Goal: Task Accomplishment & Management: Use online tool/utility

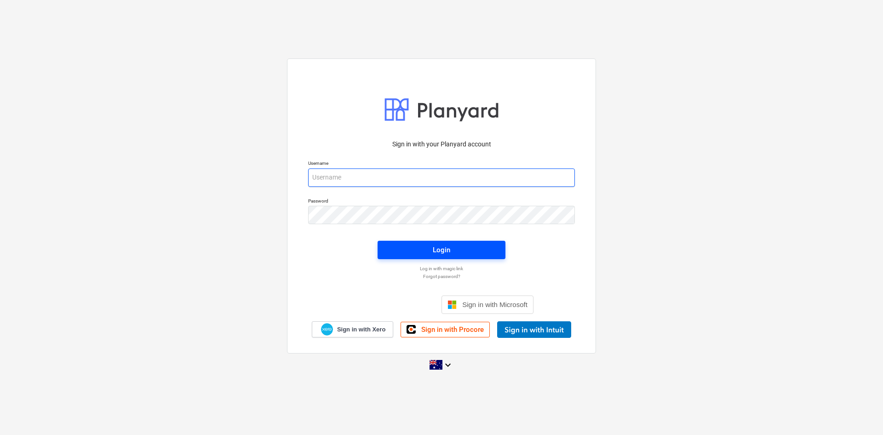
type input "[EMAIL_ADDRESS][DOMAIN_NAME]"
click at [436, 242] on button "Login" at bounding box center [442, 250] width 128 height 18
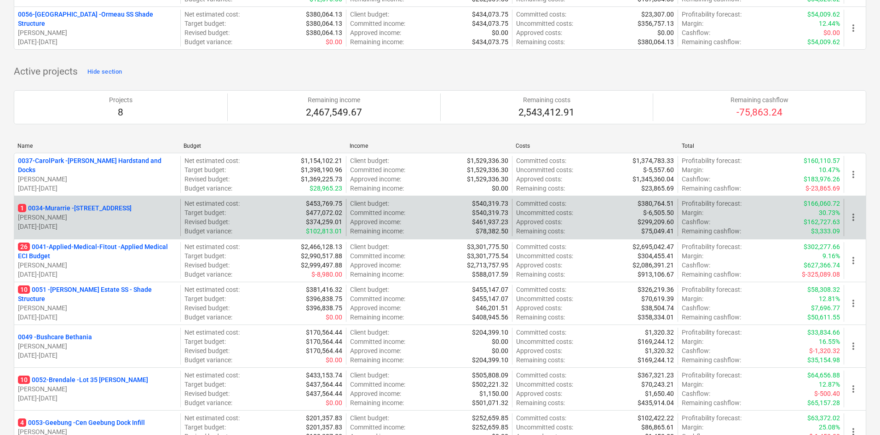
scroll to position [414, 0]
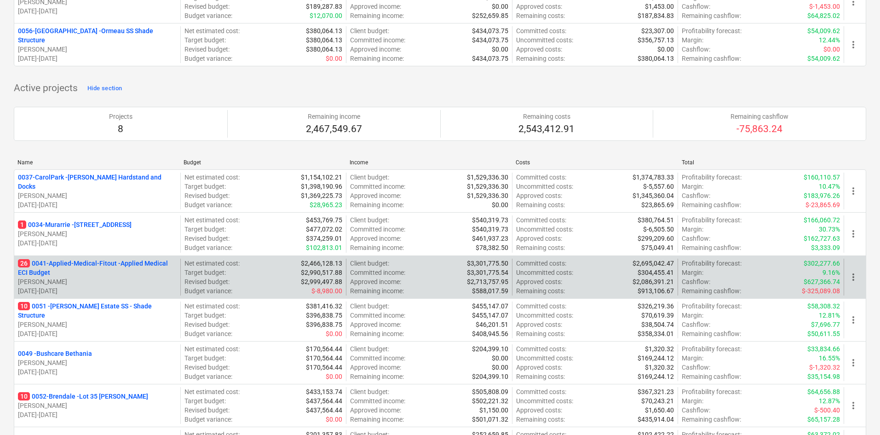
click at [105, 268] on p "26 0041-Applied-Medical-Fitout - Applied Medical ECI Budget" at bounding box center [97, 268] width 159 height 18
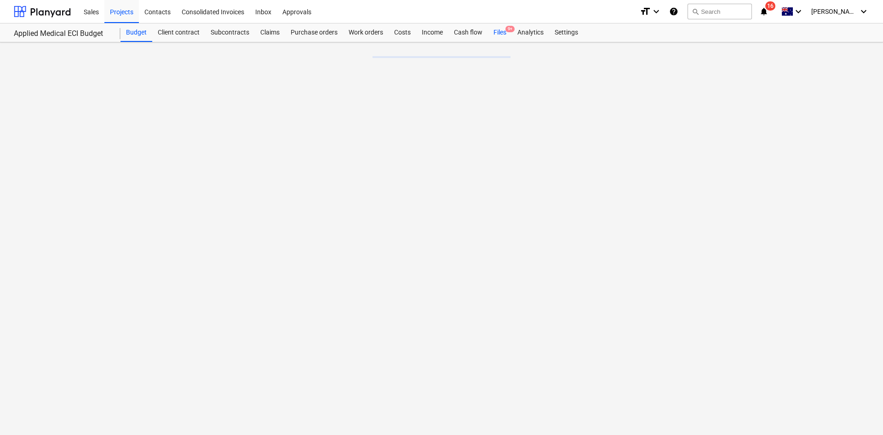
click at [507, 32] on span "9+" at bounding box center [510, 29] width 9 height 6
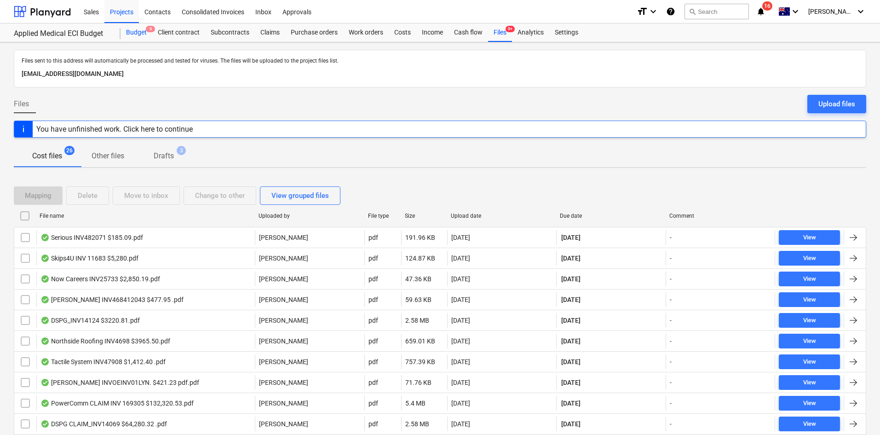
click at [141, 25] on div "Budget 9" at bounding box center [137, 32] width 32 height 18
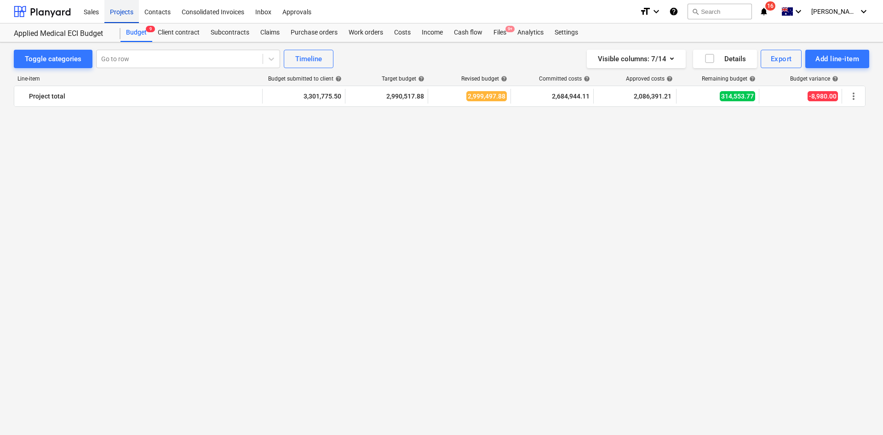
scroll to position [736, 0]
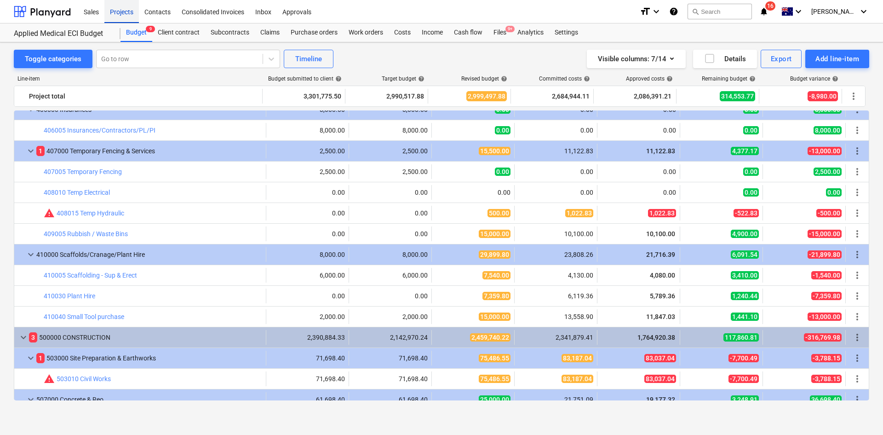
click at [121, 8] on div "Projects" at bounding box center [121, 11] width 35 height 23
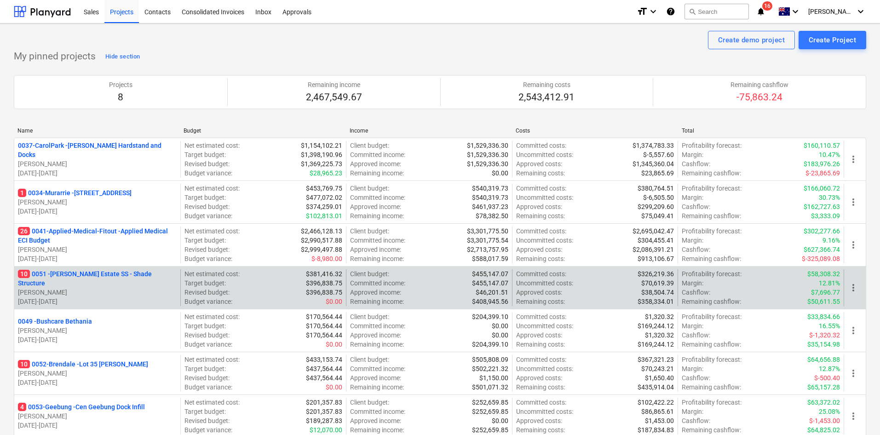
click at [92, 278] on p "10 0051 - [PERSON_NAME] Estate SS - Shade Structure" at bounding box center [97, 278] width 159 height 18
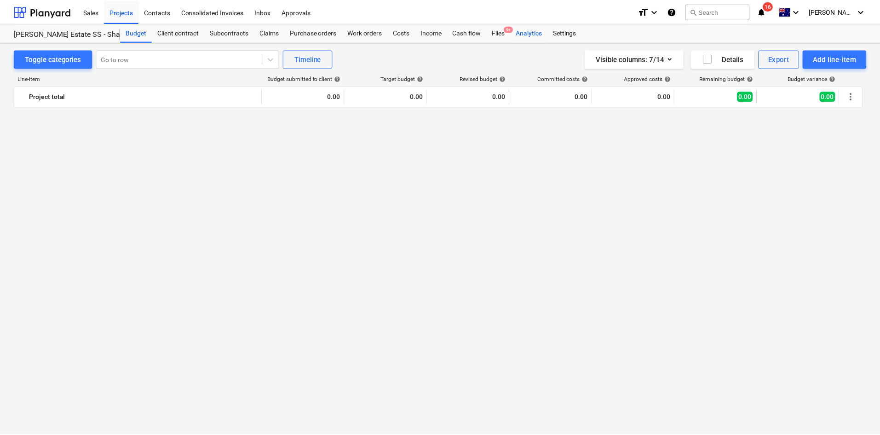
scroll to position [1272, 0]
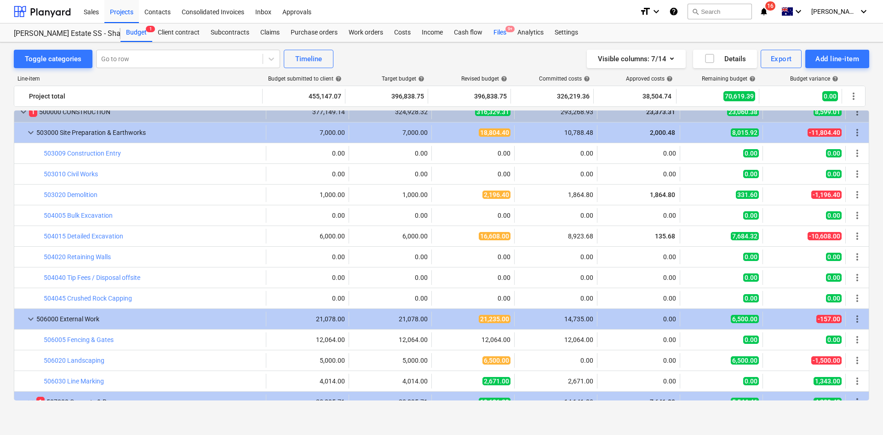
click at [499, 32] on div "Files 9+" at bounding box center [500, 32] width 24 height 18
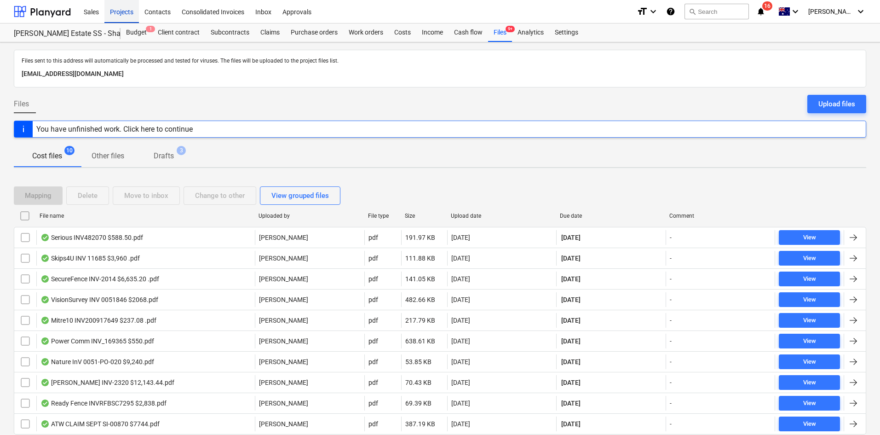
click at [127, 15] on div "Projects" at bounding box center [121, 11] width 35 height 23
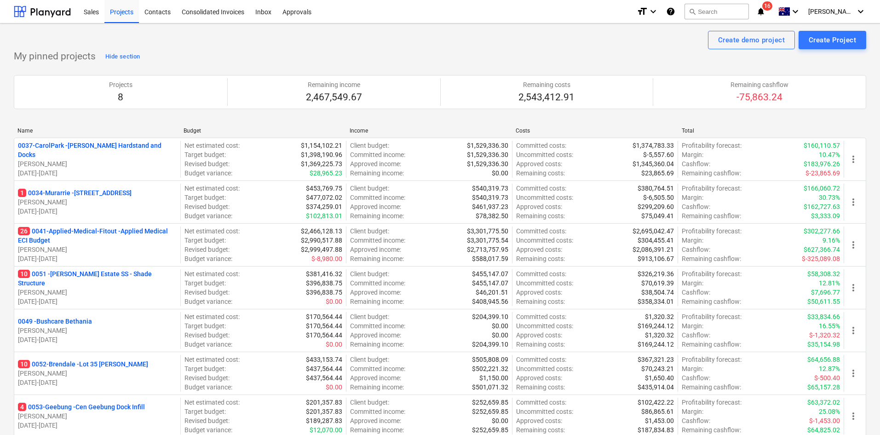
click at [773, 6] on span "16" at bounding box center [767, 5] width 10 height 9
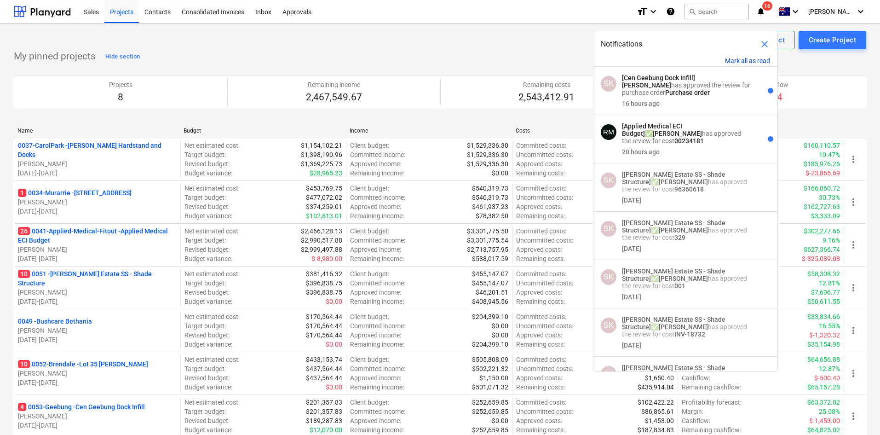
click at [743, 61] on button "Mark all as read" at bounding box center [747, 60] width 45 height 7
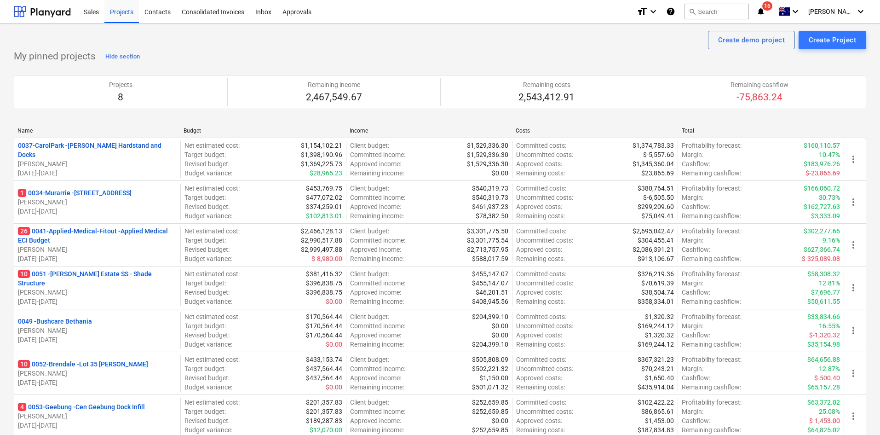
click at [520, 59] on div "My pinned projects Hide section Projects 8 Remaining income 2,467,549.67 Remain…" at bounding box center [440, 270] width 853 height 442
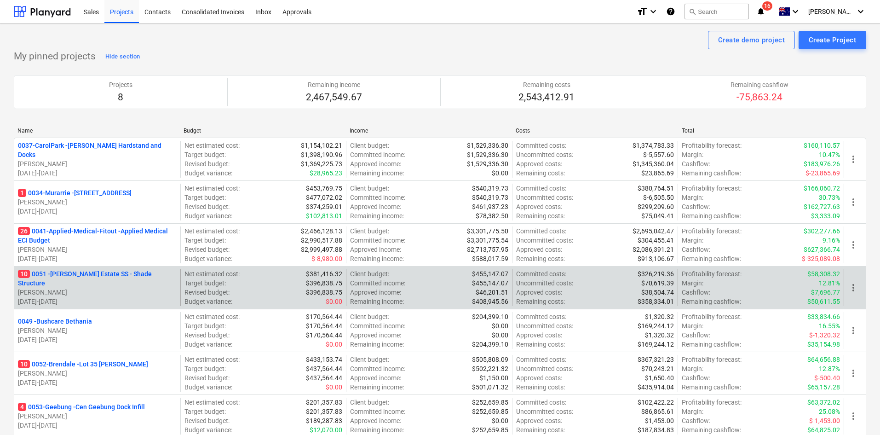
click at [100, 278] on p "10 0051 - [PERSON_NAME] Estate SS - Shade Structure" at bounding box center [97, 278] width 159 height 18
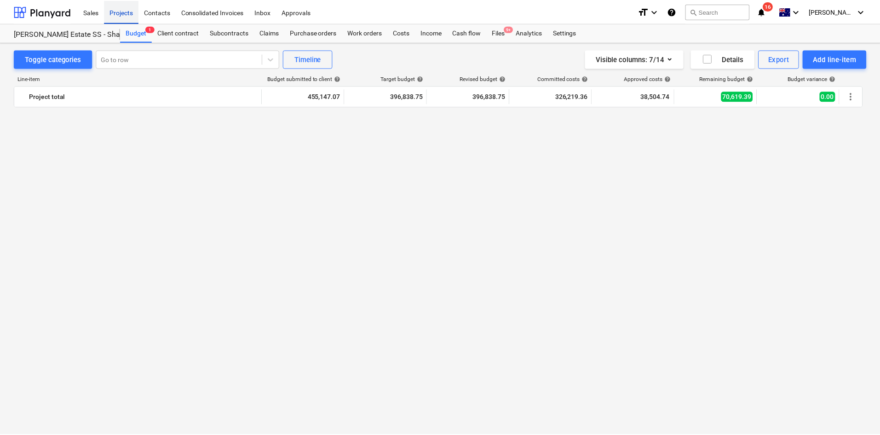
scroll to position [1272, 0]
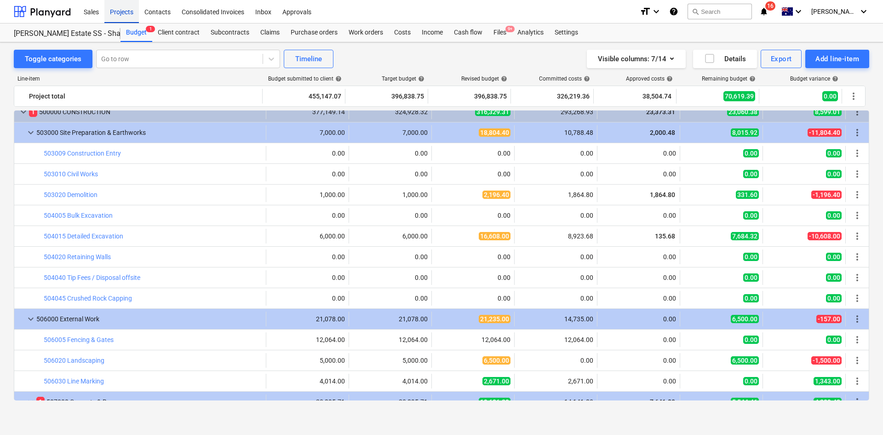
click at [124, 13] on div "Projects" at bounding box center [121, 11] width 35 height 23
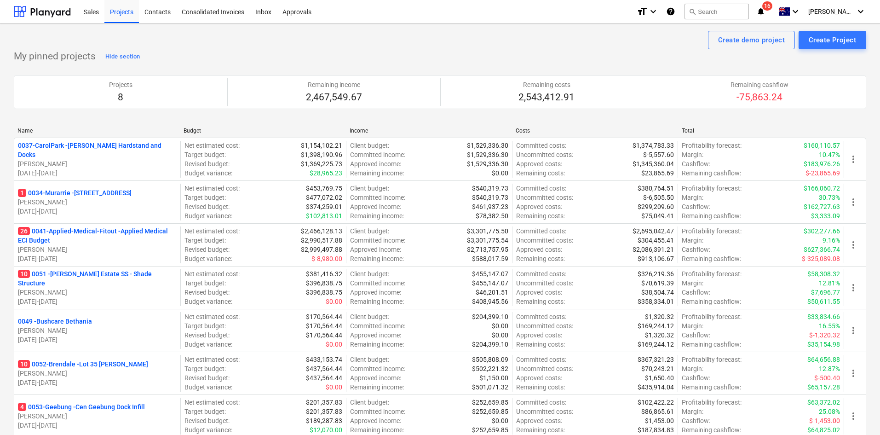
click at [766, 10] on icon "notifications" at bounding box center [760, 11] width 9 height 11
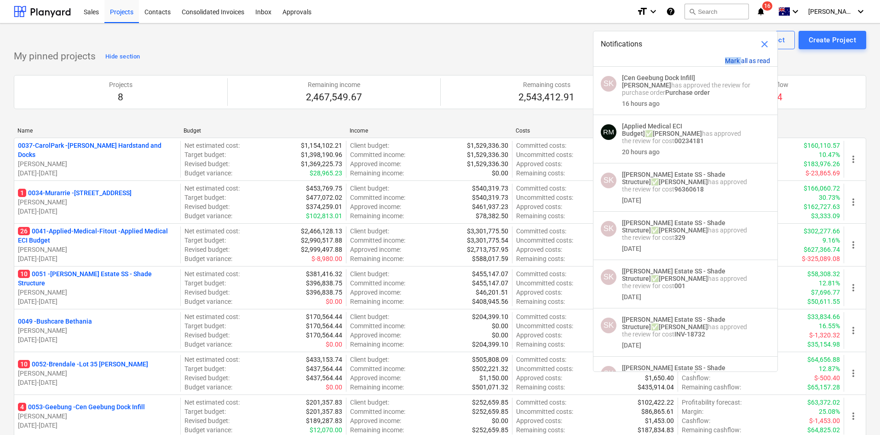
click at [741, 57] on div "Notifications close Mark all as read SK [Cen Geebung Dock Infill] [PERSON_NAME]…" at bounding box center [685, 201] width 185 height 341
click at [740, 59] on button "Mark all as read" at bounding box center [747, 60] width 45 height 7
click at [456, 46] on div "Create demo project Create Project" at bounding box center [440, 40] width 853 height 18
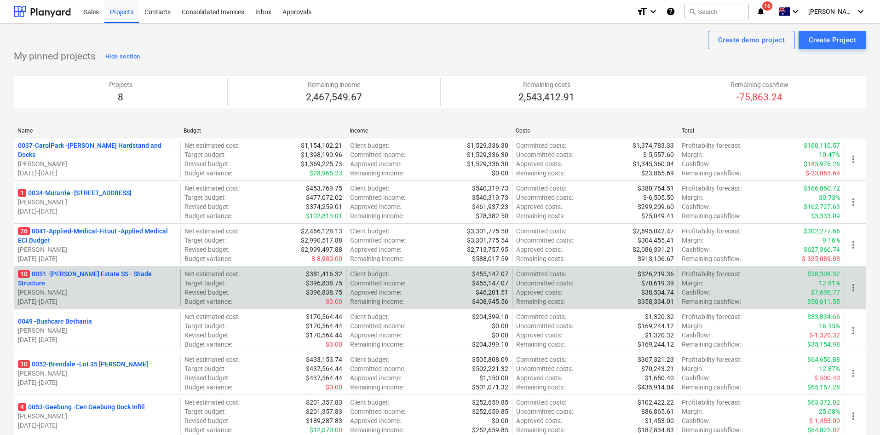
click at [112, 277] on p "10 0051 - [PERSON_NAME] Estate SS - Shade Structure" at bounding box center [97, 278] width 159 height 18
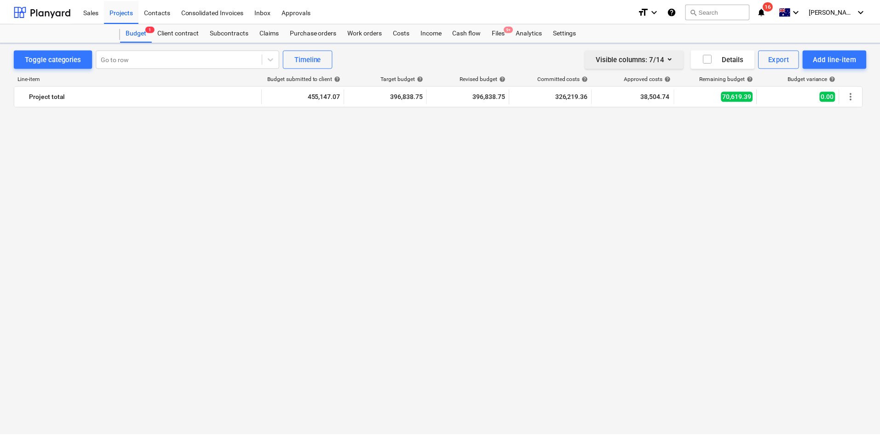
scroll to position [1272, 0]
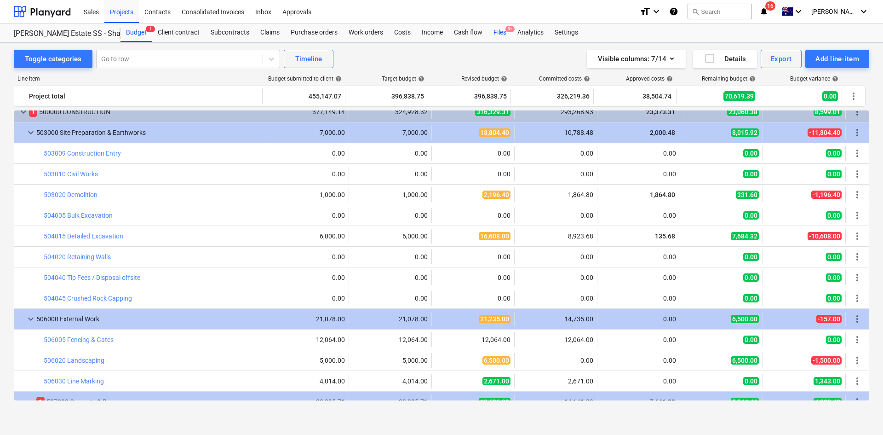
click at [500, 35] on div "Files 9+" at bounding box center [500, 32] width 24 height 18
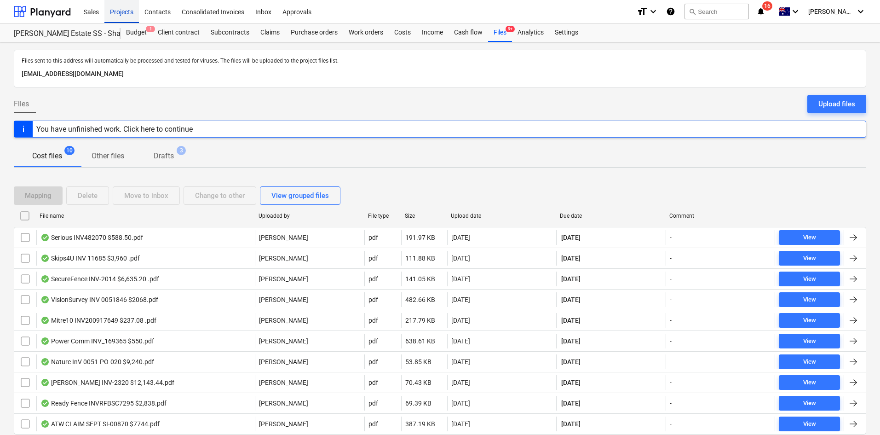
click at [115, 12] on div "Projects" at bounding box center [121, 11] width 35 height 23
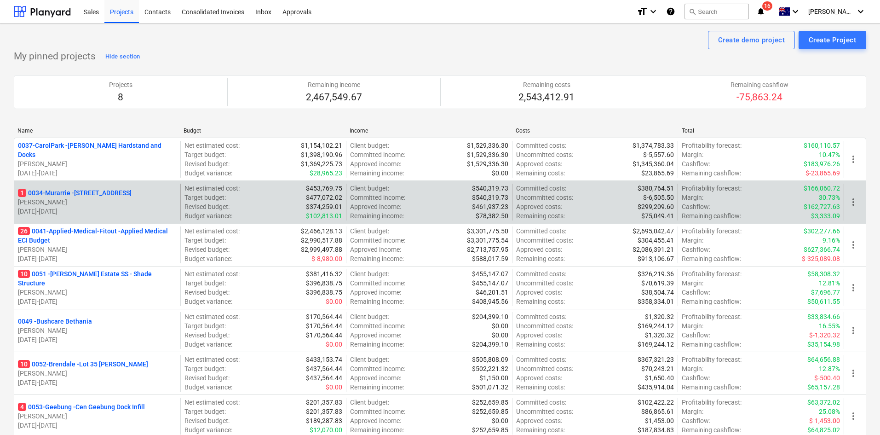
click at [132, 194] on p "1 0034-[GEOGRAPHIC_DATA] - [STREET_ADDRESS]" at bounding box center [75, 192] width 114 height 9
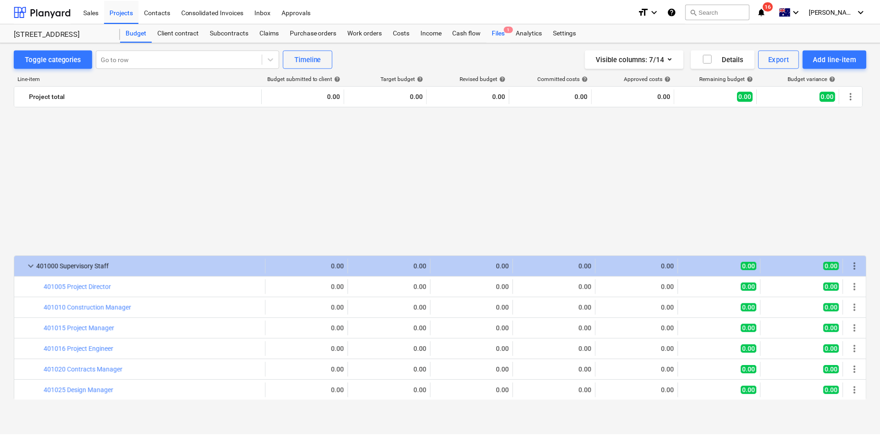
scroll to position [561, 0]
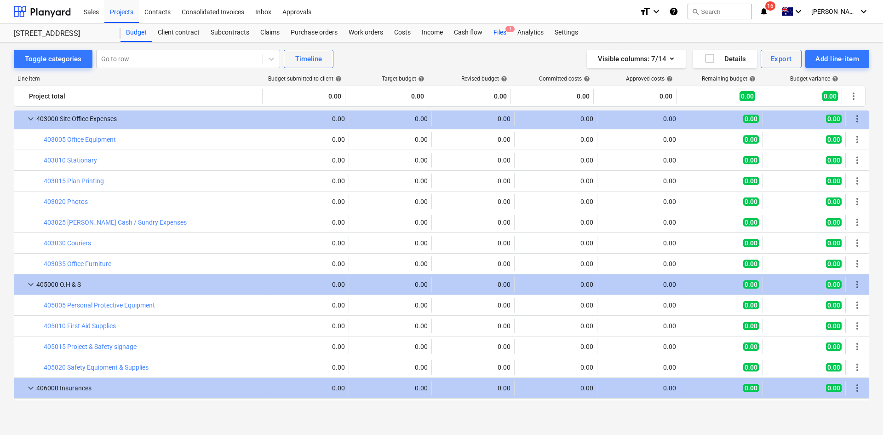
click at [502, 33] on div "Files 1" at bounding box center [500, 32] width 24 height 18
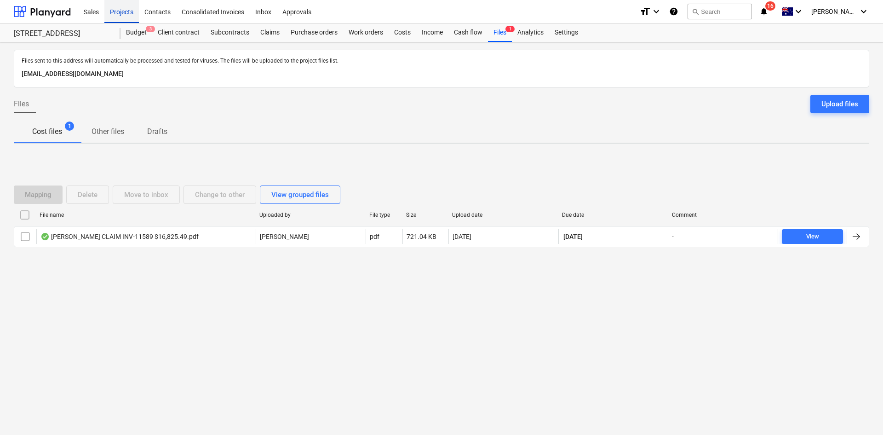
click at [126, 12] on div "Projects" at bounding box center [121, 11] width 35 height 23
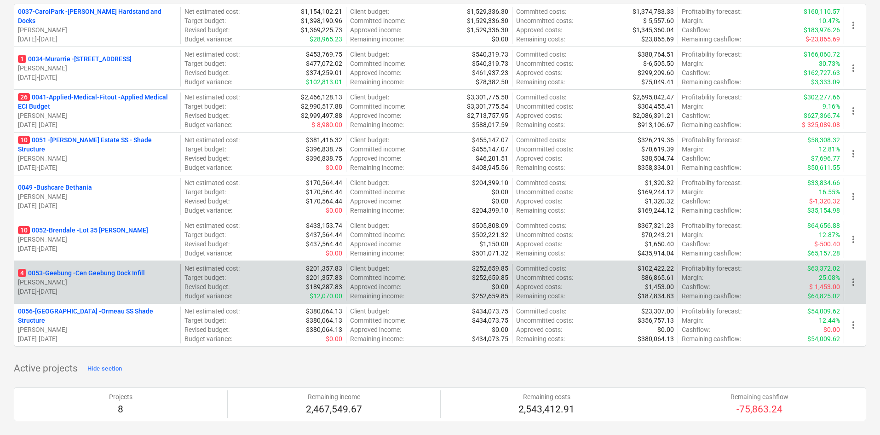
scroll to position [46, 0]
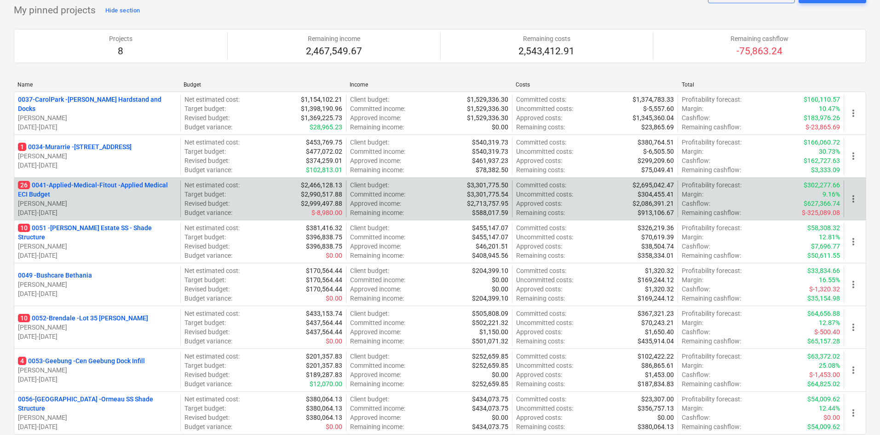
click at [141, 186] on p "26 0041-Applied-Medical-Fitout - Applied Medical ECI Budget" at bounding box center [97, 189] width 159 height 18
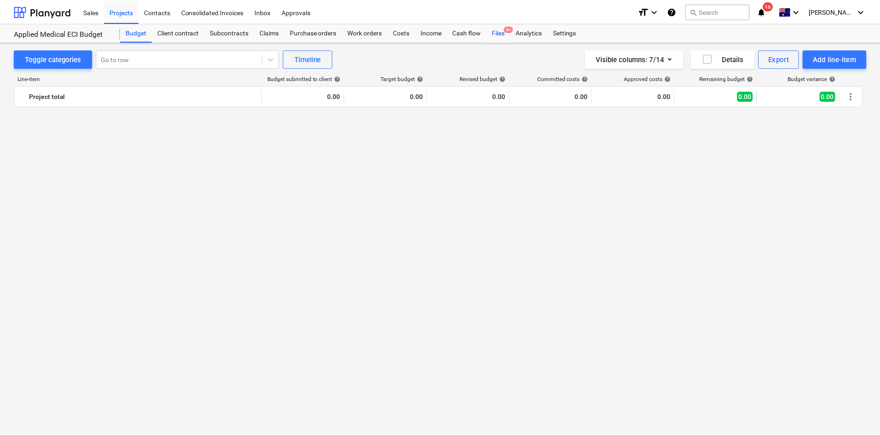
scroll to position [736, 0]
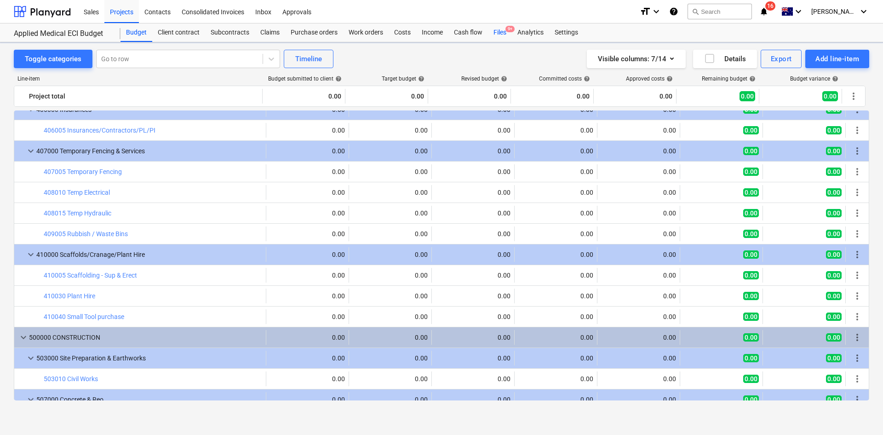
click at [502, 32] on div "Files 9+" at bounding box center [500, 32] width 24 height 18
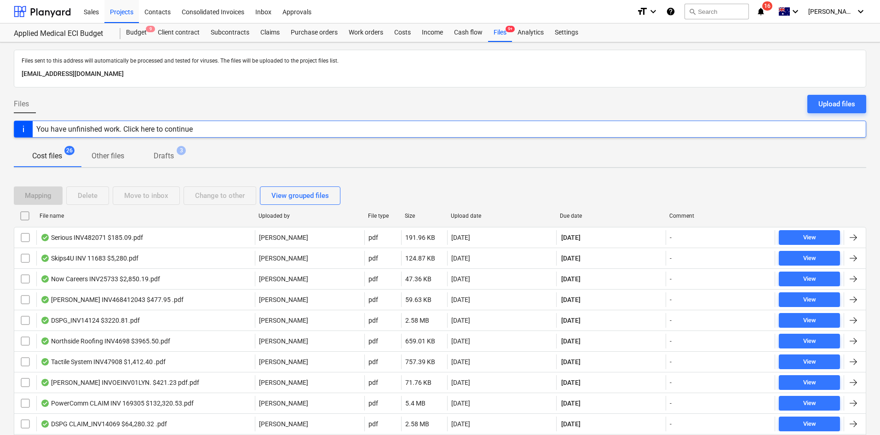
scroll to position [230, 0]
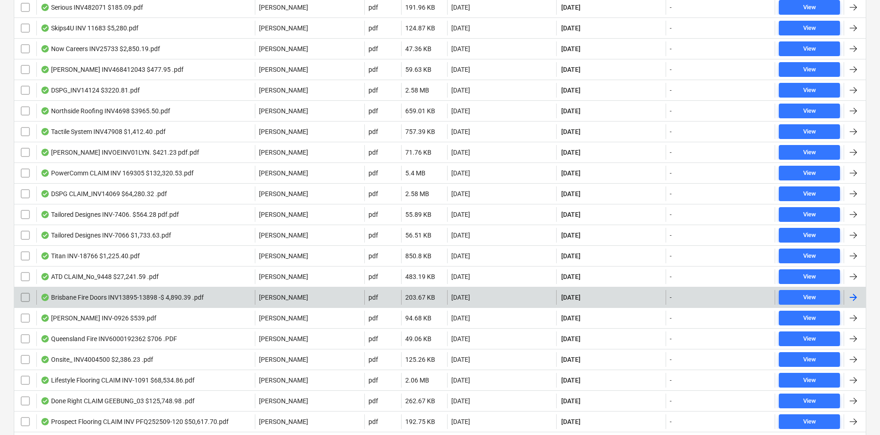
click at [159, 298] on div "Brisbane Fire Doors INV13895-13898 -$ 4,890.39 .pdf" at bounding box center [121, 297] width 163 height 7
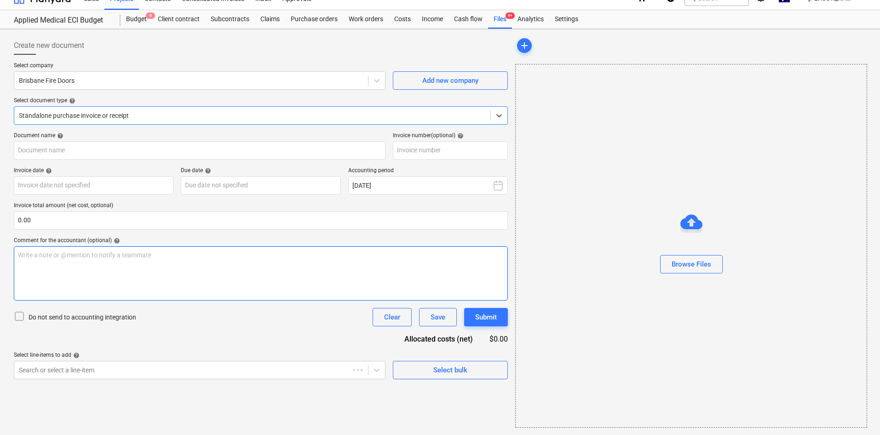
type input "13895-13898"
type input "[DATE]"
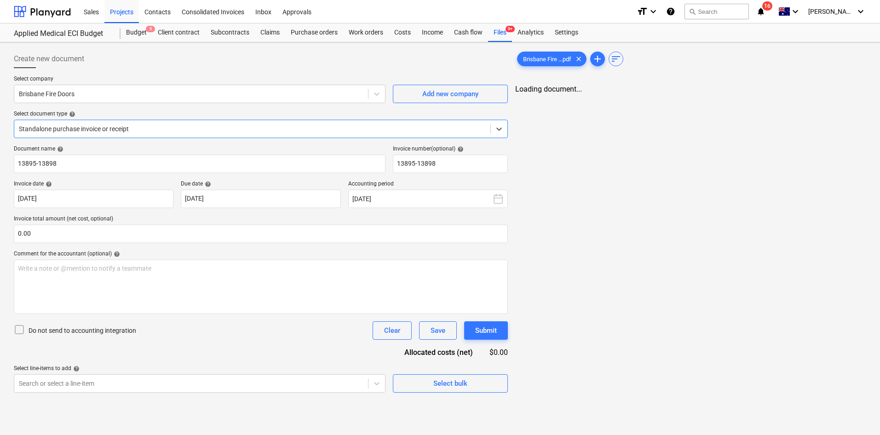
scroll to position [0, 0]
click at [812, 93] on span "zoom_out" at bounding box center [813, 97] width 11 height 11
click at [811, 94] on span "zoom_out" at bounding box center [813, 97] width 11 height 11
click at [125, 17] on div "Projects" at bounding box center [121, 11] width 35 height 23
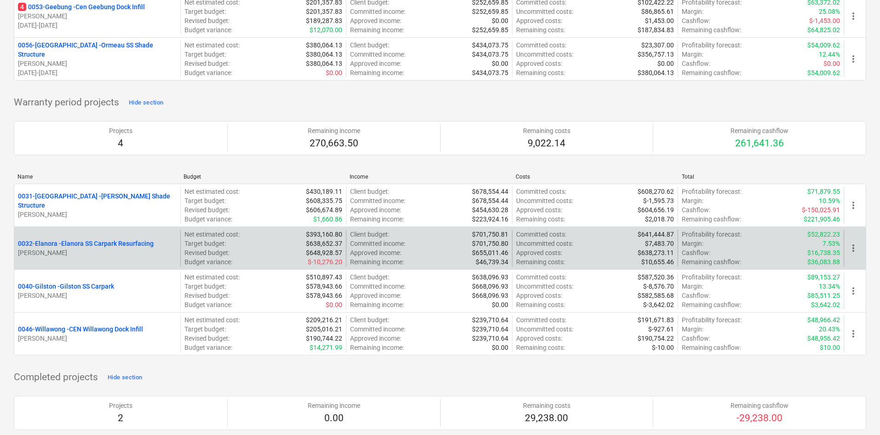
scroll to position [819, 0]
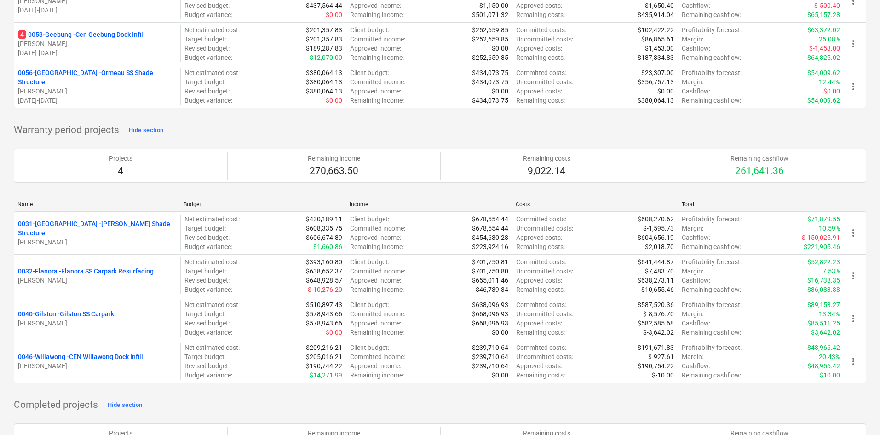
click at [87, 354] on p "0046-Willawong - CEN Willawong Dock Infill" at bounding box center [80, 356] width 125 height 9
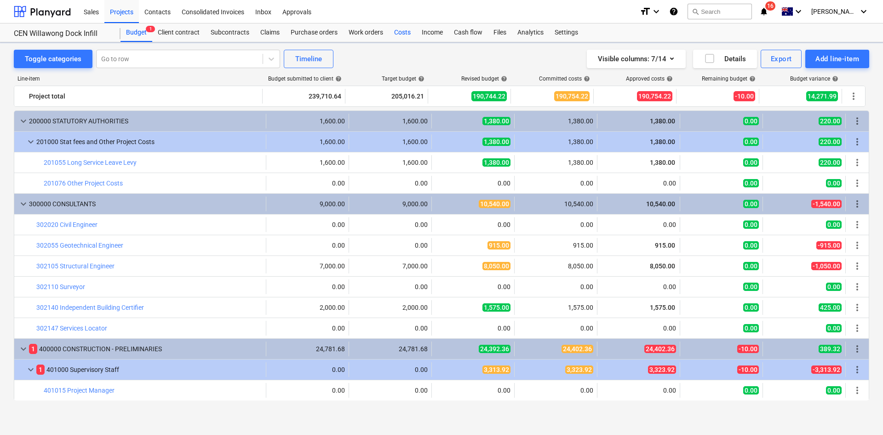
click at [409, 35] on div "Costs" at bounding box center [403, 32] width 28 height 18
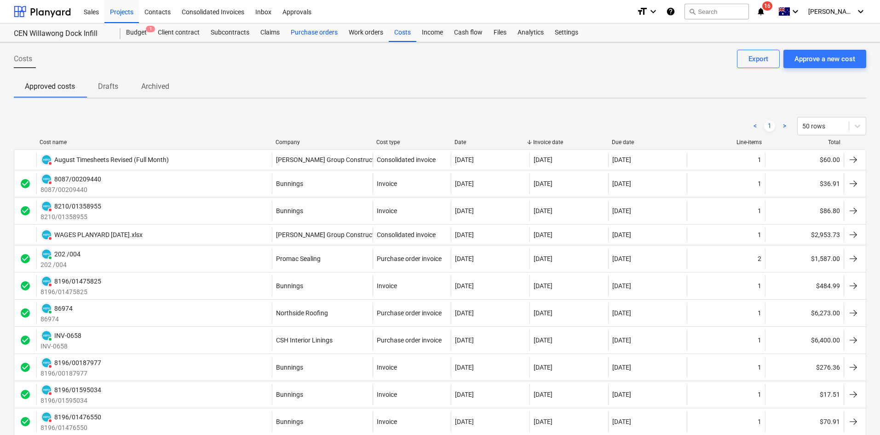
click at [328, 35] on div "Purchase orders" at bounding box center [314, 32] width 58 height 18
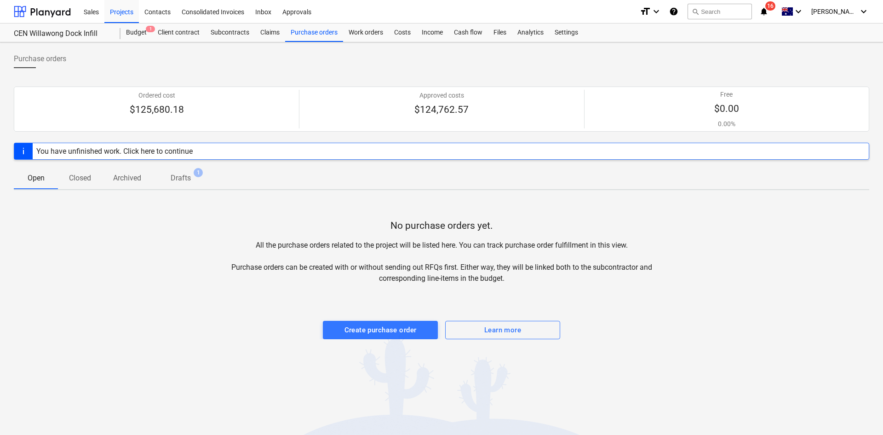
click at [87, 181] on p "Closed" at bounding box center [80, 178] width 22 height 11
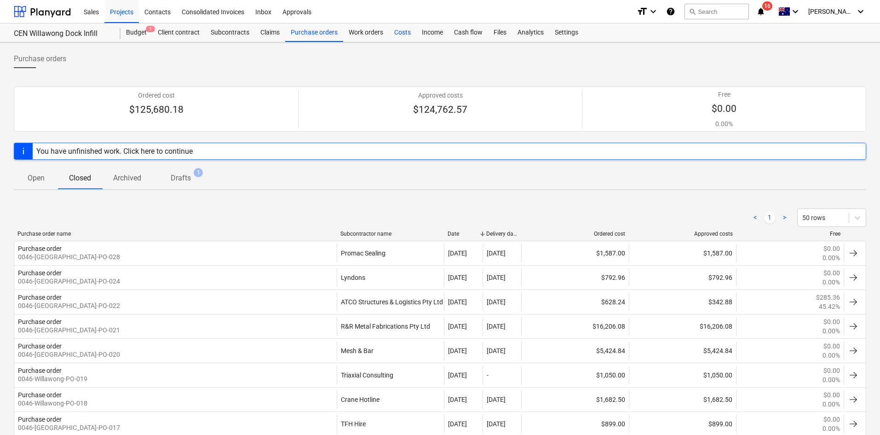
click at [411, 32] on div "Costs" at bounding box center [403, 32] width 28 height 18
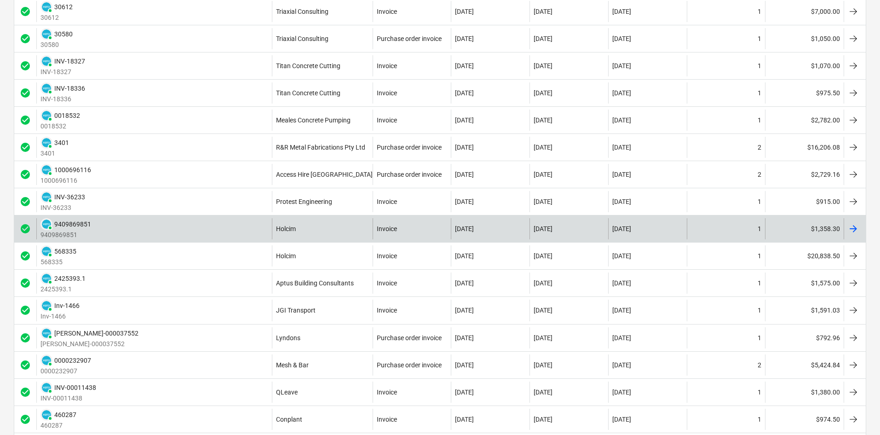
scroll to position [701, 0]
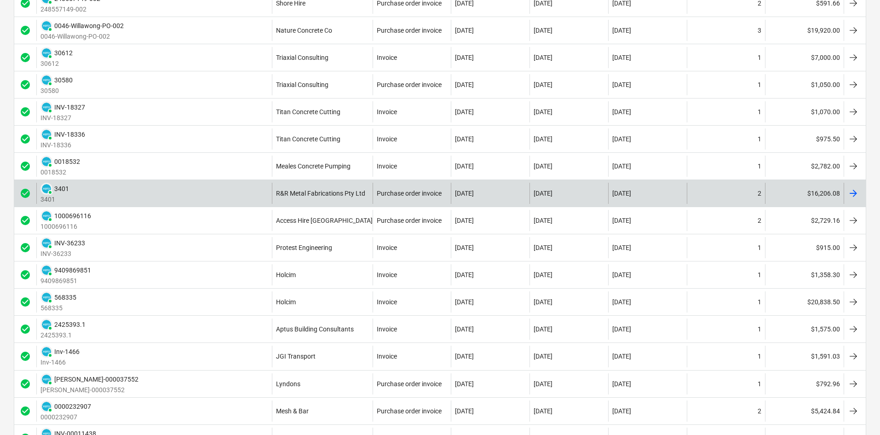
click at [319, 188] on div "R&R Metal Fabrications Pty Ltd" at bounding box center [322, 193] width 101 height 21
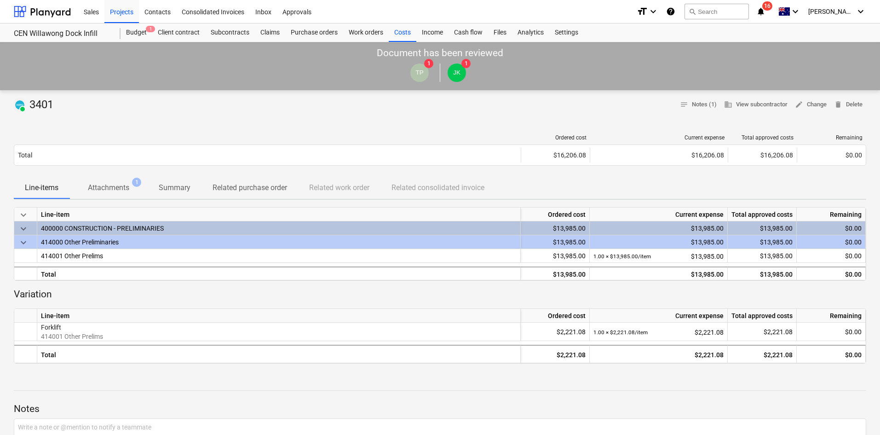
click at [108, 174] on div "Ordered cost Current expense Total approved costs Remaining Total $16,206.08 $1…" at bounding box center [440, 152] width 853 height 50
drag, startPoint x: 110, startPoint y: 184, endPoint x: 111, endPoint y: 188, distance: 4.8
click at [110, 184] on p "Attachments" at bounding box center [108, 187] width 41 height 11
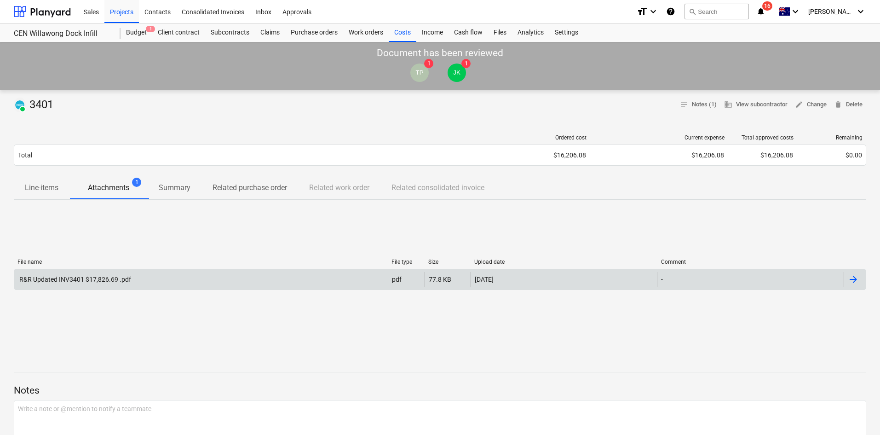
click at [127, 269] on div "R&R Updated INV3401 $17,826.69 .pdf pdf 77.8 KB [DATE] -" at bounding box center [440, 279] width 853 height 21
click at [162, 288] on div "R&R Updated INV3401 $17,826.69 .pdf pdf 77.8 KB [DATE] -" at bounding box center [440, 279] width 853 height 21
click at [196, 279] on div "R&R Updated INV3401 $17,826.69 .pdf" at bounding box center [201, 279] width 374 height 15
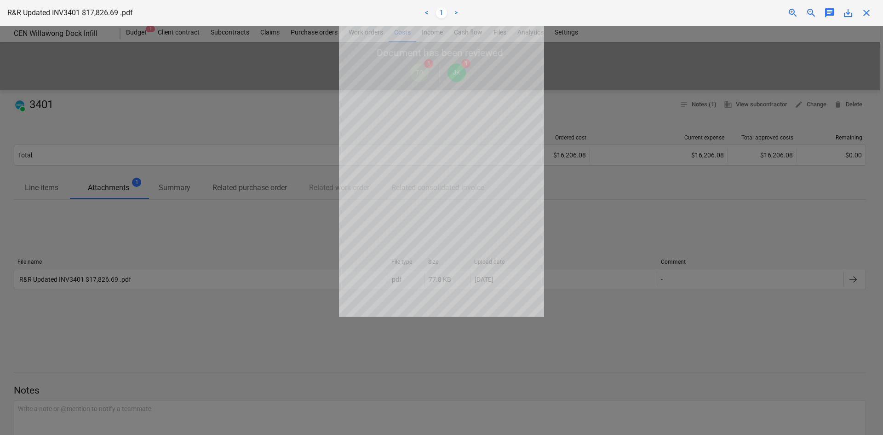
click at [864, 11] on span "close" at bounding box center [866, 12] width 11 height 11
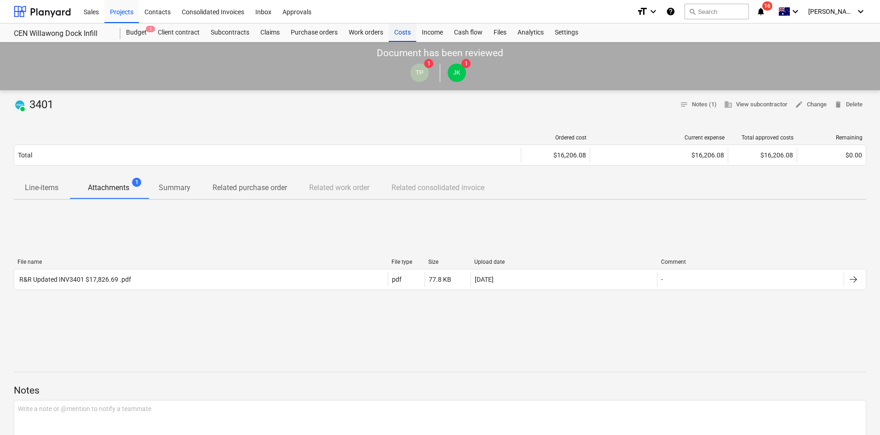
drag, startPoint x: 407, startPoint y: 118, endPoint x: 406, endPoint y: 30, distance: 88.3
click at [407, 118] on div at bounding box center [440, 115] width 853 height 7
click at [405, 26] on div "Costs" at bounding box center [403, 32] width 28 height 18
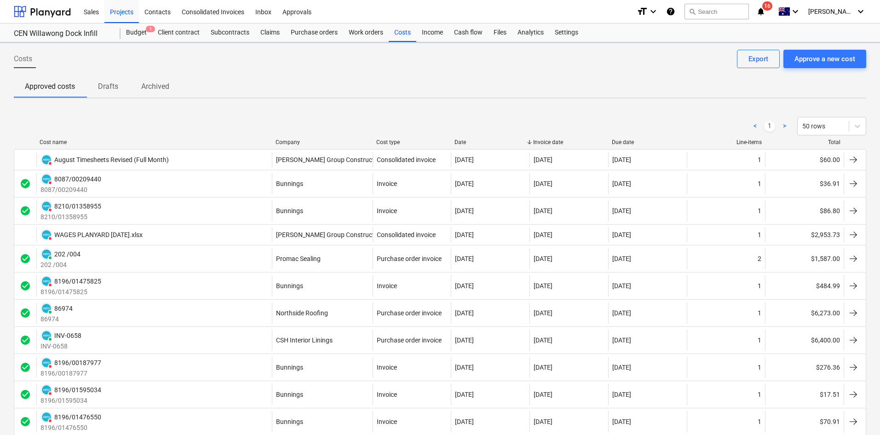
click at [296, 135] on div "< 1 > 50 rows" at bounding box center [440, 126] width 853 height 26
click at [292, 140] on div "Company" at bounding box center [322, 142] width 93 height 6
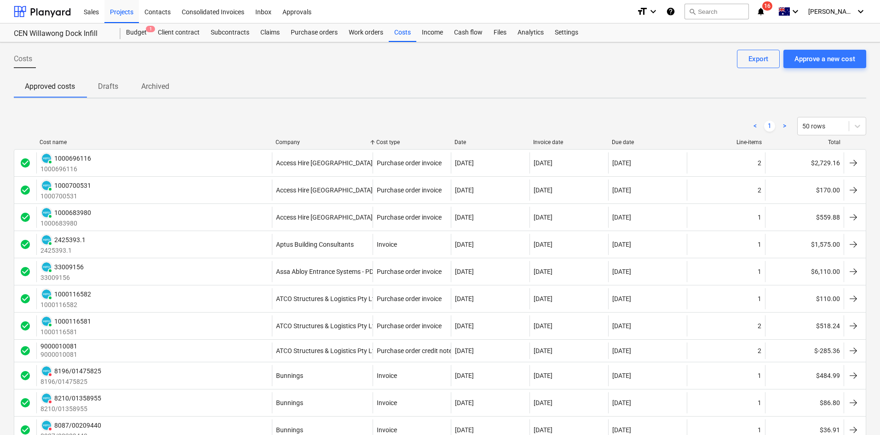
click at [291, 140] on div "Company" at bounding box center [322, 142] width 93 height 6
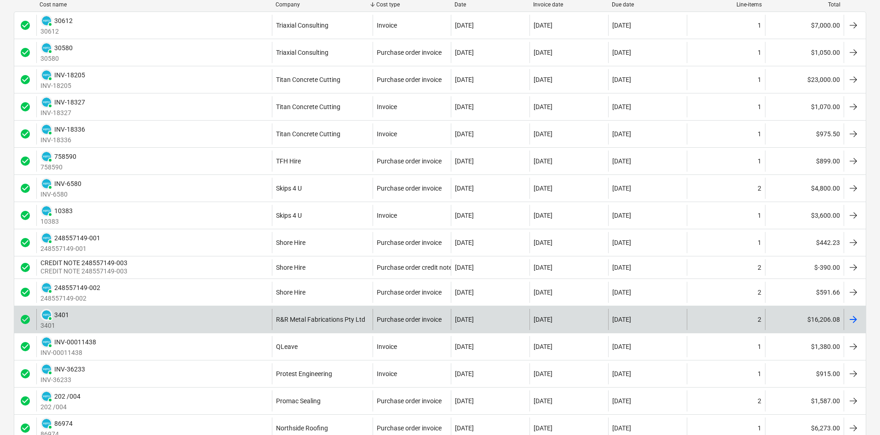
scroll to position [138, 0]
click at [330, 317] on div "R&R Metal Fabrications Pty Ltd" at bounding box center [320, 318] width 89 height 7
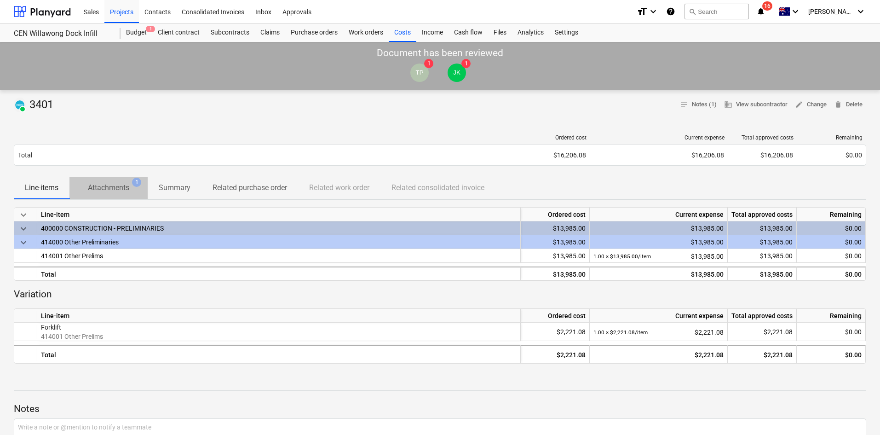
click at [126, 189] on p "Attachments" at bounding box center [108, 187] width 41 height 11
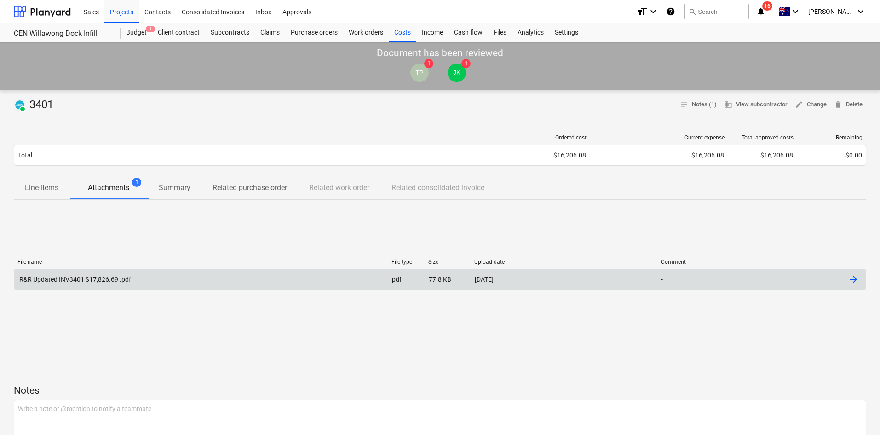
click at [108, 277] on div "R&R Updated INV3401 $17,826.69 .pdf" at bounding box center [74, 279] width 113 height 7
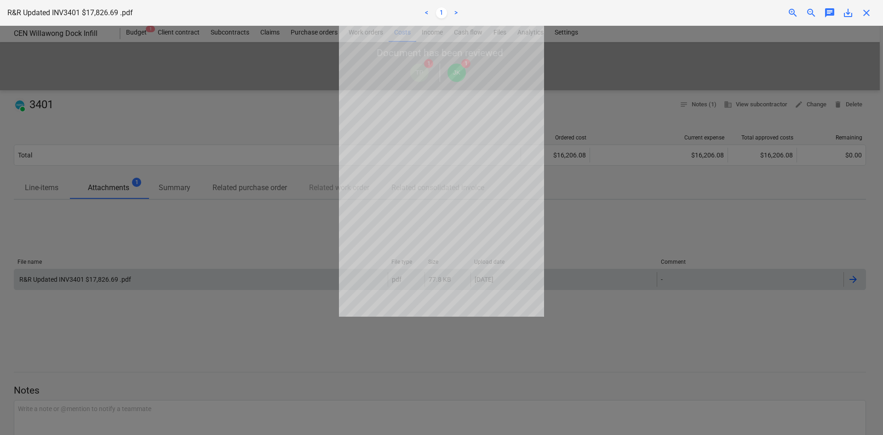
drag, startPoint x: 588, startPoint y: 116, endPoint x: 689, endPoint y: 58, distance: 116.8
click at [595, 115] on div at bounding box center [441, 230] width 883 height 409
click at [872, 7] on span "close" at bounding box center [866, 12] width 11 height 11
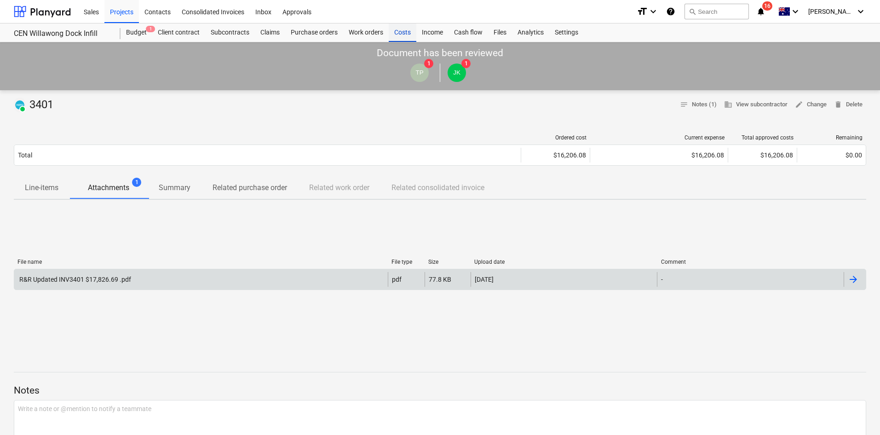
click at [406, 28] on div "Costs" at bounding box center [403, 32] width 28 height 18
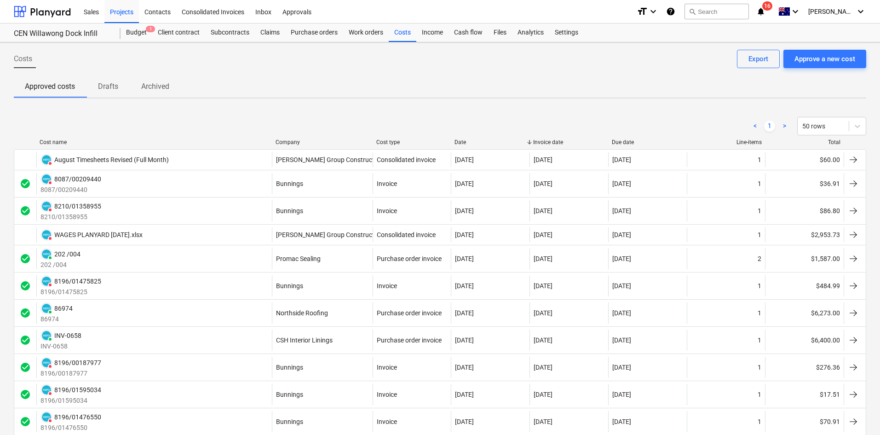
click at [279, 84] on div "Approved costs Drafts Archived" at bounding box center [440, 86] width 853 height 22
click at [121, 6] on div "Projects" at bounding box center [121, 11] width 35 height 23
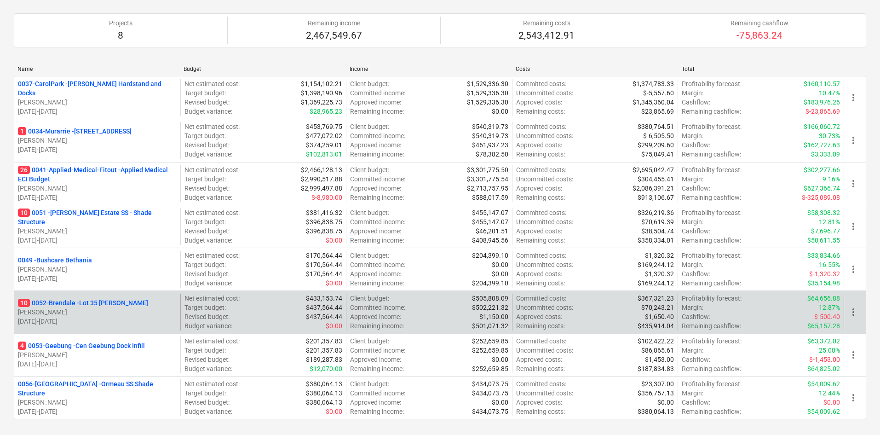
scroll to position [552, 0]
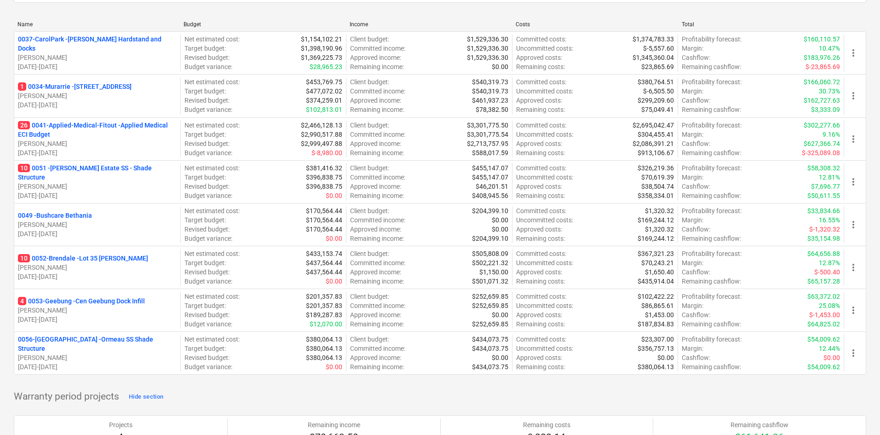
click at [81, 128] on p "26 0041-Applied-Medical-Fitout - Applied Medical ECI Budget" at bounding box center [97, 130] width 159 height 18
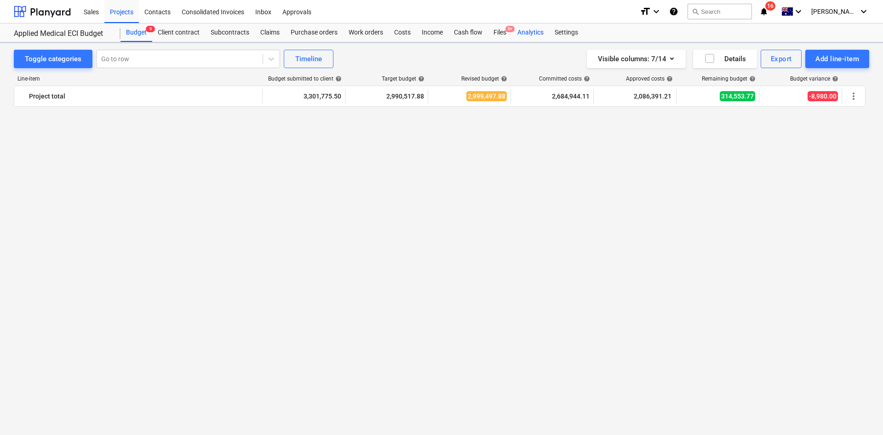
scroll to position [736, 0]
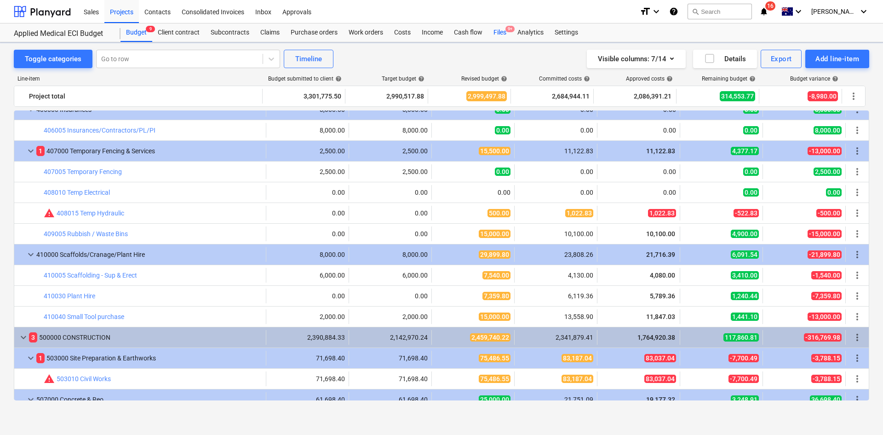
click at [508, 34] on div "Files 9+" at bounding box center [500, 32] width 24 height 18
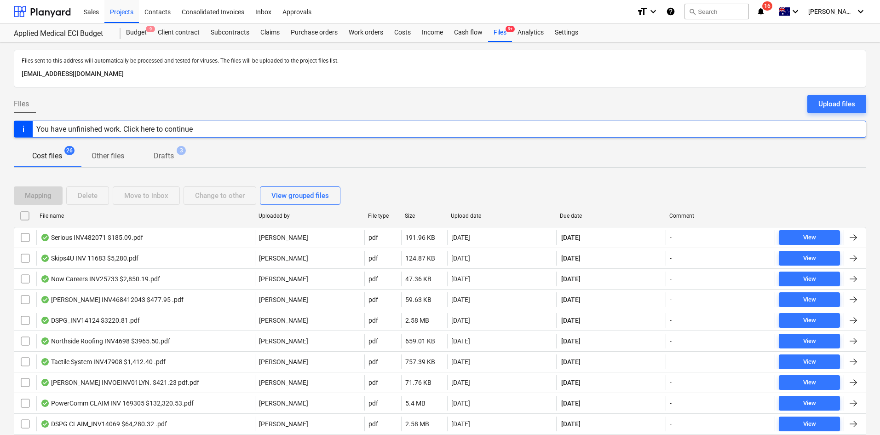
click at [572, 217] on div "Due date" at bounding box center [611, 216] width 102 height 6
checkbox input "false"
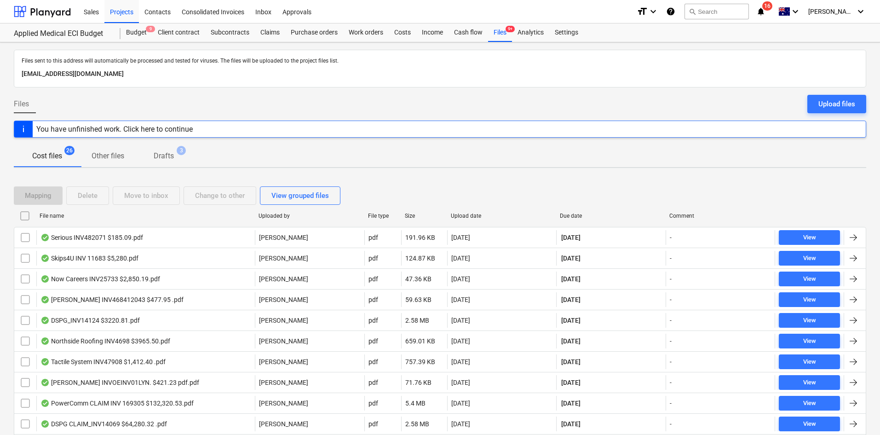
checkbox input "false"
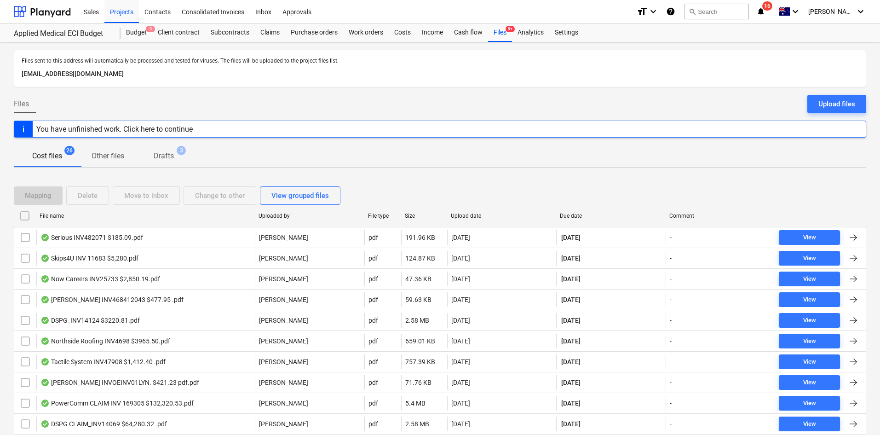
checkbox input "false"
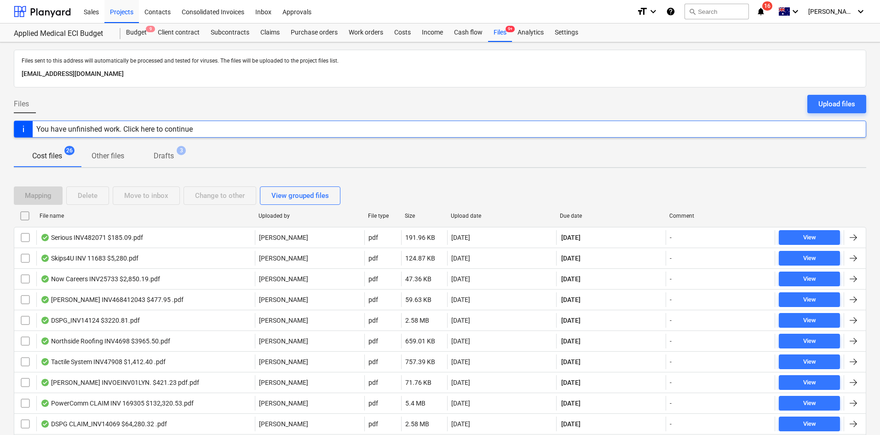
checkbox input "false"
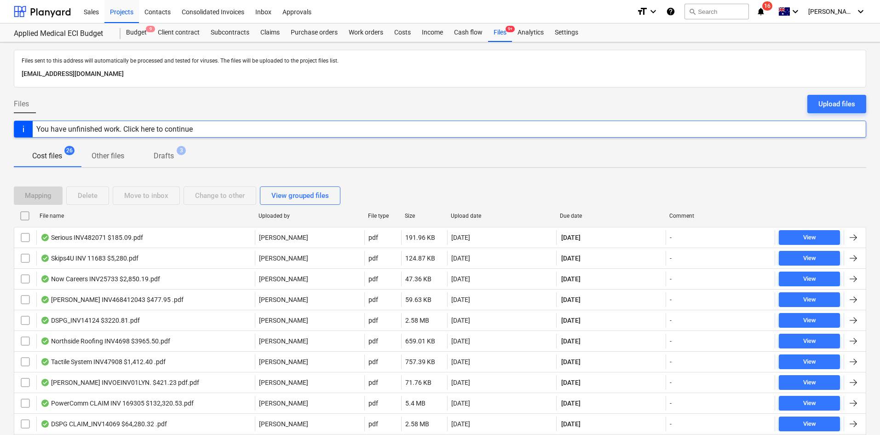
checkbox input "false"
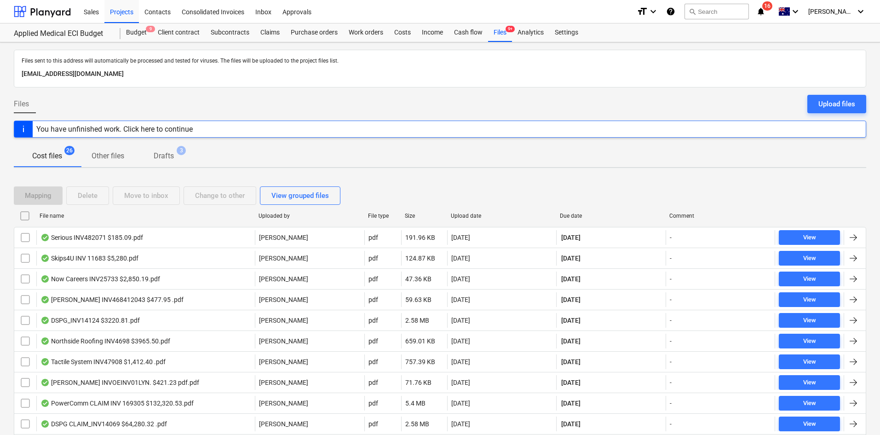
checkbox input "false"
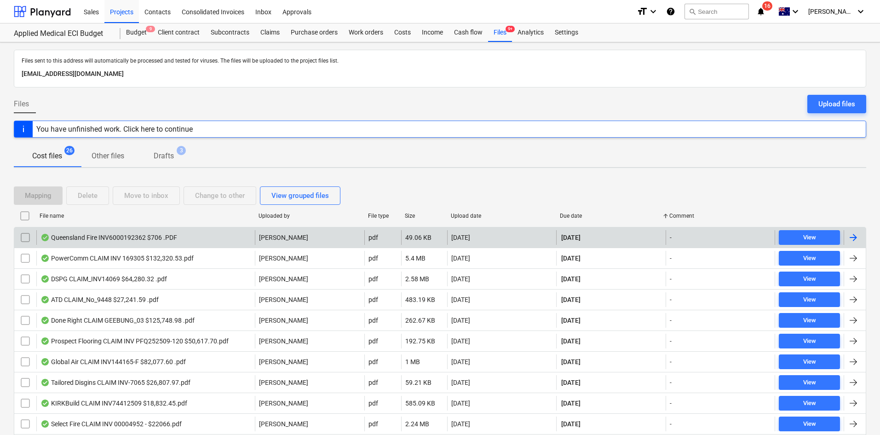
click at [220, 236] on div "Queensland Fire INV6000192362 $706 .PDF" at bounding box center [145, 237] width 219 height 15
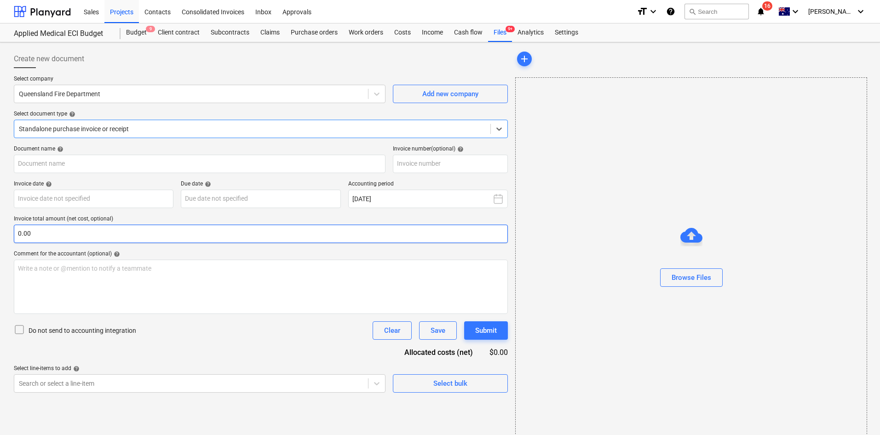
type input "6000192362"
type input "[DATE]"
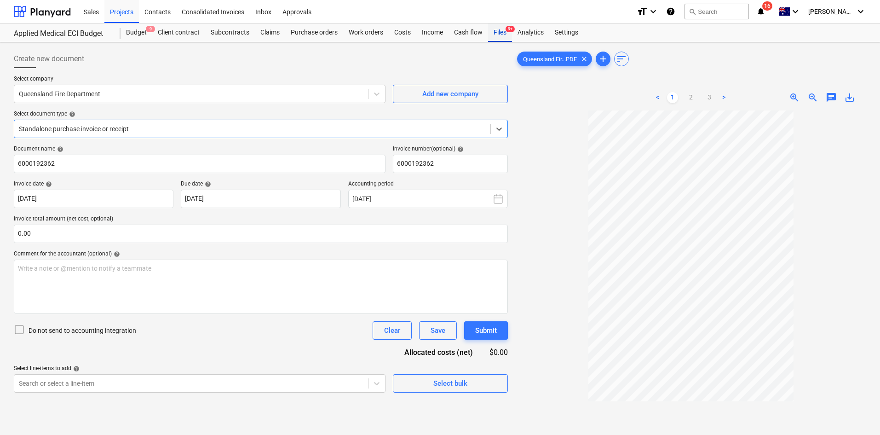
click at [491, 32] on div "Files 9+" at bounding box center [500, 32] width 24 height 18
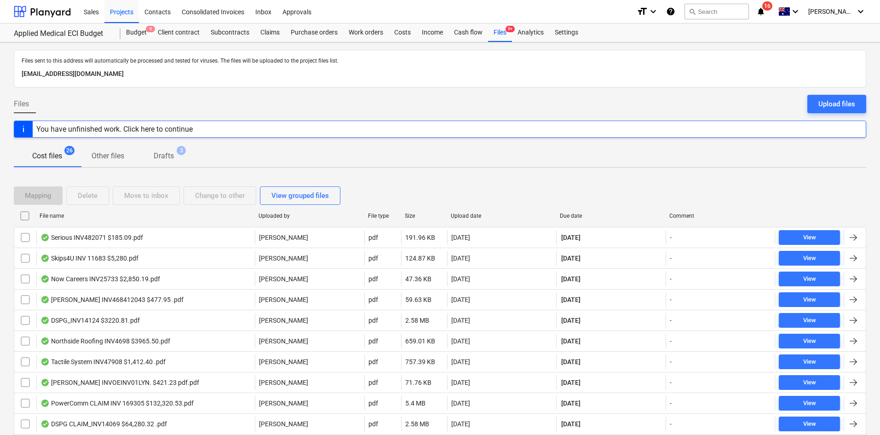
click at [583, 214] on div "Due date" at bounding box center [611, 216] width 102 height 6
checkbox input "false"
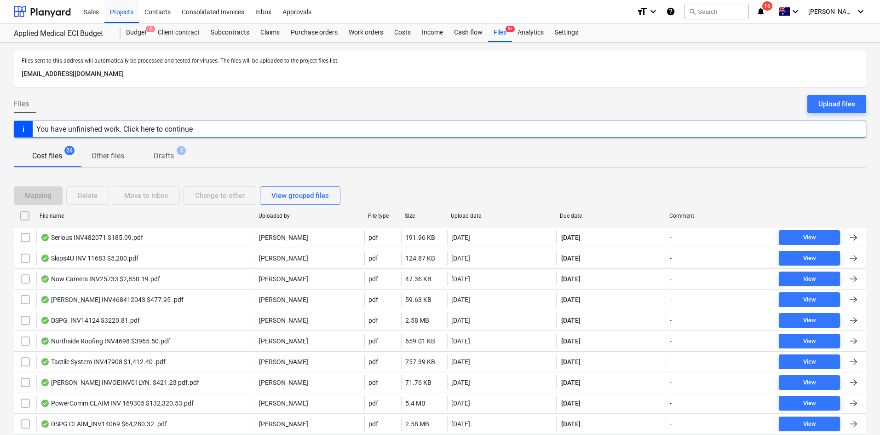
checkbox input "false"
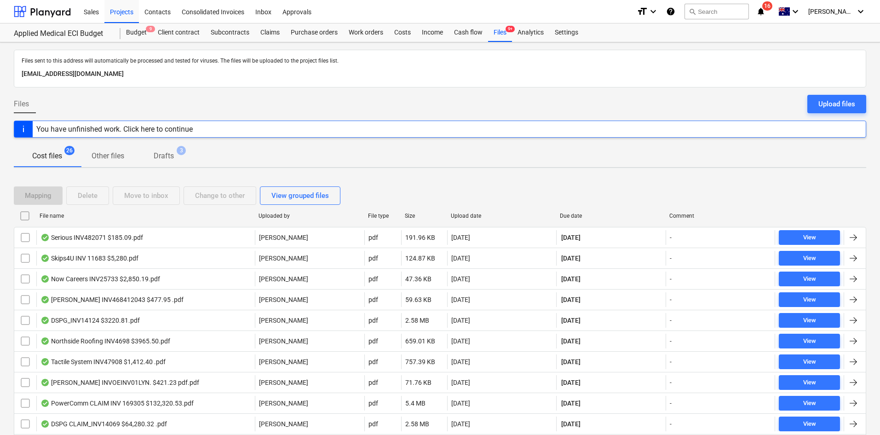
checkbox input "false"
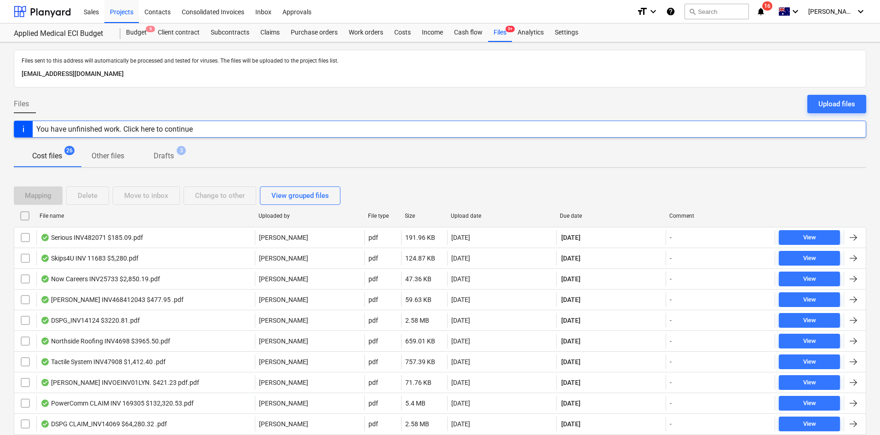
checkbox input "false"
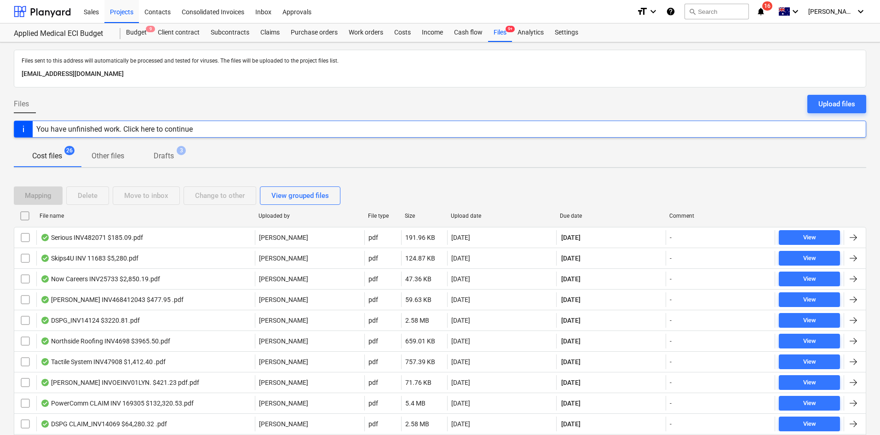
checkbox input "false"
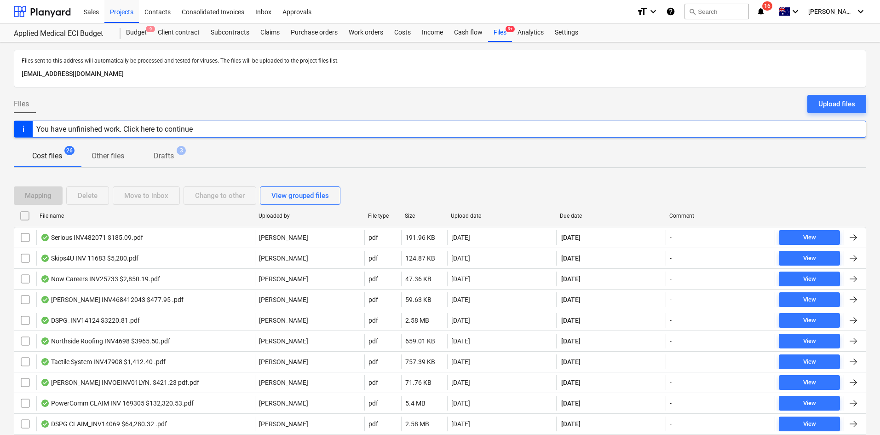
checkbox input "false"
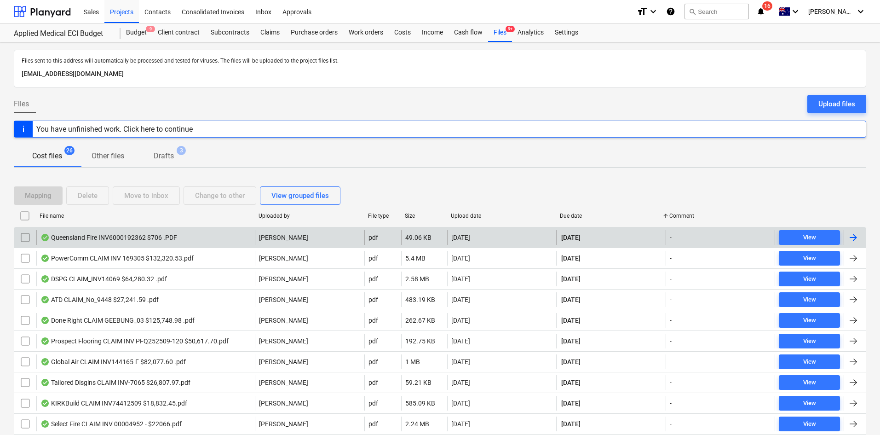
click at [500, 236] on div "[DATE]" at bounding box center [502, 237] width 110 height 15
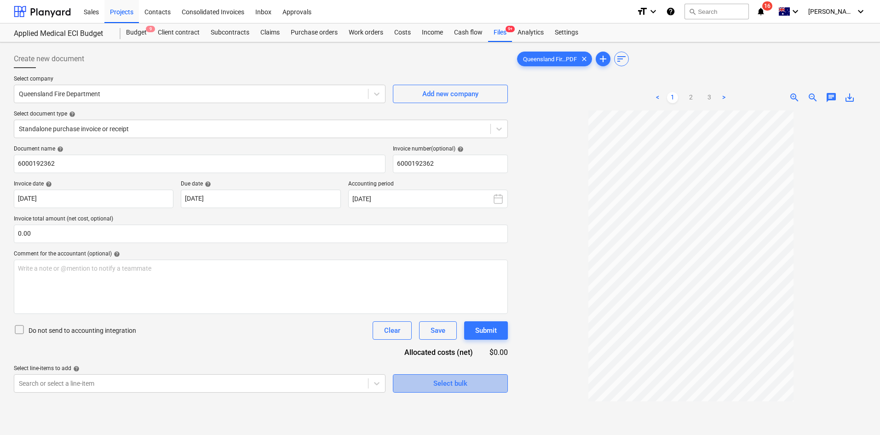
click at [439, 380] on div "Select bulk" at bounding box center [450, 383] width 34 height 12
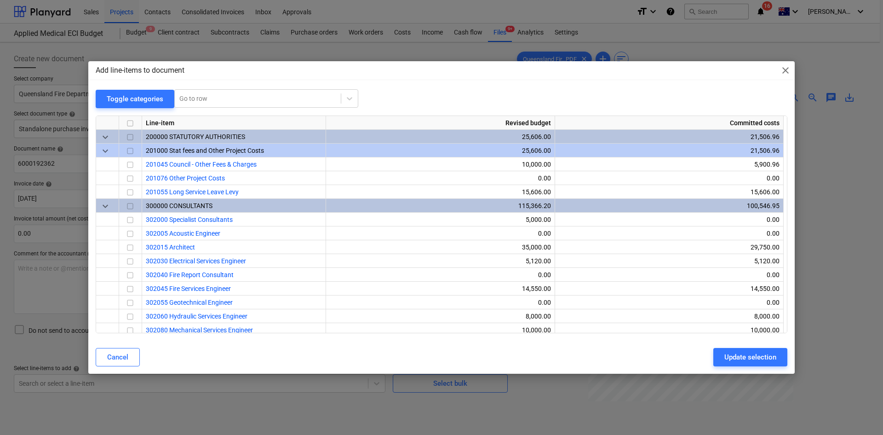
click at [785, 72] on span "close" at bounding box center [785, 70] width 11 height 11
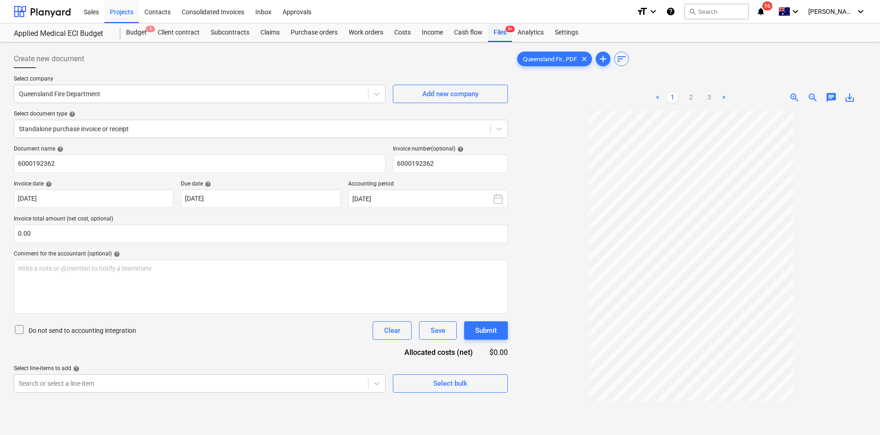
click at [499, 33] on div "Files 9+" at bounding box center [500, 32] width 24 height 18
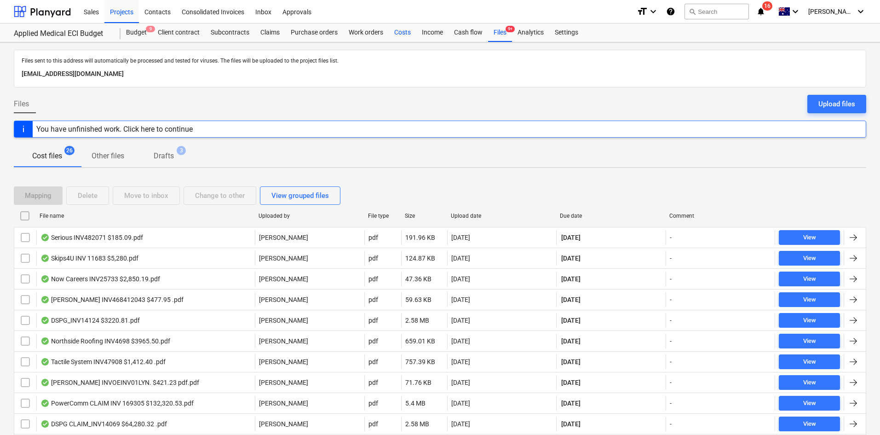
click at [399, 33] on div "Costs" at bounding box center [403, 32] width 28 height 18
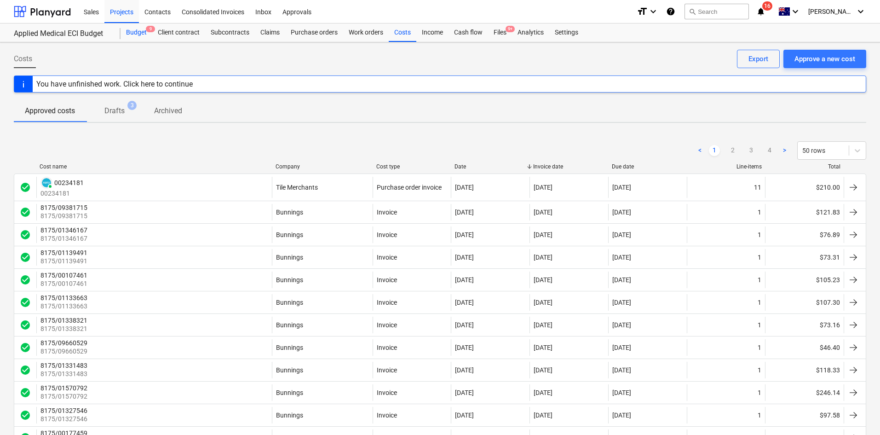
click at [139, 31] on div "Budget 9" at bounding box center [137, 32] width 32 height 18
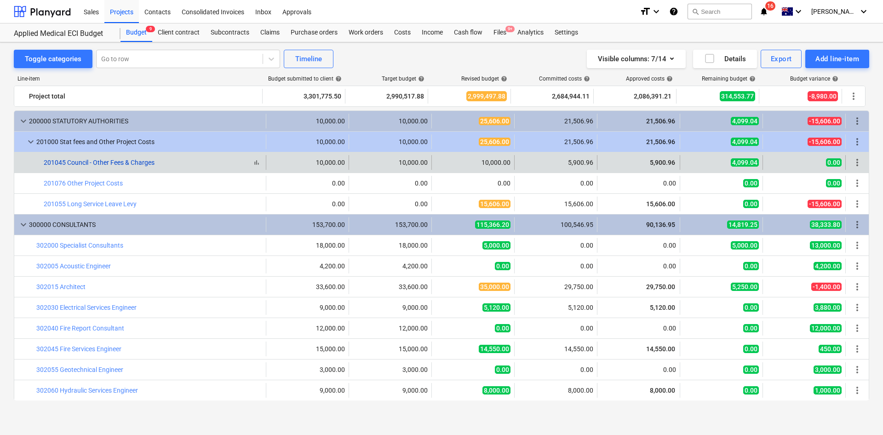
click at [139, 162] on link "201045 Council - Other Fees & Charges" at bounding box center [99, 162] width 111 height 7
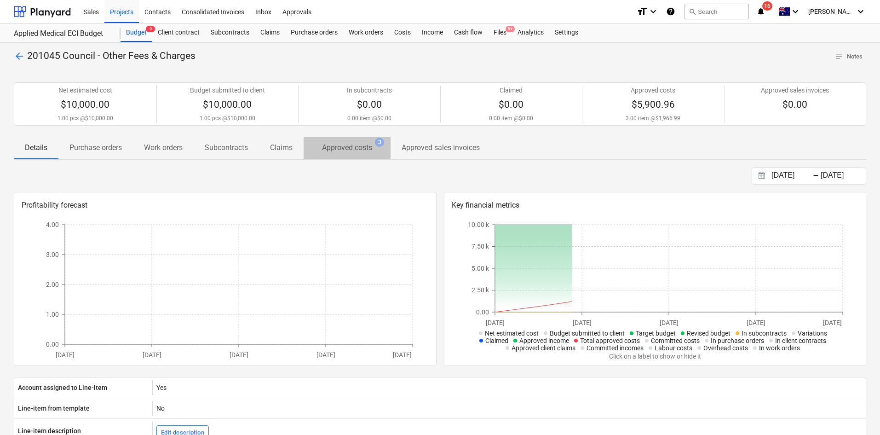
click at [335, 151] on p "Approved costs" at bounding box center [347, 147] width 50 height 11
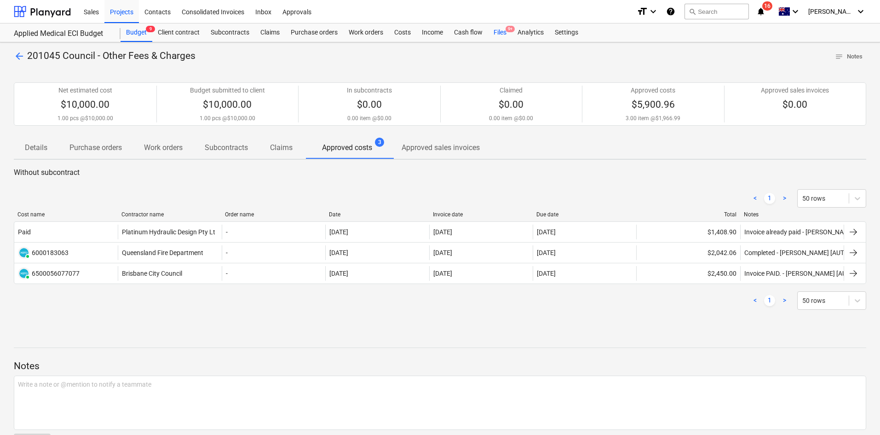
click at [503, 29] on div "Files 9+" at bounding box center [500, 32] width 24 height 18
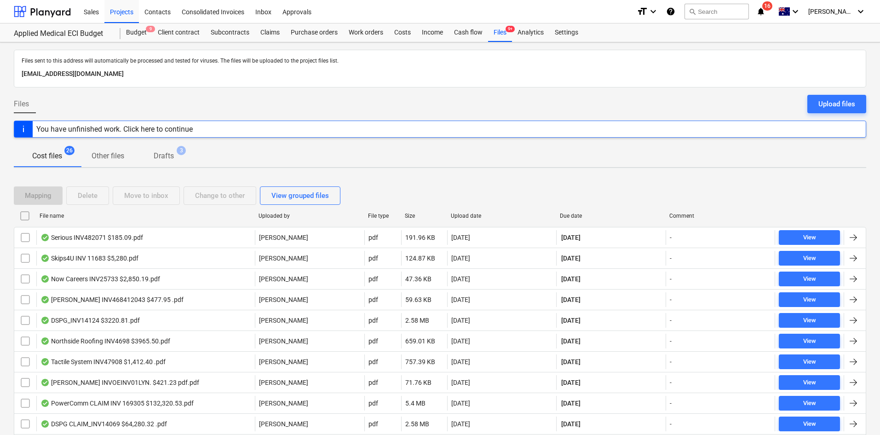
click at [568, 216] on div "Due date" at bounding box center [611, 216] width 102 height 6
checkbox input "false"
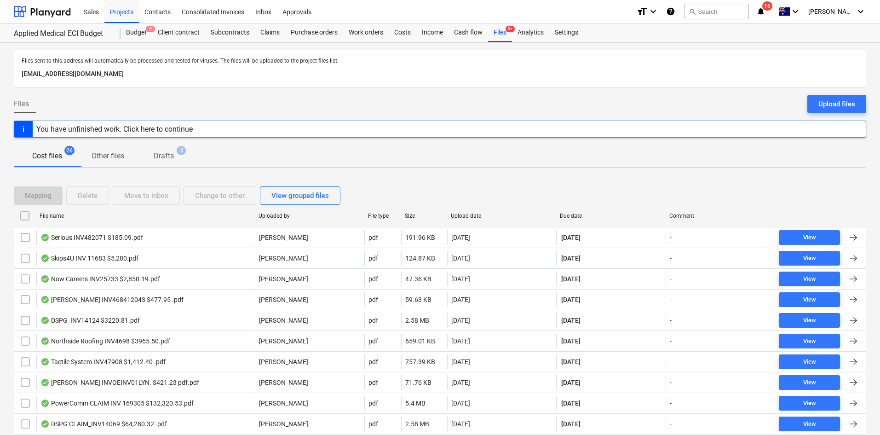
checkbox input "false"
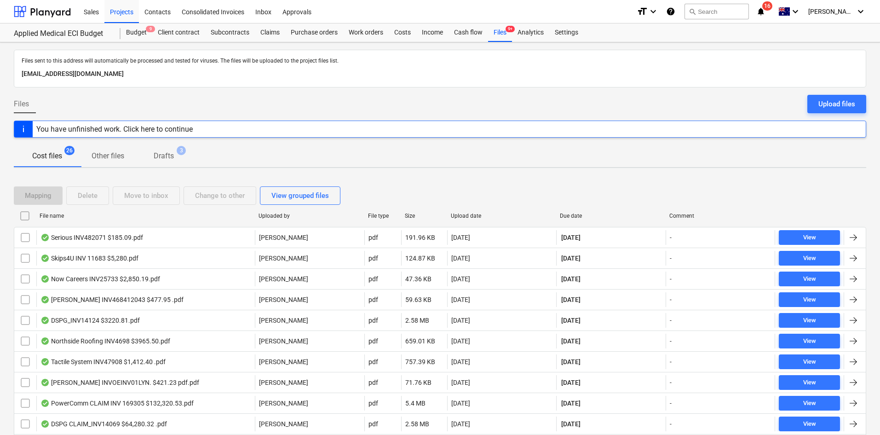
checkbox input "false"
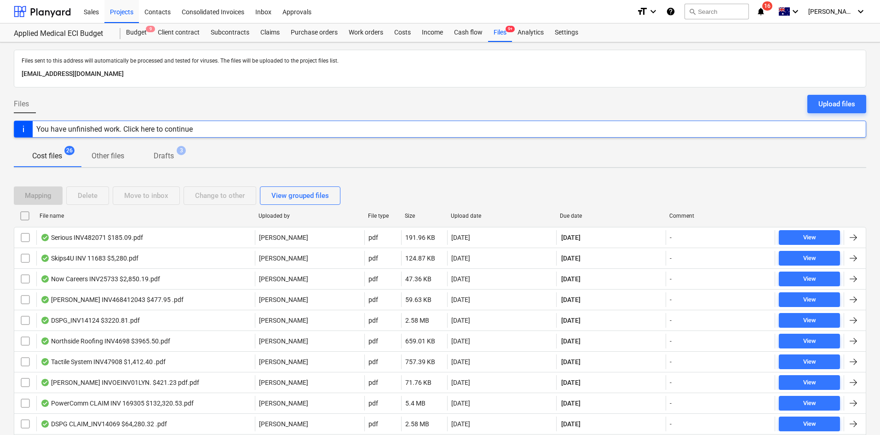
checkbox input "false"
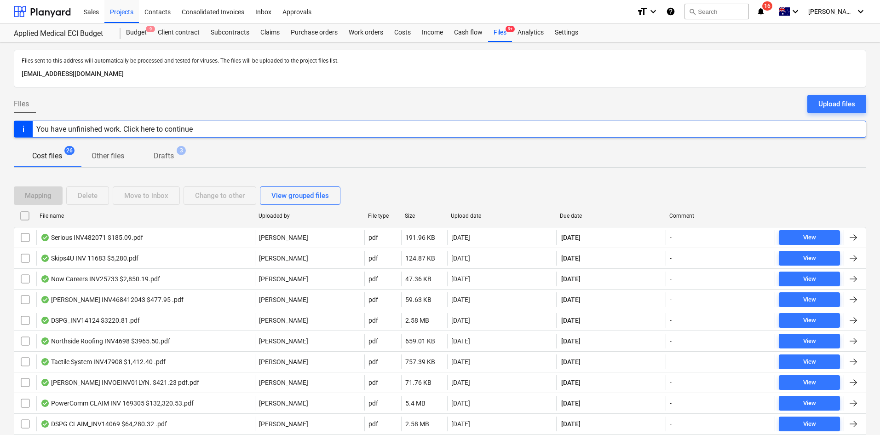
checkbox input "false"
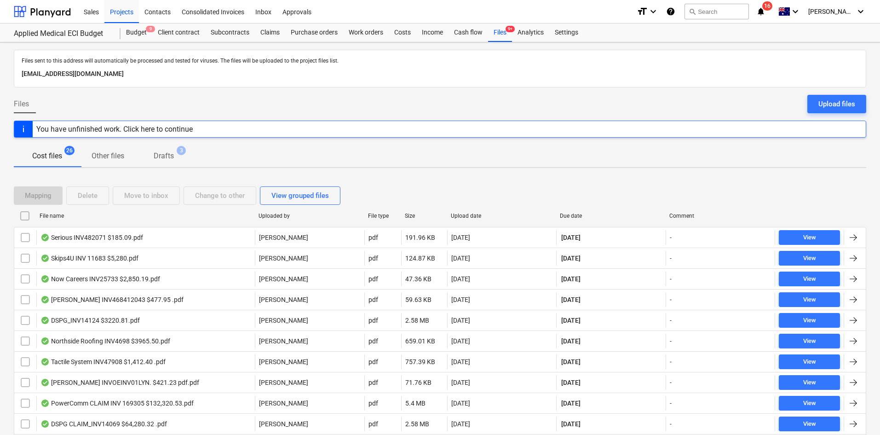
checkbox input "false"
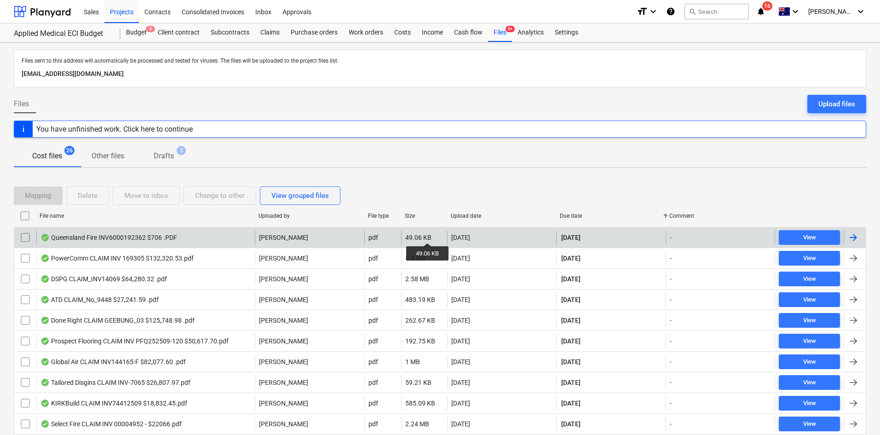
click at [428, 235] on div "49.06 KB" at bounding box center [418, 237] width 26 height 7
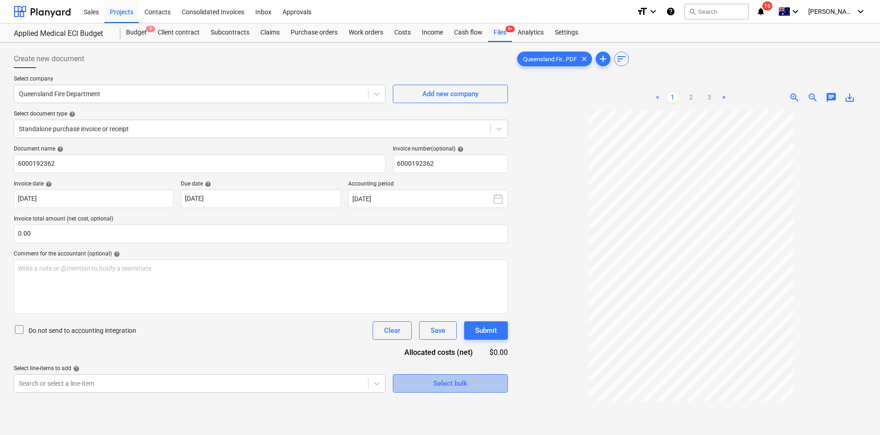
click at [430, 382] on span "Select bulk" at bounding box center [450, 383] width 92 height 12
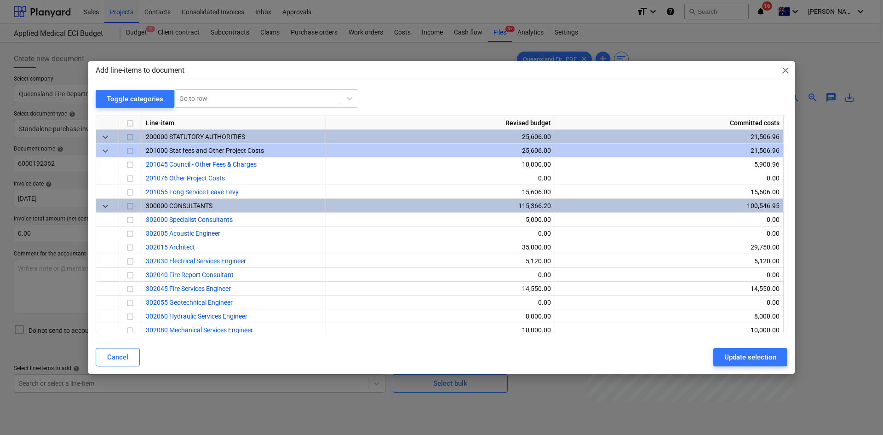
click at [241, 114] on div at bounding box center [442, 111] width 692 height 7
click at [243, 103] on div at bounding box center [257, 98] width 157 height 9
type input "council"
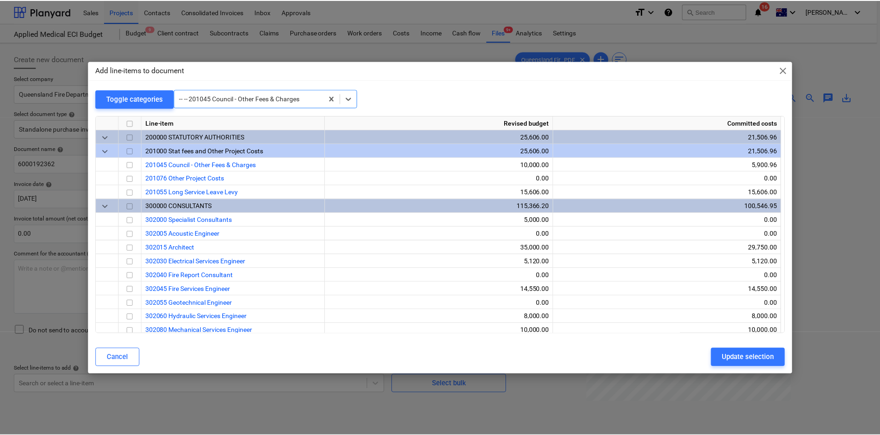
scroll to position [28, 0]
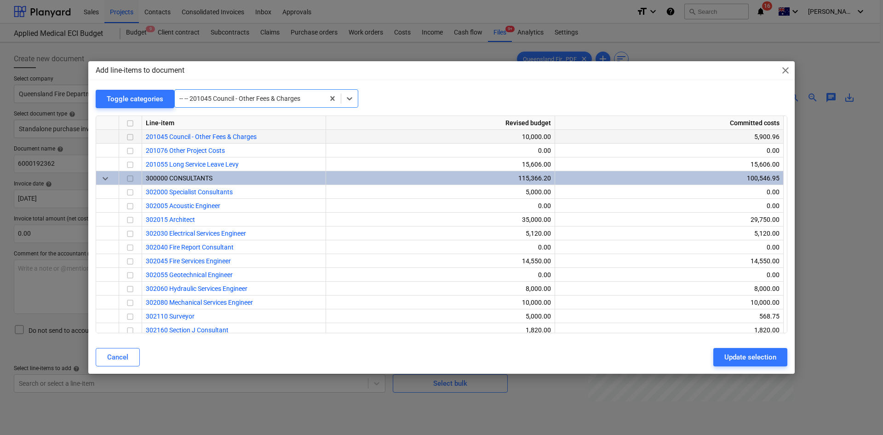
click at [127, 135] on input "checkbox" at bounding box center [130, 137] width 11 height 11
click at [737, 353] on div "Update selection" at bounding box center [751, 357] width 52 height 12
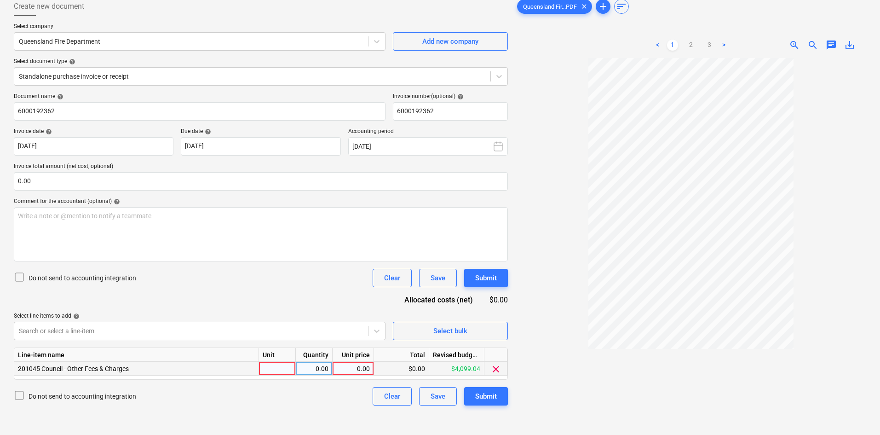
scroll to position [92, 0]
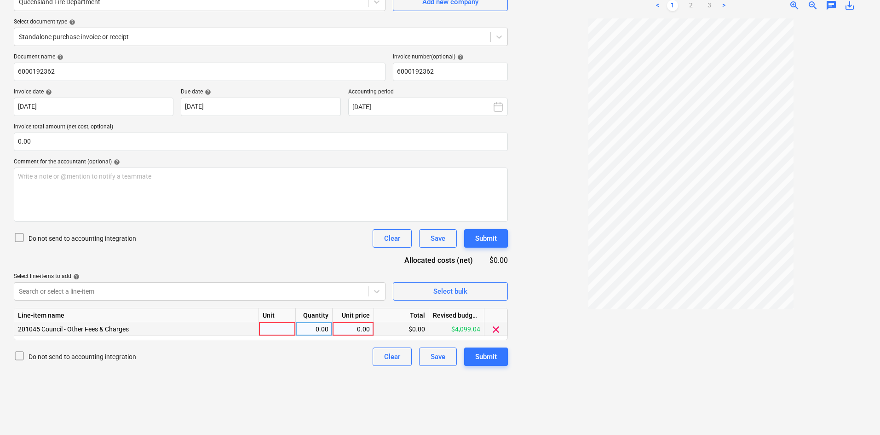
click at [285, 327] on div at bounding box center [277, 329] width 37 height 14
type input "item"
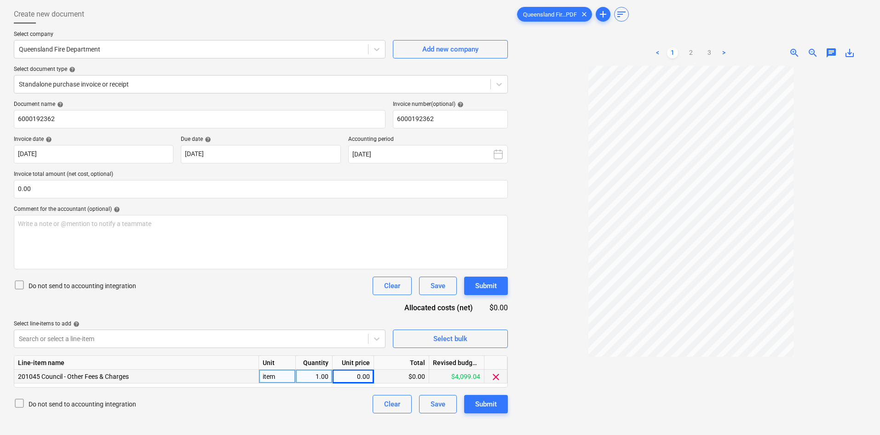
scroll to position [0, 0]
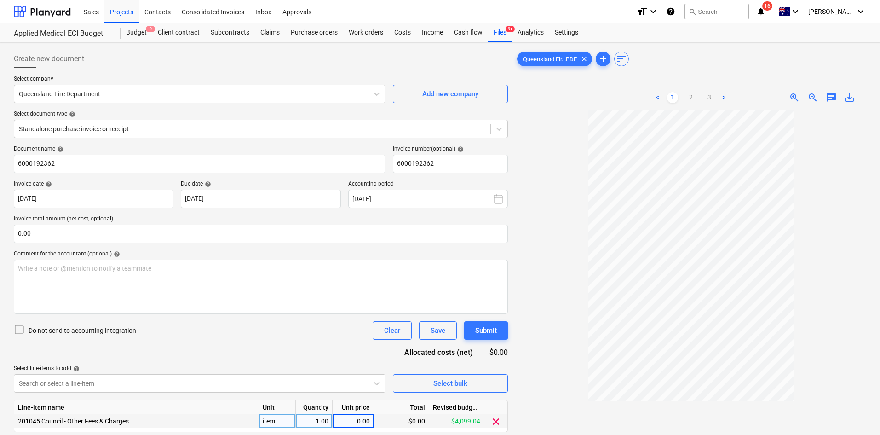
click at [789, 99] on span "zoom_in" at bounding box center [794, 97] width 11 height 11
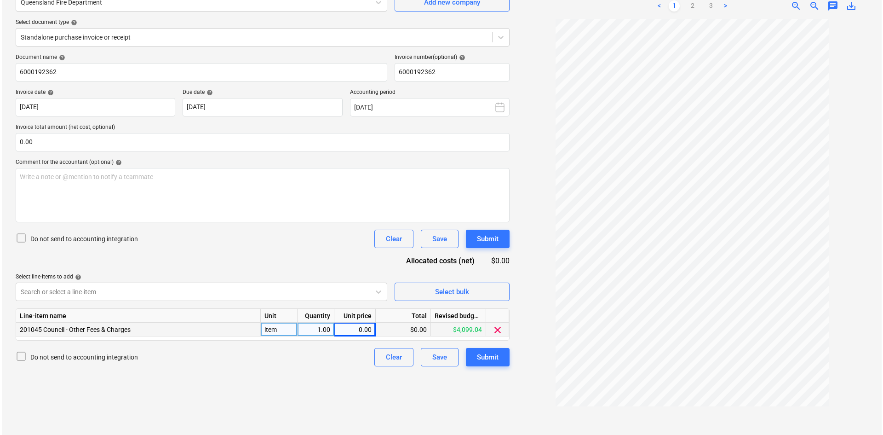
scroll to position [92, 0]
click at [403, 329] on div "$0.00" at bounding box center [401, 329] width 55 height 14
click at [355, 325] on div "0.00" at bounding box center [353, 329] width 34 height 14
type input "706"
click at [176, 151] on div "Document name help 6000192362 Invoice number (optional) help 6000192362 Invoice…" at bounding box center [261, 209] width 494 height 312
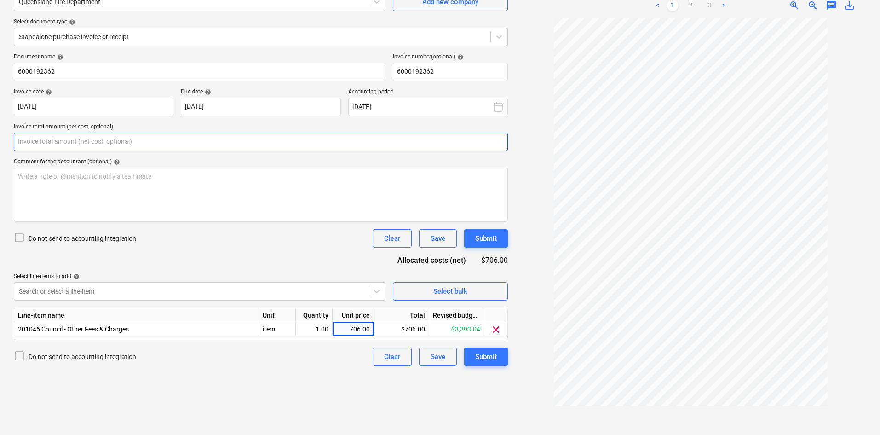
click at [175, 142] on input "text" at bounding box center [261, 142] width 494 height 18
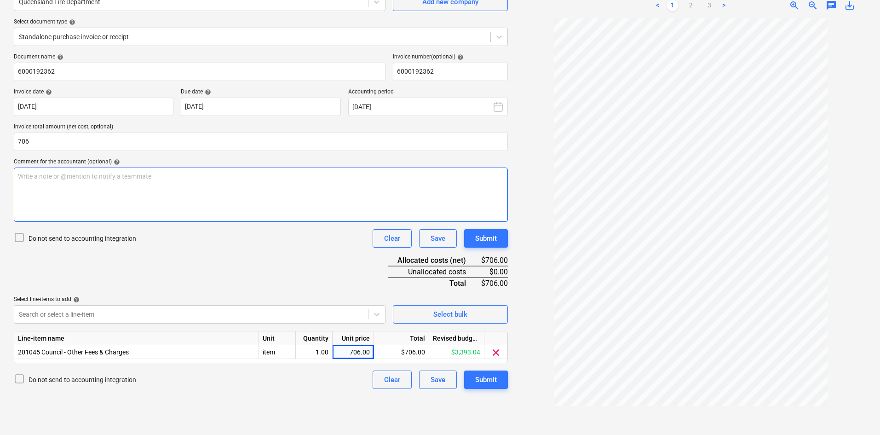
type input "706.00"
click at [184, 174] on p "Write a note or @mention to notify a teammate [PERSON_NAME]" at bounding box center [261, 176] width 486 height 9
click at [224, 269] on div "Document name help 6000192362 Invoice number (optional) help 6000192362 Invoice…" at bounding box center [261, 220] width 494 height 335
click at [474, 383] on button "Submit" at bounding box center [486, 379] width 44 height 18
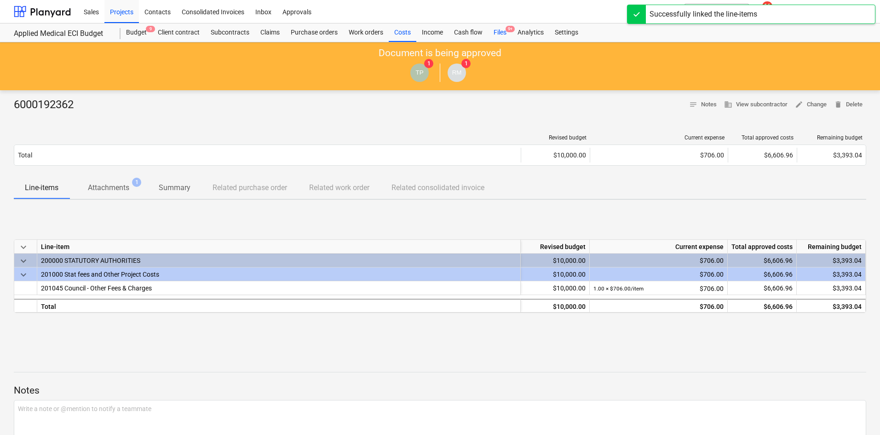
click at [505, 33] on div "Files 9+" at bounding box center [500, 32] width 24 height 18
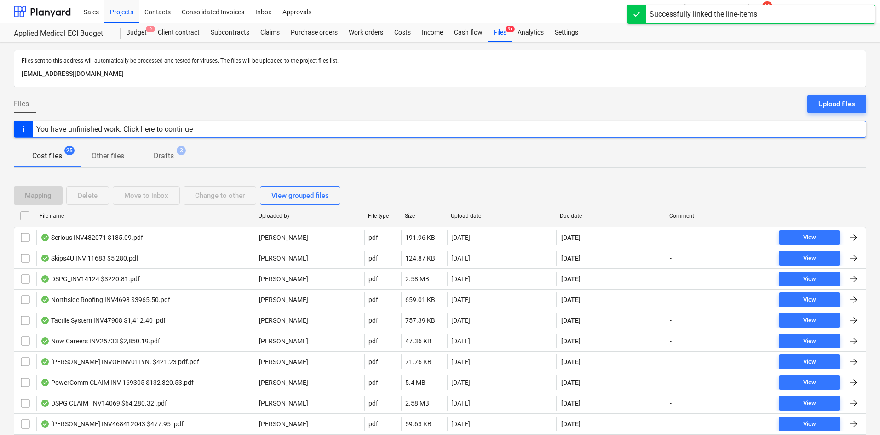
click at [573, 214] on div "Due date" at bounding box center [611, 216] width 102 height 6
checkbox input "false"
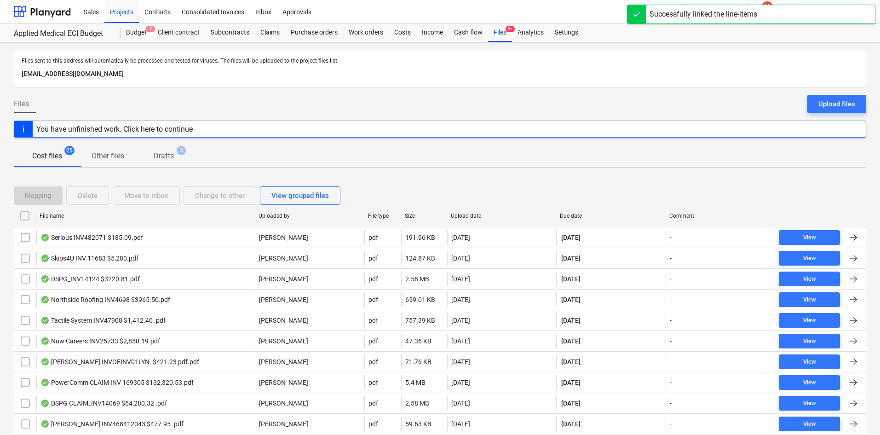
checkbox input "false"
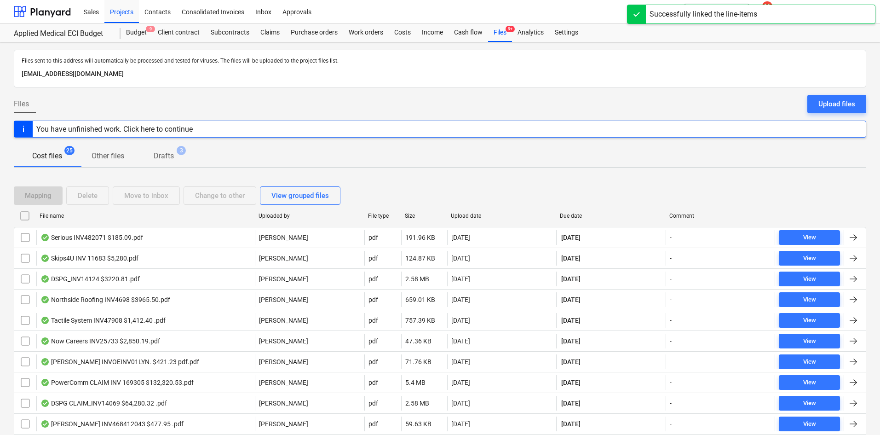
checkbox input "false"
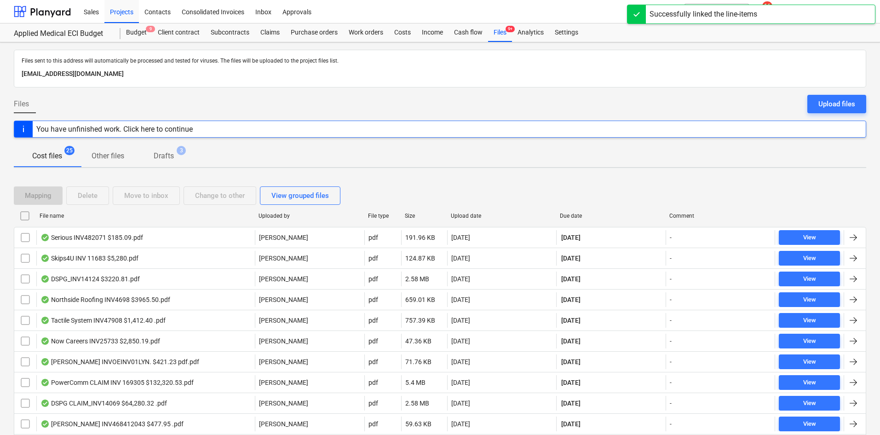
checkbox input "false"
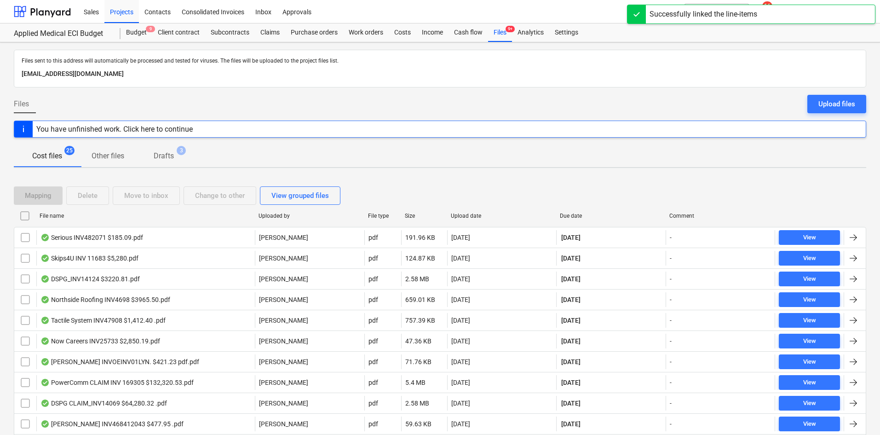
checkbox input "false"
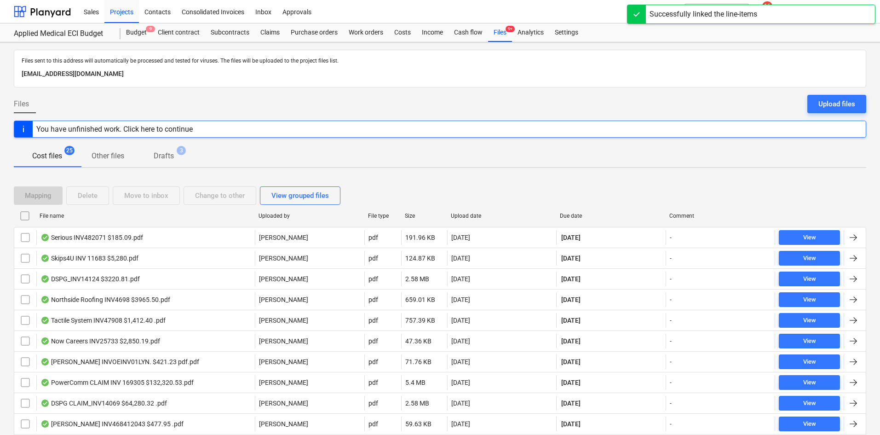
checkbox input "false"
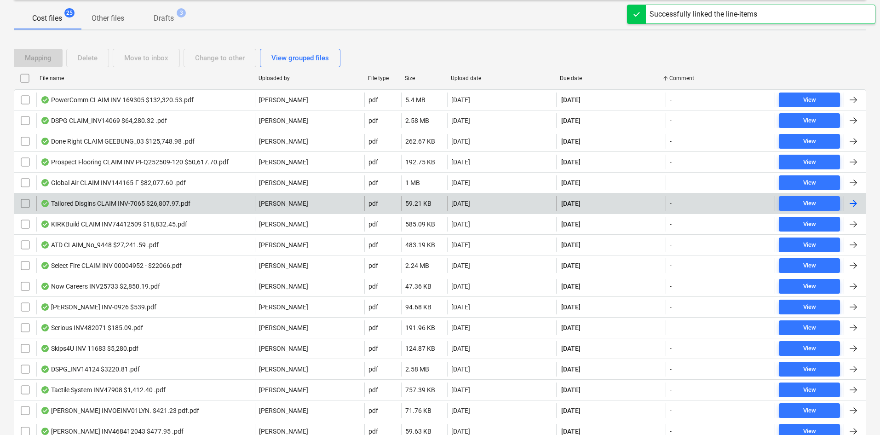
scroll to position [138, 0]
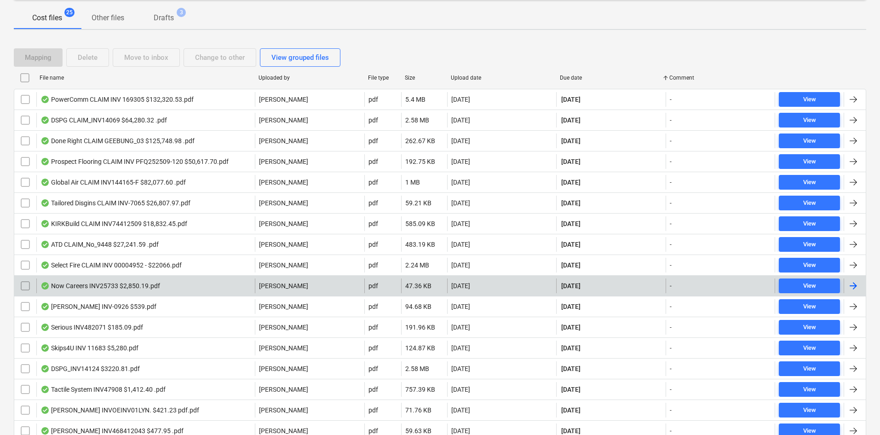
click at [203, 287] on div "Now Careers INV25733 $2,850.19.pdf" at bounding box center [145, 285] width 219 height 15
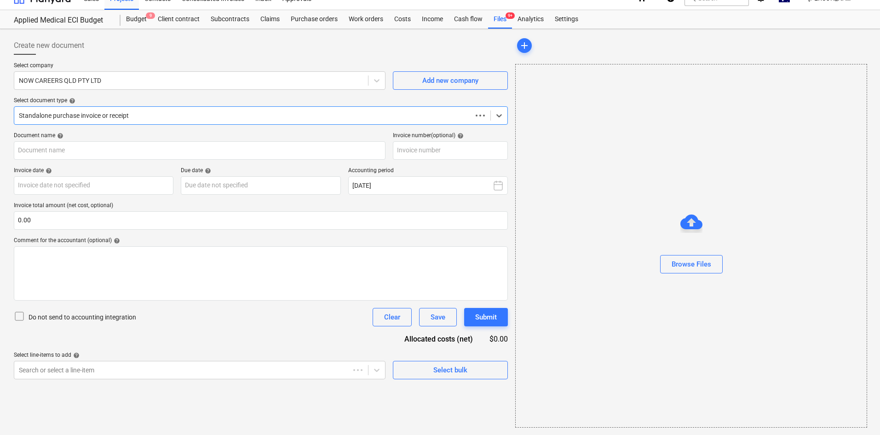
scroll to position [13, 0]
type input "25733"
type input "[DATE]"
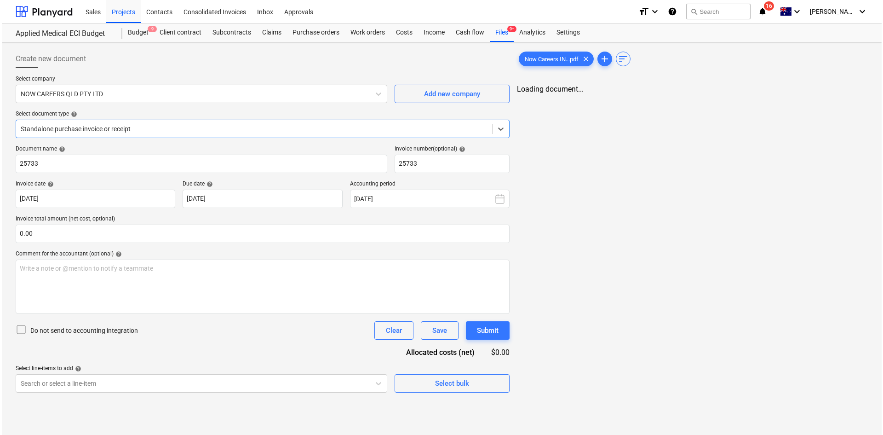
scroll to position [0, 0]
click at [697, 98] on link "2" at bounding box center [700, 97] width 11 height 11
click at [441, 375] on button "Select bulk" at bounding box center [450, 383] width 115 height 18
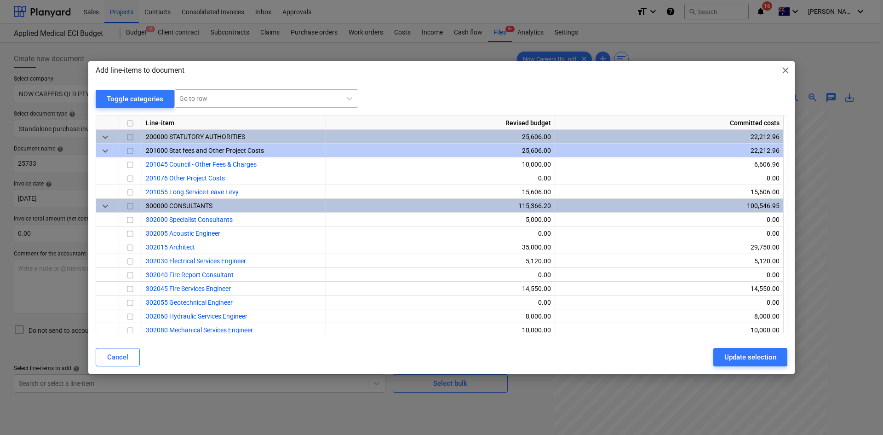
click at [268, 92] on div "Go to row" at bounding box center [258, 98] width 166 height 13
type input "civil"
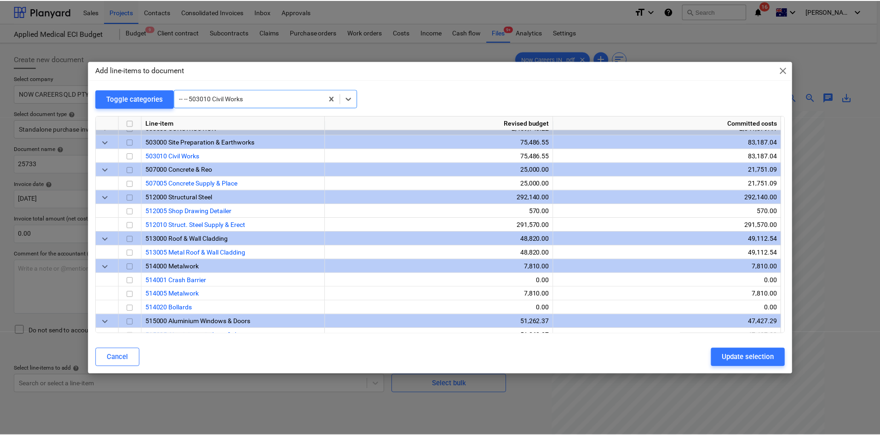
scroll to position [663, 0]
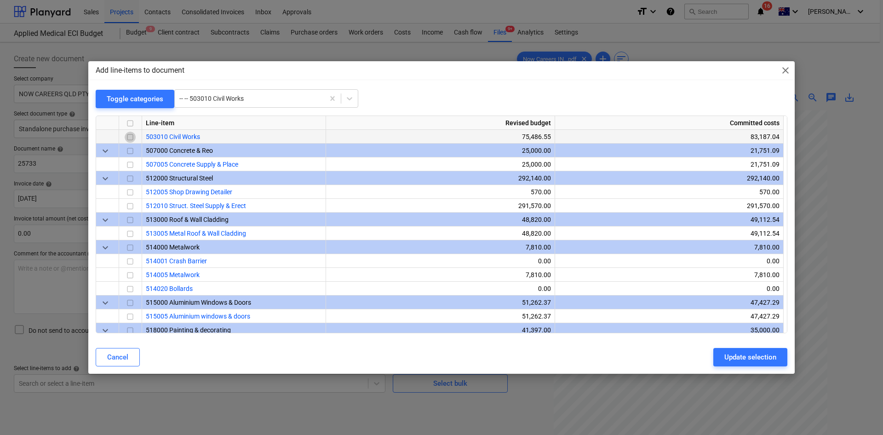
click at [132, 135] on input "checkbox" at bounding box center [130, 137] width 11 height 11
click at [733, 357] on div "Update selection" at bounding box center [751, 357] width 52 height 12
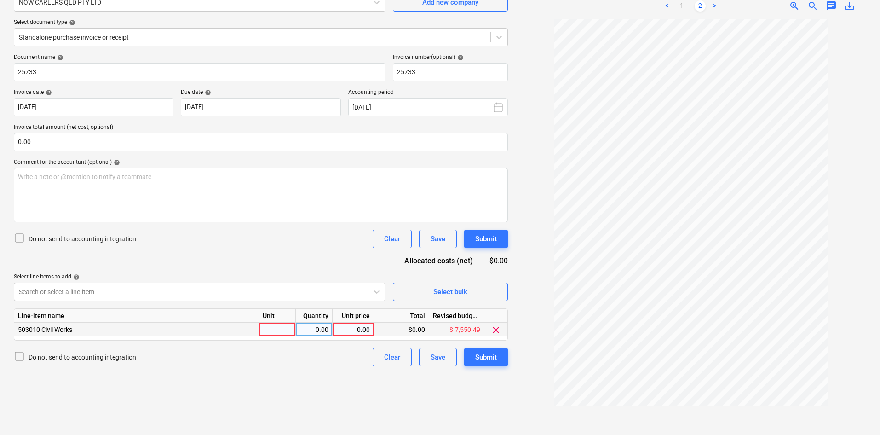
scroll to position [92, 0]
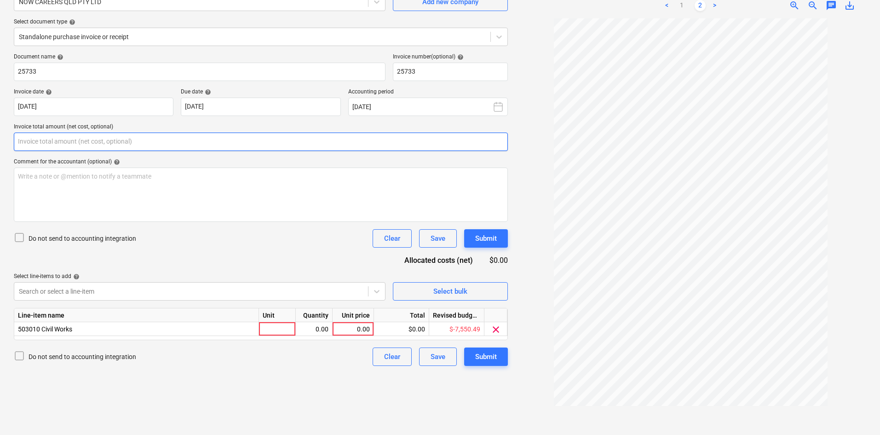
click at [87, 140] on input "text" at bounding box center [261, 142] width 494 height 18
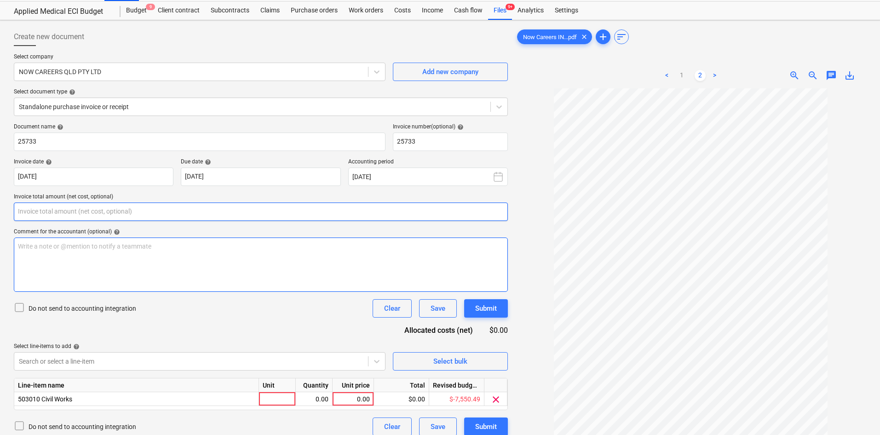
scroll to position [0, 0]
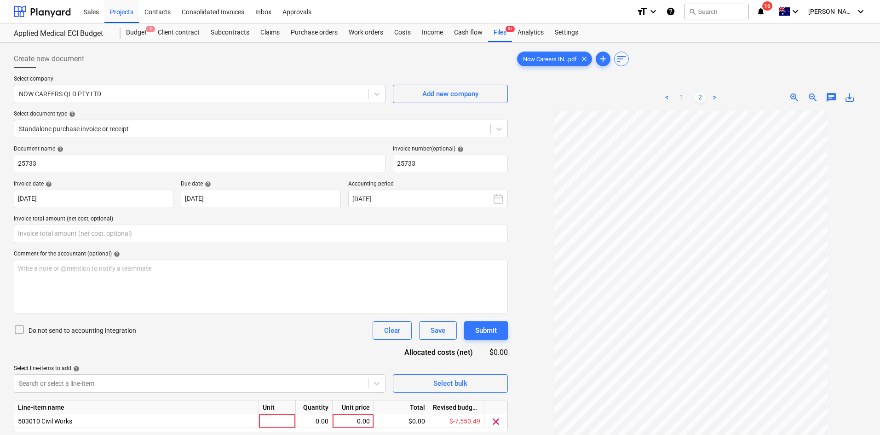
type input "0.00"
click at [680, 97] on link "1" at bounding box center [681, 97] width 11 height 11
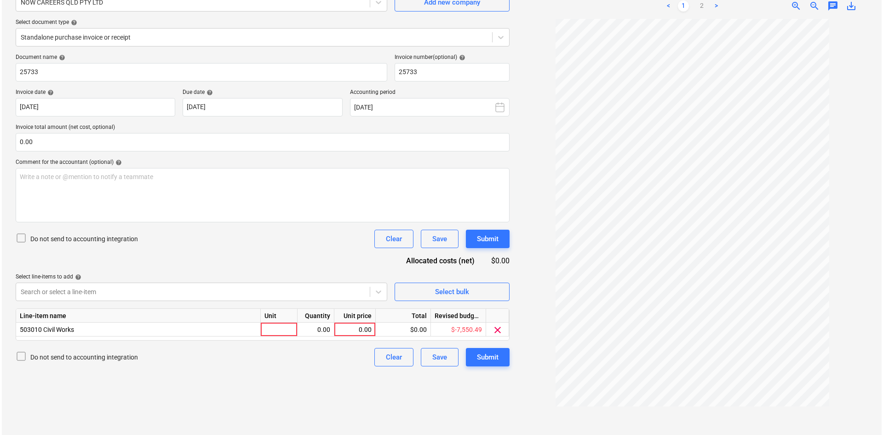
scroll to position [92, 0]
click at [796, 7] on span "zoom_in" at bounding box center [794, 5] width 11 height 11
click at [58, 141] on input "text" at bounding box center [261, 142] width 494 height 18
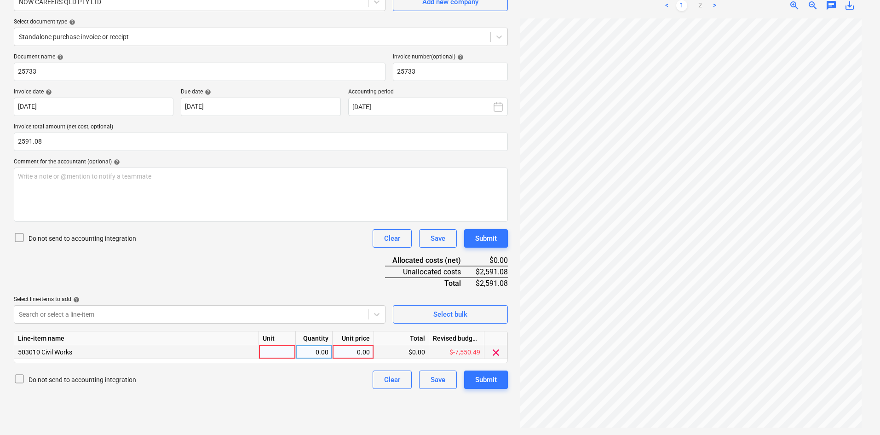
type input "2,591.08"
click at [278, 350] on div at bounding box center [277, 352] width 37 height 14
type input "item"
type input "2591.08"
click at [250, 254] on div "Document name help 25733 Invoice number (optional) help 25733 Invoice date help…" at bounding box center [261, 220] width 494 height 335
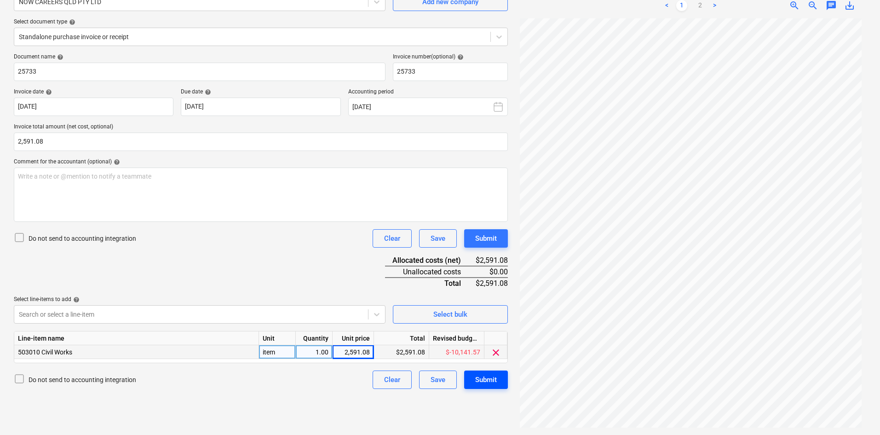
click at [480, 381] on div "Submit" at bounding box center [486, 380] width 22 height 12
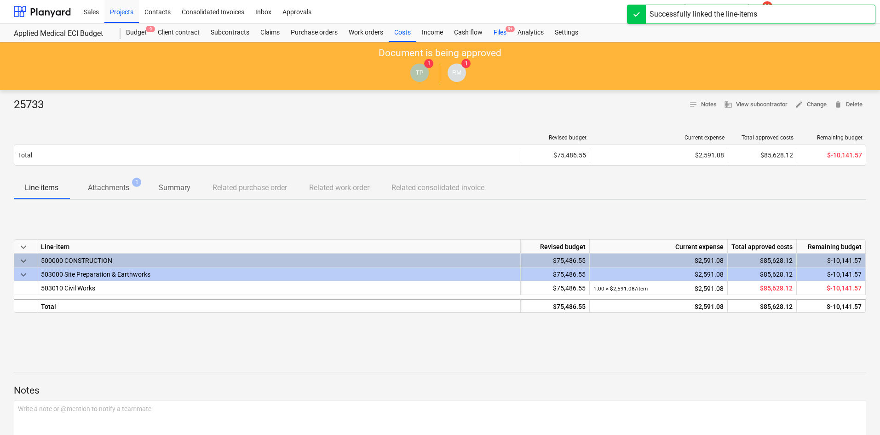
click at [506, 35] on div "Files 9+" at bounding box center [500, 32] width 24 height 18
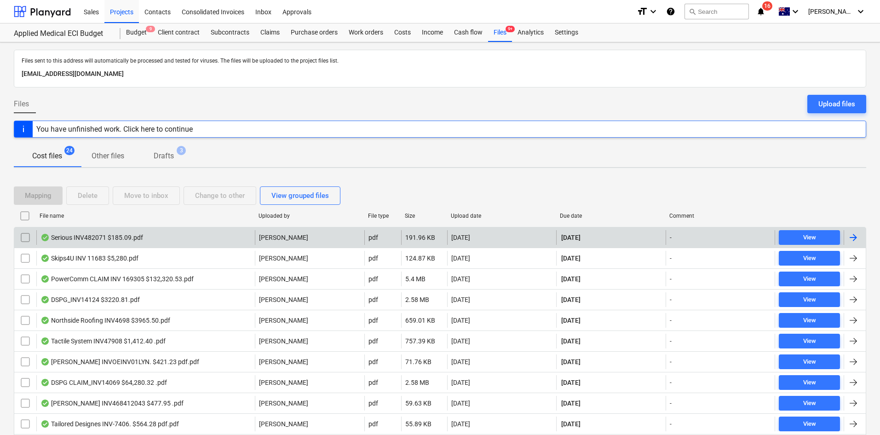
click at [225, 238] on div "Serious INV482071 $185.09.pdf" at bounding box center [145, 237] width 219 height 15
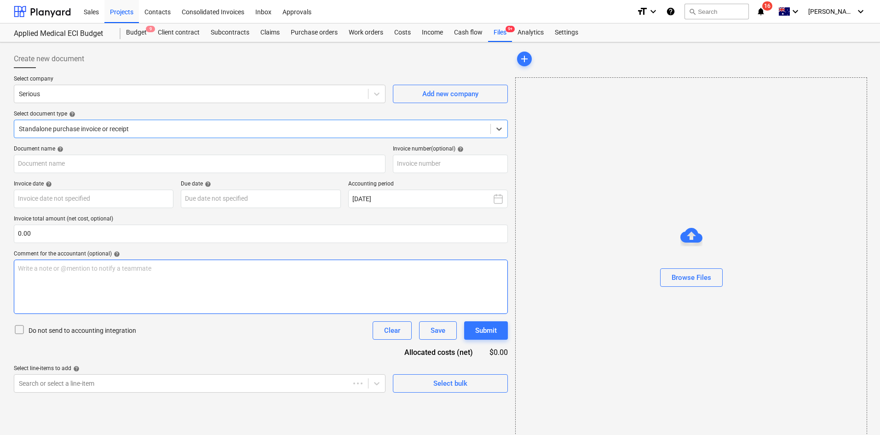
type input "482071"
type input "[DATE]"
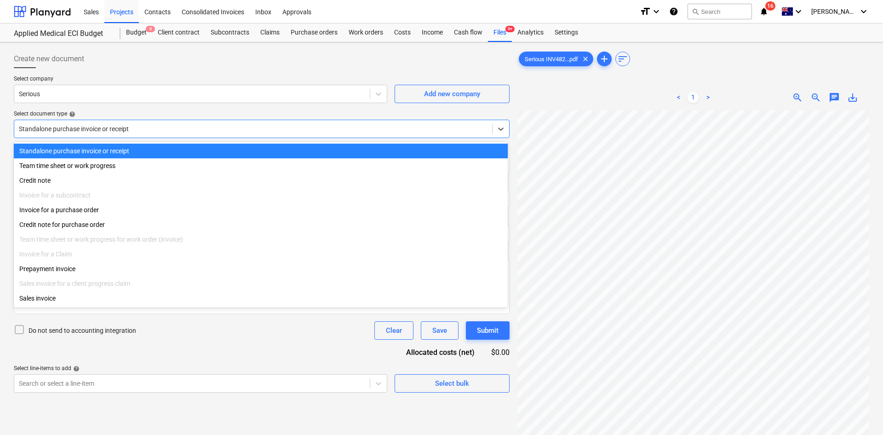
click at [317, 127] on div at bounding box center [253, 128] width 469 height 9
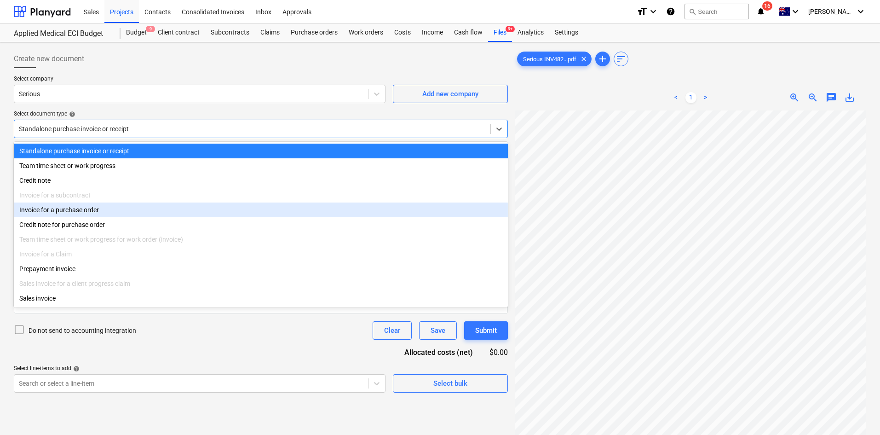
click at [92, 210] on div "Invoice for a purchase order" at bounding box center [261, 209] width 494 height 15
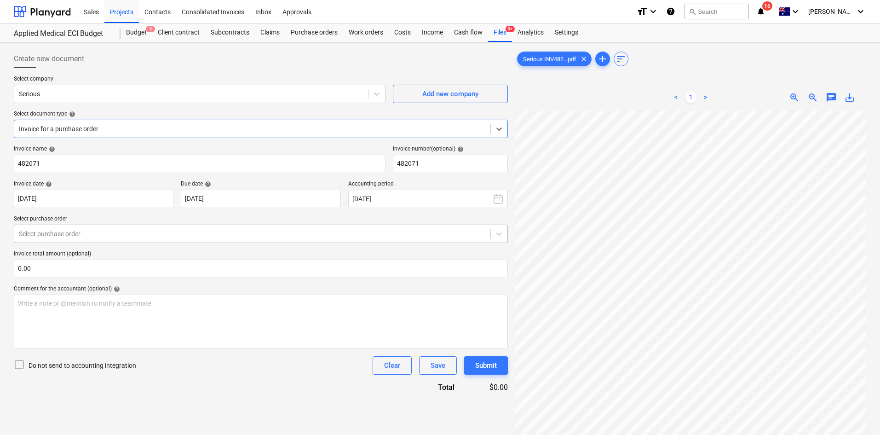
click at [292, 231] on div at bounding box center [252, 233] width 467 height 9
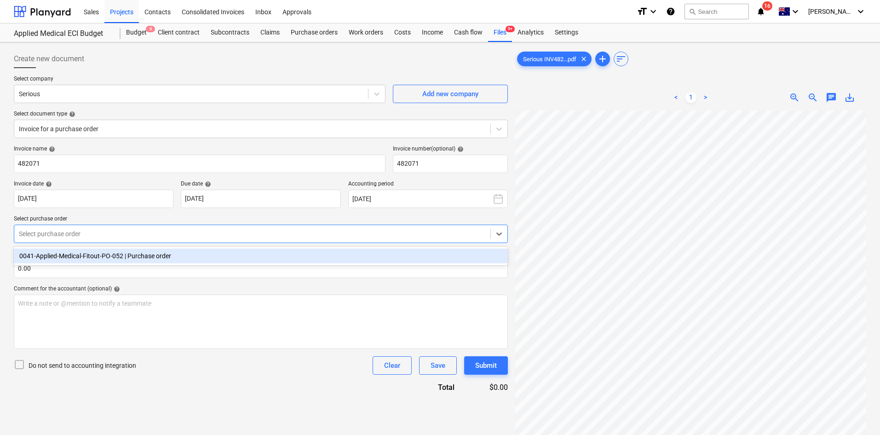
click at [159, 258] on div "0041-Applied-Medical-Fitout-PO-052 | Purchase order" at bounding box center [261, 255] width 494 height 15
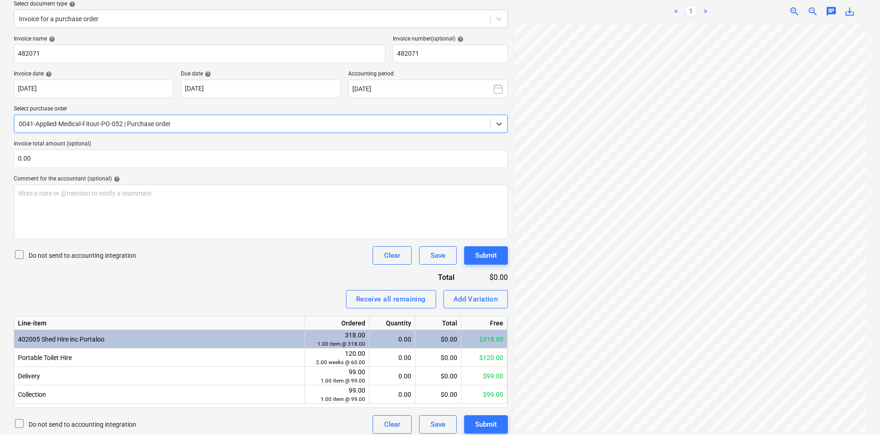
scroll to position [116, 0]
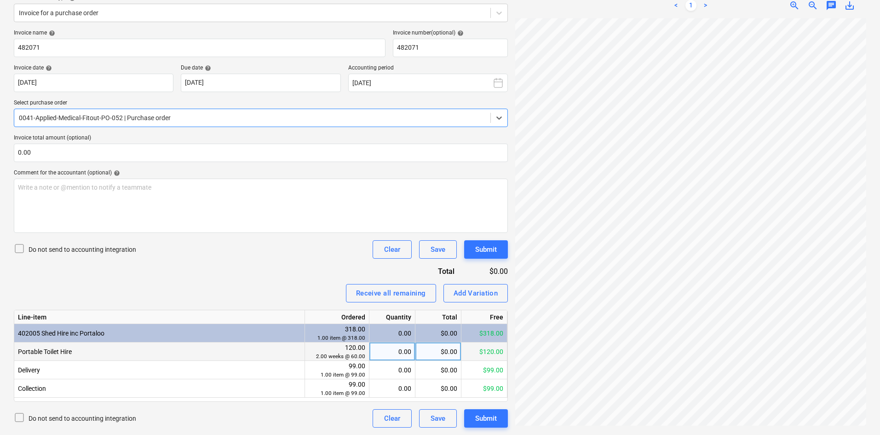
click at [387, 357] on div "0.00" at bounding box center [392, 351] width 38 height 18
click at [320, 285] on div "Receive all remaining Add Variation" at bounding box center [261, 293] width 494 height 18
click at [493, 355] on div "$60.00" at bounding box center [485, 351] width 46 height 18
click at [444, 354] on div "$60.00" at bounding box center [438, 351] width 46 height 18
type input "6"
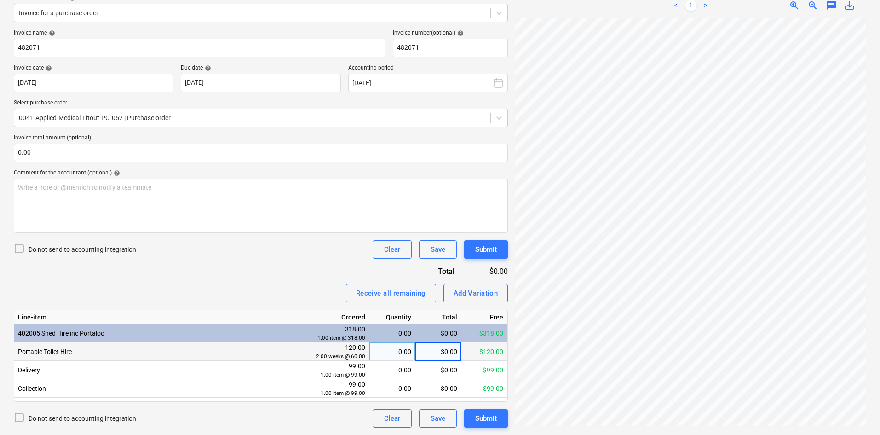
click at [399, 352] on div "0.00" at bounding box center [392, 351] width 38 height 18
type input "62.96"
click at [400, 368] on div "0.00" at bounding box center [392, 370] width 38 height 18
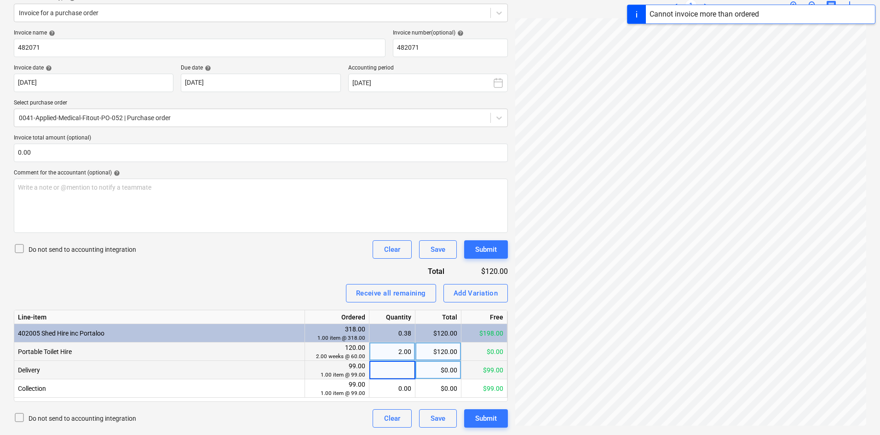
type input "1"
click at [277, 261] on div "Invoice name help 482071 Invoice number (optional) help 482071 Invoice date hel…" at bounding box center [261, 228] width 494 height 398
click at [450, 369] on div "$99.00" at bounding box center [438, 370] width 46 height 18
type input "90"
click at [274, 289] on div "Receive all remaining Add Variation" at bounding box center [261, 293] width 494 height 18
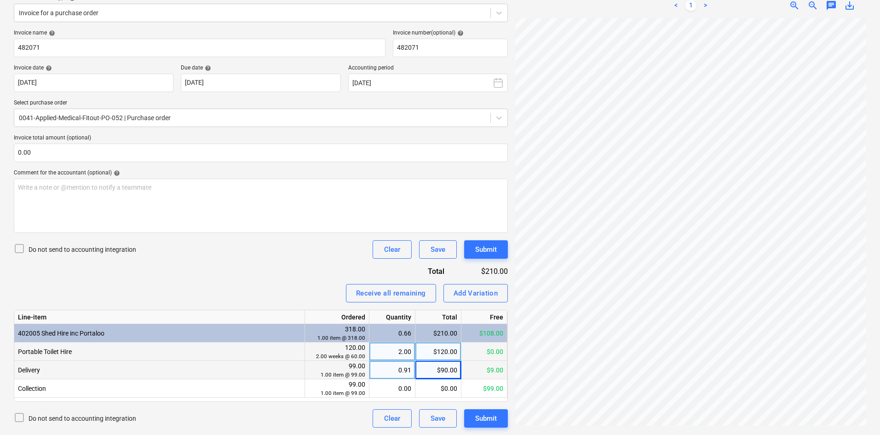
click at [447, 349] on div "$120.00" at bounding box center [438, 351] width 46 height 18
click at [440, 345] on div "$120.00" at bounding box center [438, 351] width 46 height 18
type input "62.96"
click at [268, 265] on div "Invoice name help 482071 Invoice number (optional) help 482071 Invoice date hel…" at bounding box center [261, 228] width 494 height 398
click at [437, 367] on div "$90.00" at bounding box center [438, 370] width 46 height 18
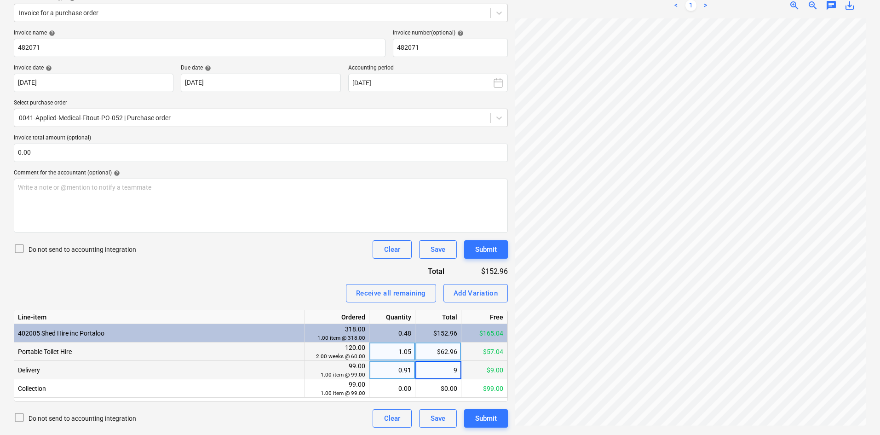
type input "99"
click at [249, 288] on div "Receive all remaining Add Variation" at bounding box center [261, 293] width 494 height 18
click at [452, 349] on div "$62.96" at bounding box center [438, 351] width 46 height 18
type input "69.26"
click at [252, 272] on div "Invoice name help 482071 Invoice number (optional) help 482071 Invoice date hel…" at bounding box center [261, 228] width 494 height 398
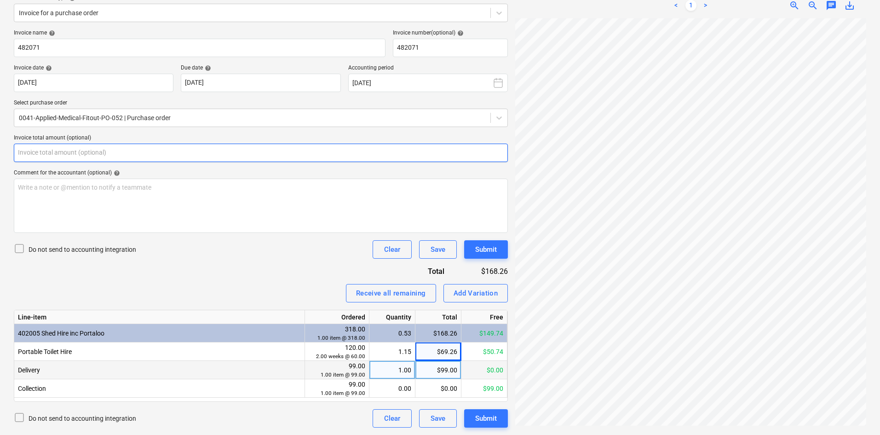
click at [94, 156] on input "text" at bounding box center [261, 153] width 494 height 18
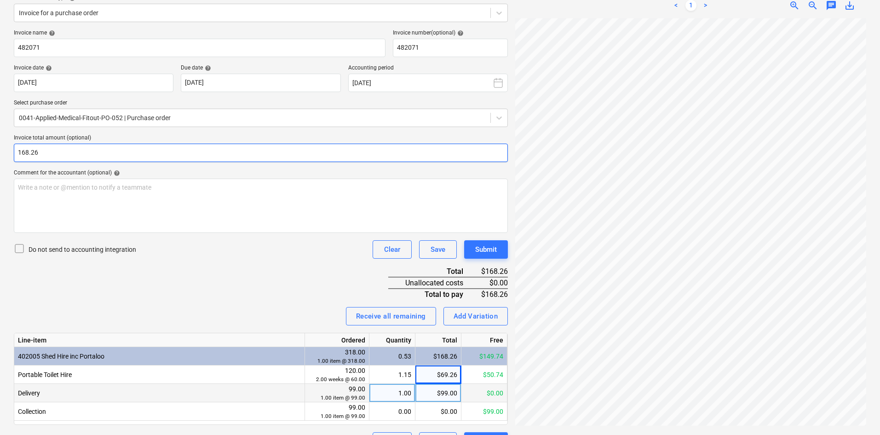
type input "168.26"
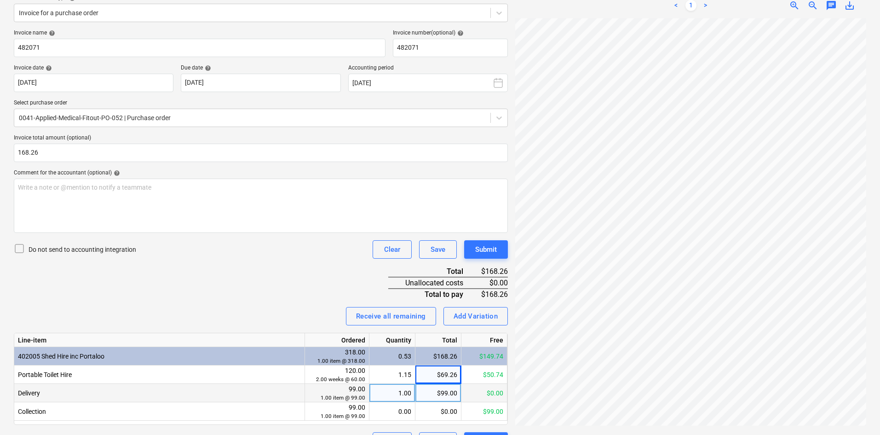
click at [231, 304] on div "Invoice name help 482071 Invoice number (optional) help 482071 Invoice date hel…" at bounding box center [261, 239] width 494 height 421
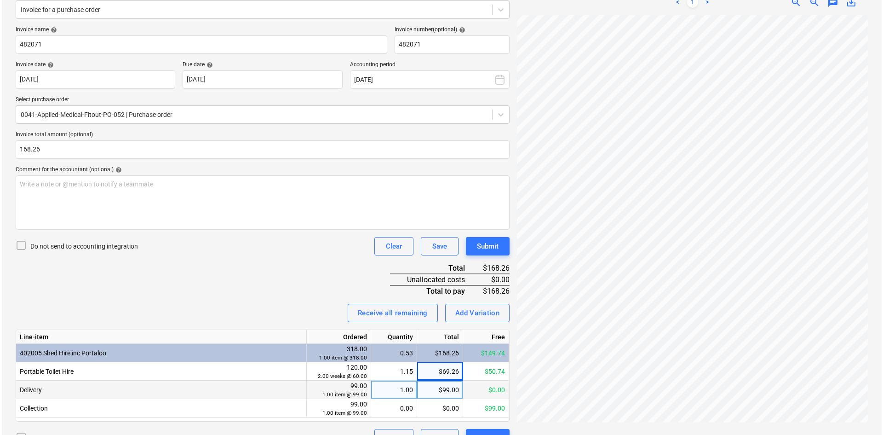
scroll to position [139, 0]
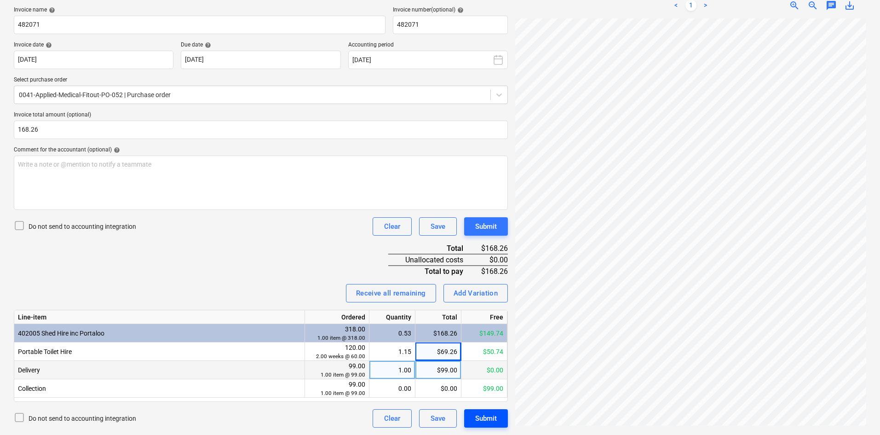
click at [488, 423] on div "Submit" at bounding box center [486, 418] width 22 height 12
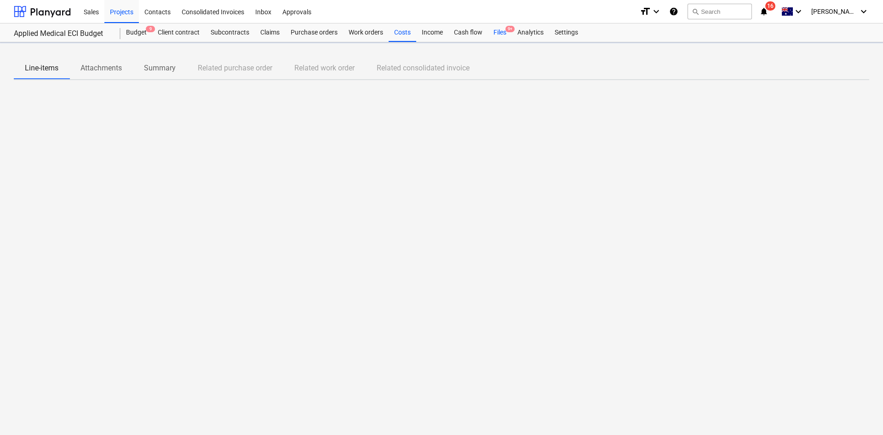
click at [505, 35] on div "Files 9+" at bounding box center [500, 32] width 24 height 18
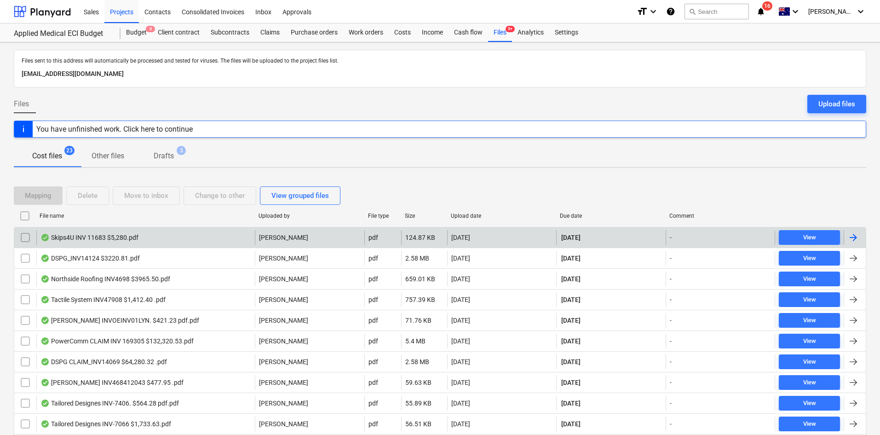
click at [197, 242] on div "Skips4U INV 11683 $5,280.pdf" at bounding box center [145, 237] width 219 height 15
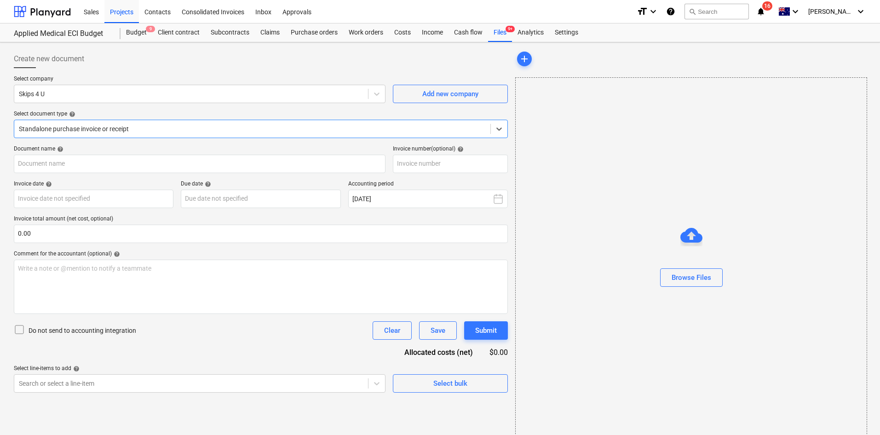
type input "11683"
type input "[DATE]"
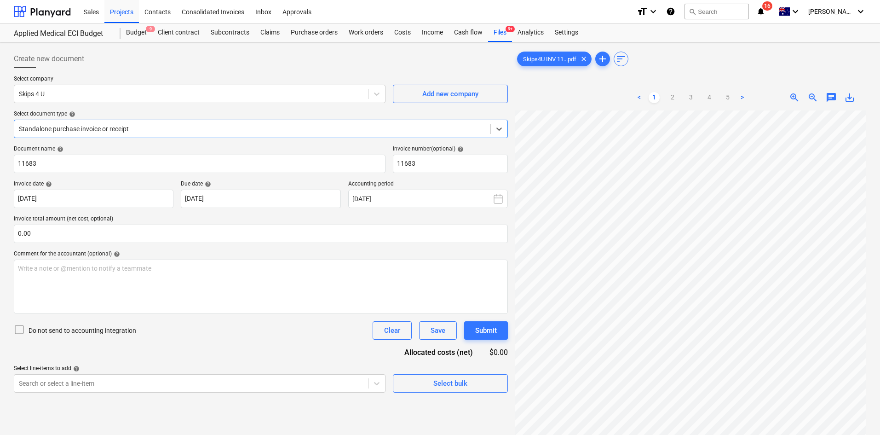
scroll to position [53, 0]
click at [672, 98] on link "2" at bounding box center [672, 97] width 11 height 11
click at [695, 95] on link "3" at bounding box center [691, 97] width 11 height 11
click at [708, 96] on link "4" at bounding box center [709, 97] width 11 height 11
click at [721, 98] on ul "< 1 2 3 4 5 >" at bounding box center [691, 97] width 114 height 11
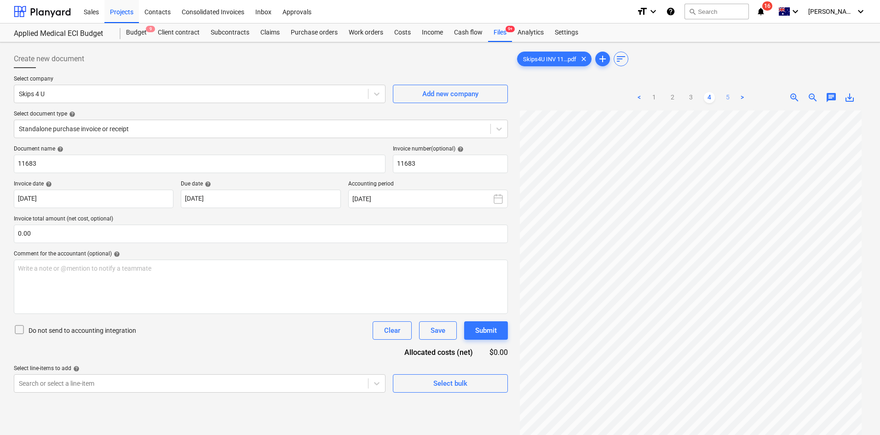
click at [723, 98] on link "5" at bounding box center [727, 97] width 11 height 11
click at [671, 98] on link "2" at bounding box center [672, 97] width 11 height 11
click at [654, 95] on link "1" at bounding box center [654, 97] width 11 height 11
click at [675, 99] on link "2" at bounding box center [672, 97] width 11 height 11
click at [691, 95] on link "3" at bounding box center [691, 97] width 11 height 11
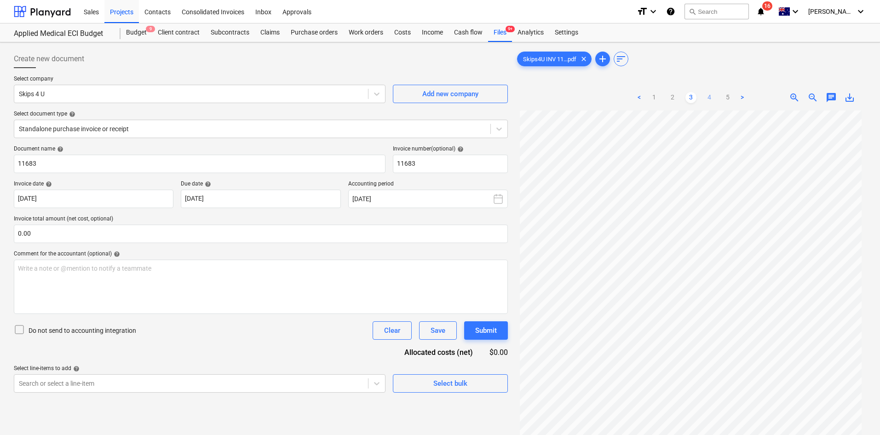
click at [712, 100] on link "4" at bounding box center [709, 97] width 11 height 11
click at [725, 99] on link "5" at bounding box center [727, 97] width 11 height 11
click at [657, 98] on link "1" at bounding box center [654, 97] width 11 height 11
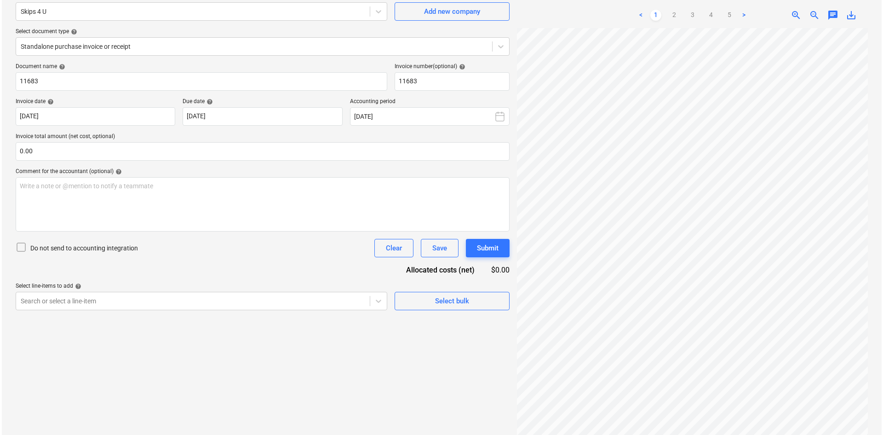
scroll to position [92, 0]
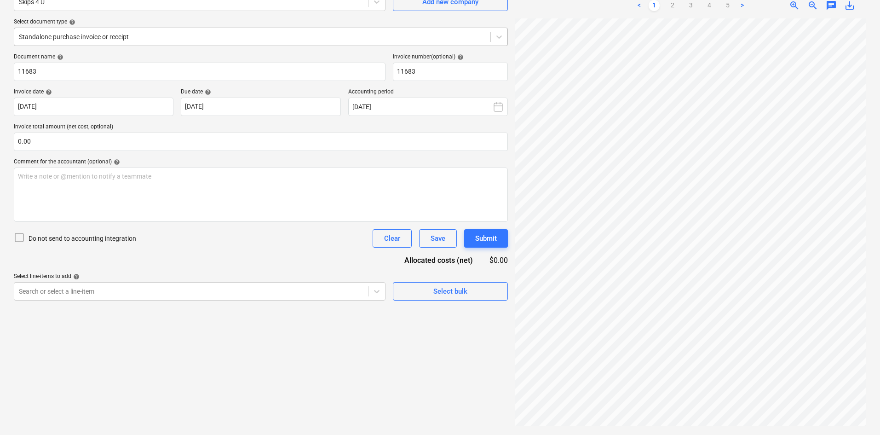
click at [176, 30] on div "Standalone purchase invoice or receipt" at bounding box center [252, 36] width 476 height 13
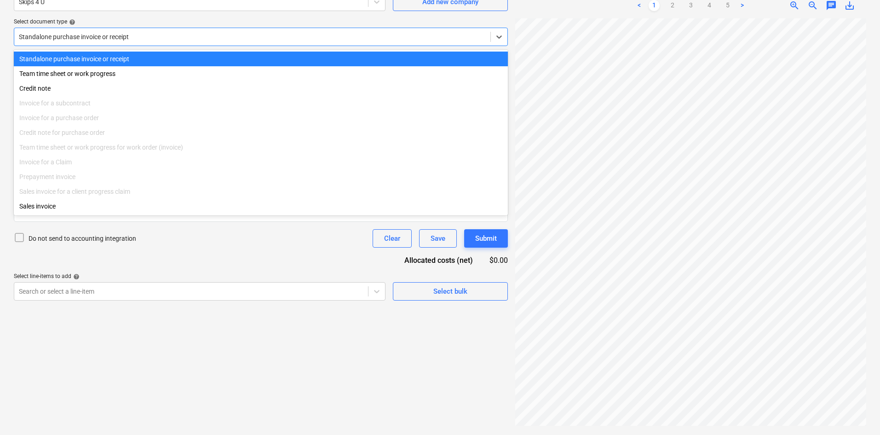
click at [219, 37] on div at bounding box center [252, 36] width 467 height 9
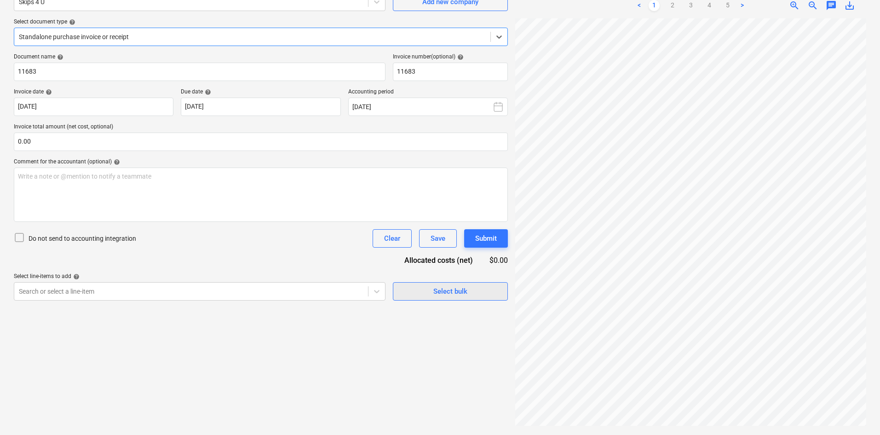
click at [481, 290] on span "Select bulk" at bounding box center [450, 291] width 92 height 12
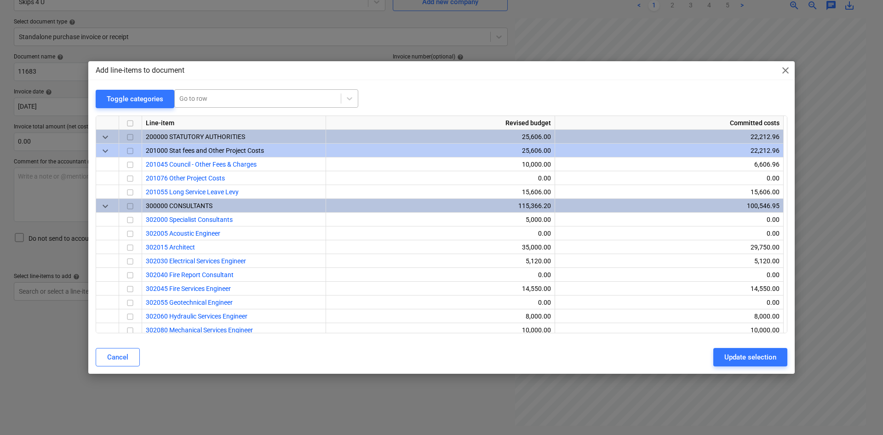
click at [296, 101] on div at bounding box center [257, 98] width 157 height 9
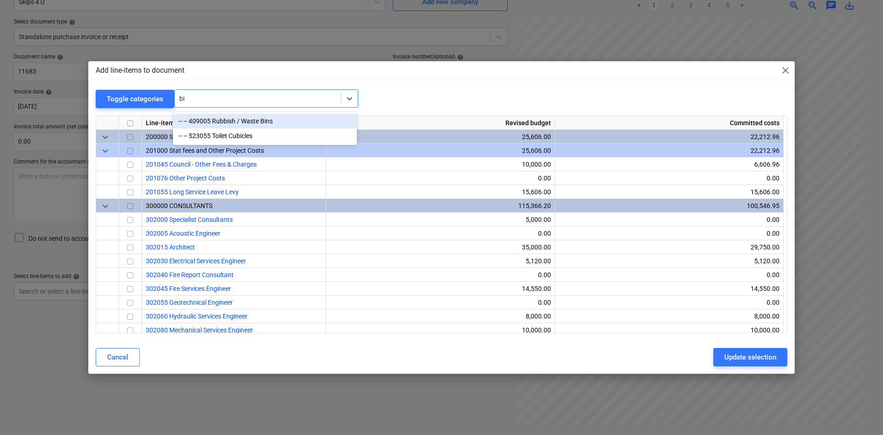
type input "bin"
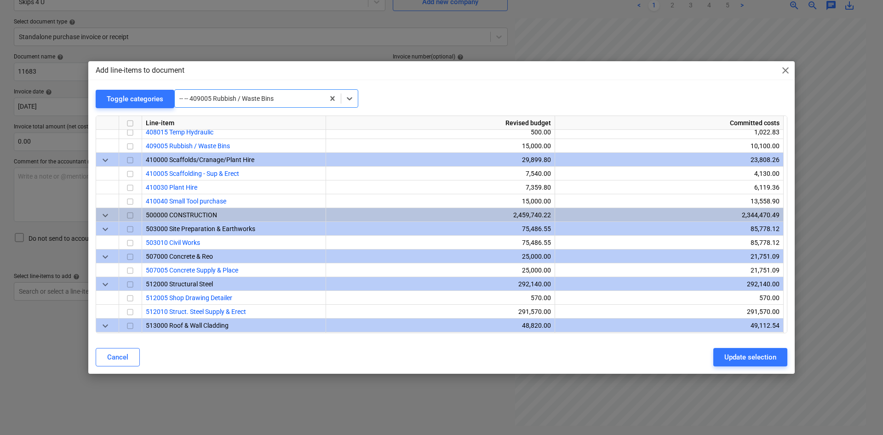
scroll to position [566, 0]
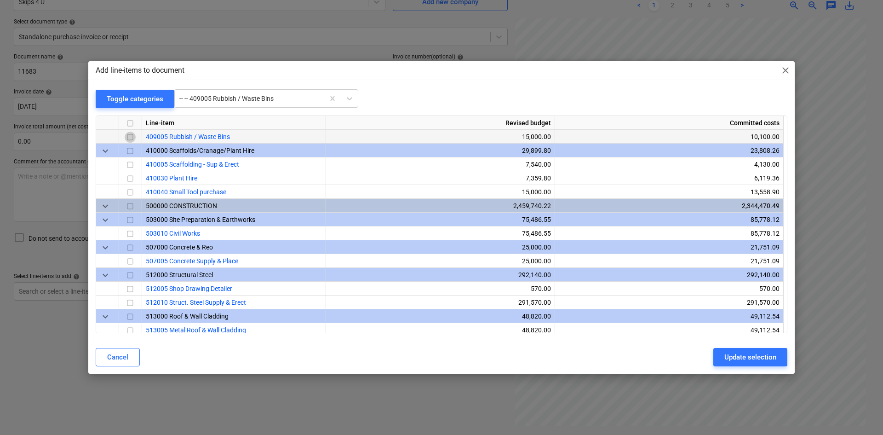
click at [132, 136] on input "checkbox" at bounding box center [130, 137] width 11 height 11
click at [733, 356] on div "Update selection" at bounding box center [751, 357] width 52 height 12
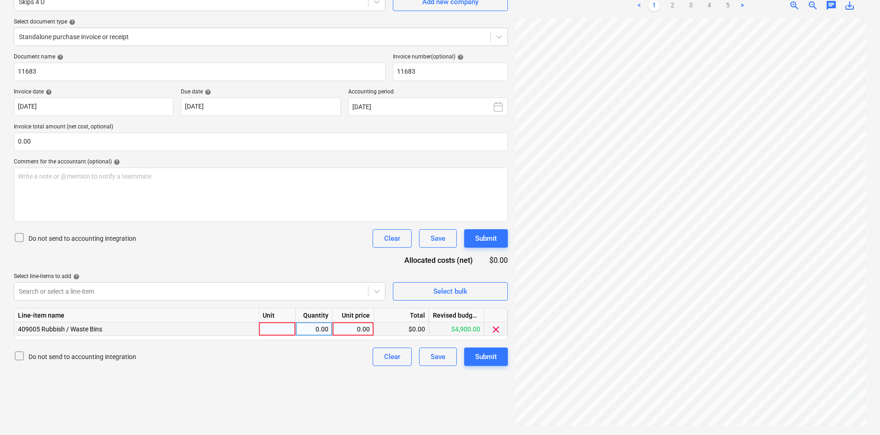
click at [282, 323] on div at bounding box center [277, 329] width 37 height 14
type input "item"
type input "4800"
click at [282, 261] on div "Document name help 11683 Invoice number (optional) help 11683 Invoice date help…" at bounding box center [261, 209] width 494 height 312
click at [90, 152] on div "Document name help 11683 Invoice number (optional) help 11683 Invoice date help…" at bounding box center [261, 209] width 494 height 312
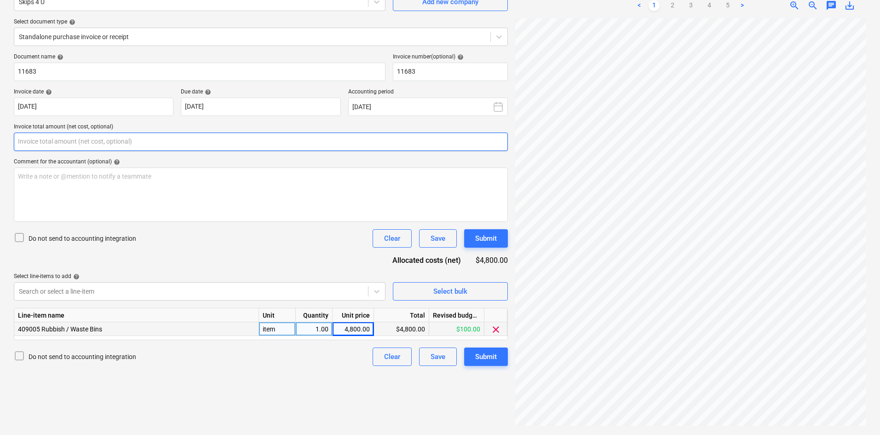
click at [78, 141] on input "text" at bounding box center [261, 142] width 494 height 18
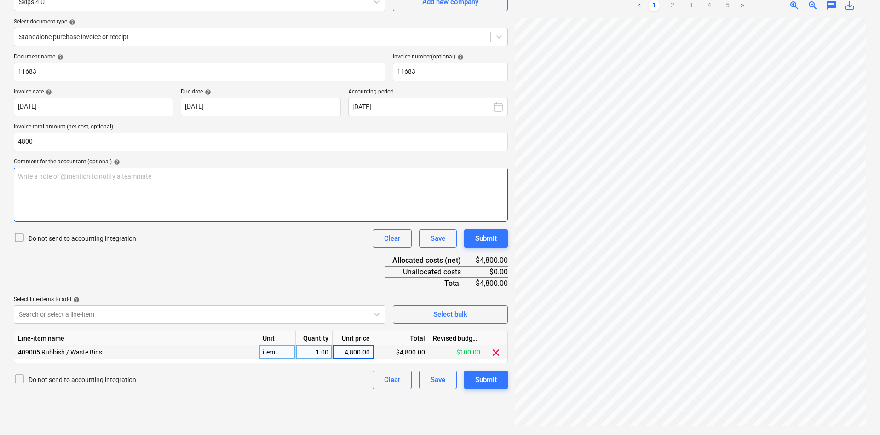
type input "4,800.00"
click at [160, 179] on p "Write a note or @mention to notify a teammate [PERSON_NAME]" at bounding box center [261, 176] width 486 height 9
click at [224, 242] on div "Do not send to accounting integration Clear Save Submit" at bounding box center [261, 238] width 494 height 18
click at [495, 374] on div "Submit" at bounding box center [486, 380] width 22 height 12
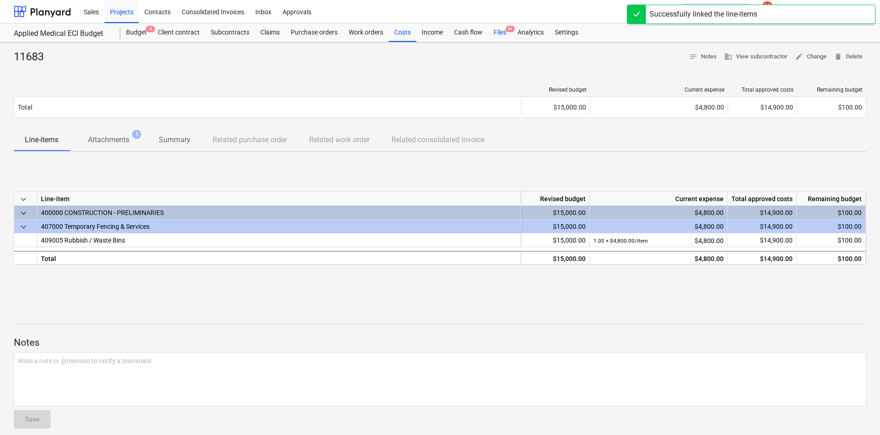
click at [503, 37] on div "Files 9+" at bounding box center [500, 32] width 24 height 18
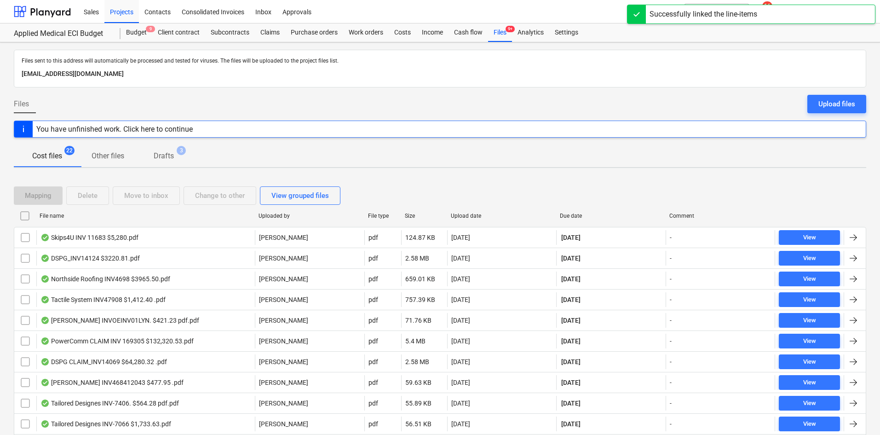
click at [587, 213] on div "Due date" at bounding box center [611, 216] width 102 height 6
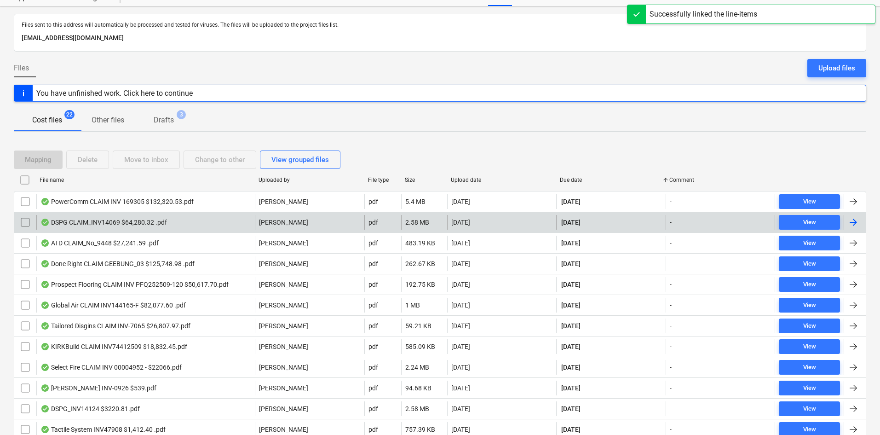
scroll to position [92, 0]
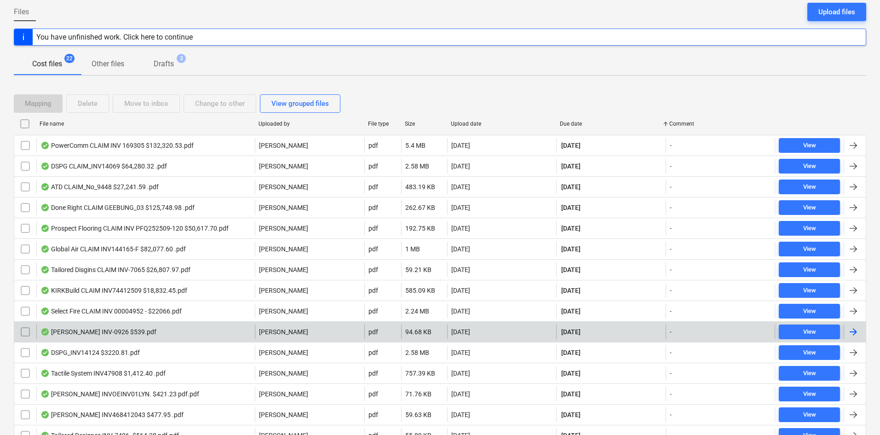
click at [183, 329] on div "[PERSON_NAME] INV-0926 $539.pdf" at bounding box center [145, 331] width 219 height 15
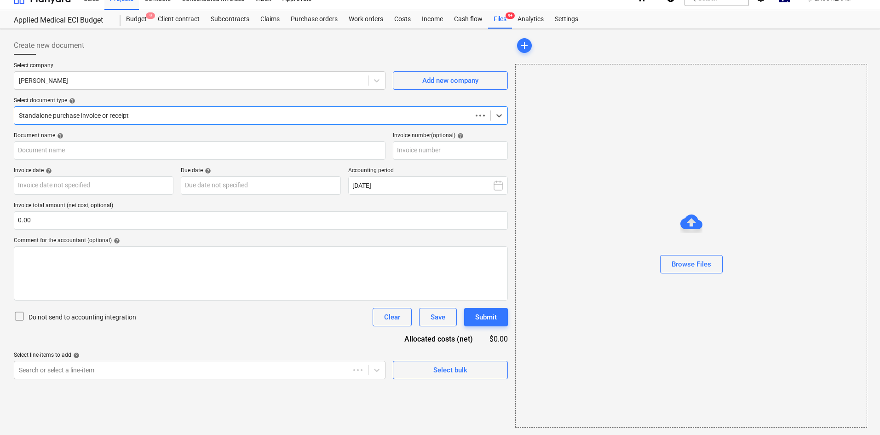
scroll to position [13, 0]
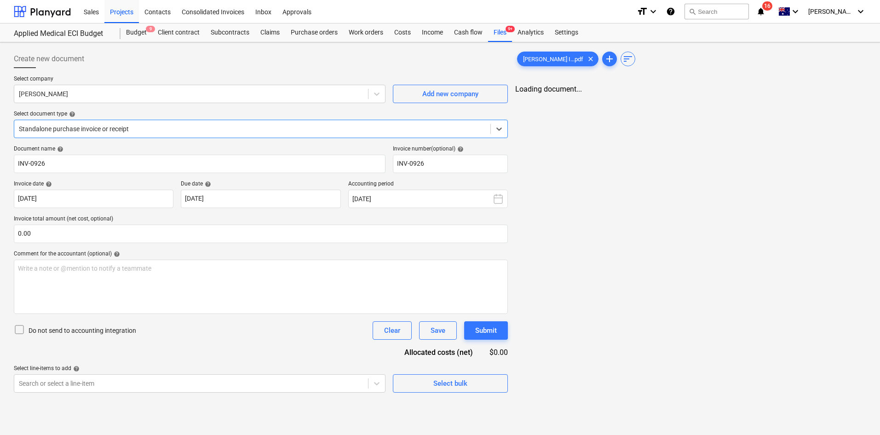
type input "INV-0926"
type input "[DATE]"
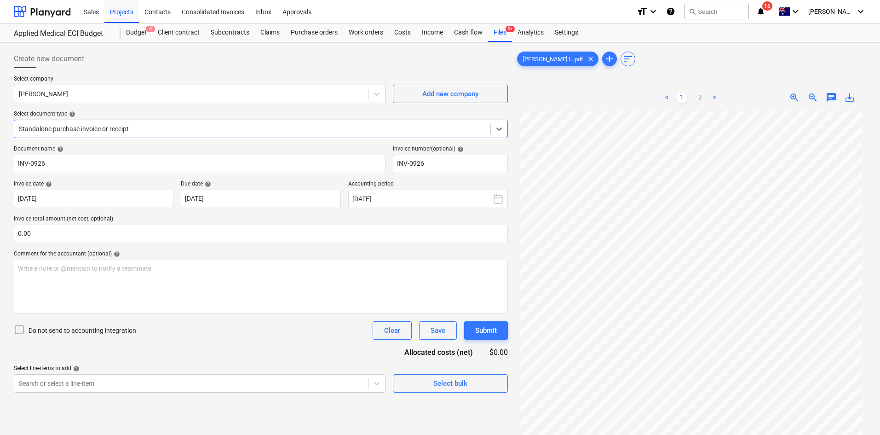
click at [215, 126] on div at bounding box center [252, 128] width 467 height 9
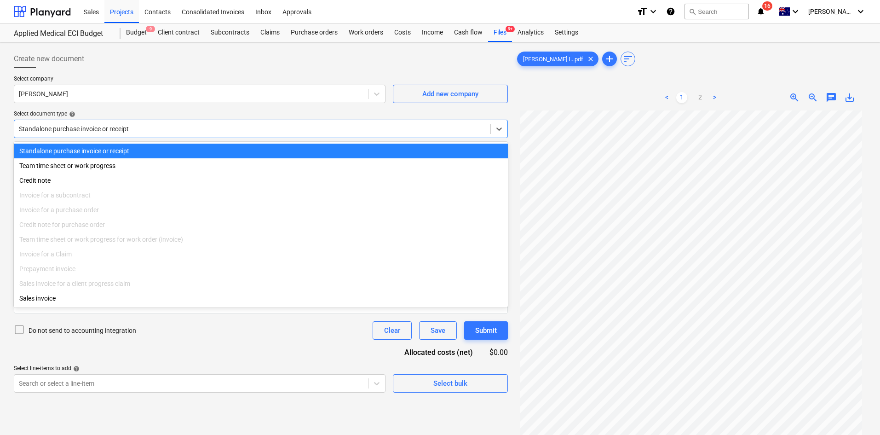
click at [214, 126] on div at bounding box center [252, 128] width 467 height 9
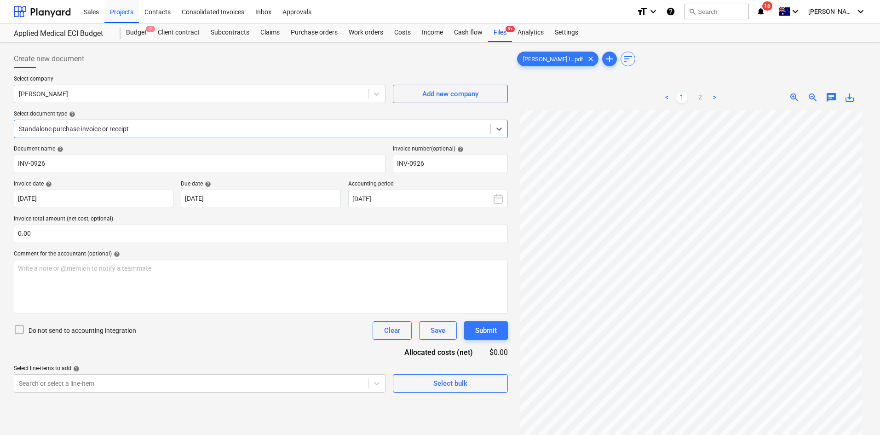
scroll to position [0, 0]
click at [701, 101] on link "2" at bounding box center [700, 97] width 11 height 11
click at [691, 98] on ul "< 1 2 >" at bounding box center [691, 97] width 112 height 11
click at [687, 100] on ul "< 1 2 >" at bounding box center [691, 97] width 112 height 11
click at [682, 100] on link "1" at bounding box center [681, 97] width 11 height 11
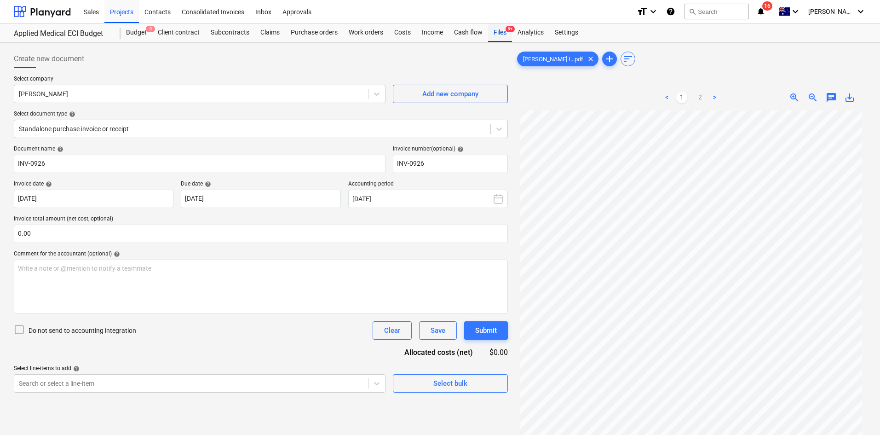
click at [499, 40] on div "Files 9+" at bounding box center [500, 32] width 24 height 18
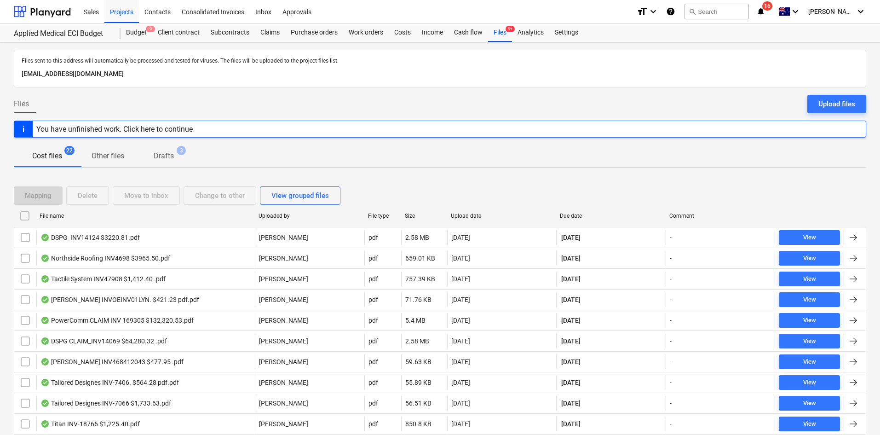
click at [579, 215] on div "Due date" at bounding box center [611, 216] width 102 height 6
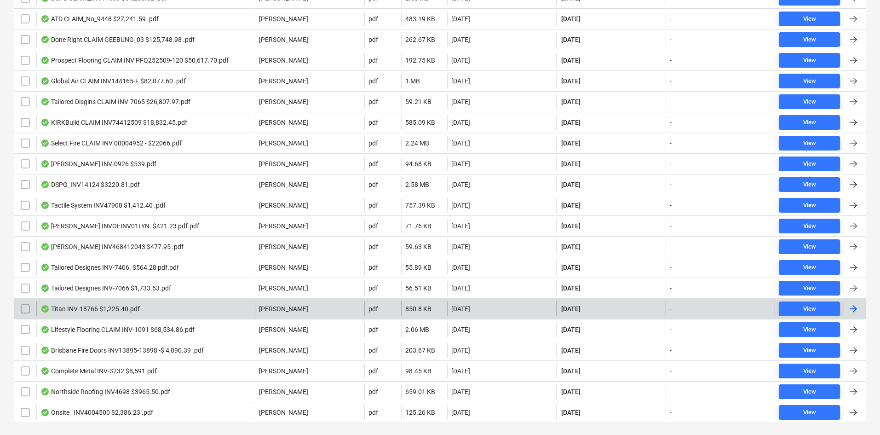
scroll to position [281, 0]
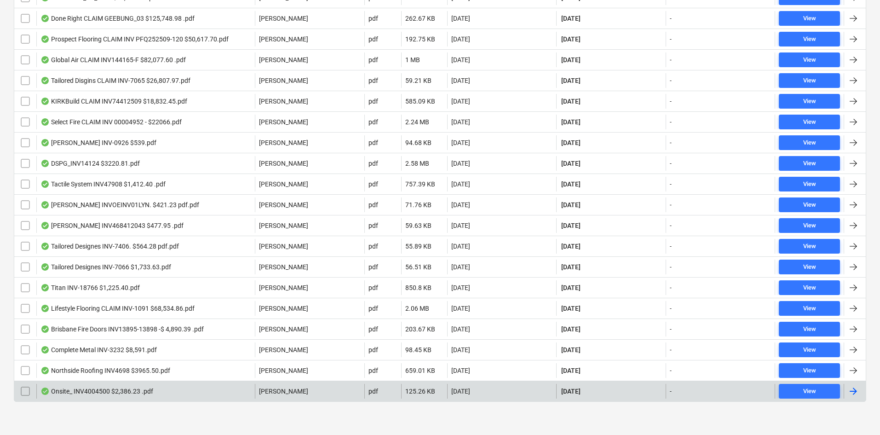
click at [169, 391] on div "Onsite_ INV4004500 $2,386.23 .pdf" at bounding box center [145, 391] width 219 height 15
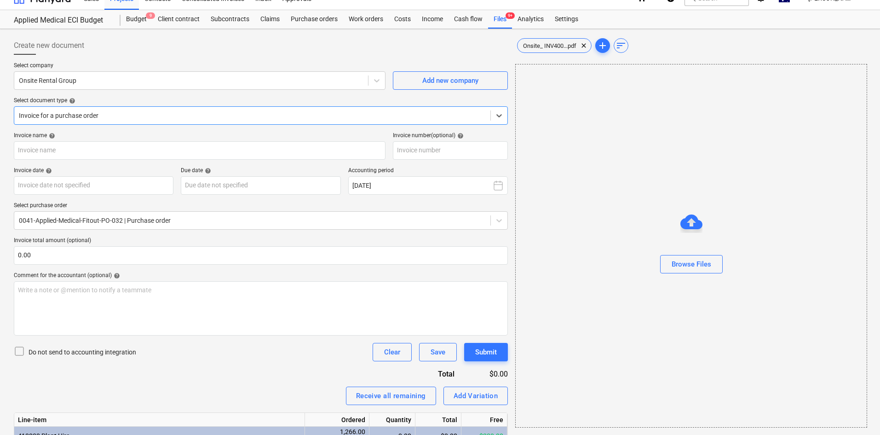
type input "116938"
type input "[DATE]"
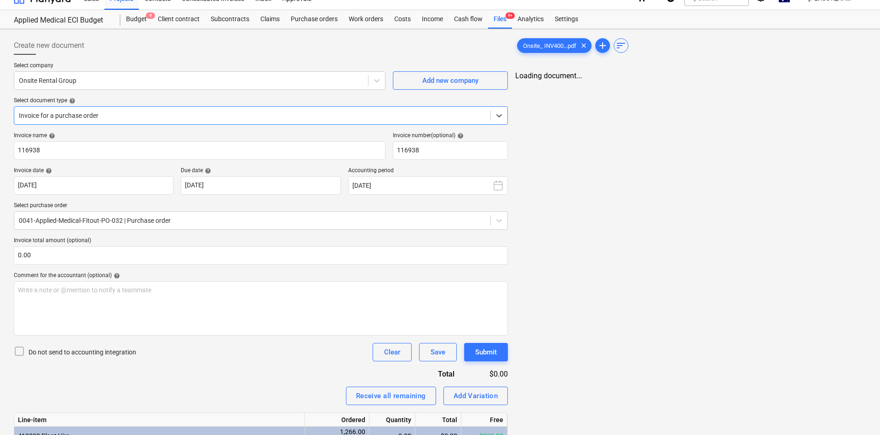
click at [258, 109] on div "Invoice for a purchase order" at bounding box center [252, 115] width 476 height 13
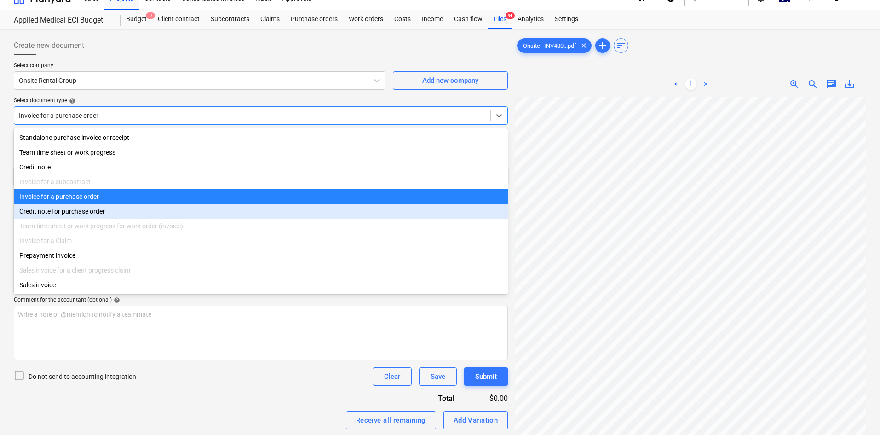
click at [99, 212] on div "Credit note for purchase order" at bounding box center [261, 211] width 494 height 15
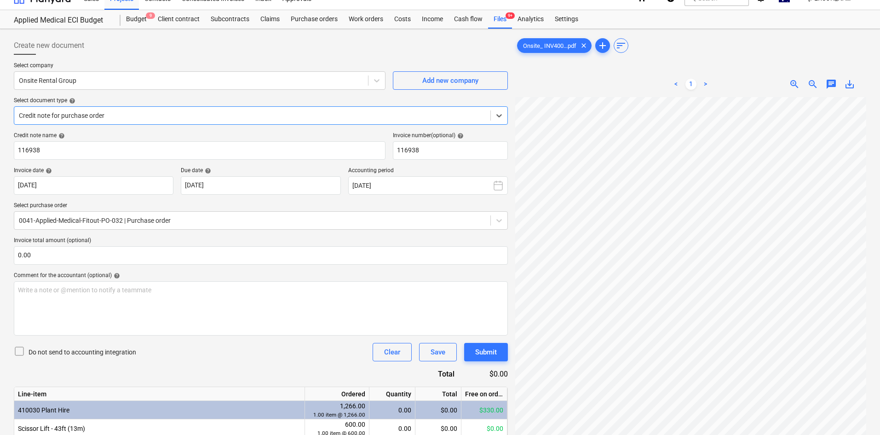
click at [117, 109] on div "Credit note for purchase order" at bounding box center [252, 115] width 476 height 13
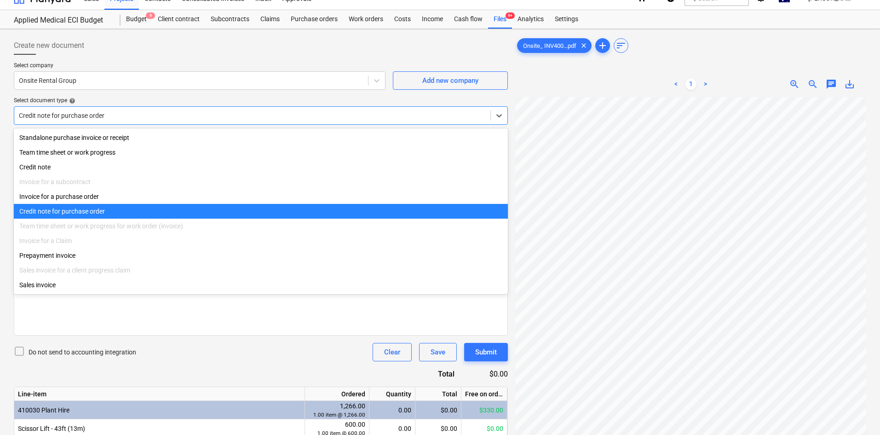
click at [94, 203] on div "Invoice for a purchase order" at bounding box center [261, 196] width 494 height 15
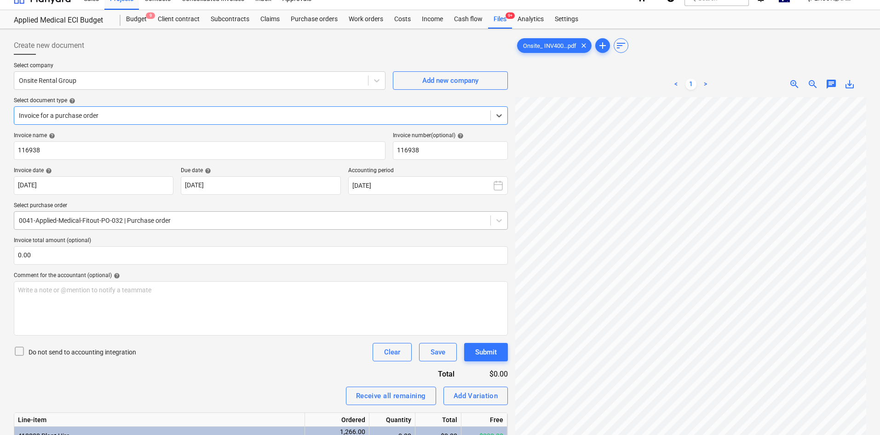
click at [115, 225] on div at bounding box center [252, 220] width 467 height 9
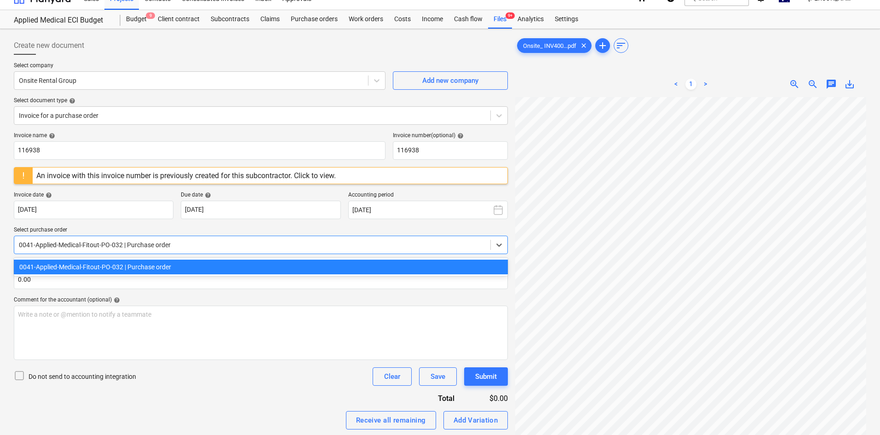
click at [129, 267] on div "0041-Applied-Medical-Fitout-PO-032 | Purchase order" at bounding box center [261, 267] width 494 height 15
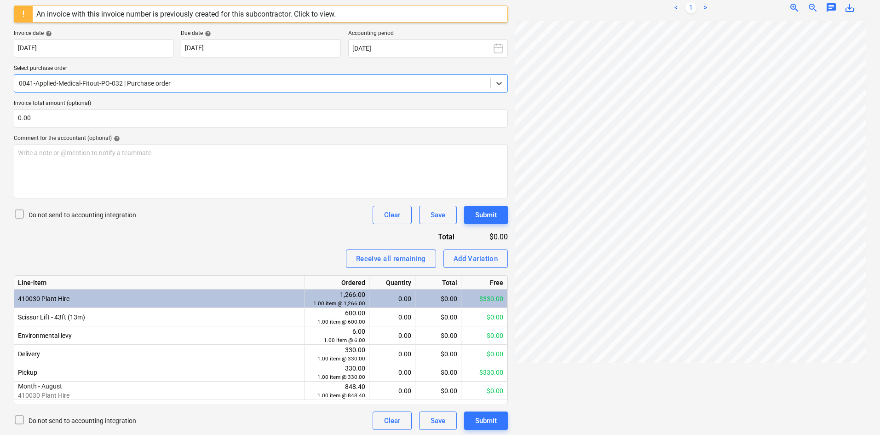
scroll to position [177, 0]
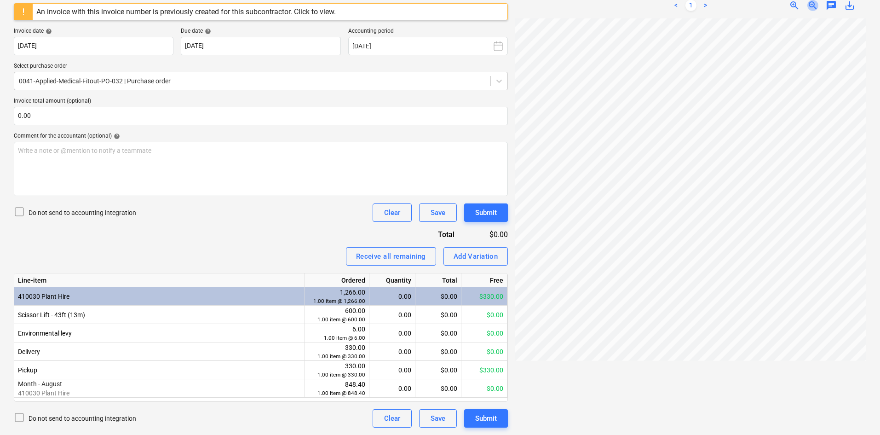
click at [814, 9] on span "zoom_out" at bounding box center [813, 5] width 11 height 11
click at [399, 371] on div "0.00" at bounding box center [392, 370] width 38 height 18
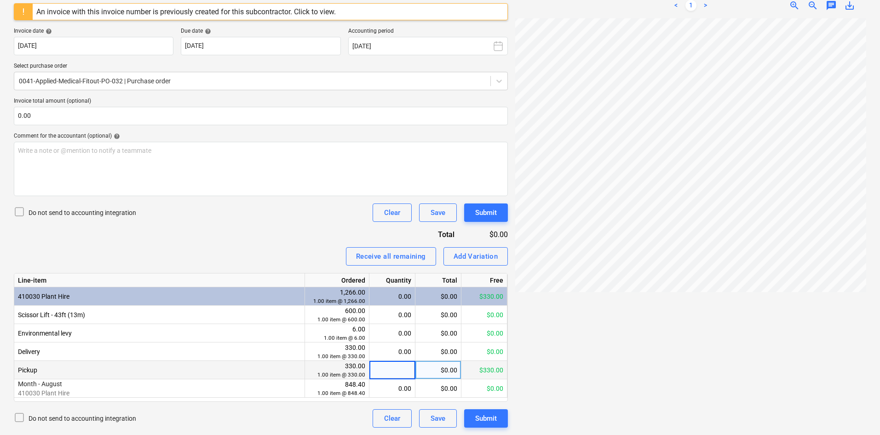
type input "1"
click at [268, 235] on div "Invoice name help 116938 Invoice number (optional) help 116938 An invoice with …" at bounding box center [261, 197] width 494 height 459
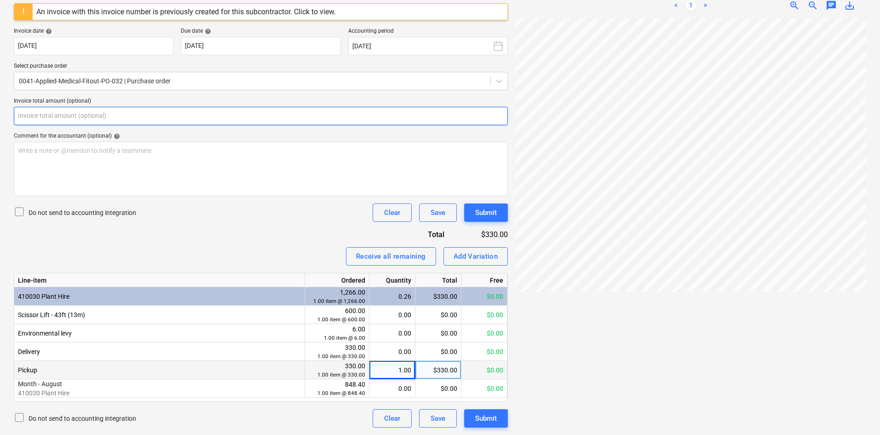
click at [124, 122] on input "text" at bounding box center [261, 116] width 494 height 18
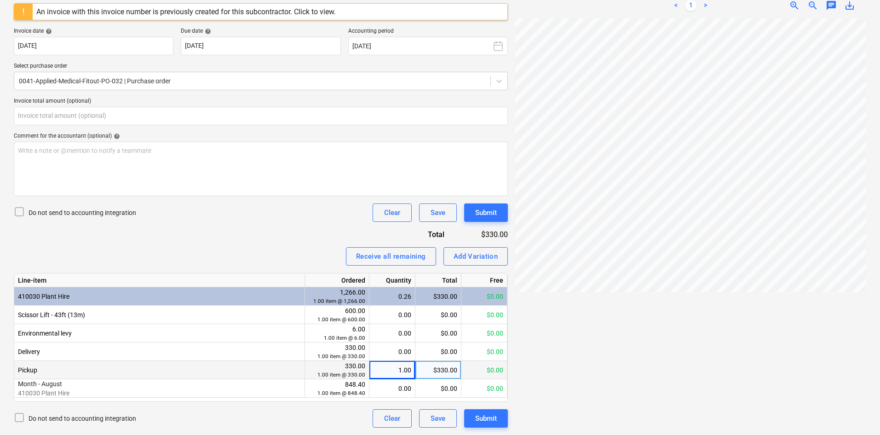
type input "0.00"
click at [791, 8] on span "zoom_in" at bounding box center [794, 5] width 11 height 11
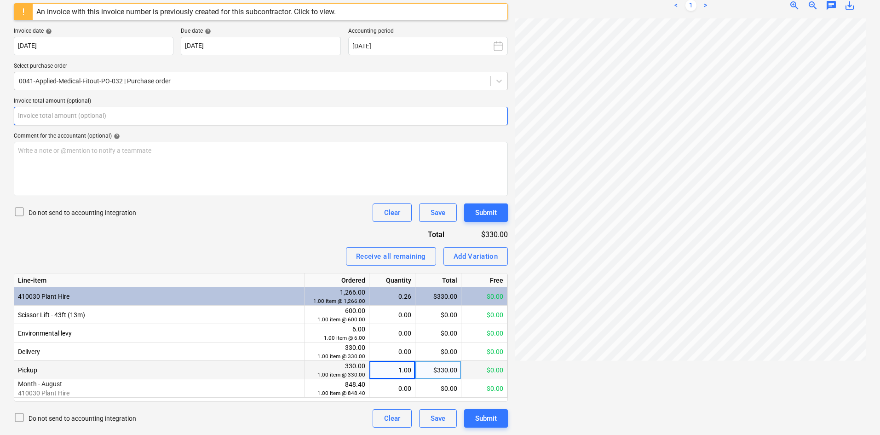
click at [81, 115] on input "text" at bounding box center [261, 116] width 494 height 18
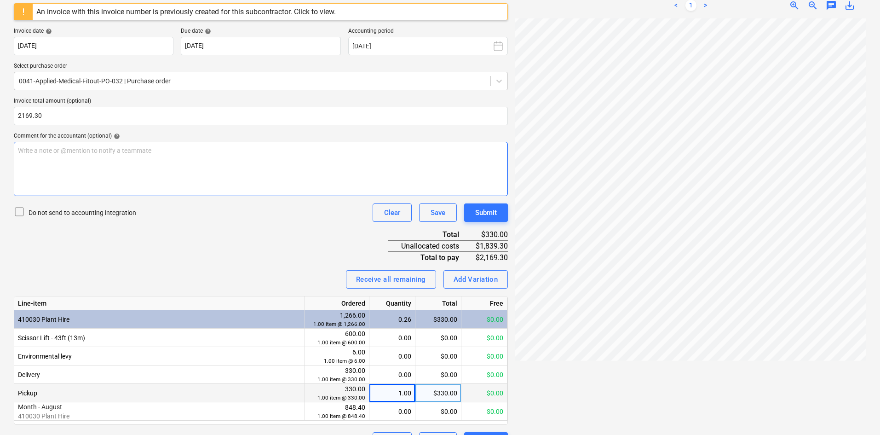
type input "2,169.30"
click at [124, 169] on div "Write a note or @mention to notify a teammate [PERSON_NAME]" at bounding box center [261, 169] width 494 height 54
click at [181, 244] on div "Invoice name help 116938 Invoice number (optional) help 116938 An invoice with …" at bounding box center [261, 209] width 494 height 482
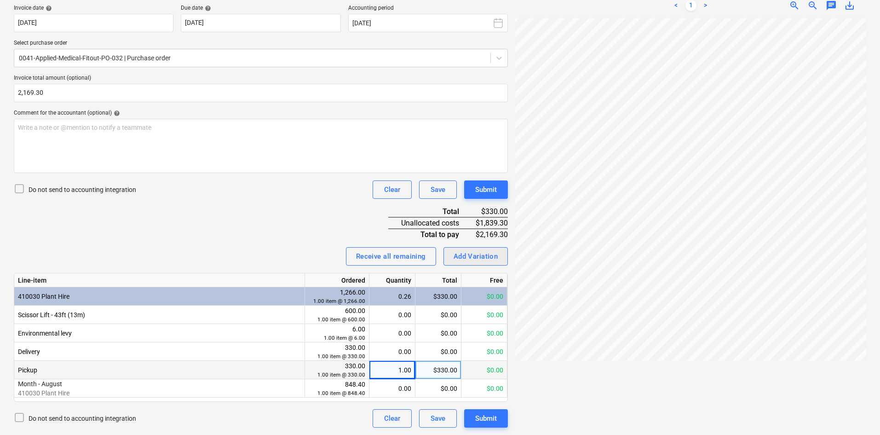
click at [483, 261] on div "Add Variation" at bounding box center [476, 256] width 45 height 12
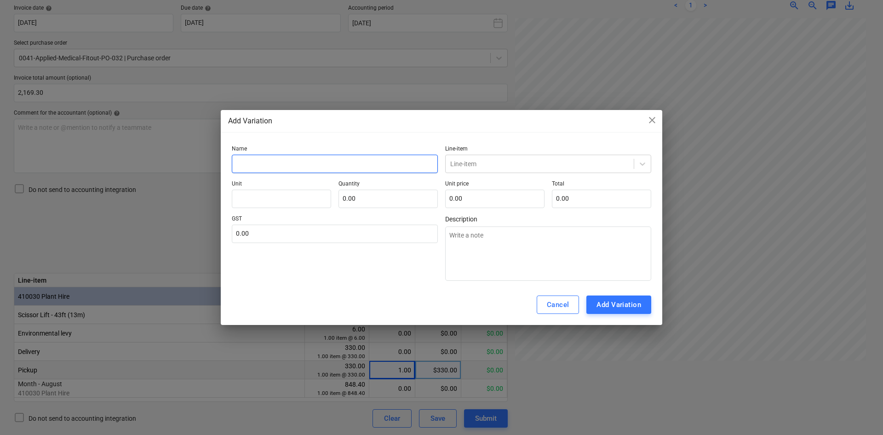
click at [323, 164] on input "text" at bounding box center [335, 164] width 206 height 18
type input "H"
type textarea "x"
type input "Hi"
type textarea "x"
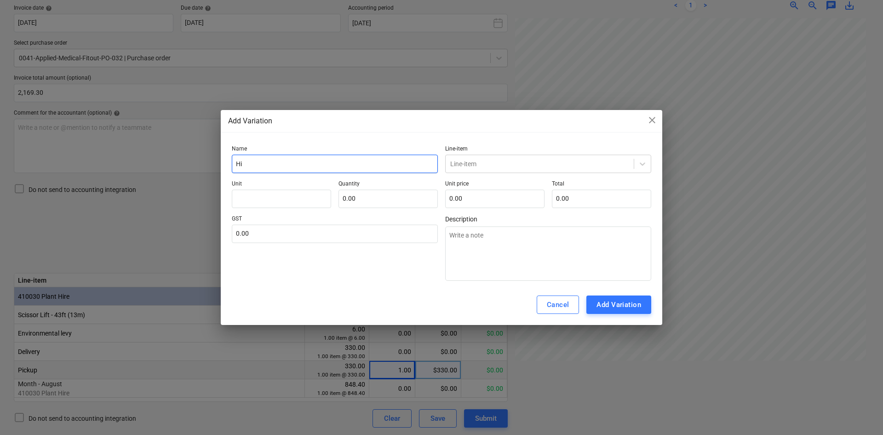
type input "Hir"
type textarea "x"
type input "Hire"
type textarea "x"
type input "Hire"
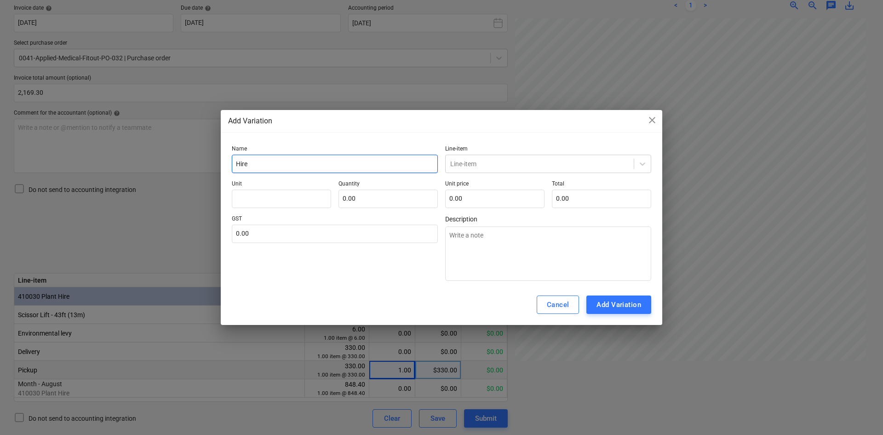
type textarea "x"
type input "Hire -"
type textarea "x"
type input "Hire -"
type textarea "x"
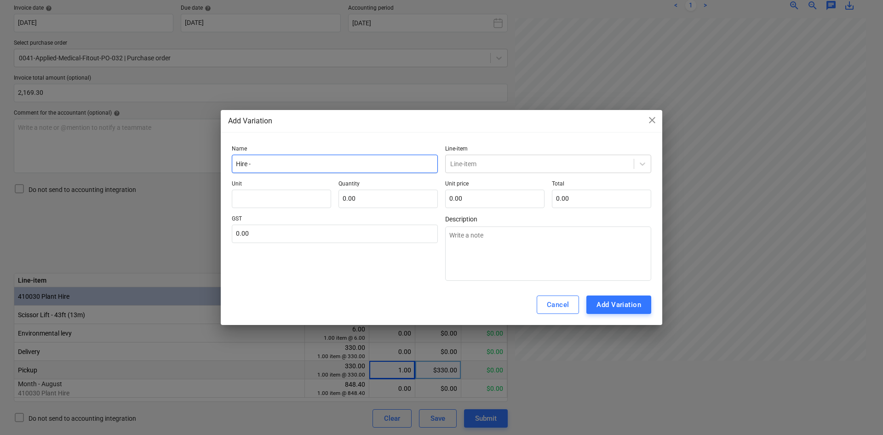
type input "Hire - S"
type textarea "x"
type input "Hire - Se"
type textarea "x"
type input "Hire - Sep"
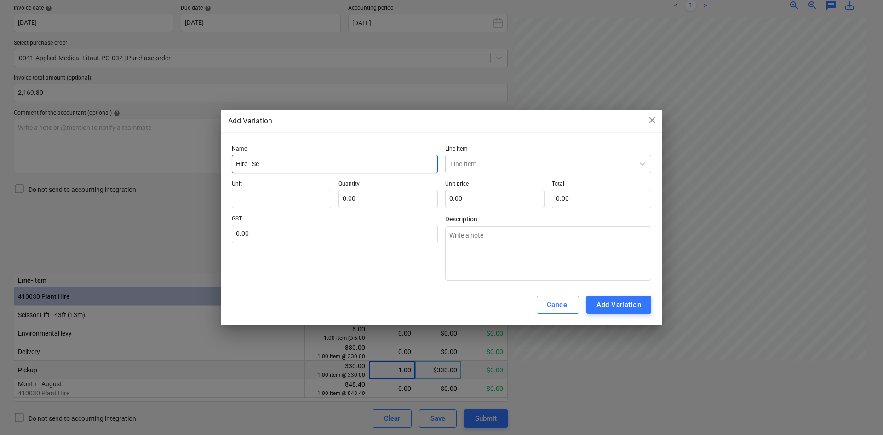
type textarea "x"
type input "Hire - Sept"
type textarea "x"
type input "Hire - Septe"
type textarea "x"
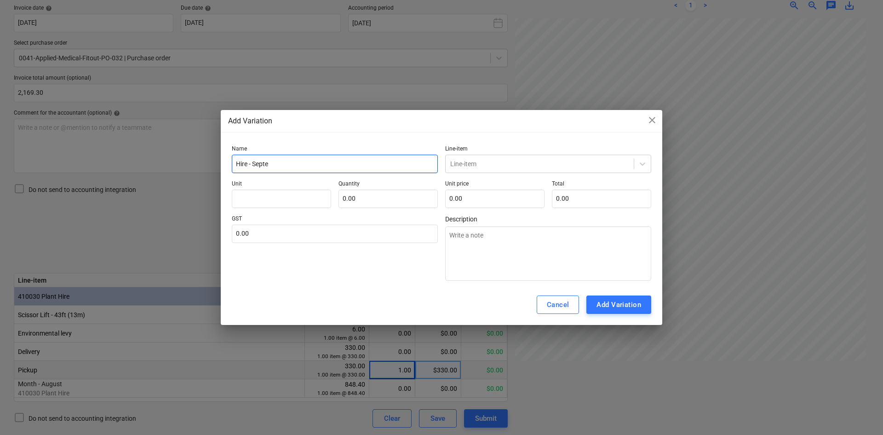
type input "Hire - Septem"
type textarea "x"
type input "Hire - Septemb"
type textarea "x"
type input "Hire - Septembe"
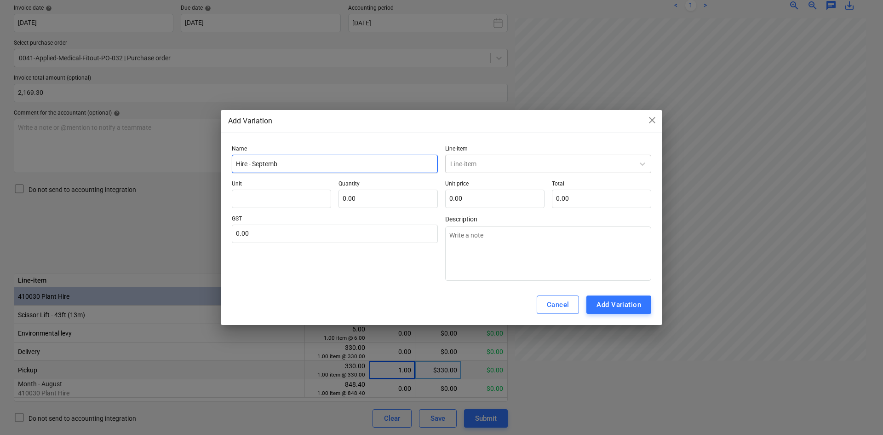
type textarea "x"
type input "Hire - September"
type textarea "x"
type input "Hire - September"
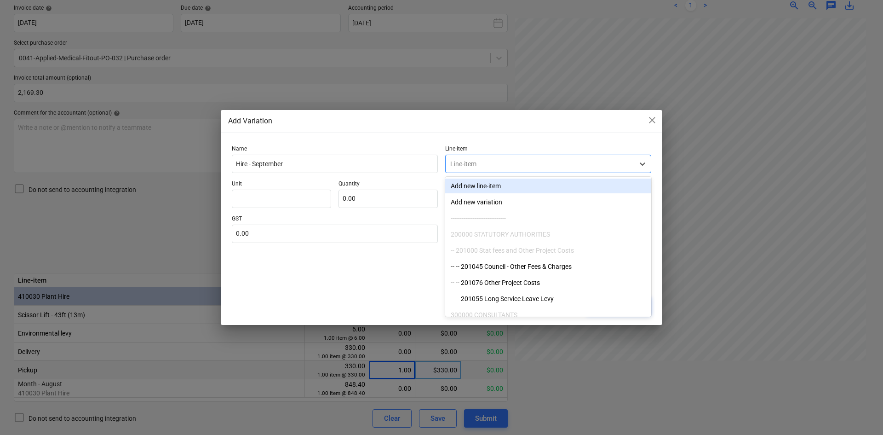
click at [486, 158] on div "Line-item" at bounding box center [540, 163] width 188 height 13
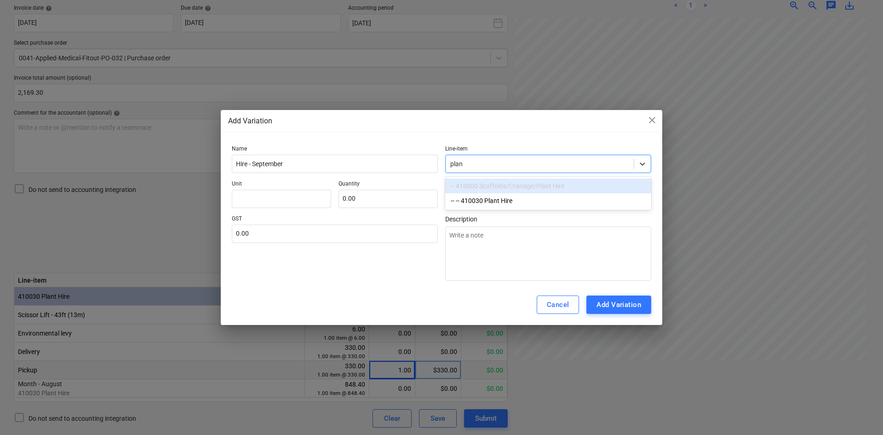
type input "plant"
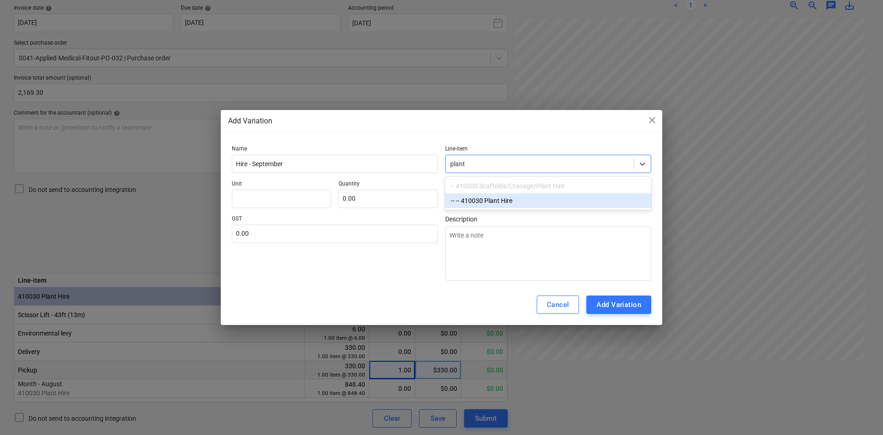
type textarea "x"
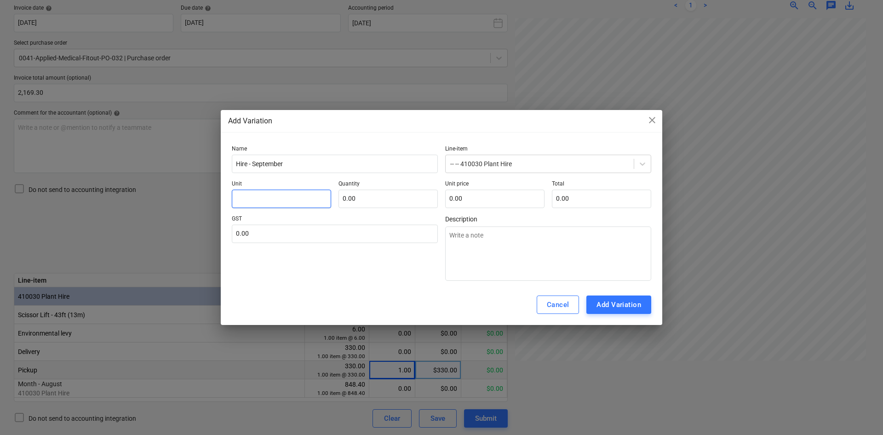
click at [304, 196] on input "text" at bounding box center [281, 199] width 99 height 18
type input "i"
type textarea "x"
type input "it"
type textarea "x"
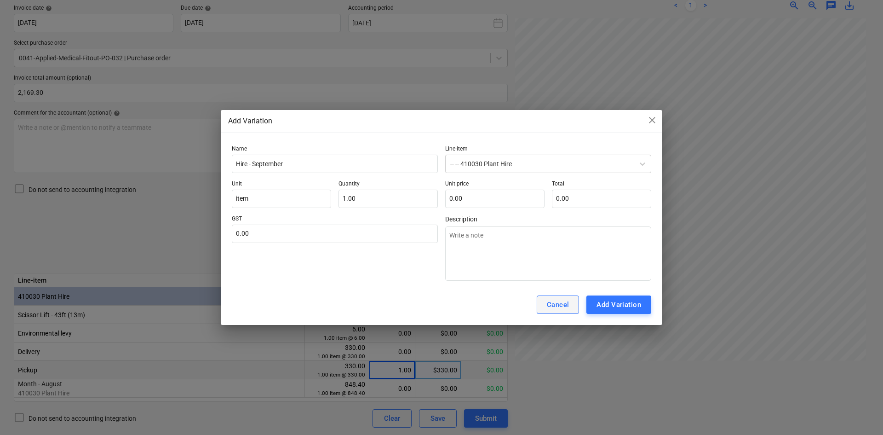
click at [547, 307] on button "Cancel" at bounding box center [558, 304] width 43 height 18
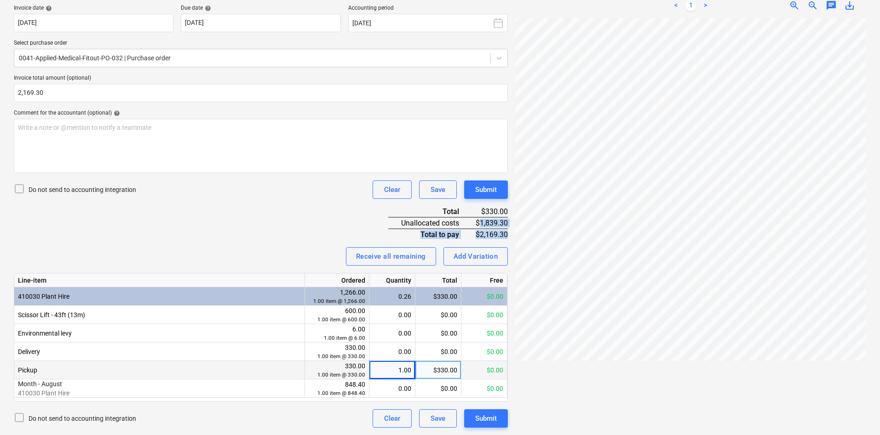
drag, startPoint x: 480, startPoint y: 221, endPoint x: 509, endPoint y: 222, distance: 28.5
click at [509, 222] on div "Create new document Select company Onsite Rental Group Add new company Select d…" at bounding box center [261, 138] width 502 height 585
drag, startPoint x: 481, startPoint y: 223, endPoint x: 506, endPoint y: 220, distance: 25.5
click at [506, 220] on div "$1,839.30" at bounding box center [491, 223] width 35 height 12
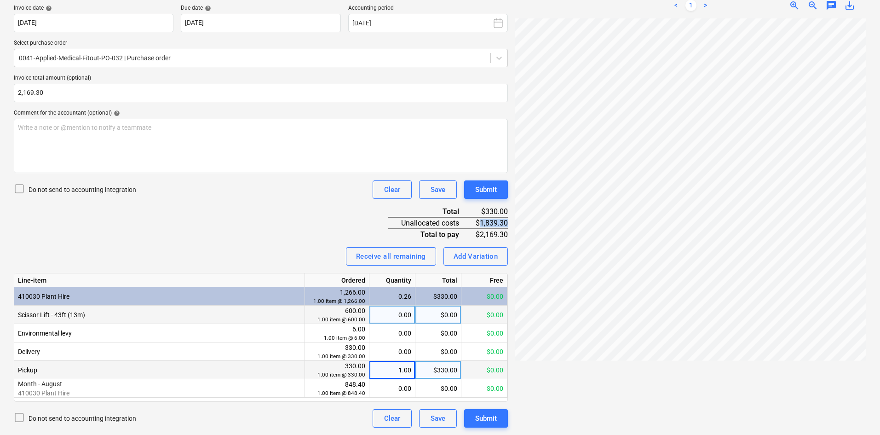
copy div "1,839.30"
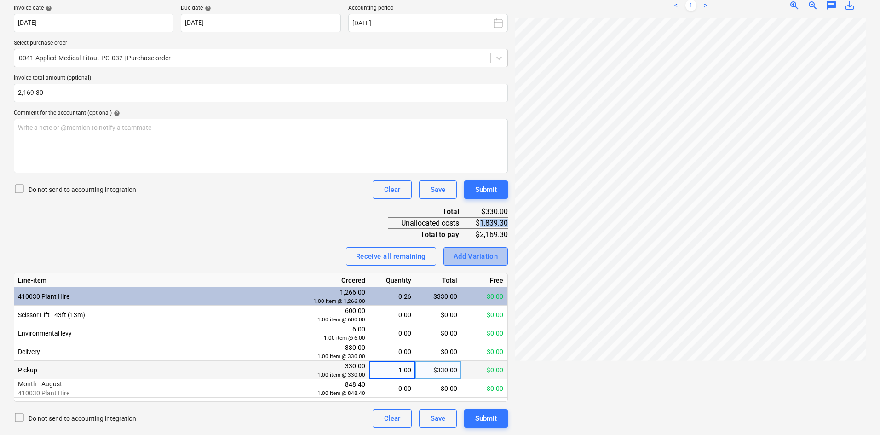
click at [462, 253] on div "Add Variation" at bounding box center [476, 256] width 45 height 12
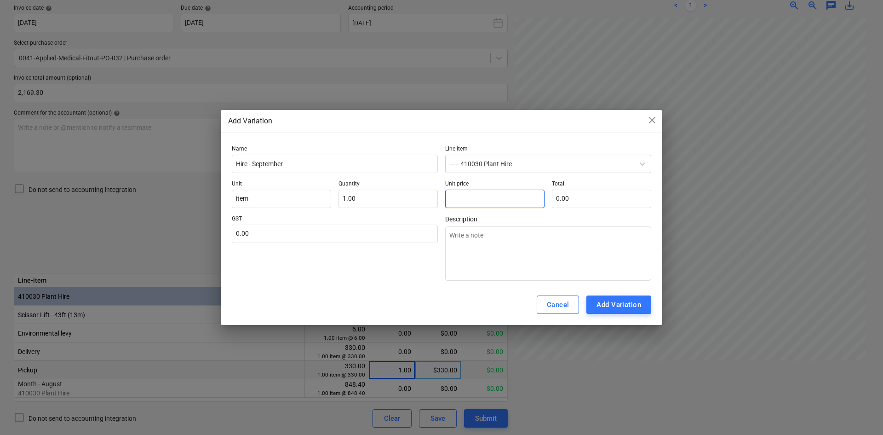
click at [464, 200] on input "text" at bounding box center [494, 199] width 99 height 18
paste input "1,839.30"
click at [606, 199] on input "1839.3" at bounding box center [601, 199] width 99 height 18
click at [317, 240] on input "text" at bounding box center [335, 234] width 206 height 18
click at [369, 277] on div "GST 10.00" at bounding box center [335, 247] width 206 height 65
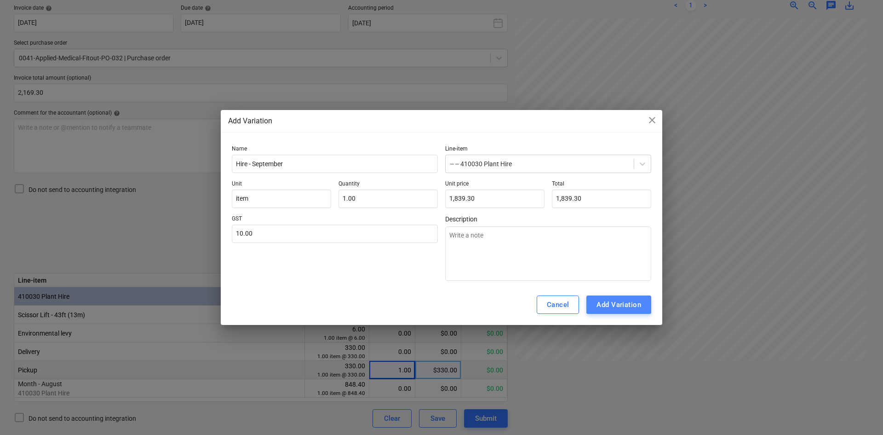
click at [645, 305] on button "Add Variation" at bounding box center [619, 304] width 65 height 18
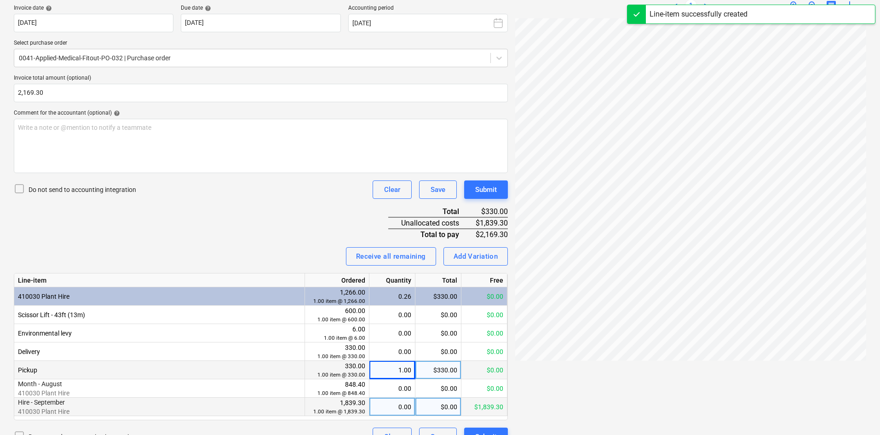
click at [402, 408] on div "0.00" at bounding box center [392, 407] width 38 height 18
click at [267, 234] on div "Invoice name help 116938 Invoice number (optional) help 116938 An invoice with …" at bounding box center [261, 195] width 494 height 501
click at [492, 195] on div "Submit" at bounding box center [486, 190] width 22 height 12
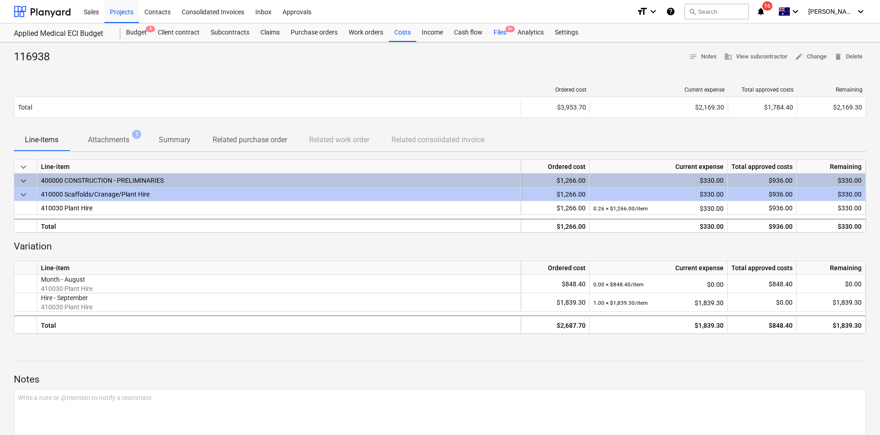
click at [507, 32] on div "Files 9+" at bounding box center [500, 32] width 24 height 18
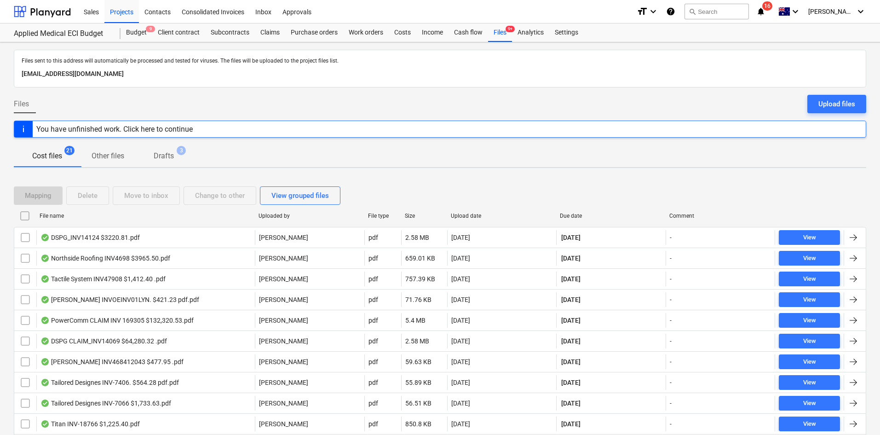
click at [571, 216] on div "Due date" at bounding box center [611, 216] width 102 height 6
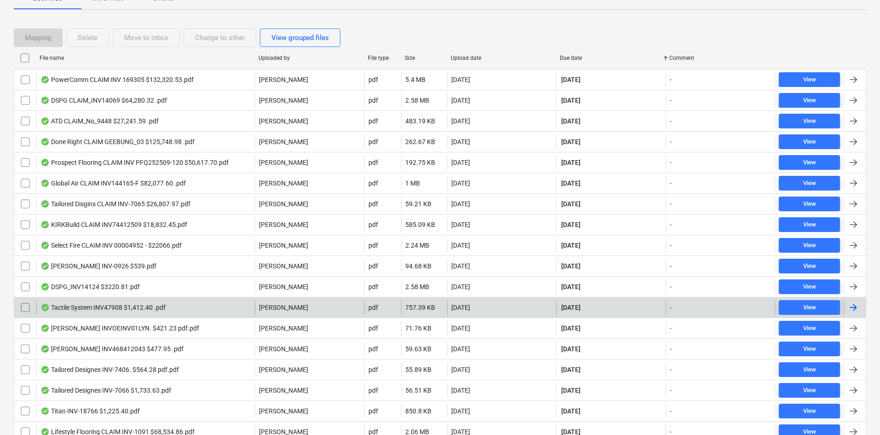
scroll to position [260, 0]
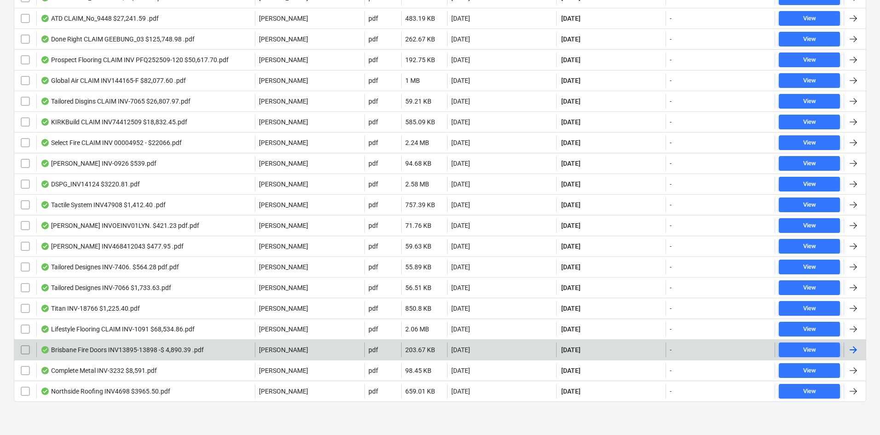
click at [93, 346] on div "Brisbane Fire Doors INV13895-13898 -$ 4,890.39 .pdf" at bounding box center [121, 349] width 163 height 7
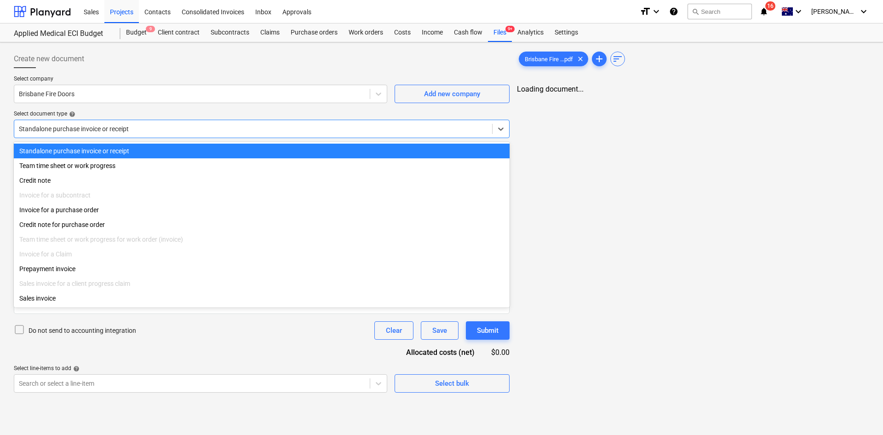
click at [305, 124] on div at bounding box center [253, 128] width 469 height 9
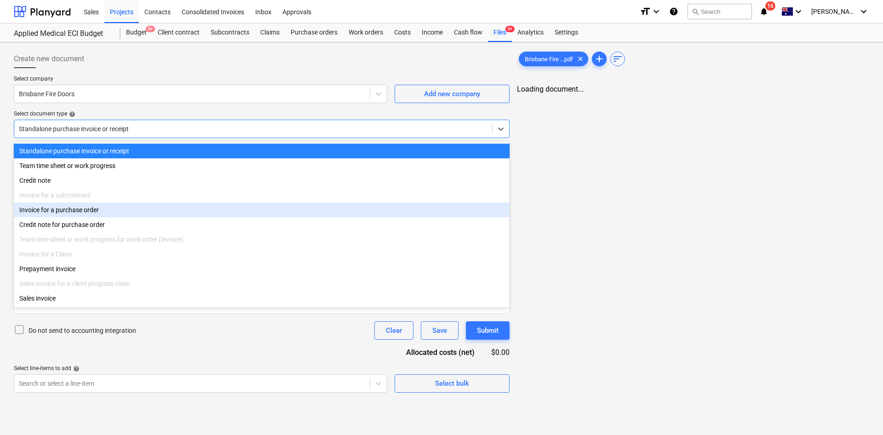
click at [89, 210] on div "Invoice for a purchase order" at bounding box center [262, 209] width 496 height 15
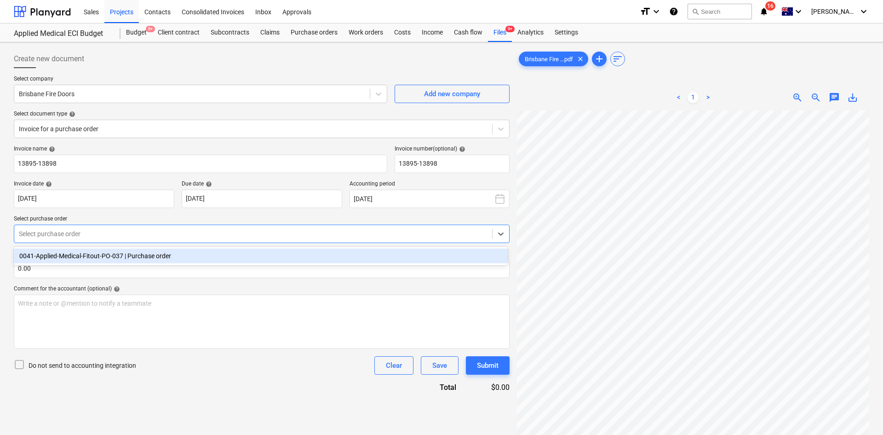
click at [140, 233] on div at bounding box center [253, 233] width 469 height 9
click at [154, 259] on div "0041-Applied-Medical-Fitout-PO-037 | Purchase order" at bounding box center [261, 255] width 494 height 15
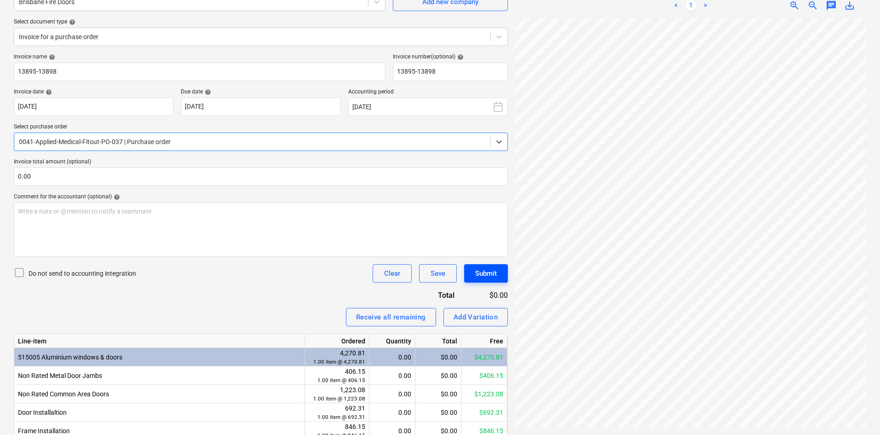
scroll to position [46, 0]
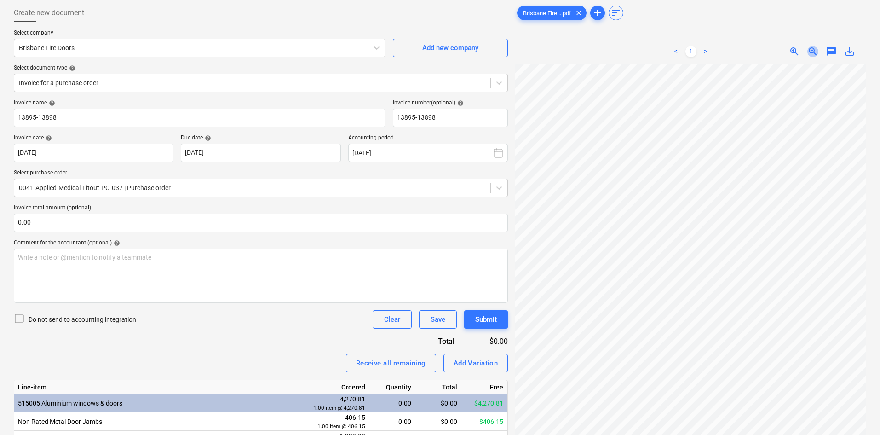
click at [813, 53] on span "zoom_out" at bounding box center [813, 51] width 11 height 11
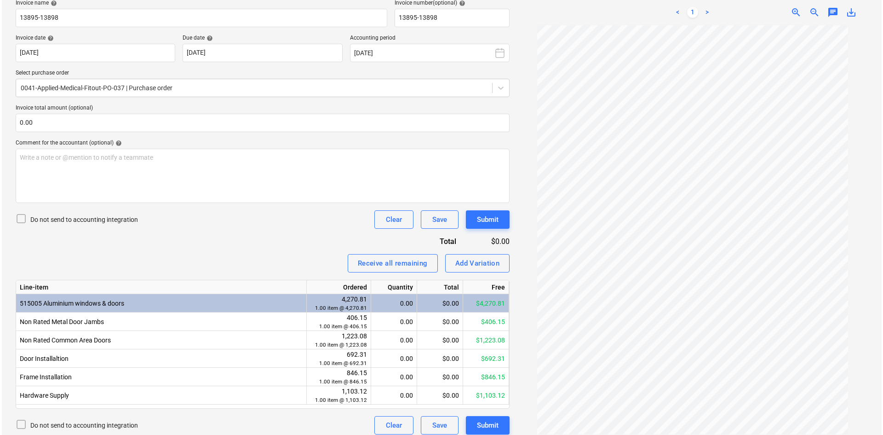
scroll to position [153, 0]
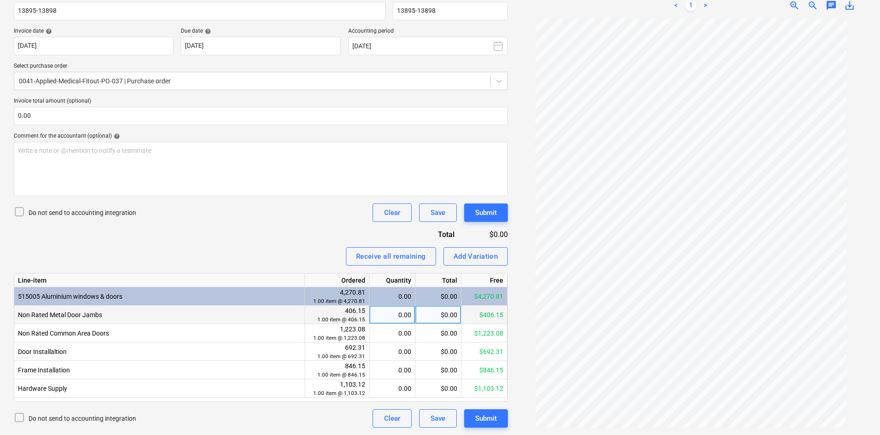
click at [392, 317] on div "0.00" at bounding box center [392, 315] width 38 height 18
drag, startPoint x: 391, startPoint y: 332, endPoint x: 388, endPoint y: 352, distance: 20.4
click at [391, 333] on div "0.00" at bounding box center [392, 333] width 38 height 18
click at [388, 356] on div "0.00" at bounding box center [392, 351] width 38 height 18
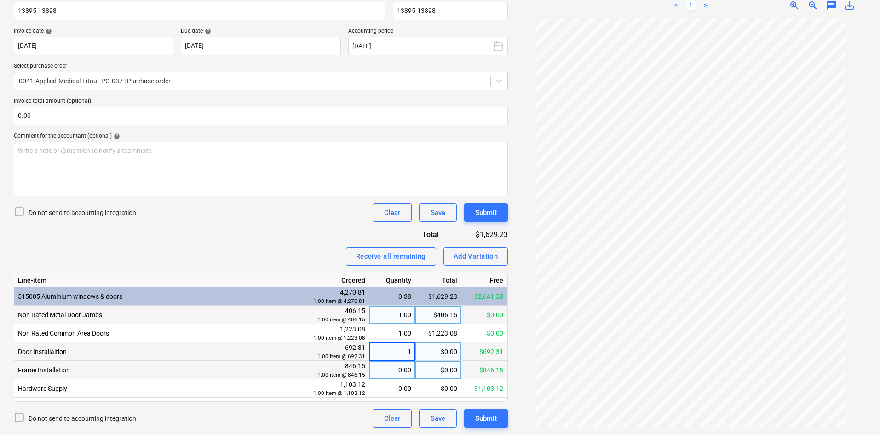
click at [388, 369] on div "0.00" at bounding box center [392, 370] width 38 height 18
click at [391, 378] on input "1" at bounding box center [392, 370] width 46 height 18
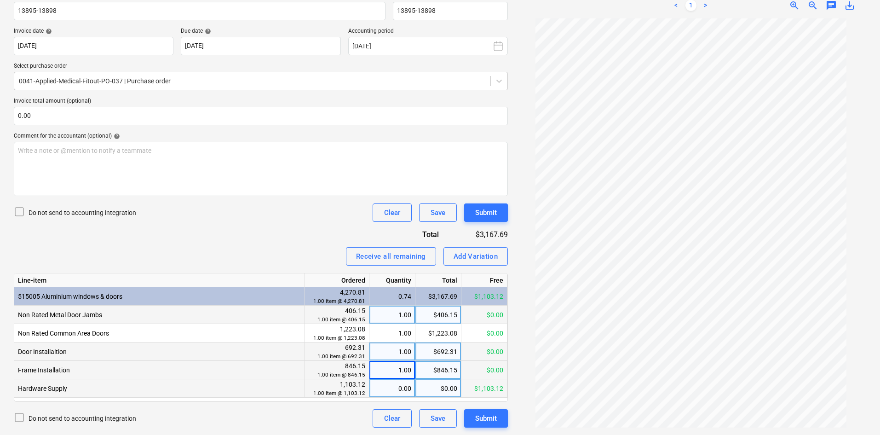
click at [390, 385] on div "0.00" at bounding box center [392, 388] width 38 height 18
click at [352, 411] on div "Do not send to accounting integration Clear Save Submit" at bounding box center [261, 418] width 494 height 18
click at [483, 254] on div "Add Variation" at bounding box center [476, 256] width 45 height 12
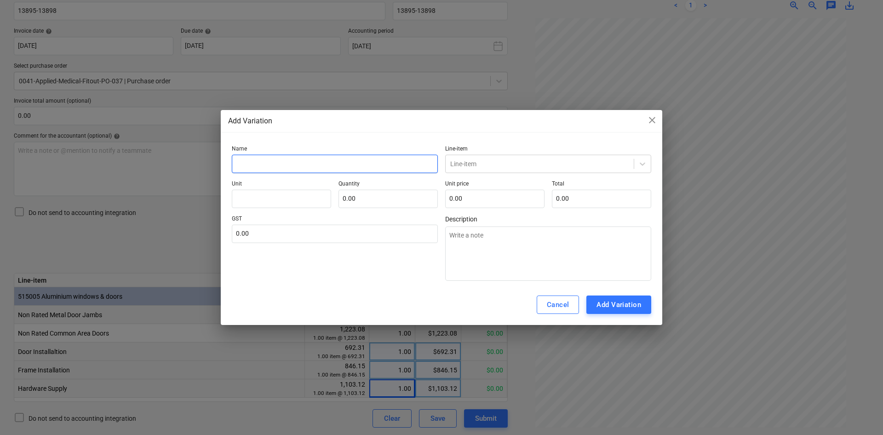
click at [305, 166] on input "text" at bounding box center [335, 164] width 206 height 18
click at [488, 163] on div at bounding box center [539, 163] width 179 height 9
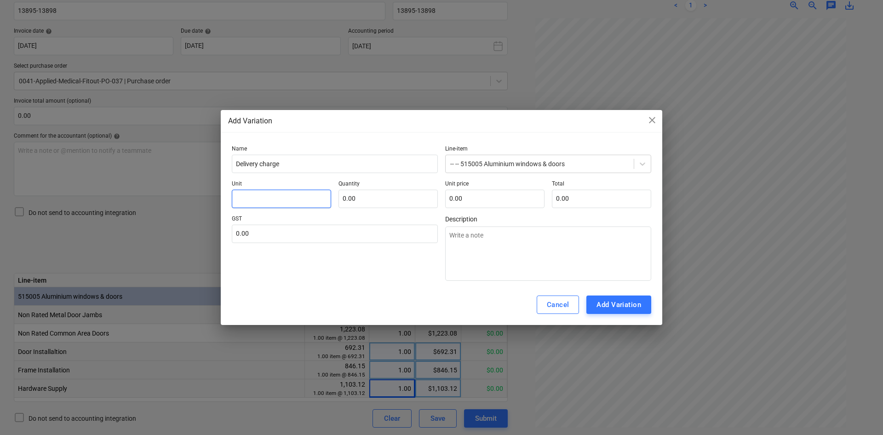
click at [289, 205] on input "text" at bounding box center [281, 199] width 99 height 18
click at [290, 227] on input "text" at bounding box center [335, 234] width 206 height 18
click at [623, 311] on div "Add Variation" at bounding box center [619, 305] width 45 height 12
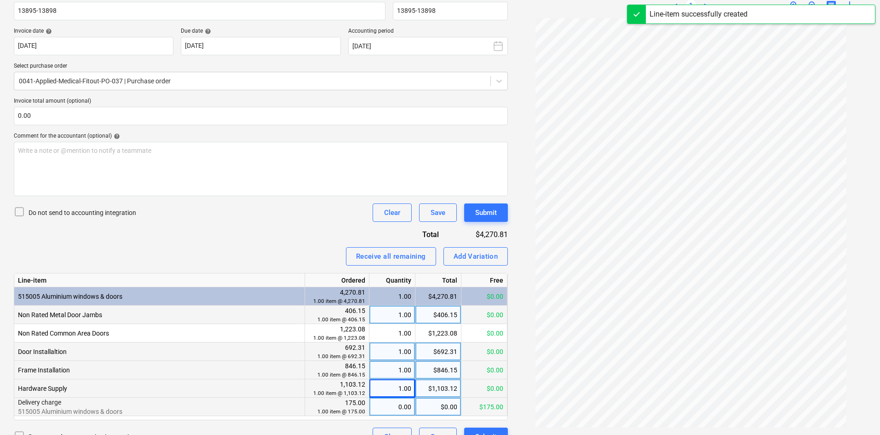
click at [387, 405] on div "0.00" at bounding box center [392, 407] width 38 height 18
click at [230, 204] on div "Do not send to accounting integration Clear Save Submit" at bounding box center [261, 212] width 494 height 18
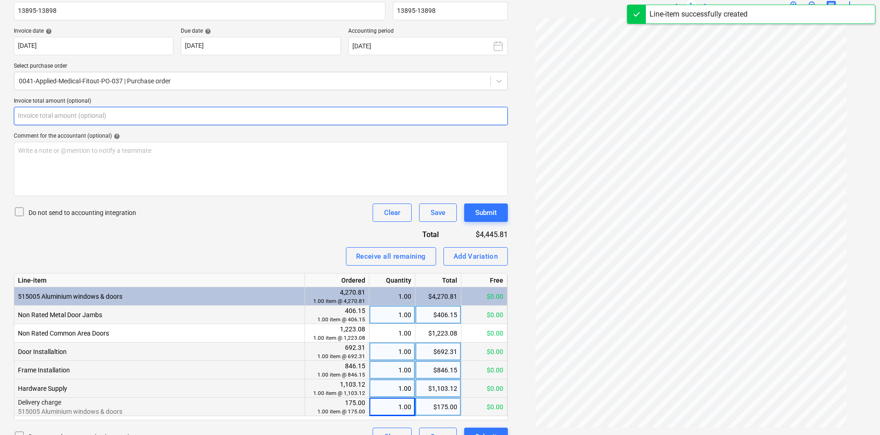
click at [119, 113] on input "text" at bounding box center [261, 116] width 494 height 18
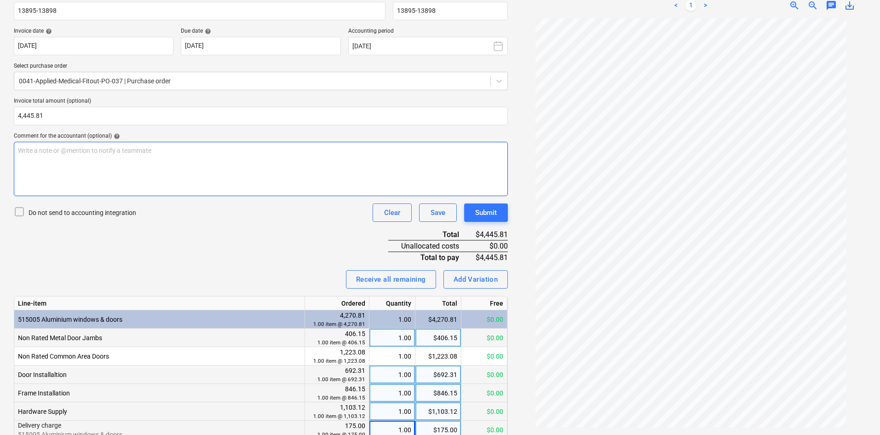
click at [116, 173] on div "Write a note or @mention to notify a teammate [PERSON_NAME]" at bounding box center [261, 169] width 494 height 54
click at [167, 241] on div "Invoice name help 13895-13898 Invoice number (optional) help 13895-13898 Invoic…" at bounding box center [261, 231] width 494 height 476
click at [480, 213] on div "Submit" at bounding box center [486, 213] width 22 height 12
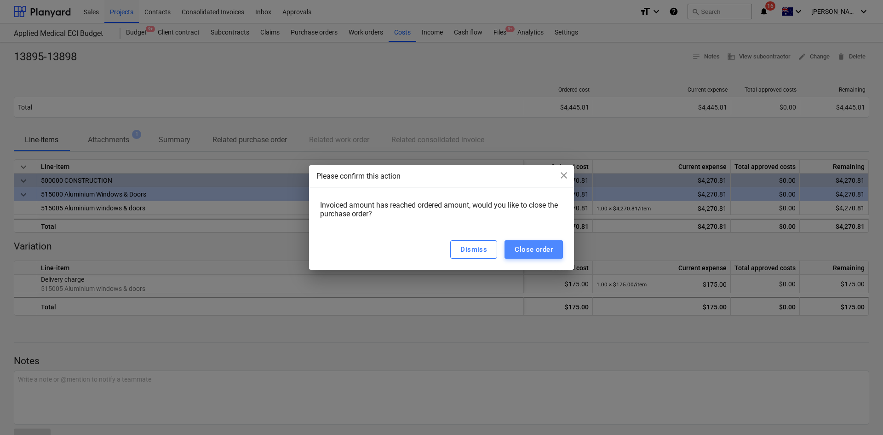
click at [531, 250] on div "Close order" at bounding box center [534, 249] width 38 height 12
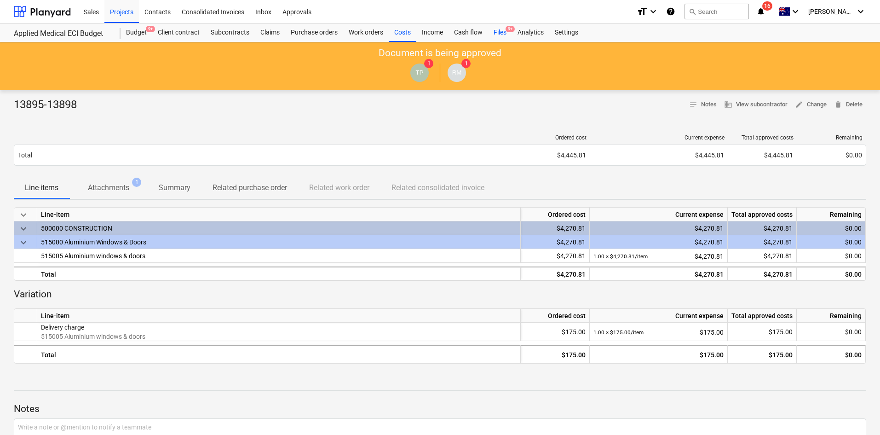
click at [508, 33] on div "Files 9+" at bounding box center [500, 32] width 24 height 18
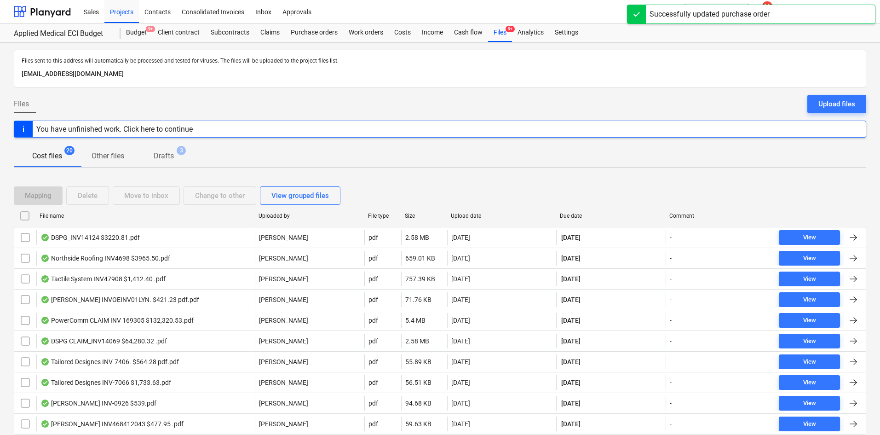
click at [586, 210] on div "Due date" at bounding box center [611, 215] width 110 height 15
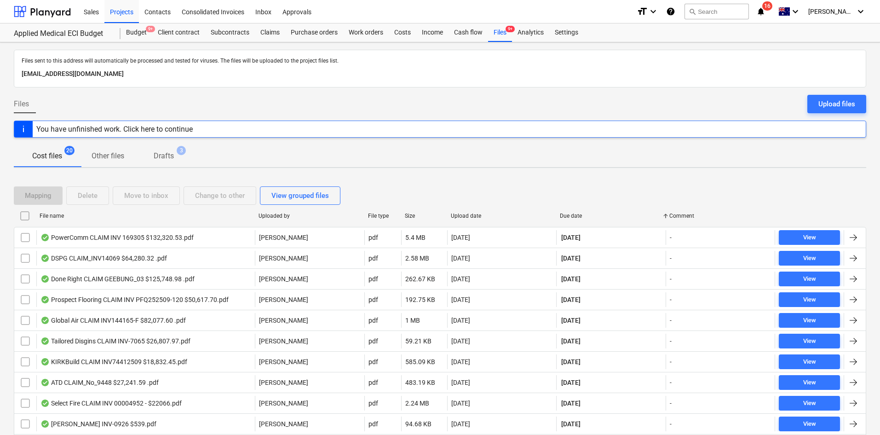
click at [578, 217] on div "Due date" at bounding box center [611, 216] width 102 height 6
click at [576, 216] on div "Due date" at bounding box center [611, 216] width 102 height 6
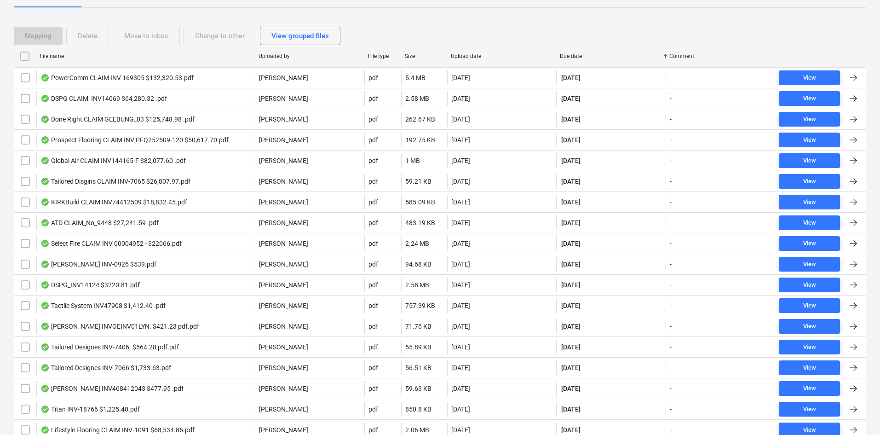
scroll to position [240, 0]
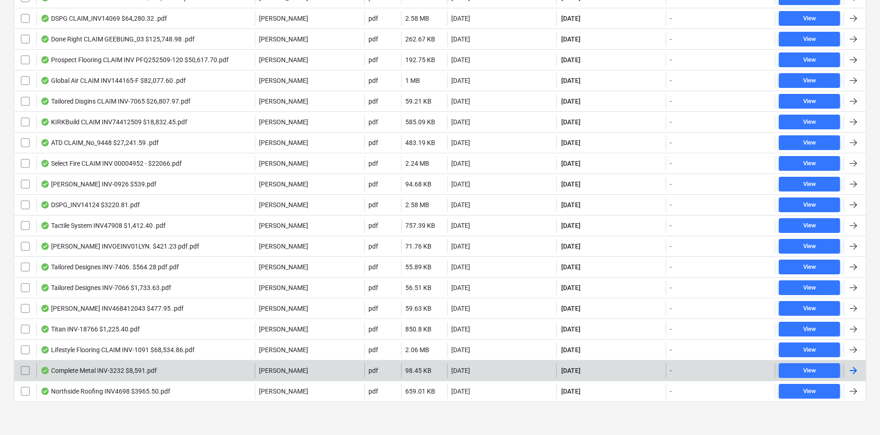
click at [163, 373] on div "Complete Metal INV-3232 $8,591.pdf" at bounding box center [145, 370] width 219 height 15
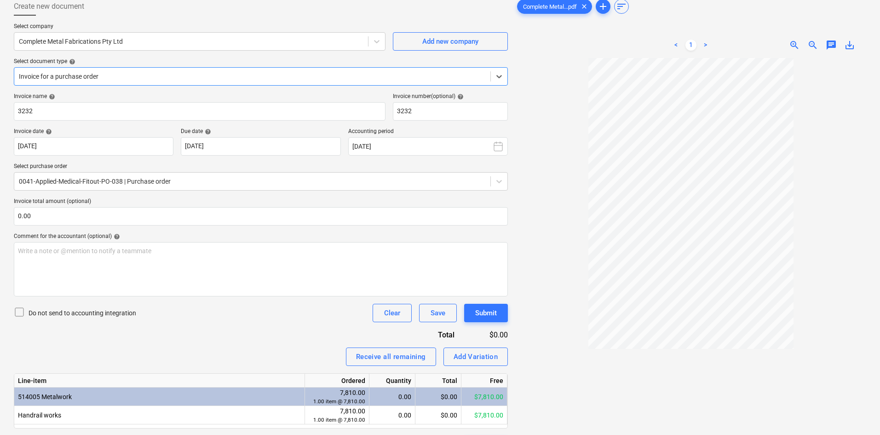
scroll to position [92, 0]
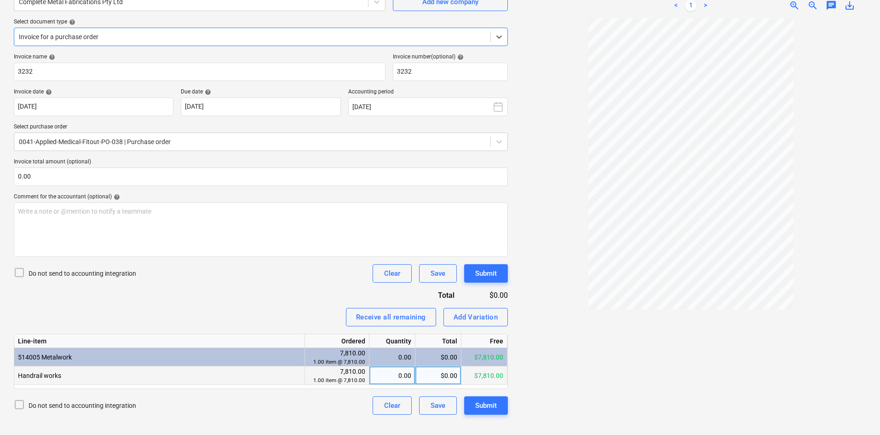
click at [389, 376] on div "0.00" at bounding box center [392, 375] width 38 height 18
click at [278, 311] on div "Receive all remaining Add Variation" at bounding box center [261, 317] width 494 height 18
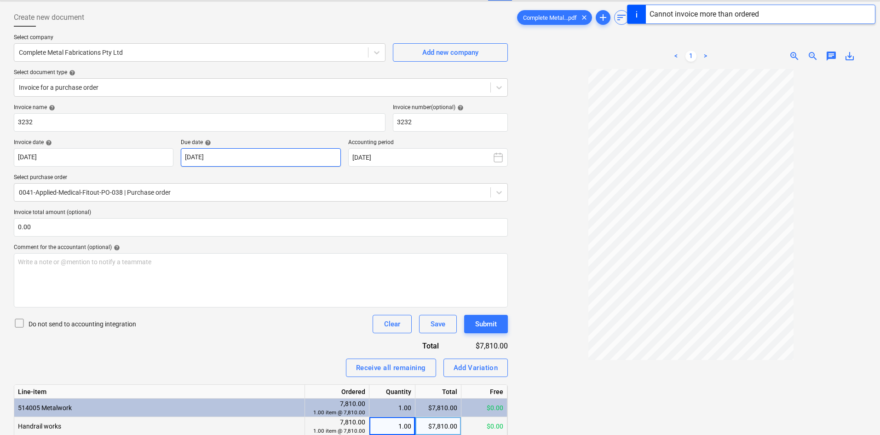
scroll to position [0, 0]
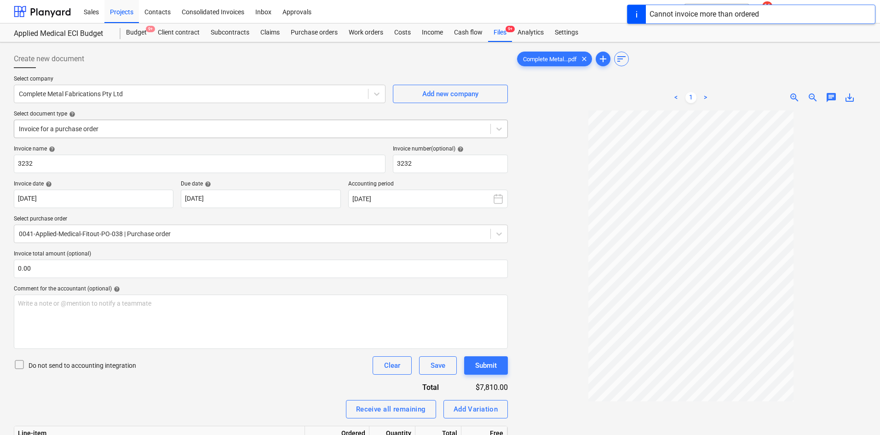
click at [153, 128] on div at bounding box center [252, 128] width 467 height 9
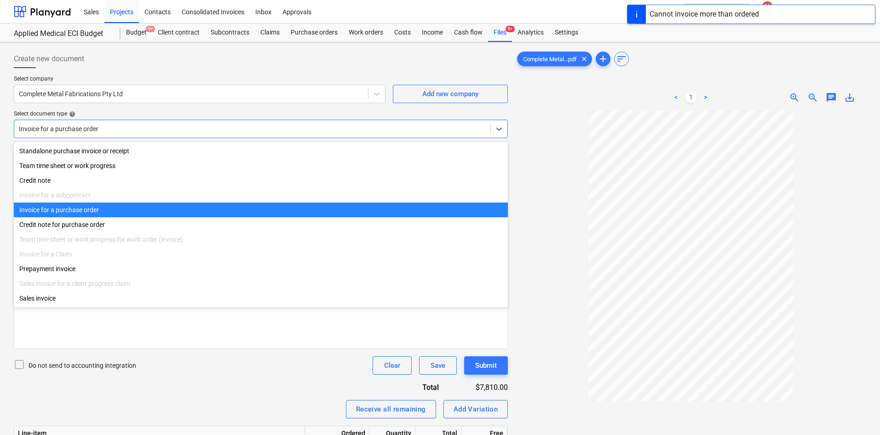
click at [153, 128] on div at bounding box center [252, 128] width 467 height 9
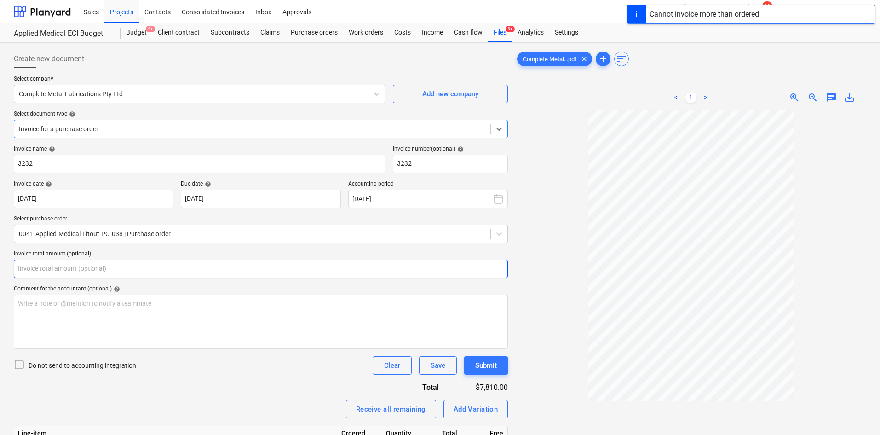
click at [91, 265] on input "text" at bounding box center [261, 269] width 494 height 18
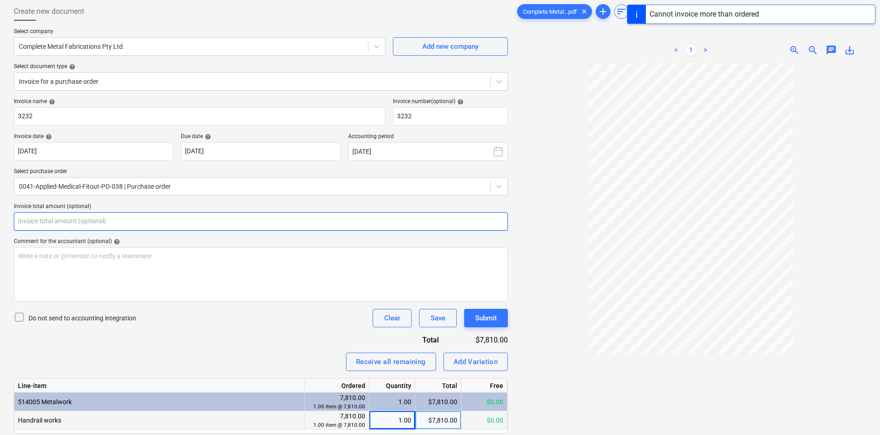
scroll to position [92, 0]
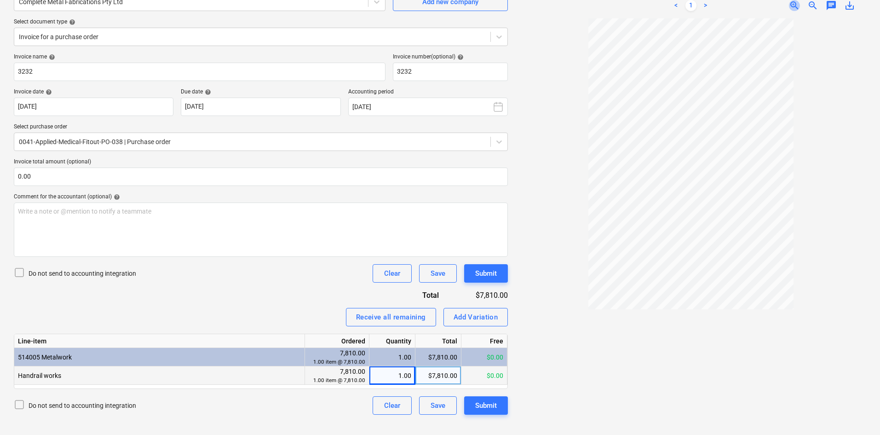
click at [796, 6] on span "zoom_in" at bounding box center [794, 5] width 11 height 11
click at [129, 176] on input "text" at bounding box center [261, 176] width 494 height 18
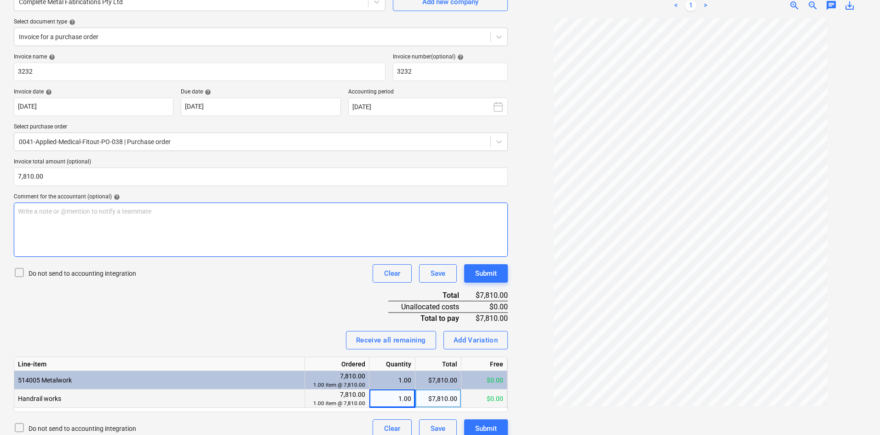
click at [95, 225] on div "Write a note or @mention to notify a teammate [PERSON_NAME]" at bounding box center [261, 229] width 494 height 54
click at [245, 320] on div "Invoice name help 3232 Invoice number (optional) help 3232 Invoice date help [D…" at bounding box center [261, 245] width 494 height 384
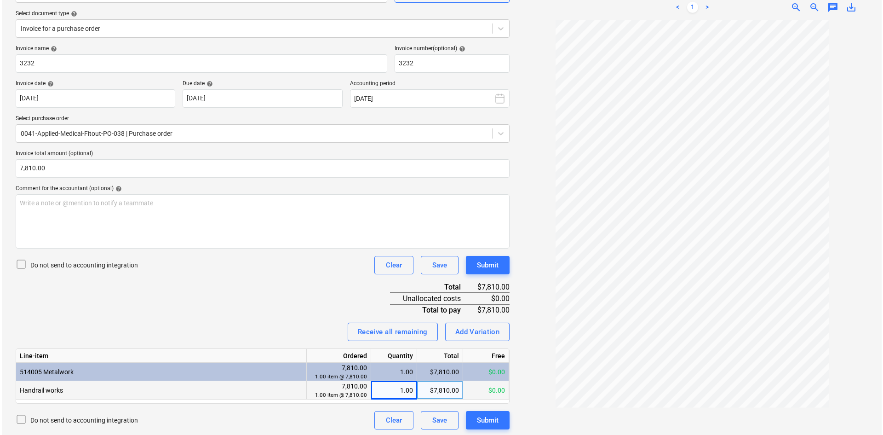
scroll to position [102, 0]
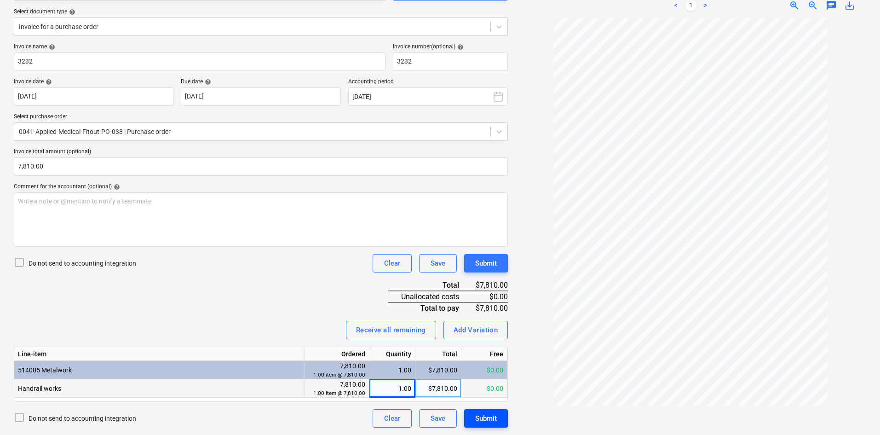
click at [485, 415] on div "Submit" at bounding box center [486, 418] width 22 height 12
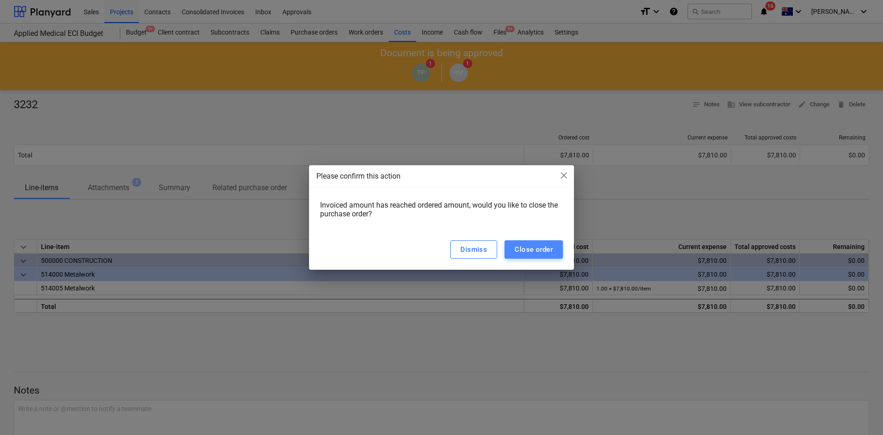
click at [544, 250] on div "Close order" at bounding box center [534, 249] width 38 height 12
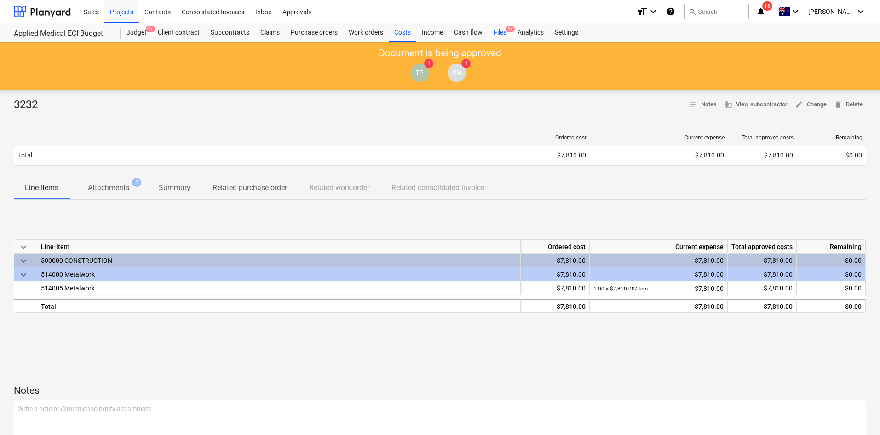
click at [502, 32] on div "Files 9+" at bounding box center [500, 32] width 24 height 18
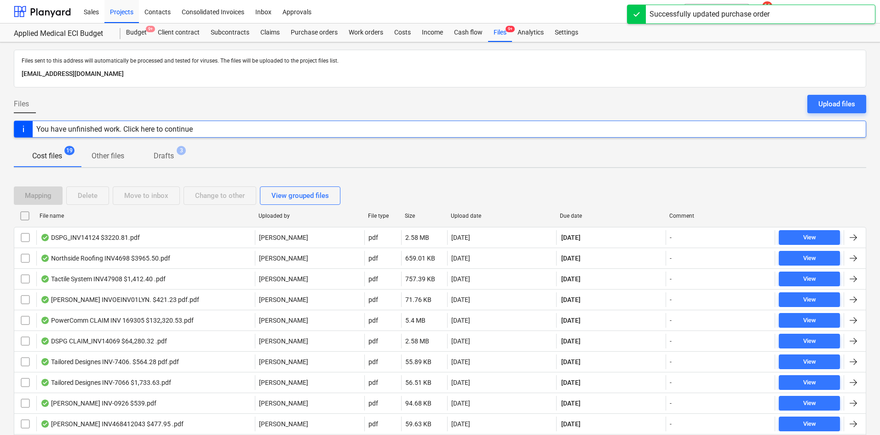
click at [576, 213] on div "Due date" at bounding box center [611, 216] width 102 height 6
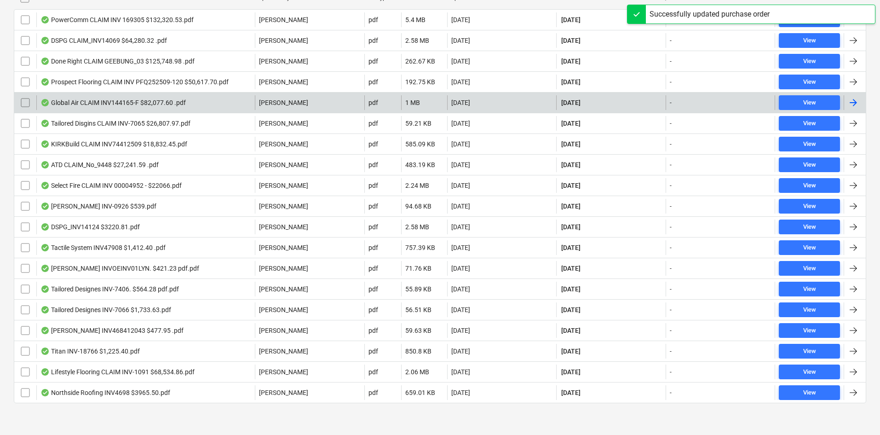
scroll to position [219, 0]
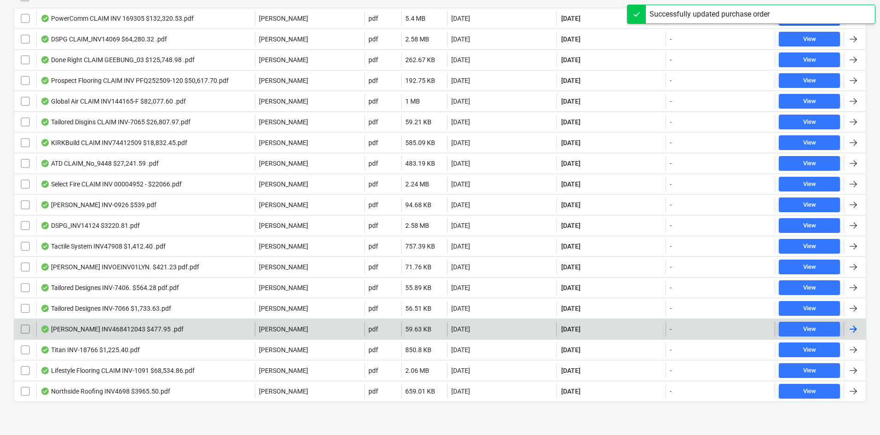
click at [239, 325] on div "[PERSON_NAME] INV468412043 $477.95 .pdf" at bounding box center [145, 329] width 219 height 15
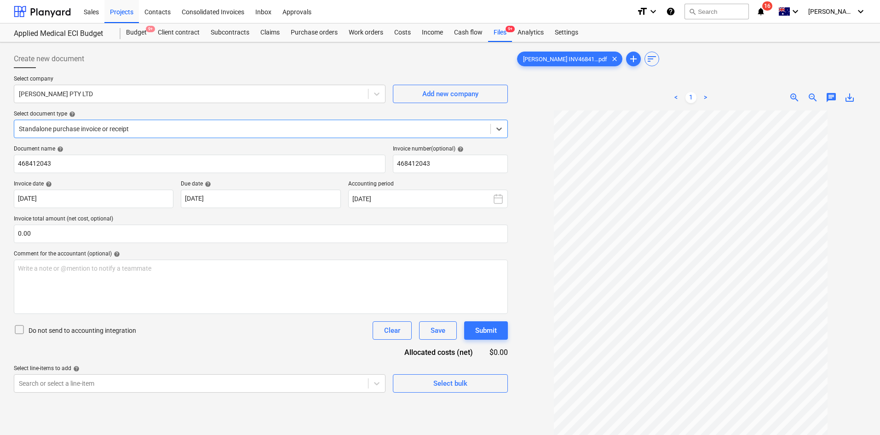
click at [101, 129] on div at bounding box center [252, 128] width 467 height 9
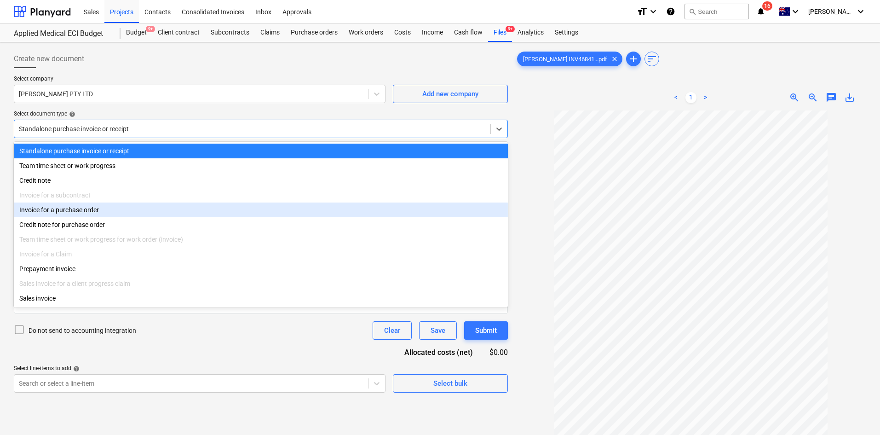
click at [85, 208] on div "Invoice for a purchase order" at bounding box center [261, 209] width 494 height 15
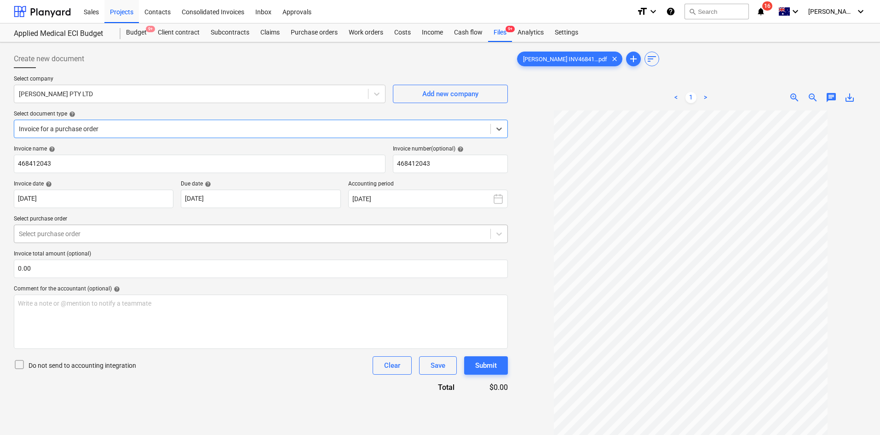
click at [140, 236] on div at bounding box center [252, 233] width 467 height 9
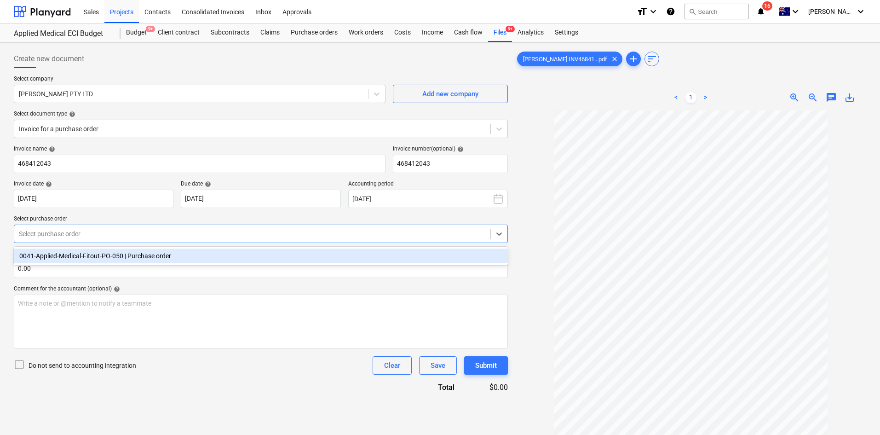
click at [133, 259] on div "0041-Applied-Medical-Fitout-PO-050 | Purchase order" at bounding box center [261, 255] width 494 height 15
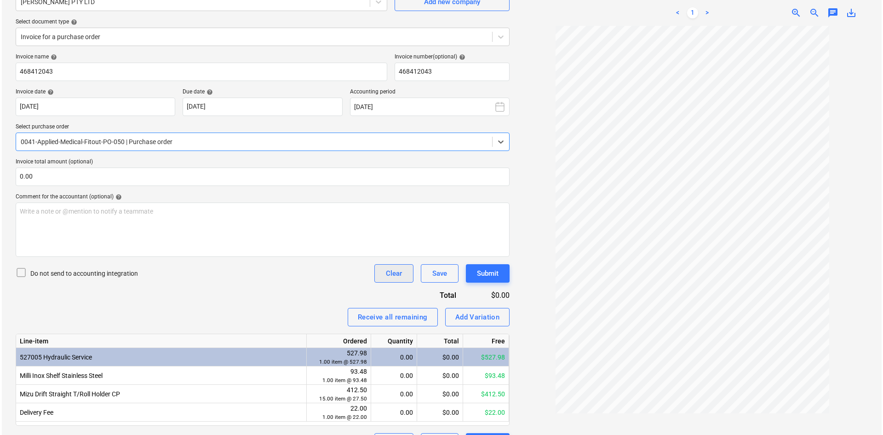
scroll to position [116, 0]
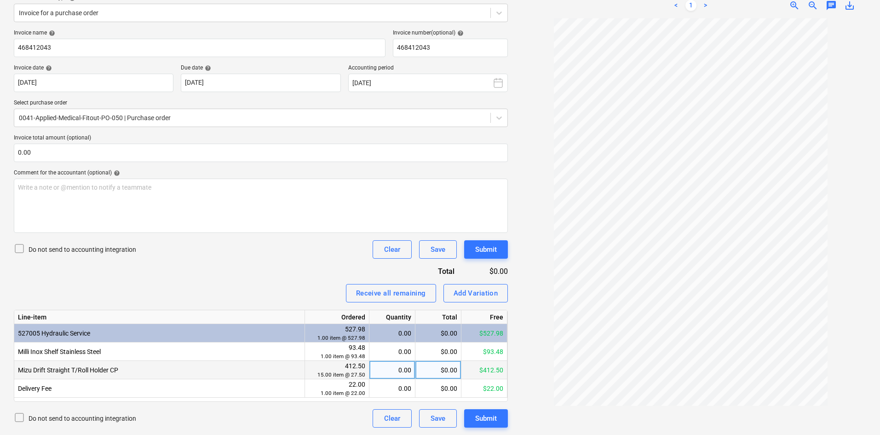
click at [398, 370] on div "0.00" at bounding box center [392, 370] width 38 height 18
click at [283, 285] on div "Receive all remaining Add Variation" at bounding box center [261, 293] width 494 height 18
click at [401, 372] on div "1.00" at bounding box center [392, 370] width 38 height 18
click at [252, 291] on div "Receive all remaining Add Variation" at bounding box center [261, 293] width 494 height 18
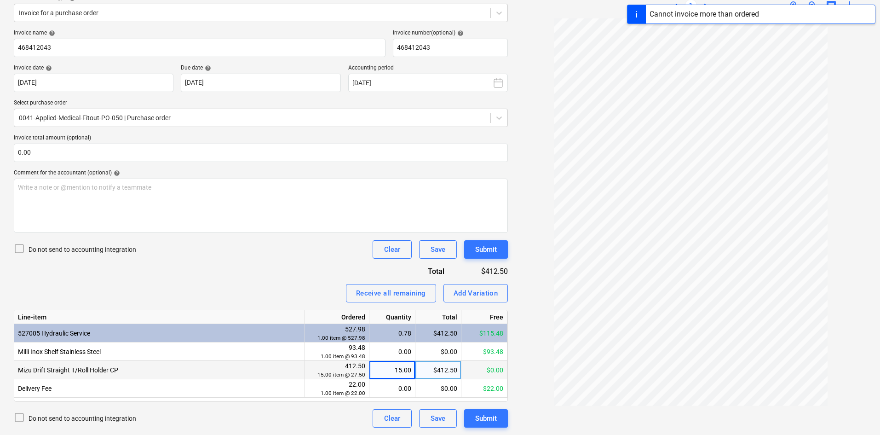
click at [260, 283] on div "Invoice name help 468412043 Invoice number (optional) help 468412043 Invoice da…" at bounding box center [261, 228] width 494 height 398
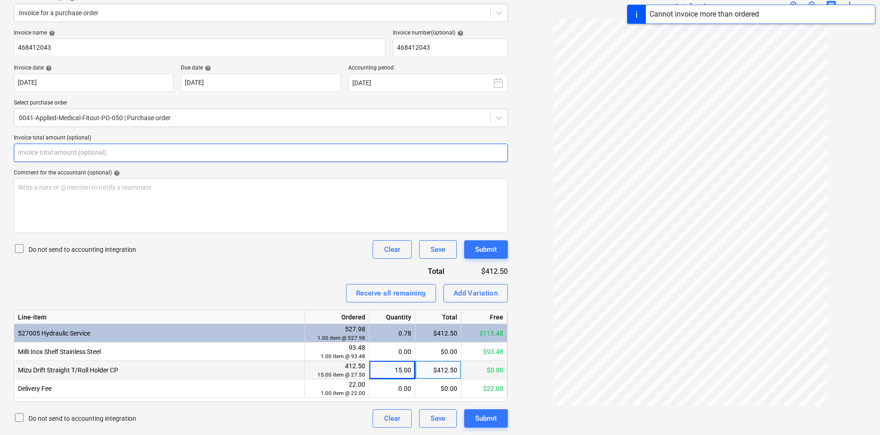
click at [160, 155] on input "text" at bounding box center [261, 153] width 494 height 18
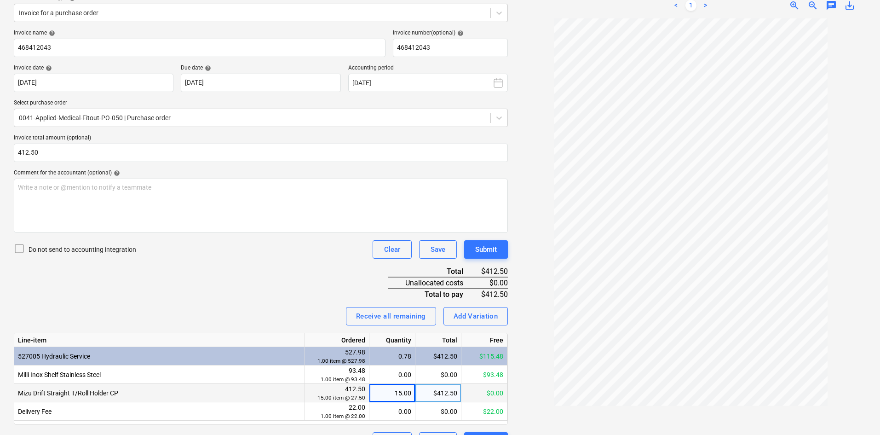
click at [185, 310] on div "Receive all remaining Add Variation" at bounding box center [261, 316] width 494 height 18
click at [489, 251] on div "Submit" at bounding box center [486, 249] width 22 height 12
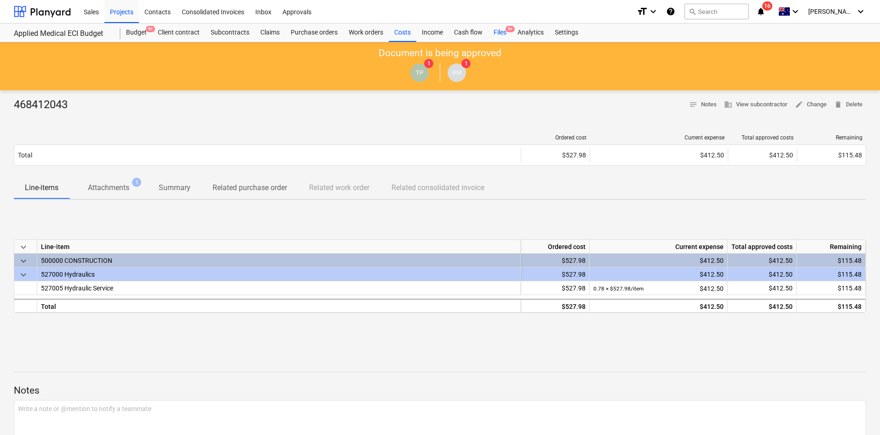
click at [495, 29] on div "Files 9+" at bounding box center [500, 32] width 24 height 18
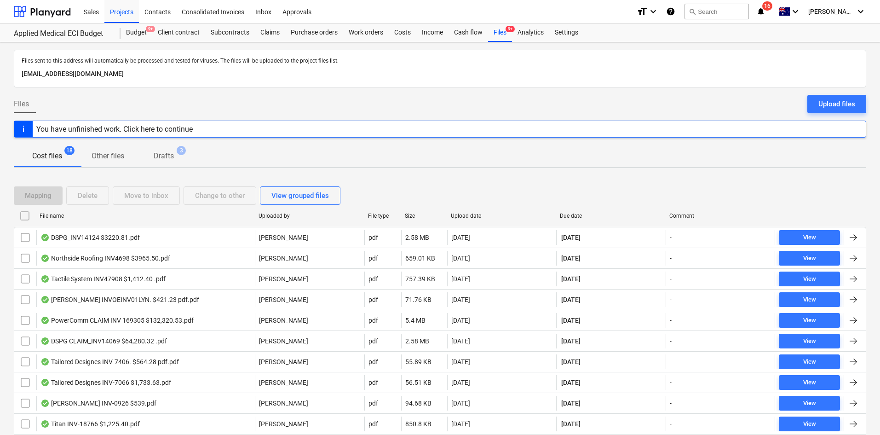
click at [572, 218] on div "Due date" at bounding box center [611, 216] width 102 height 6
click at [573, 212] on div "Due date" at bounding box center [611, 215] width 110 height 15
click at [573, 213] on div "Due date" at bounding box center [611, 216] width 102 height 6
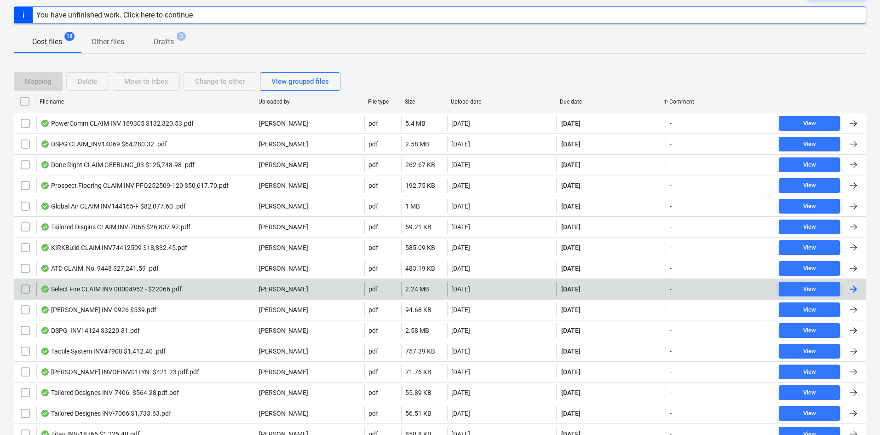
scroll to position [198, 0]
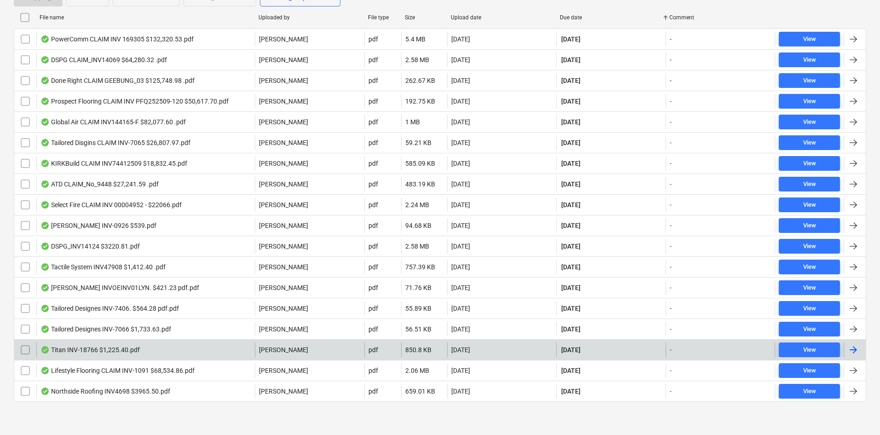
click at [197, 349] on div "Titan INV-18766 $1,225.40.pdf" at bounding box center [145, 349] width 219 height 15
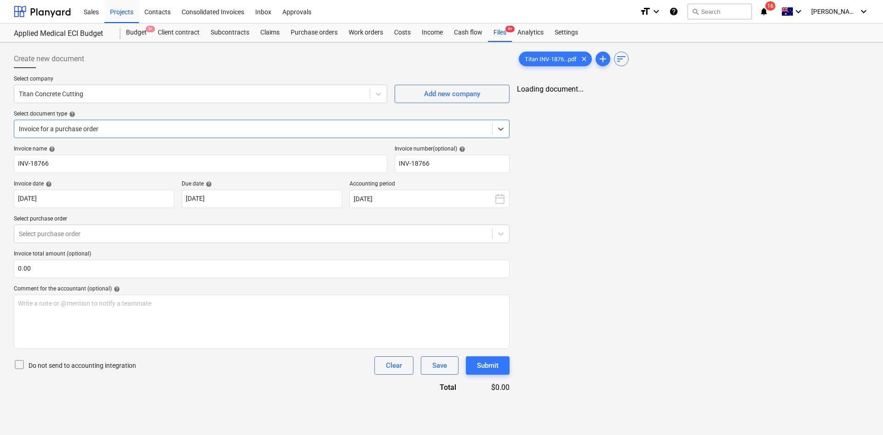
click at [239, 133] on div at bounding box center [253, 128] width 469 height 9
drag, startPoint x: 230, startPoint y: 130, endPoint x: 339, endPoint y: 121, distance: 109.4
click at [231, 130] on div at bounding box center [252, 128] width 467 height 9
click at [691, 97] on link "2" at bounding box center [691, 97] width 11 height 11
click at [713, 96] on link "3" at bounding box center [709, 97] width 11 height 11
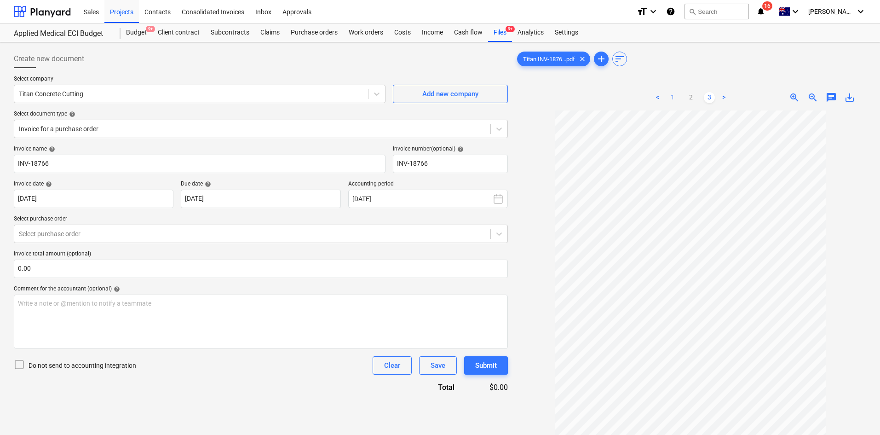
click at [673, 93] on link "1" at bounding box center [672, 97] width 11 height 11
click at [714, 98] on link "3" at bounding box center [709, 97] width 11 height 11
click at [687, 94] on link "2" at bounding box center [691, 97] width 11 height 11
click at [710, 96] on link "3" at bounding box center [709, 97] width 11 height 11
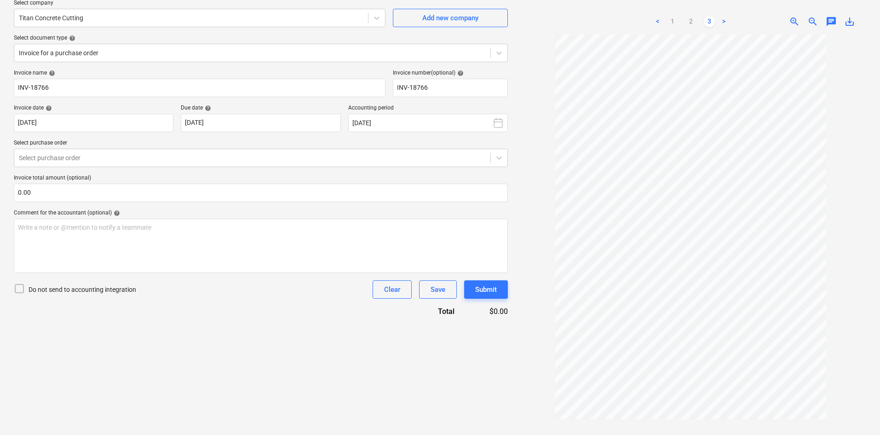
scroll to position [92, 0]
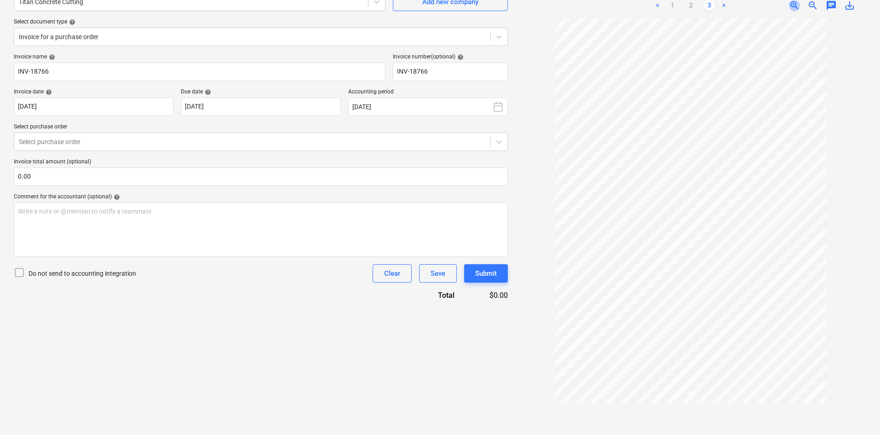
click at [799, 7] on span "zoom_in" at bounding box center [794, 5] width 11 height 11
click at [691, 5] on link "2" at bounding box center [691, 5] width 11 height 11
click at [669, 6] on link "1" at bounding box center [672, 5] width 11 height 11
click at [810, 5] on span "zoom_out" at bounding box center [813, 5] width 11 height 11
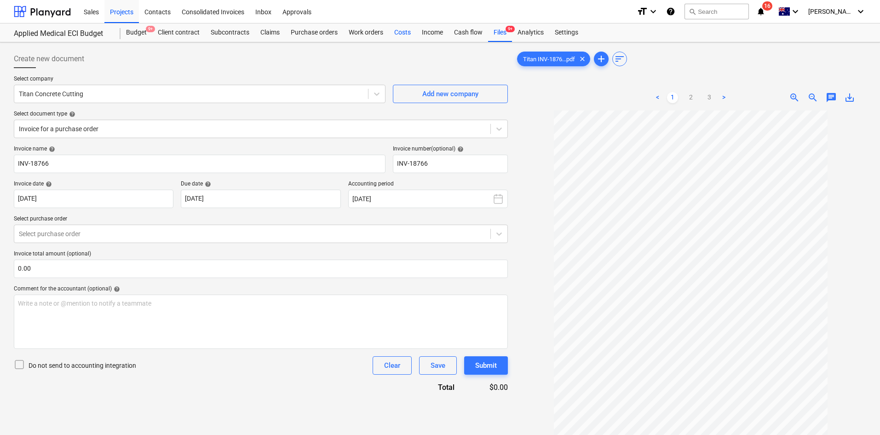
drag, startPoint x: 392, startPoint y: 29, endPoint x: 309, endPoint y: 17, distance: 84.3
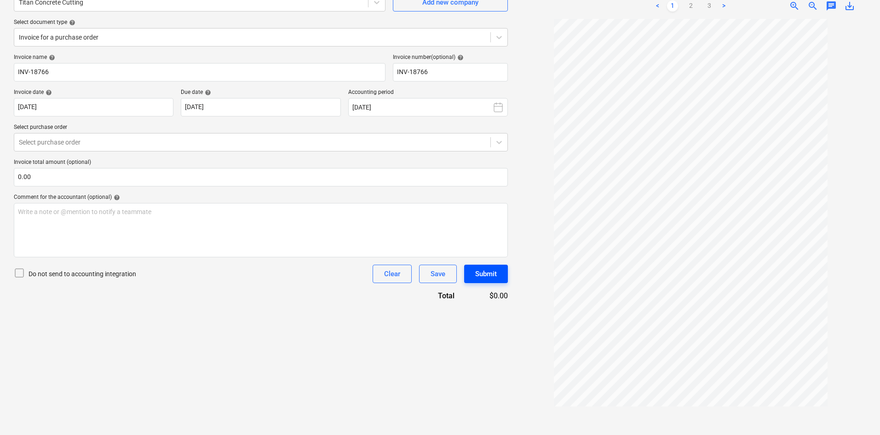
scroll to position [92, 0]
click at [179, 137] on div at bounding box center [252, 141] width 467 height 9
click at [186, 140] on div at bounding box center [252, 141] width 467 height 9
click at [124, 40] on div at bounding box center [252, 36] width 467 height 9
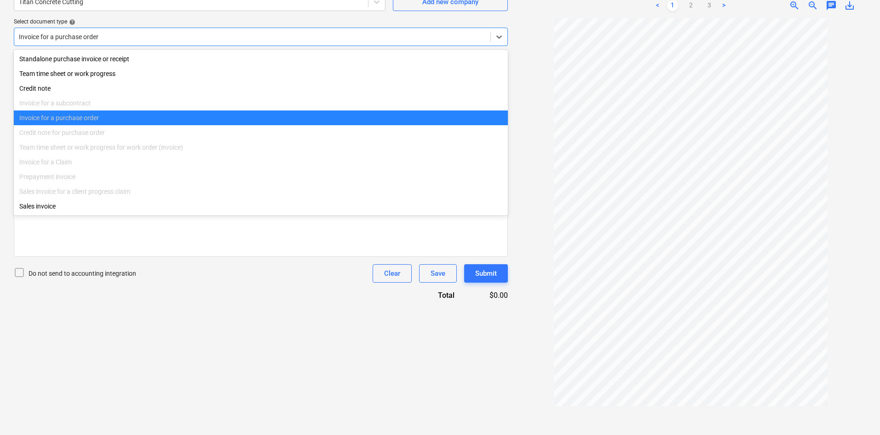
click at [124, 40] on div at bounding box center [252, 36] width 467 height 9
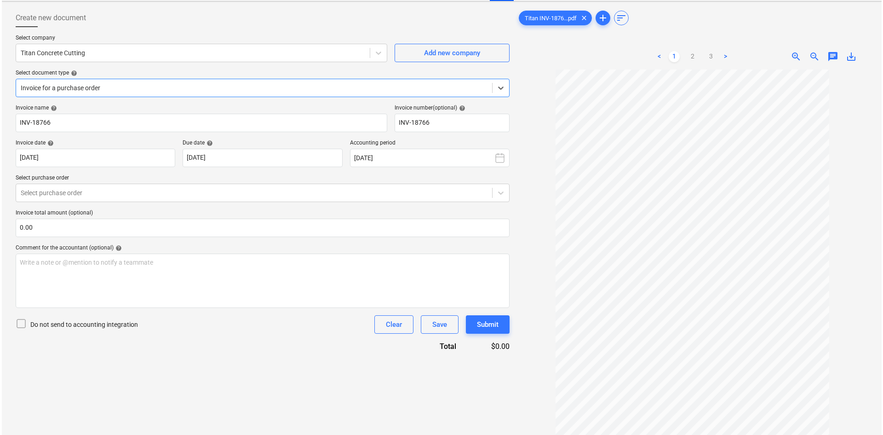
scroll to position [0, 0]
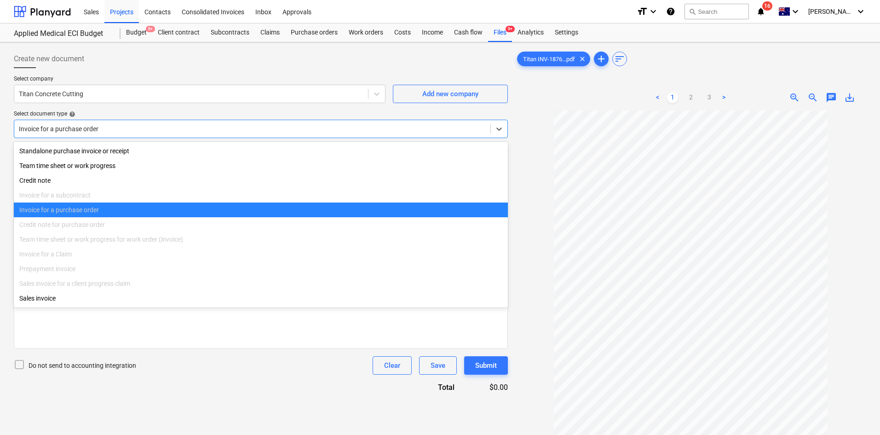
click at [129, 125] on div at bounding box center [252, 128] width 467 height 9
click at [138, 122] on div "Invoice for a purchase order" at bounding box center [252, 128] width 476 height 13
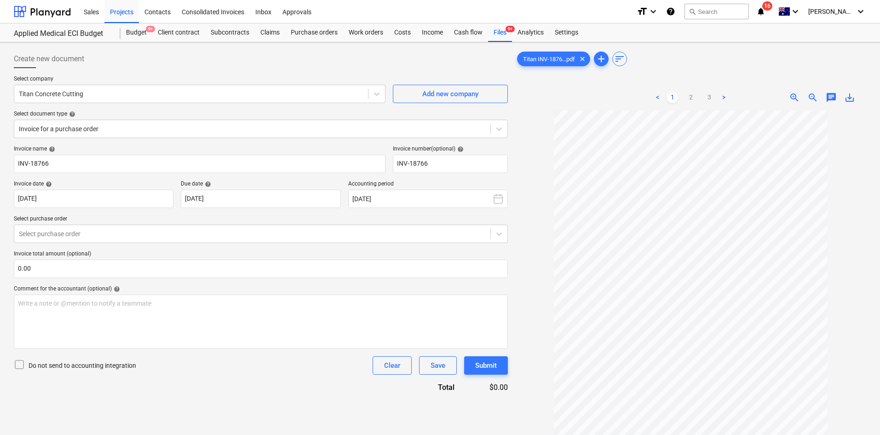
click at [185, 148] on div "Invoice name help" at bounding box center [200, 148] width 372 height 7
click at [187, 131] on div at bounding box center [252, 128] width 467 height 9
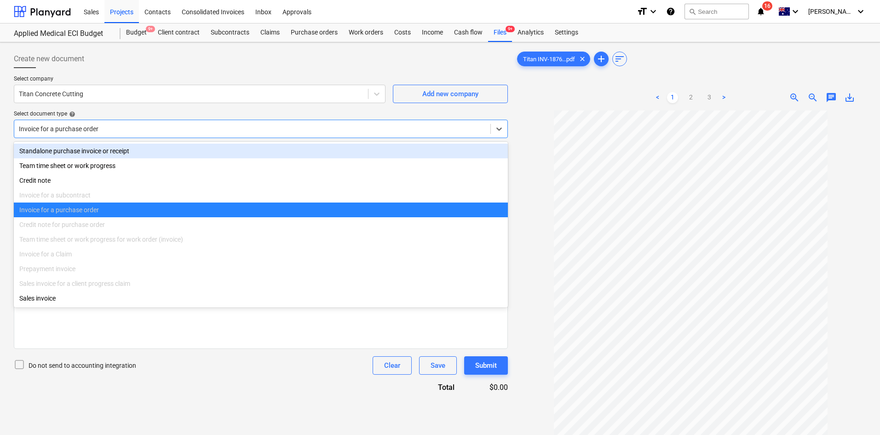
click at [111, 151] on div "Standalone purchase invoice or receipt" at bounding box center [261, 151] width 494 height 15
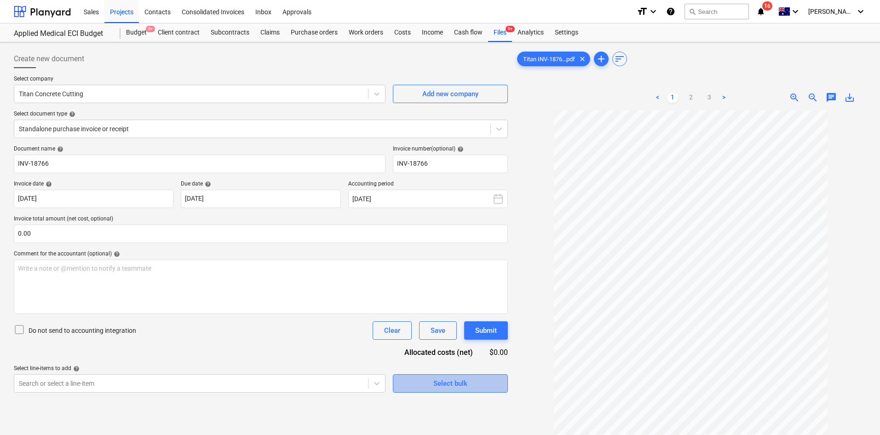
click at [468, 387] on span "Select bulk" at bounding box center [450, 383] width 92 height 12
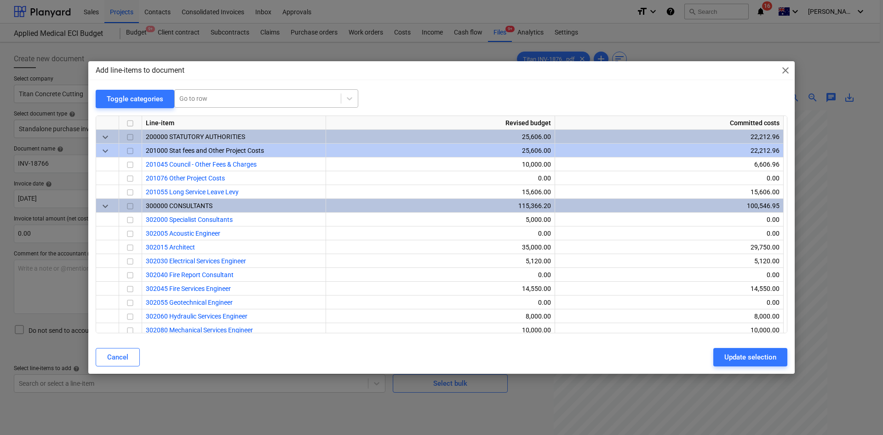
click at [197, 98] on div at bounding box center [257, 98] width 157 height 9
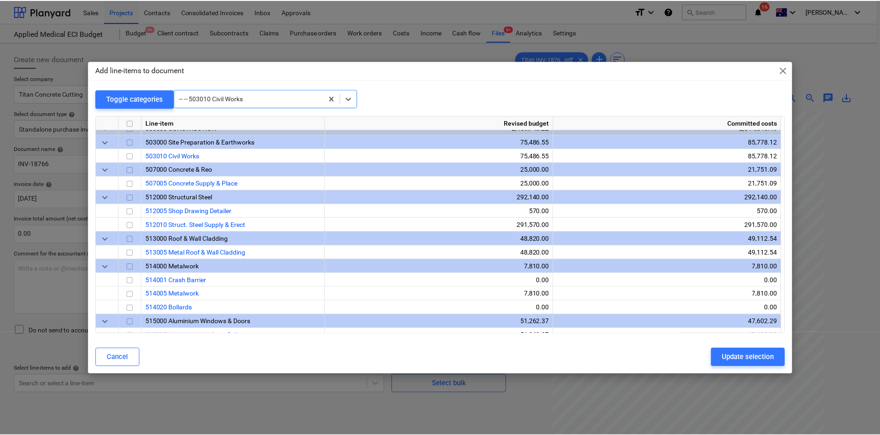
scroll to position [663, 0]
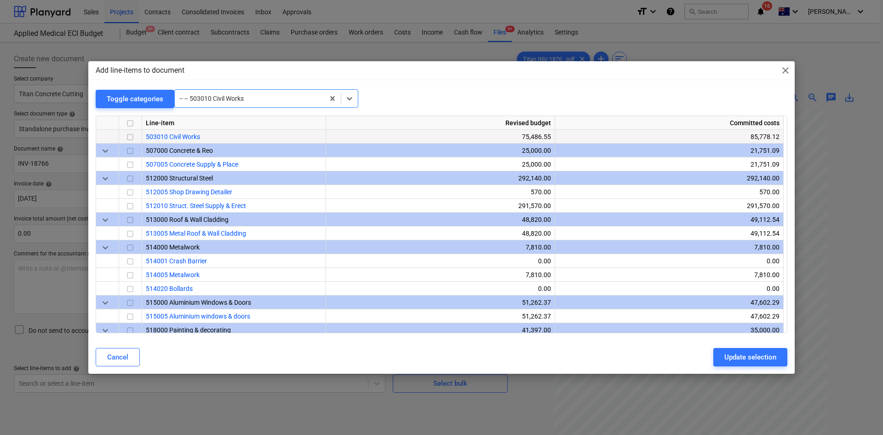
click at [128, 135] on input "checkbox" at bounding box center [130, 137] width 11 height 11
click at [761, 358] on div "Update selection" at bounding box center [751, 357] width 52 height 12
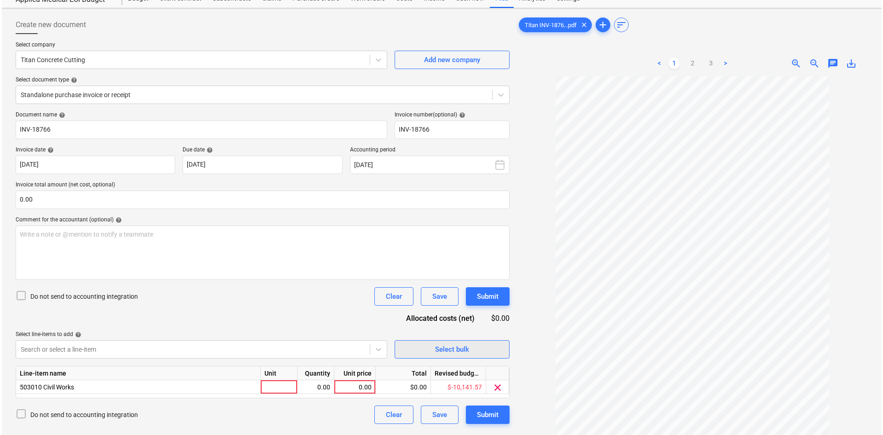
scroll to position [92, 0]
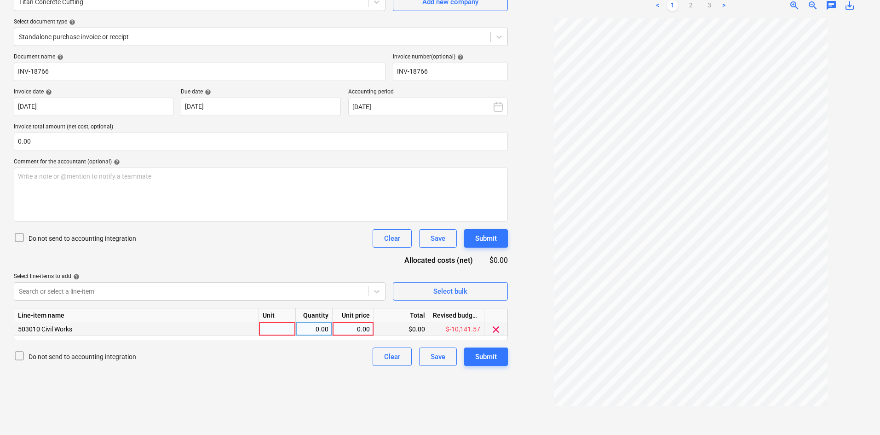
click at [291, 324] on div at bounding box center [277, 329] width 37 height 14
click at [493, 327] on span "clear" at bounding box center [495, 329] width 11 height 11
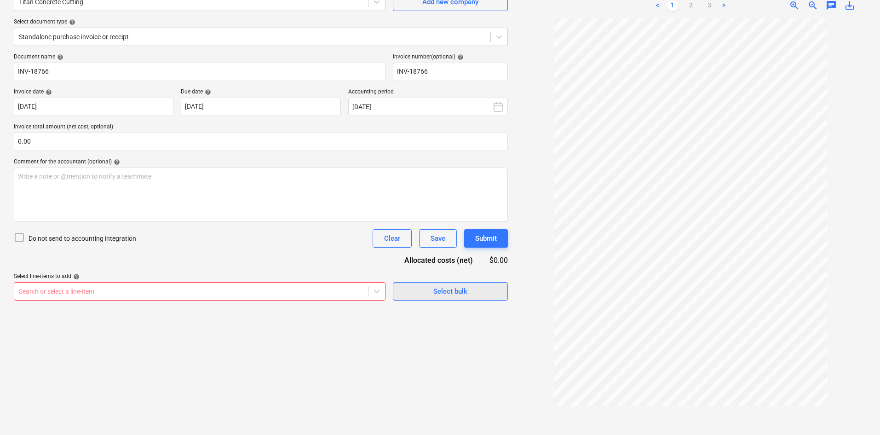
click at [465, 293] on div "Select bulk" at bounding box center [450, 291] width 34 height 12
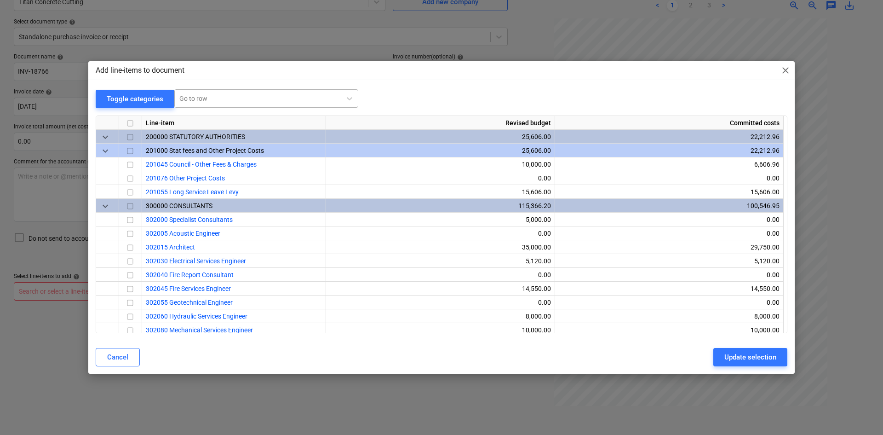
click at [220, 102] on div at bounding box center [257, 98] width 157 height 9
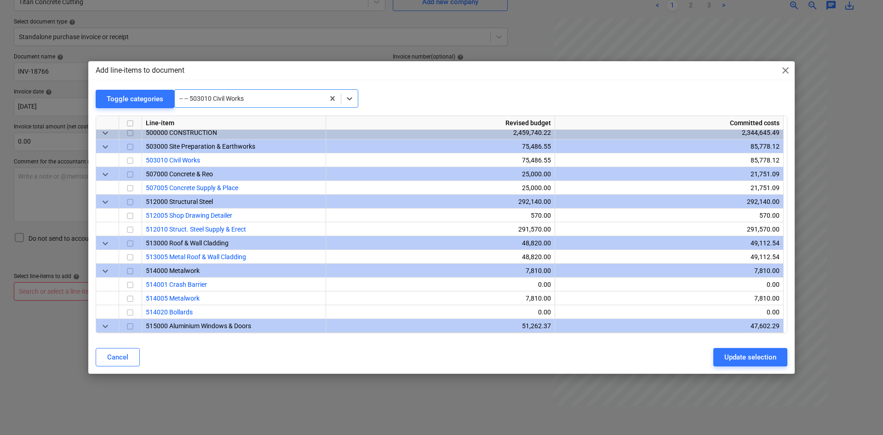
scroll to position [663, 0]
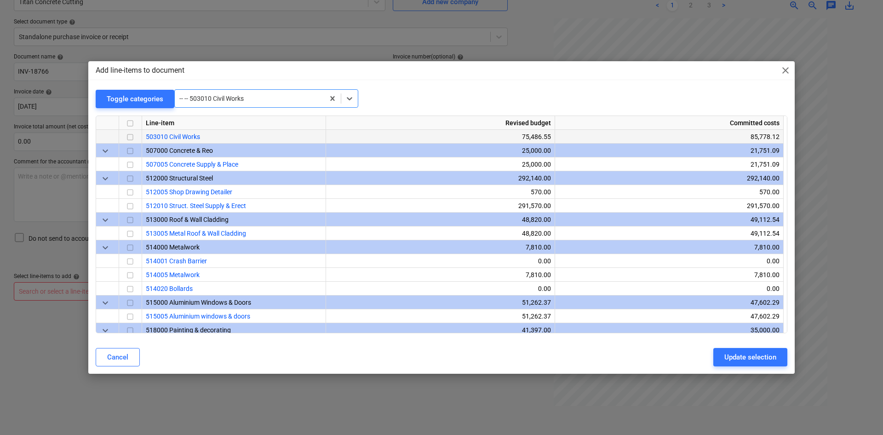
click at [133, 136] on input "checkbox" at bounding box center [130, 137] width 11 height 11
click at [735, 363] on button "Update selection" at bounding box center [751, 357] width 74 height 18
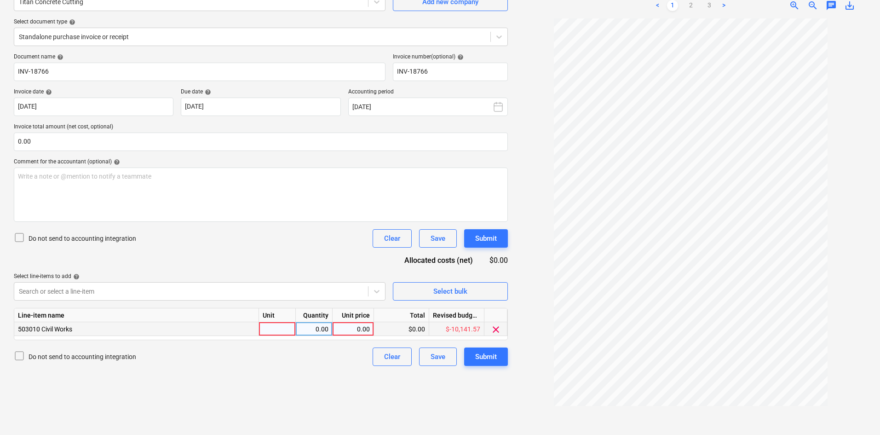
click at [278, 323] on div at bounding box center [277, 329] width 37 height 14
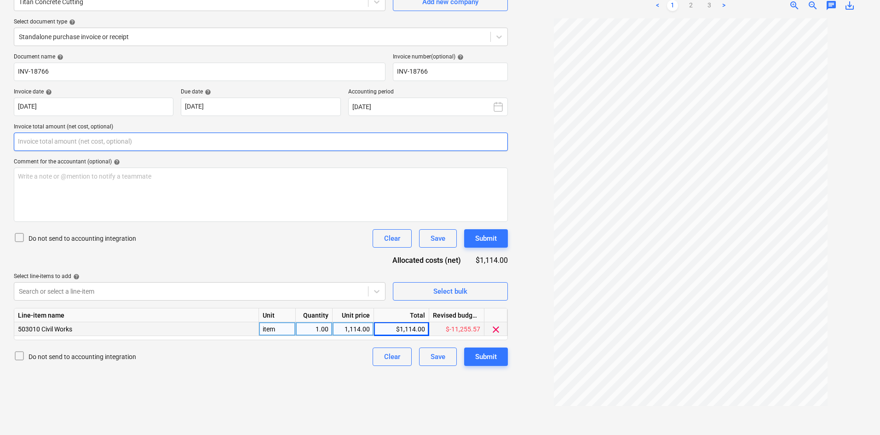
click at [95, 143] on input "text" at bounding box center [261, 142] width 494 height 18
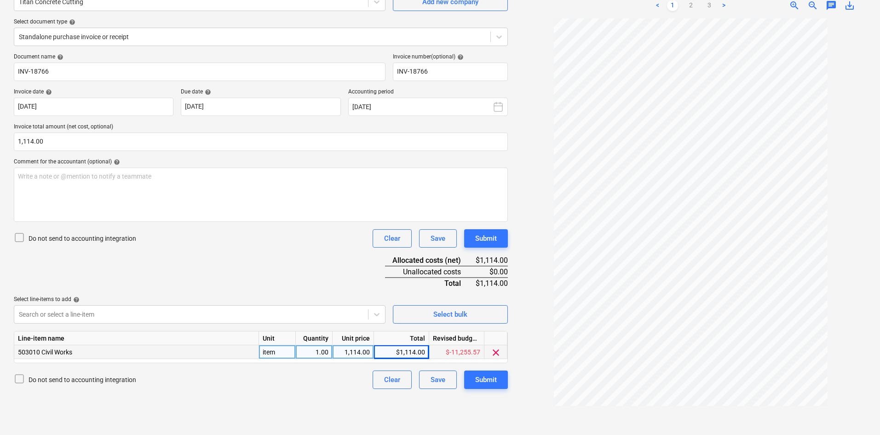
click at [252, 265] on div "Document name help INV-18766 Invoice number (optional) help INV-18766 Invoice d…" at bounding box center [261, 220] width 494 height 335
click at [482, 381] on div "Submit" at bounding box center [486, 380] width 22 height 12
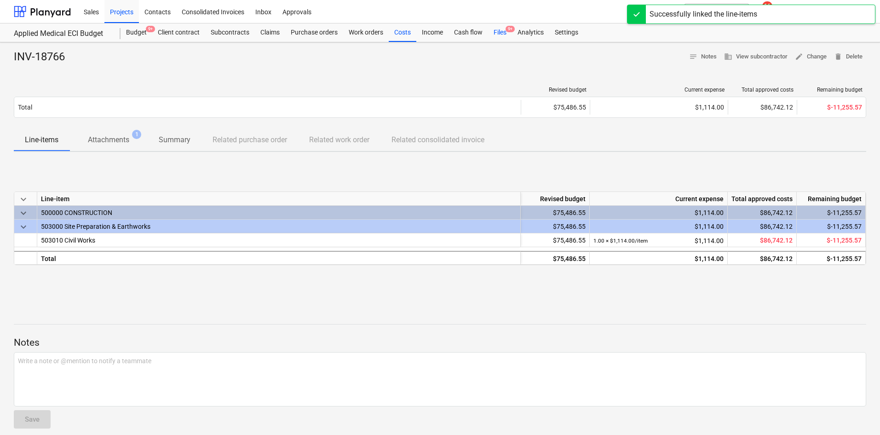
click at [503, 30] on div "Files 9+" at bounding box center [500, 32] width 24 height 18
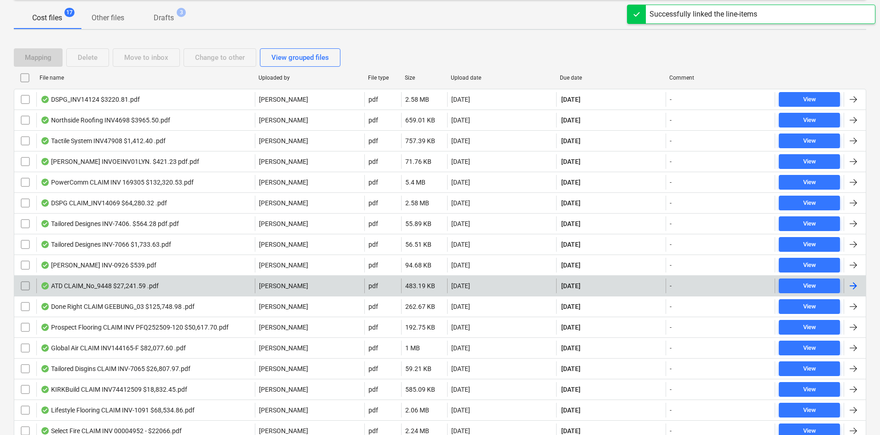
scroll to position [178, 0]
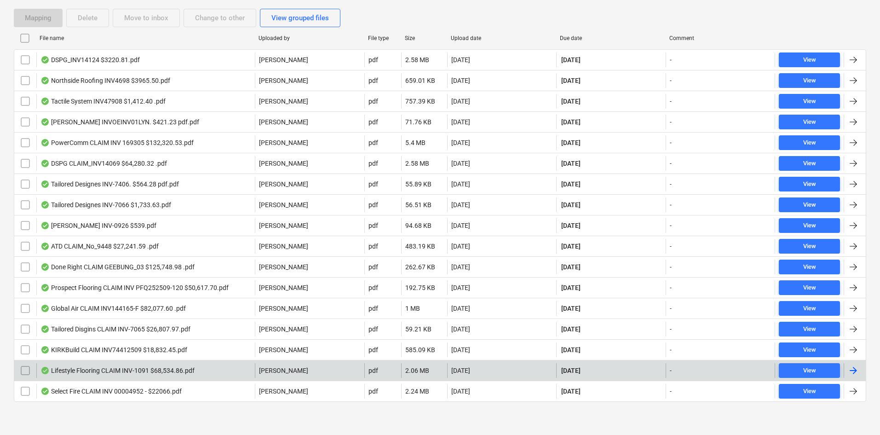
click at [170, 373] on div "Lifestyle Flooring CLAIM INV-1091 $68,534.86.pdf" at bounding box center [117, 370] width 154 height 7
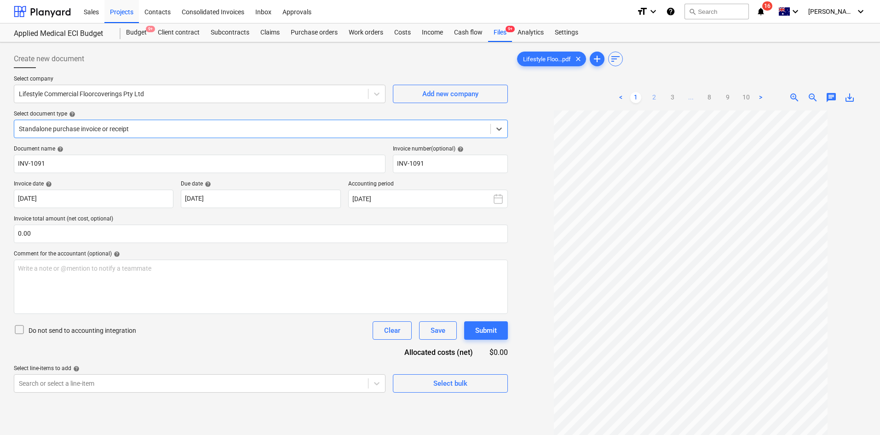
click at [652, 94] on link "2" at bounding box center [654, 97] width 11 height 11
click at [675, 98] on link "3" at bounding box center [672, 97] width 11 height 11
click at [697, 98] on span "..." at bounding box center [700, 97] width 11 height 11
click at [716, 100] on span "..." at bounding box center [718, 97] width 11 height 11
click at [731, 99] on link "8" at bounding box center [727, 97] width 11 height 11
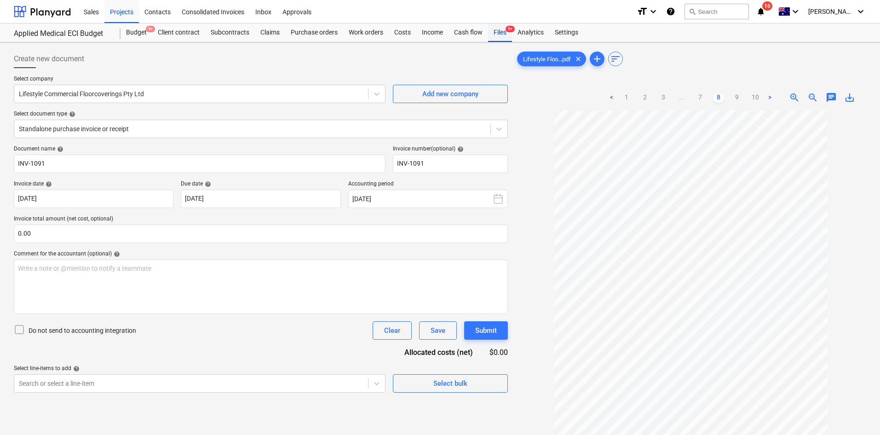
click at [496, 29] on div "Files 9+" at bounding box center [500, 32] width 24 height 18
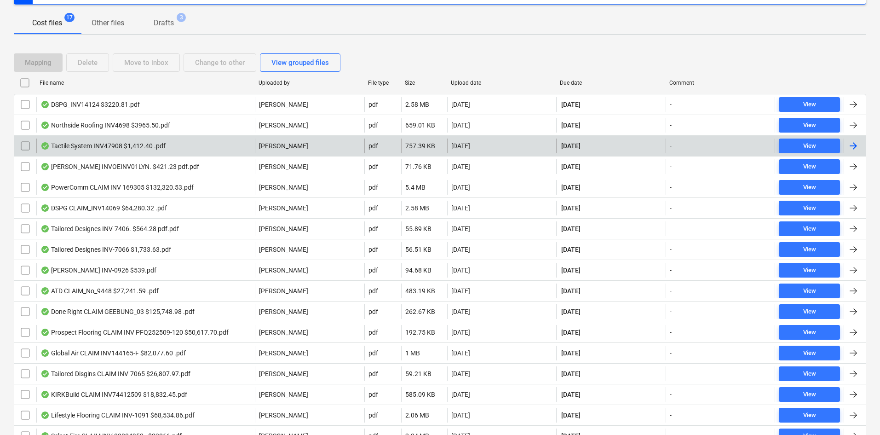
scroll to position [138, 0]
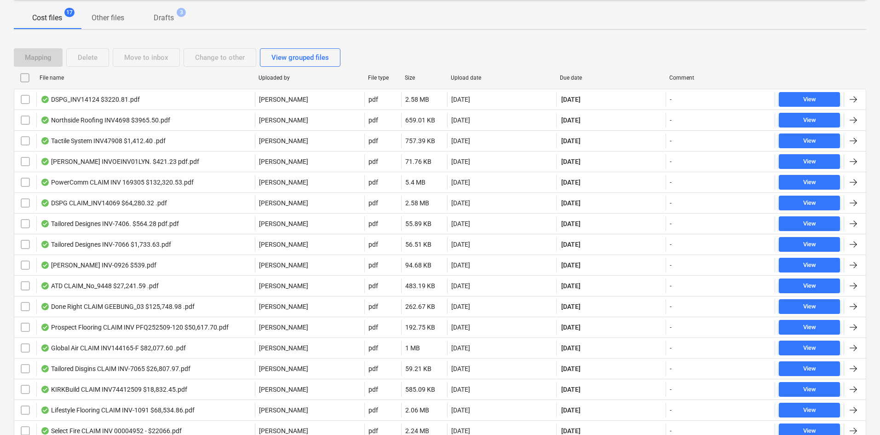
click at [578, 80] on div "Due date" at bounding box center [611, 78] width 102 height 6
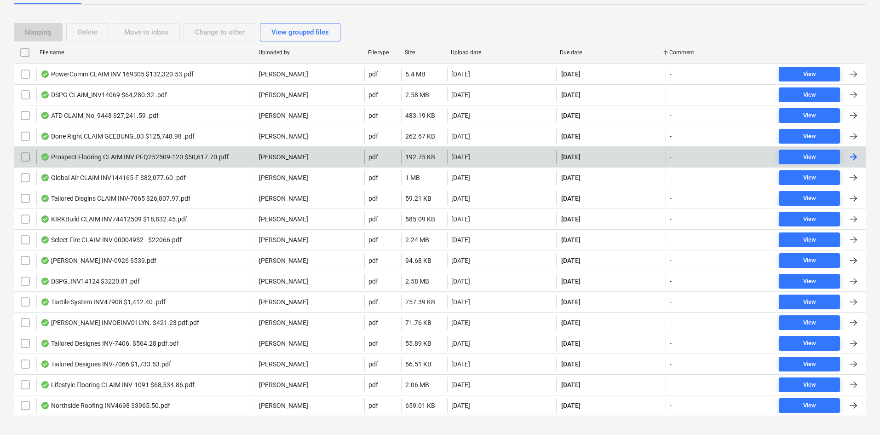
scroll to position [178, 0]
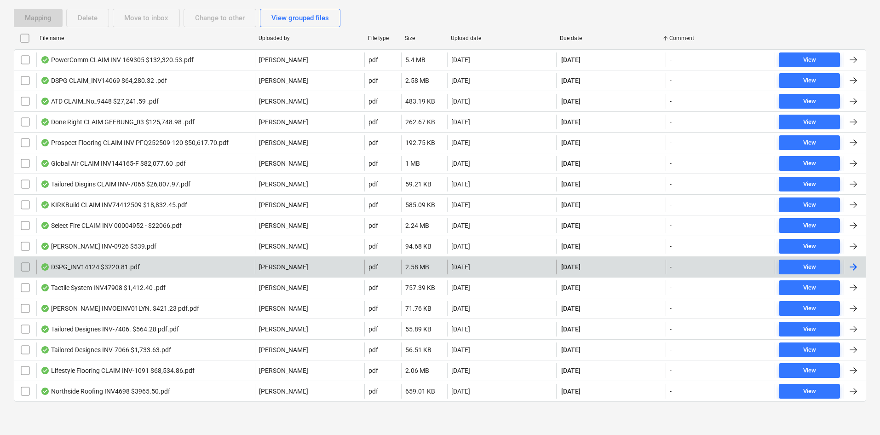
click at [229, 265] on div "DSPG_INV14124 $3220.81.pdf" at bounding box center [145, 267] width 219 height 15
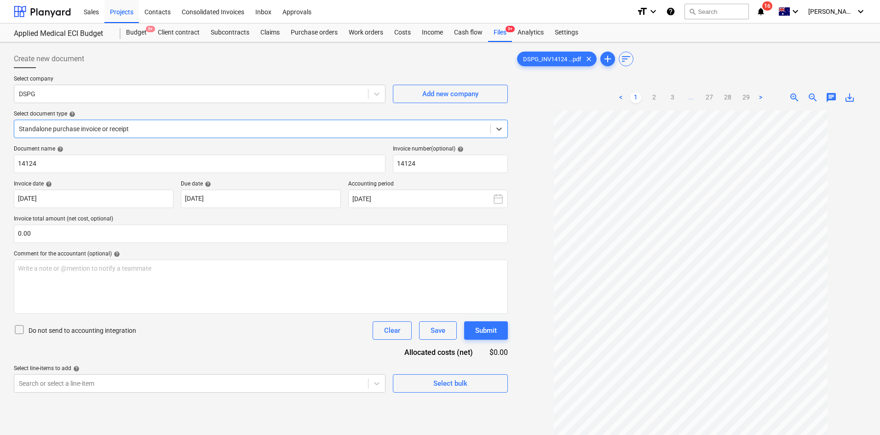
click at [719, 98] on ul "< 1 2 3 ... 27 28 29 >" at bounding box center [691, 97] width 151 height 11
click at [727, 97] on link "28" at bounding box center [727, 97] width 11 height 11
click at [702, 98] on ul "< 1 2 3 ... 27 28 29 >" at bounding box center [691, 97] width 151 height 11
click at [704, 98] on link "27" at bounding box center [709, 97] width 11 height 11
click at [681, 99] on span "..." at bounding box center [681, 97] width 11 height 11
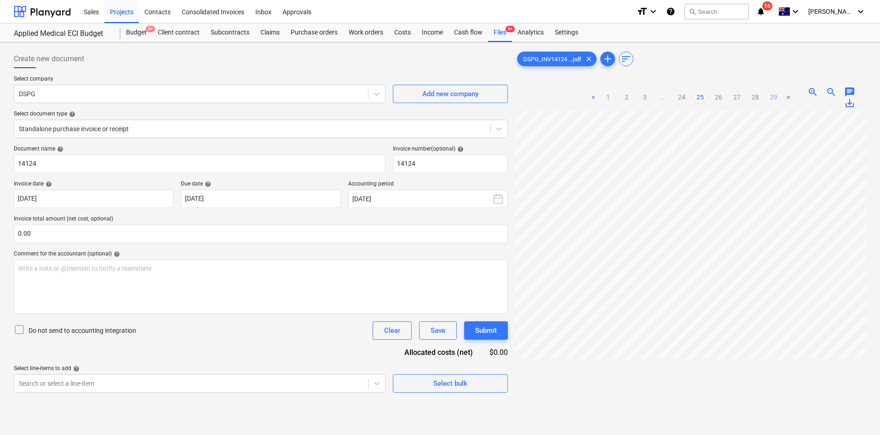
click at [751, 98] on link "28" at bounding box center [755, 97] width 11 height 11
click at [741, 98] on link "29" at bounding box center [746, 97] width 11 height 11
click at [501, 29] on div "Files 9+" at bounding box center [500, 32] width 24 height 18
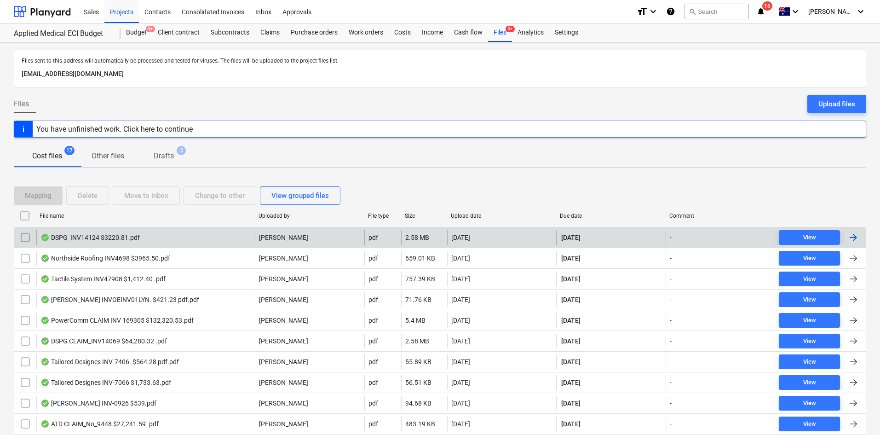
scroll to position [178, 0]
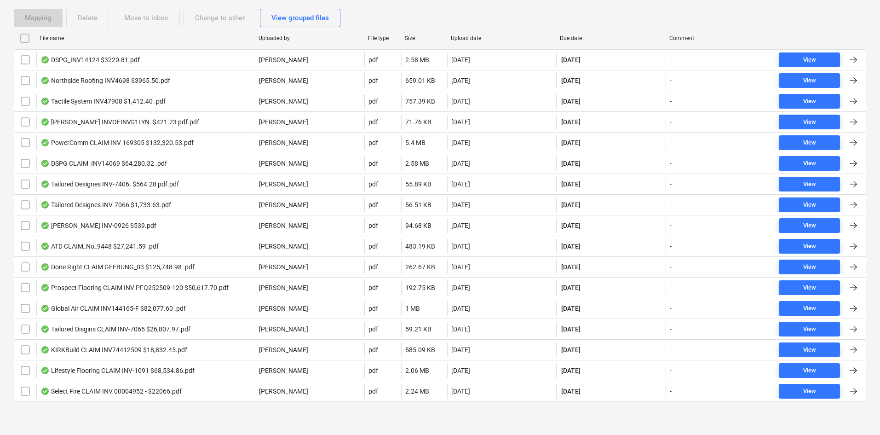
click at [161, 418] on div "Mapping Delete Move to inbox Change to other View grouped files File name Uploa…" at bounding box center [440, 209] width 853 height 422
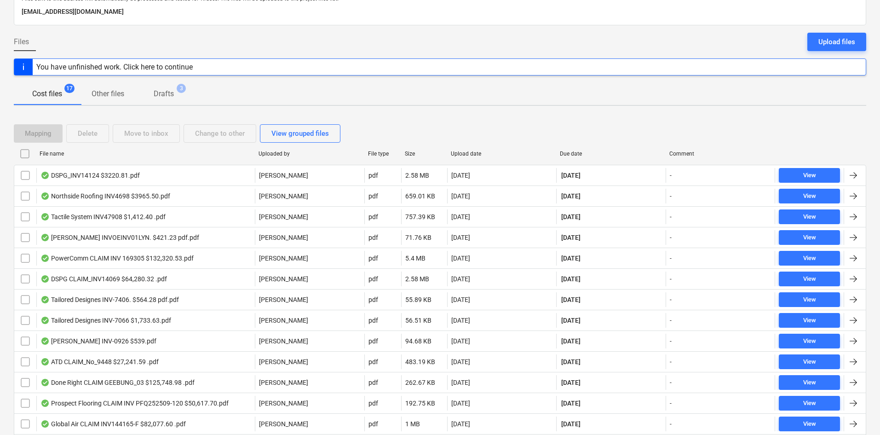
scroll to position [0, 0]
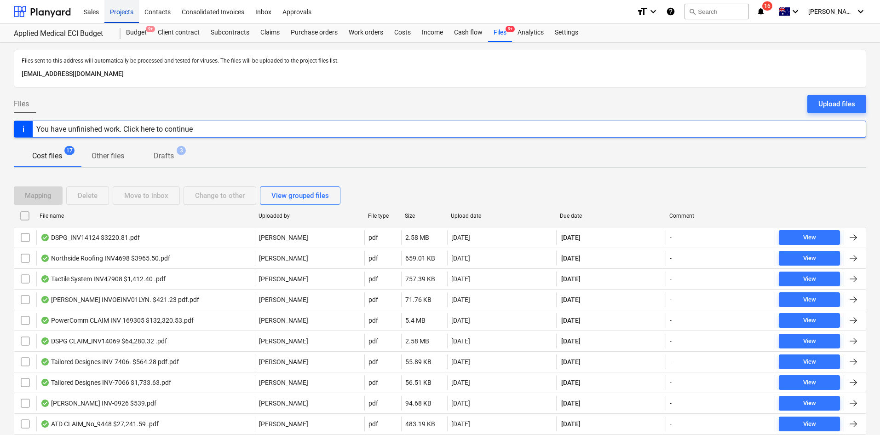
click at [112, 6] on div "Projects" at bounding box center [121, 11] width 35 height 23
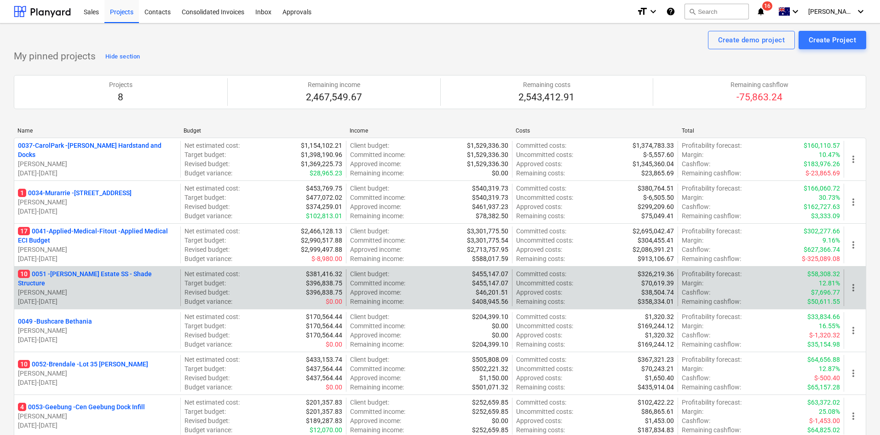
click at [127, 274] on p "10 0051 - [PERSON_NAME] Estate SS - Shade Structure" at bounding box center [97, 278] width 159 height 18
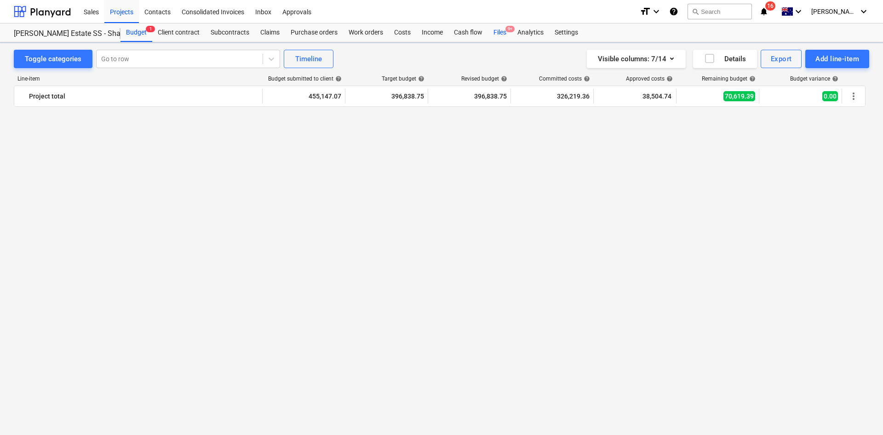
click at [512, 33] on div "Files 9+" at bounding box center [500, 32] width 24 height 18
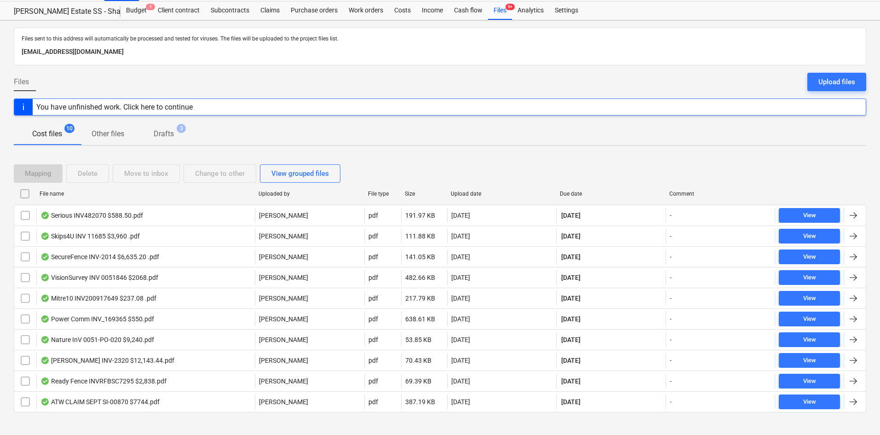
scroll to position [33, 0]
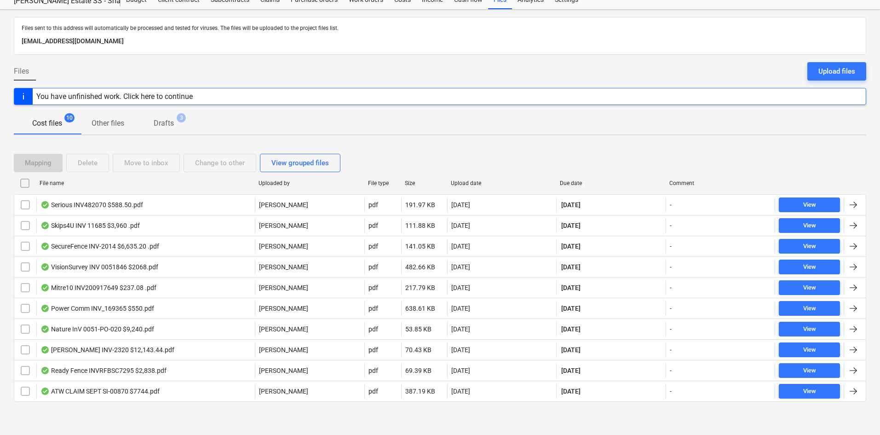
click at [583, 181] on div "Due date" at bounding box center [611, 183] width 102 height 6
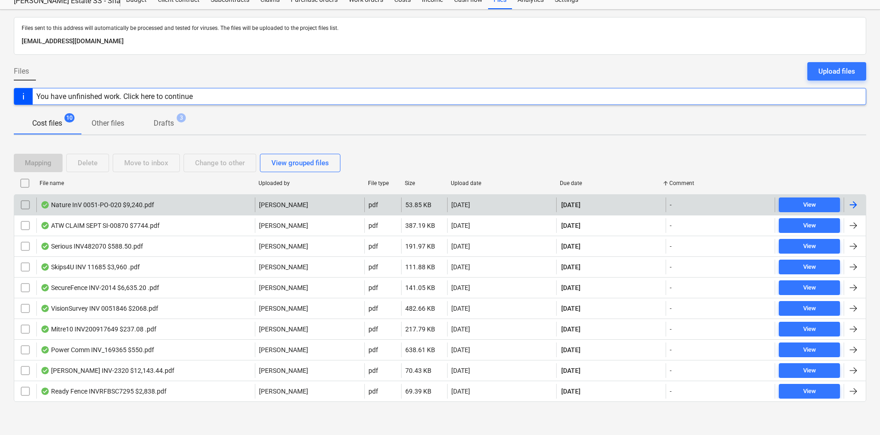
click at [188, 203] on div "Nature InV 0051-PO-020 $9,240.pdf" at bounding box center [145, 204] width 219 height 15
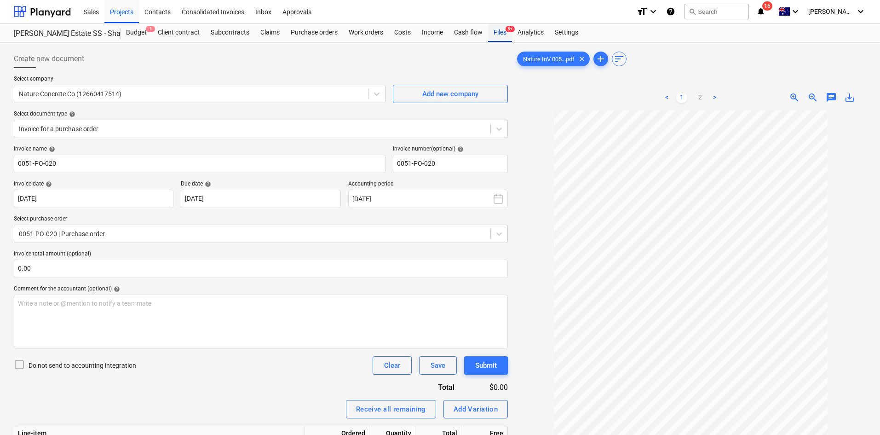
click at [499, 29] on div "Files 9+" at bounding box center [500, 32] width 24 height 18
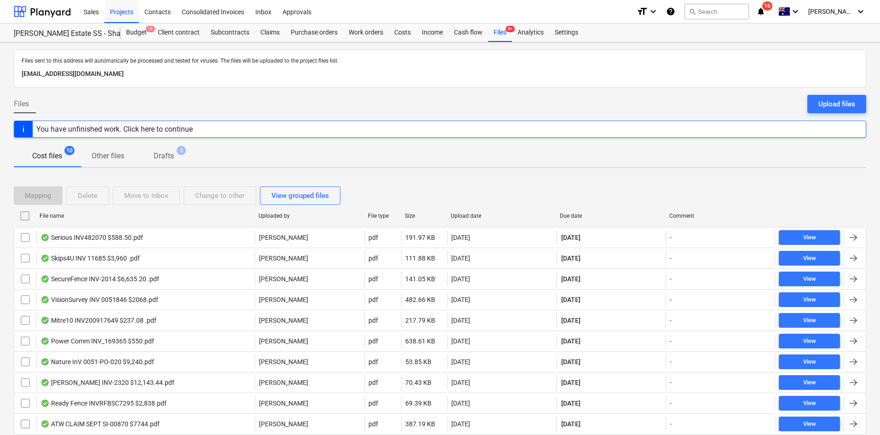
click at [577, 217] on div "Due date" at bounding box center [611, 216] width 102 height 6
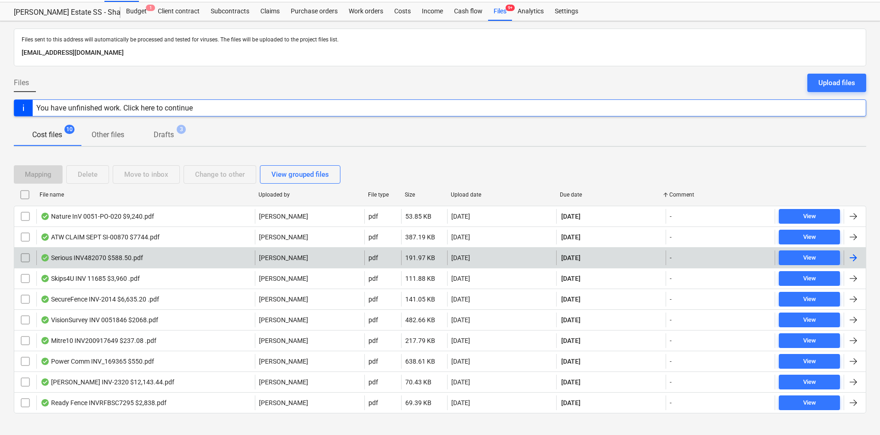
scroll to position [33, 0]
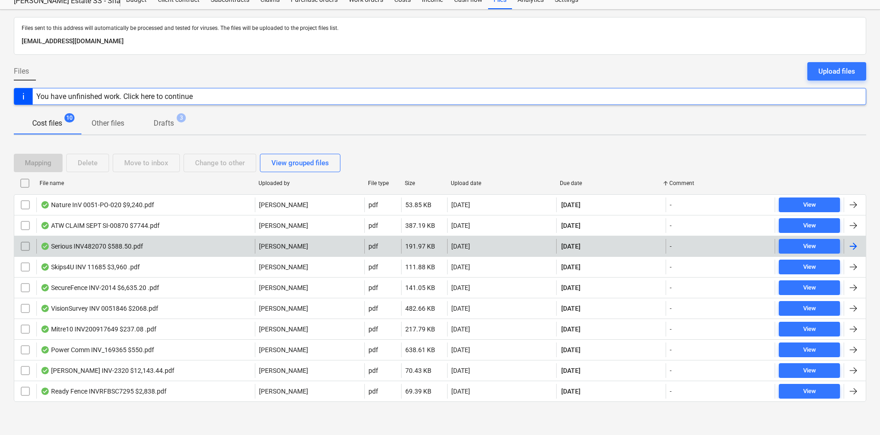
click at [153, 246] on div "Serious INV482070 $588.50.pdf" at bounding box center [145, 246] width 219 height 15
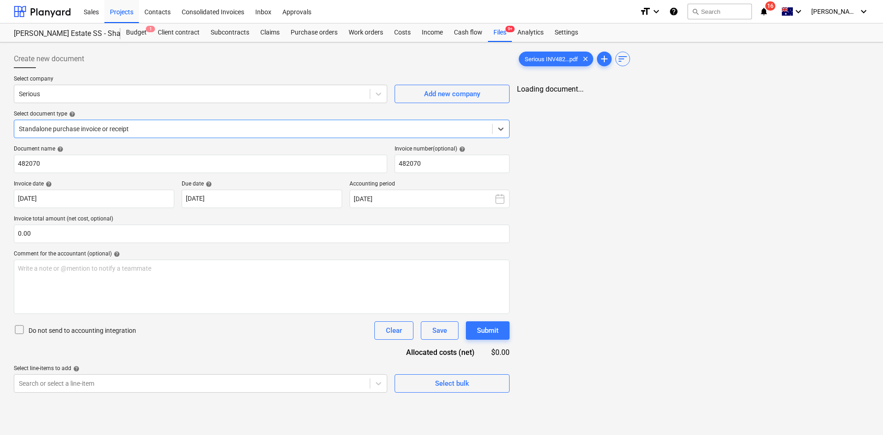
click at [279, 115] on div "Select document type help" at bounding box center [262, 113] width 496 height 7
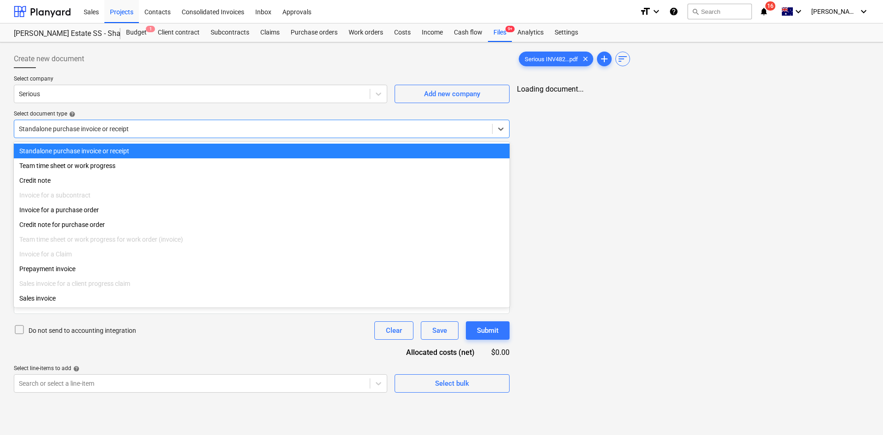
click at [250, 133] on div at bounding box center [253, 128] width 469 height 9
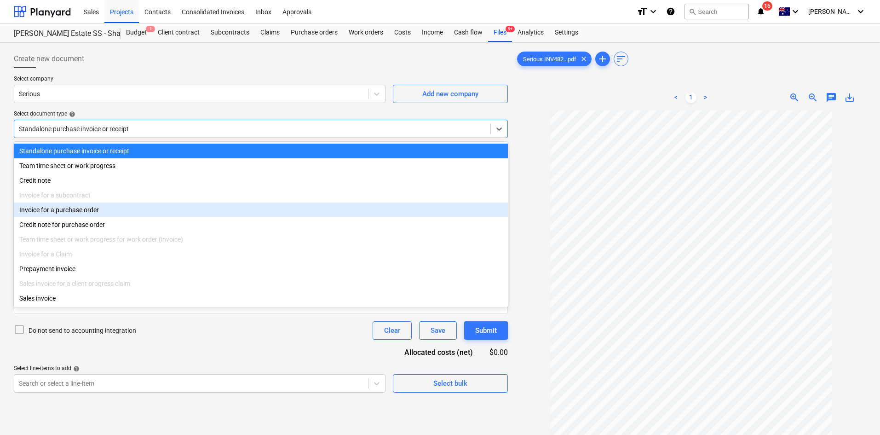
click at [91, 214] on div "Invoice for a purchase order" at bounding box center [261, 209] width 494 height 15
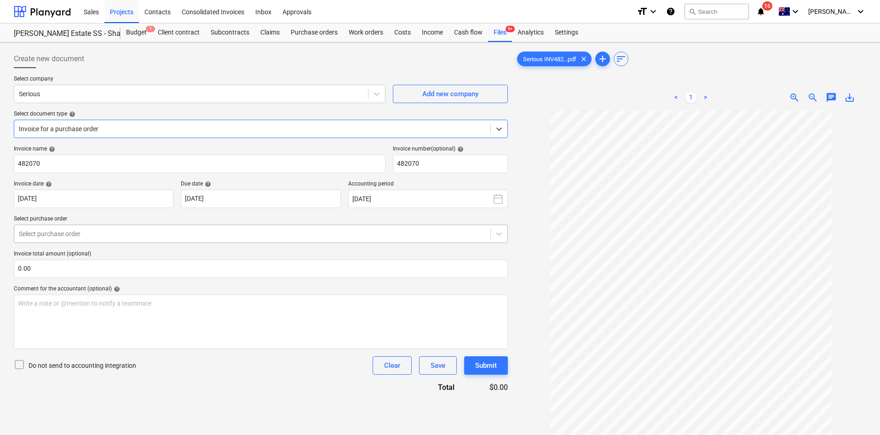
click at [135, 241] on div "Select purchase order" at bounding box center [261, 234] width 494 height 18
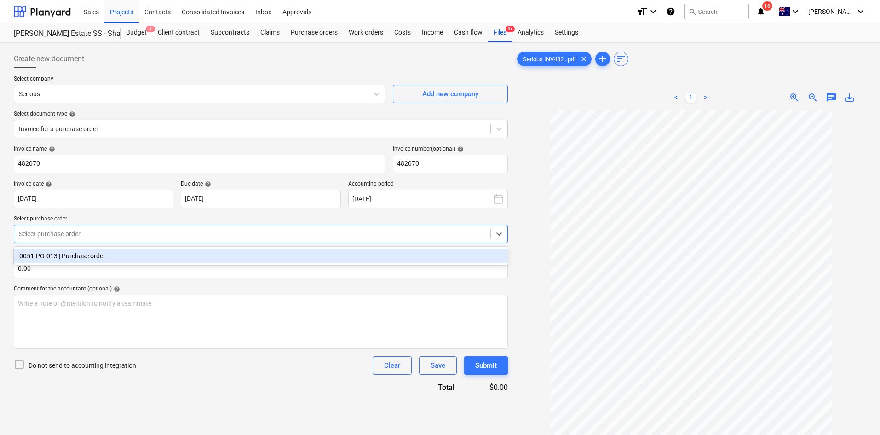
click at [113, 256] on div "0051-PO-013 | Purchase order" at bounding box center [261, 255] width 494 height 15
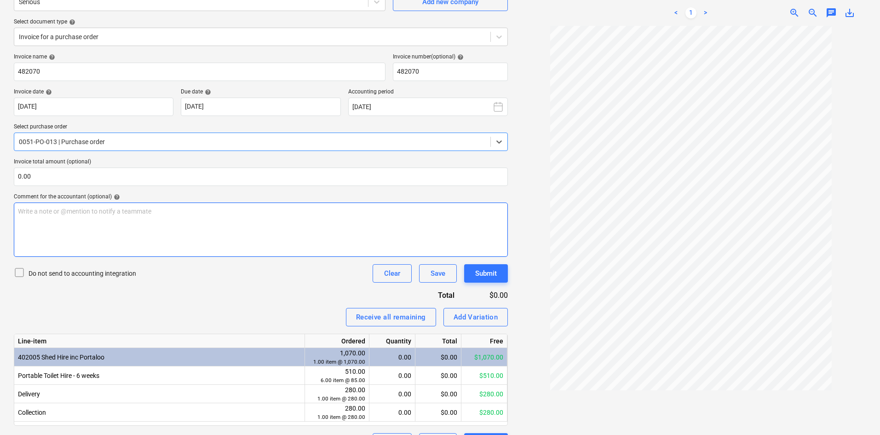
scroll to position [116, 0]
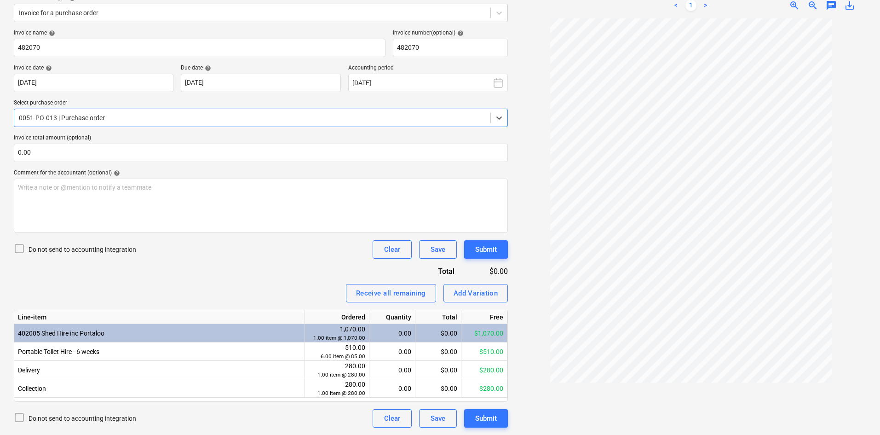
click at [798, 8] on span "zoom_in" at bounding box center [794, 5] width 11 height 11
click at [400, 351] on div "0.00" at bounding box center [392, 351] width 38 height 18
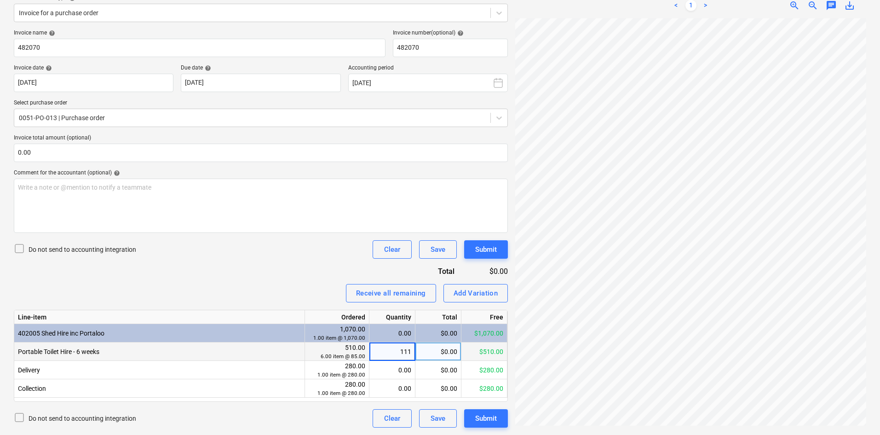
click at [309, 286] on div "Receive all remaining Add Variation" at bounding box center [261, 293] width 494 height 18
click at [443, 359] on div "$510.00" at bounding box center [438, 351] width 46 height 18
click at [301, 262] on div "Invoice name help 482070 Invoice number (optional) help 482070 Invoice date hel…" at bounding box center [261, 228] width 494 height 398
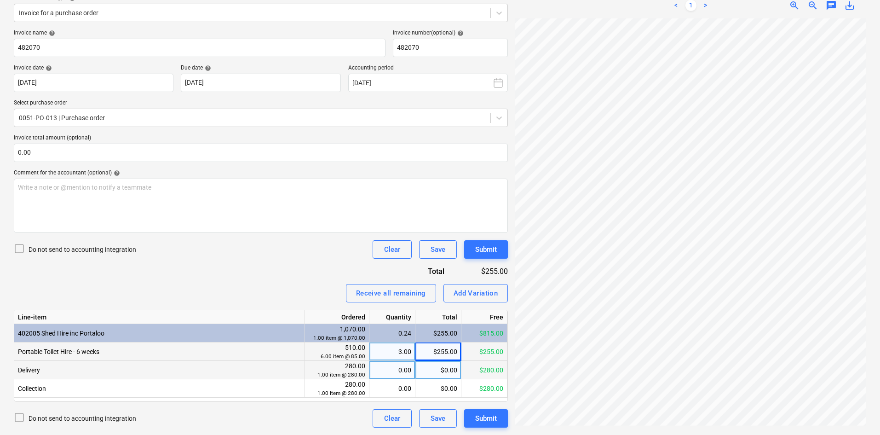
click at [396, 371] on div "0.00" at bounding box center [392, 370] width 38 height 18
click at [251, 294] on div "Receive all remaining Add Variation" at bounding box center [261, 293] width 494 height 18
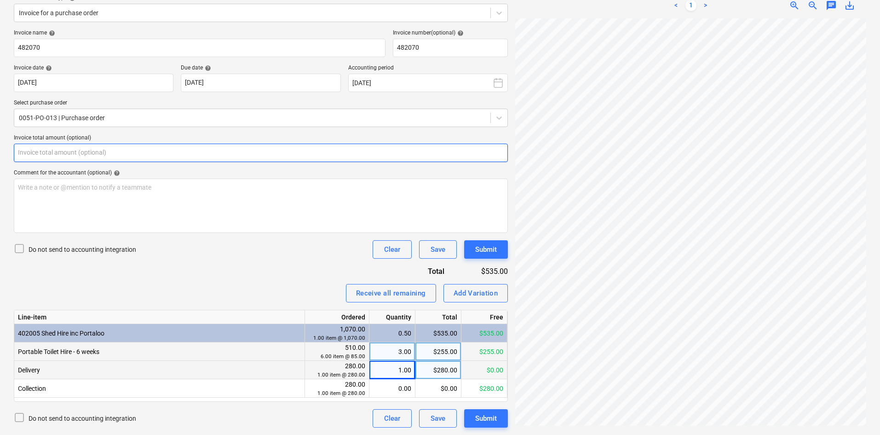
click at [101, 156] on input "text" at bounding box center [261, 153] width 494 height 18
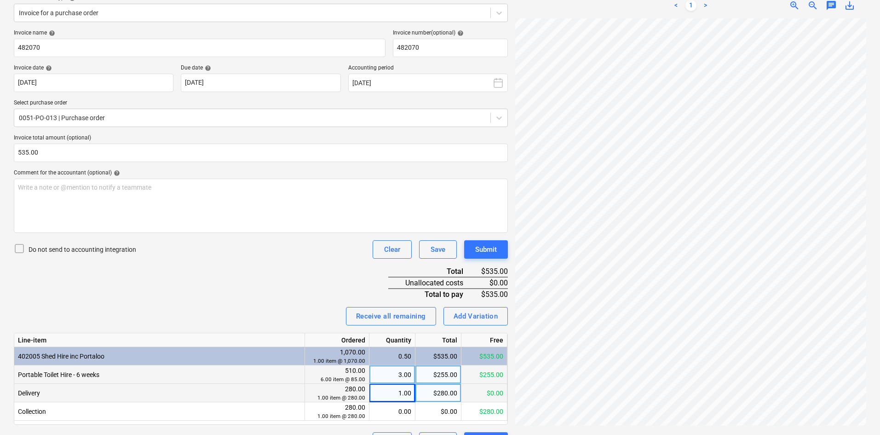
click at [128, 174] on div "Comment for the accountant (optional) help" at bounding box center [261, 172] width 494 height 7
click at [185, 214] on div "Write a note or @mention to notify a teammate [PERSON_NAME]" at bounding box center [261, 206] width 494 height 54
click at [198, 275] on div "Invoice name help 482070 Invoice number (optional) help 482070 Invoice date hel…" at bounding box center [261, 239] width 494 height 421
click at [497, 251] on div "Submit" at bounding box center [486, 249] width 22 height 12
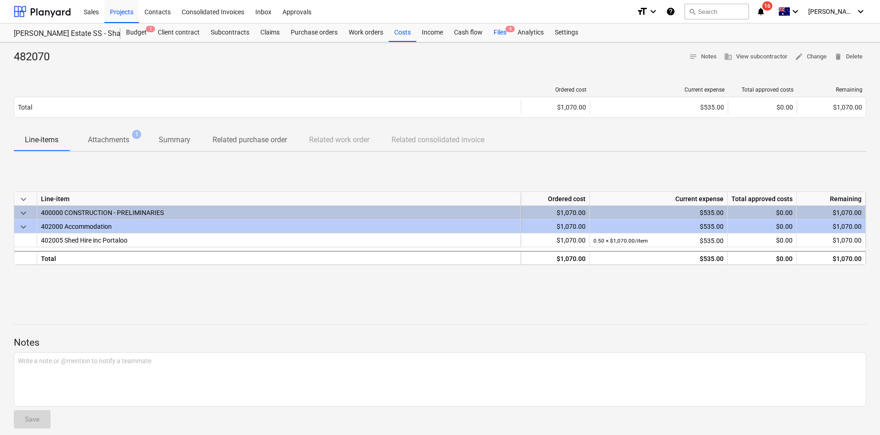
click at [507, 33] on div "Files 9" at bounding box center [500, 32] width 24 height 18
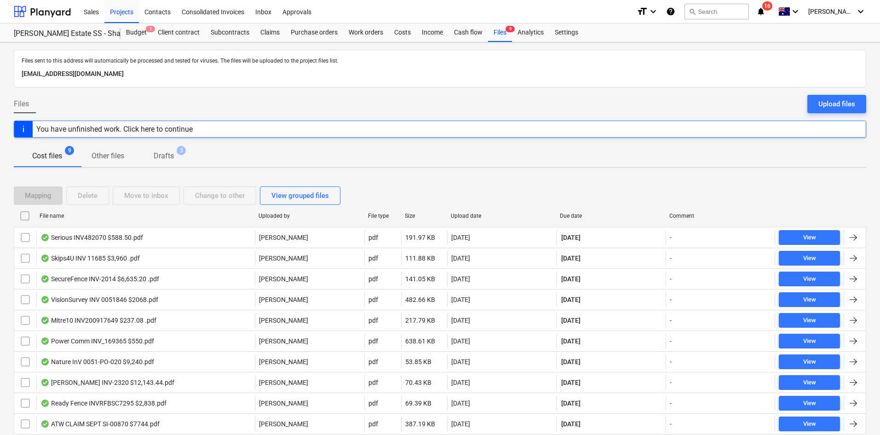
click at [576, 215] on div "Due date" at bounding box center [611, 216] width 102 height 6
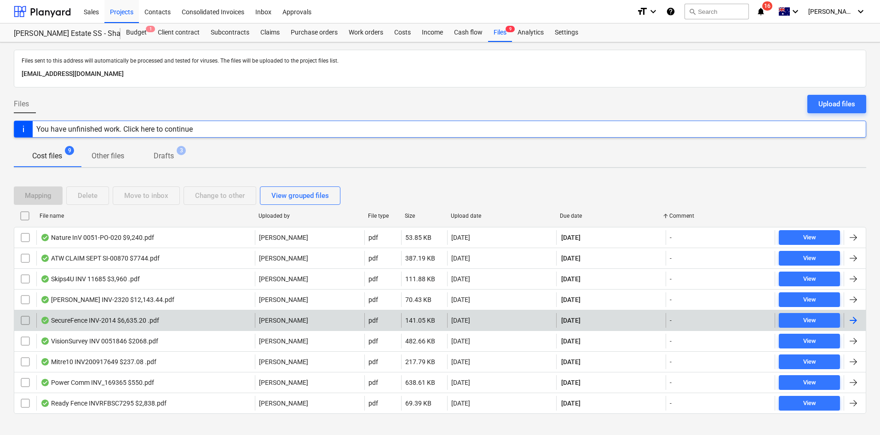
click at [181, 322] on div "SecureFence INV-2014 $6,635.20 .pdf" at bounding box center [145, 320] width 219 height 15
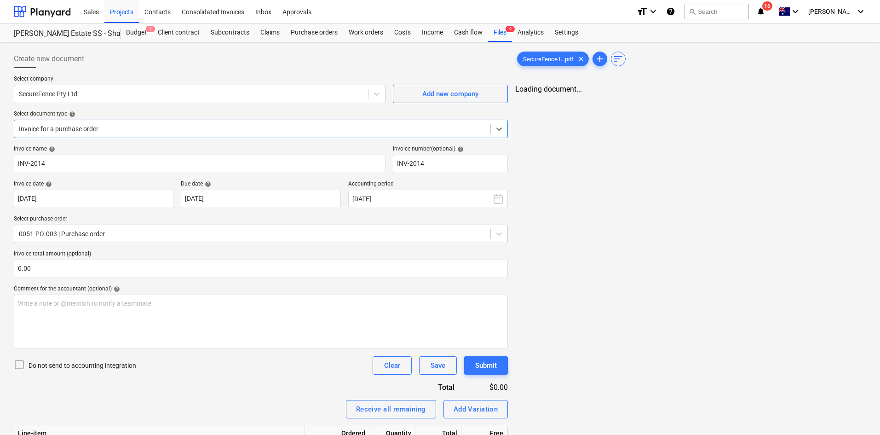
click at [414, 134] on div "Invoice for a purchase order" at bounding box center [252, 128] width 476 height 13
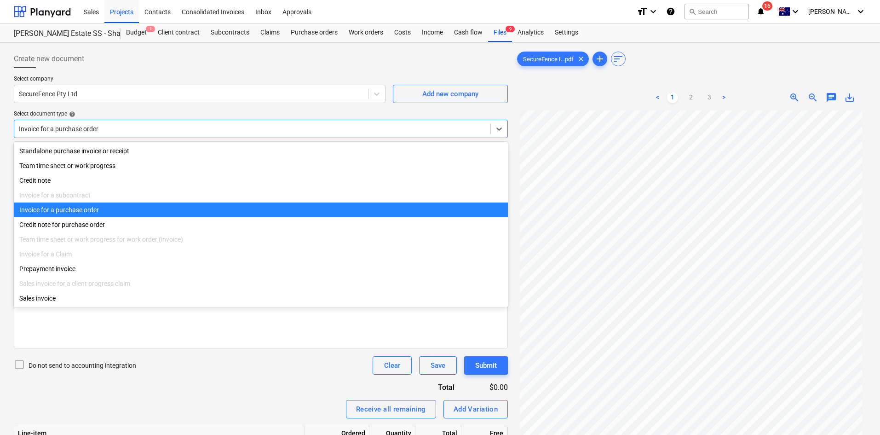
click at [143, 213] on div "Invoice for a purchase order" at bounding box center [261, 209] width 494 height 15
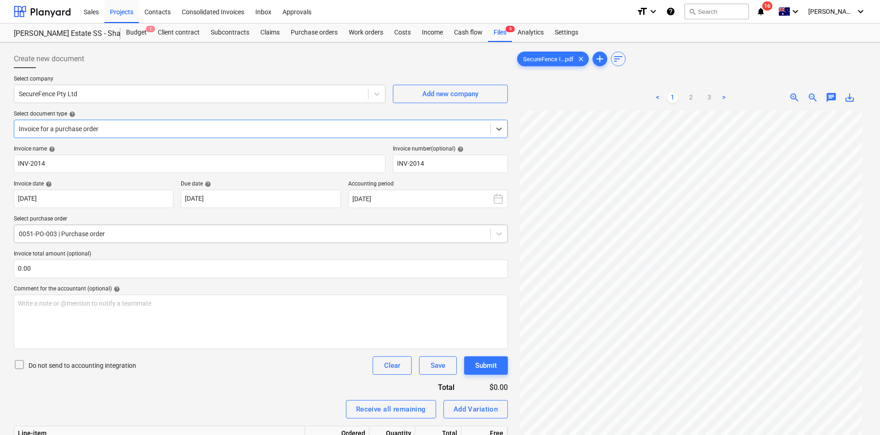
click at [210, 230] on div at bounding box center [252, 233] width 467 height 9
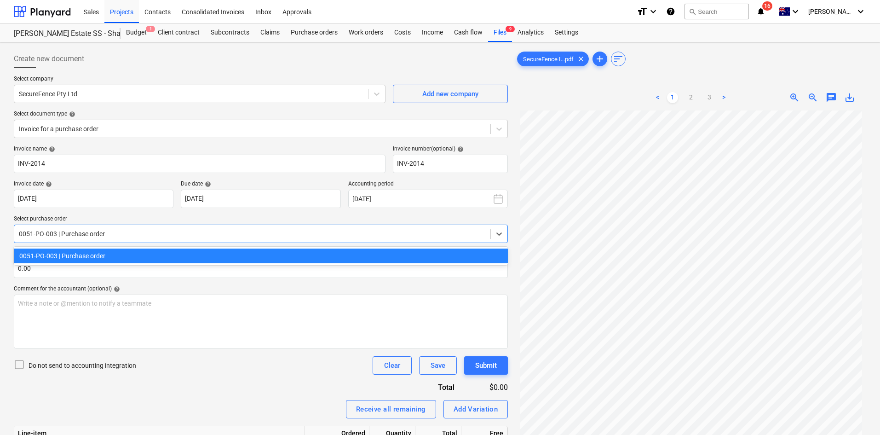
click at [178, 260] on div "0051-PO-003 | Purchase order" at bounding box center [261, 255] width 494 height 15
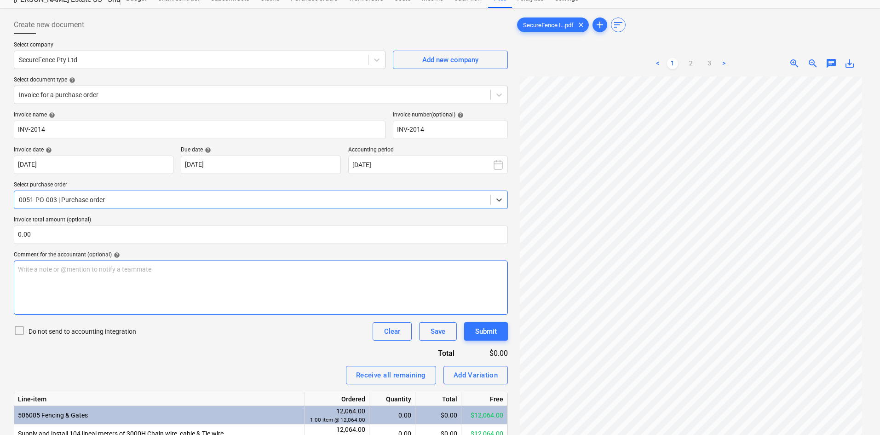
scroll to position [92, 0]
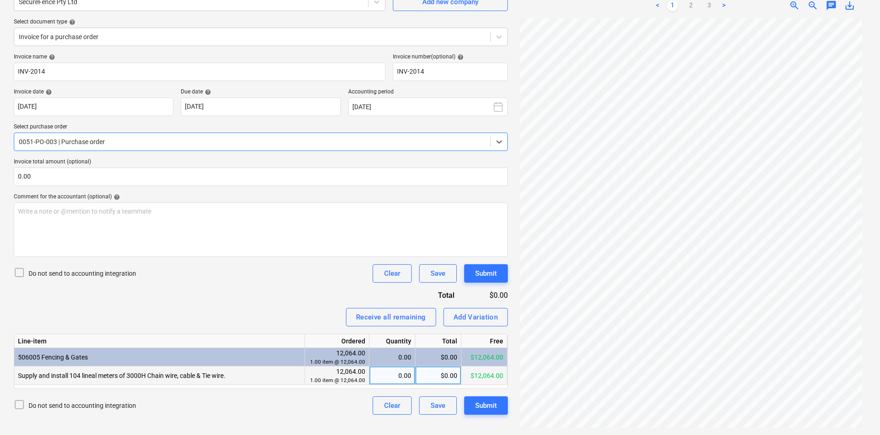
click at [396, 375] on div "0.00" at bounding box center [392, 375] width 38 height 18
click at [288, 303] on div "Invoice name help INV-2014 Invoice number (optional) help INV-2014 Invoice date…" at bounding box center [261, 233] width 494 height 361
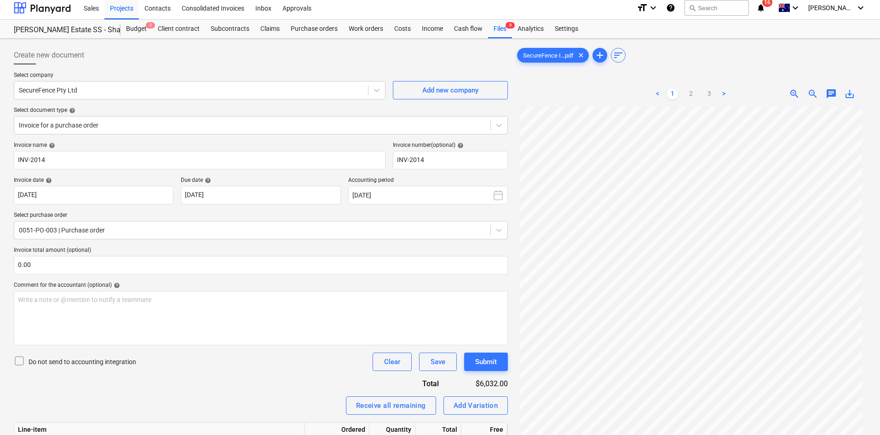
scroll to position [0, 0]
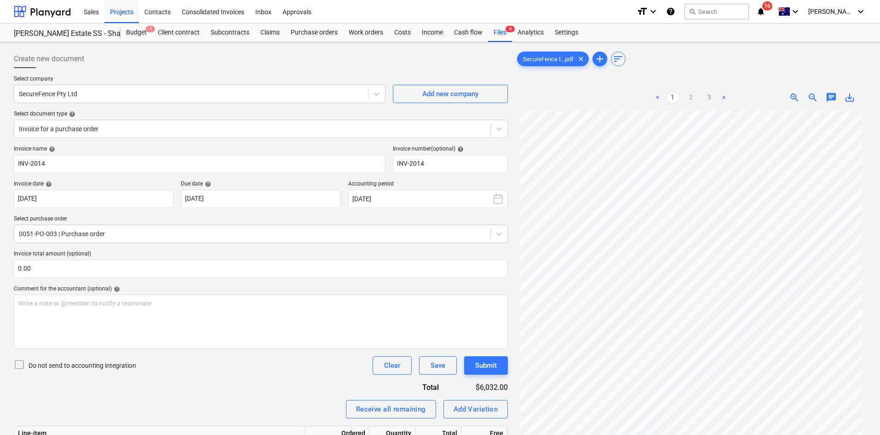
click at [690, 97] on link "2" at bounding box center [691, 97] width 11 height 11
click at [710, 97] on link "3" at bounding box center [709, 97] width 11 height 11
click at [671, 96] on link "1" at bounding box center [672, 97] width 11 height 11
click at [708, 96] on link "3" at bounding box center [709, 97] width 11 height 11
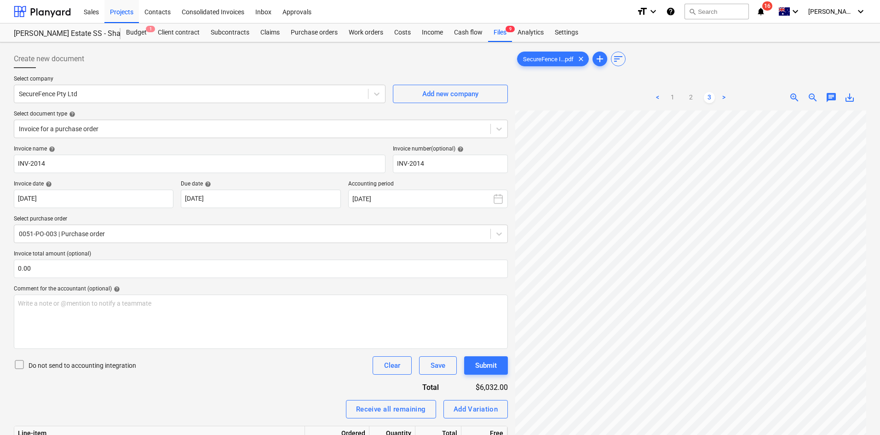
click at [862, 244] on div at bounding box center [690, 314] width 351 height 409
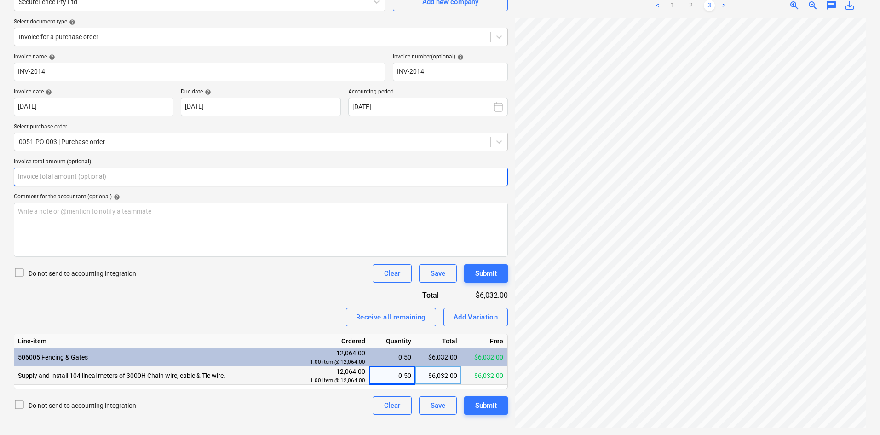
click at [170, 175] on input "text" at bounding box center [261, 176] width 494 height 18
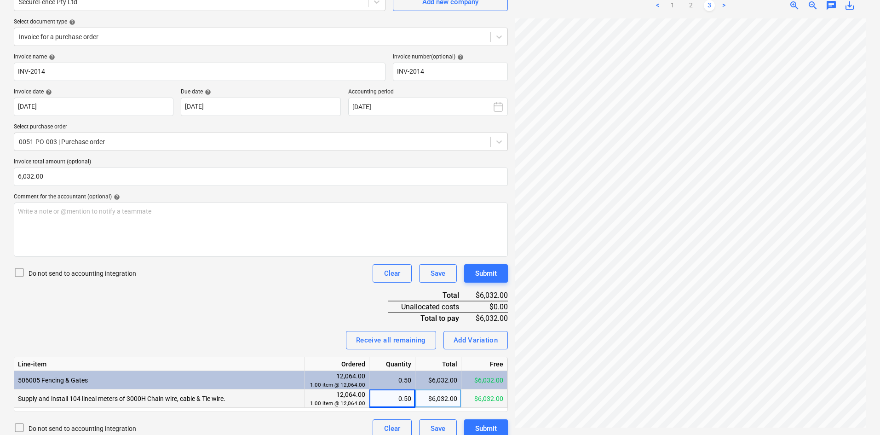
click at [248, 314] on div "Invoice name help INV-2014 Invoice number (optional) help INV-2014 Invoice date…" at bounding box center [261, 245] width 494 height 384
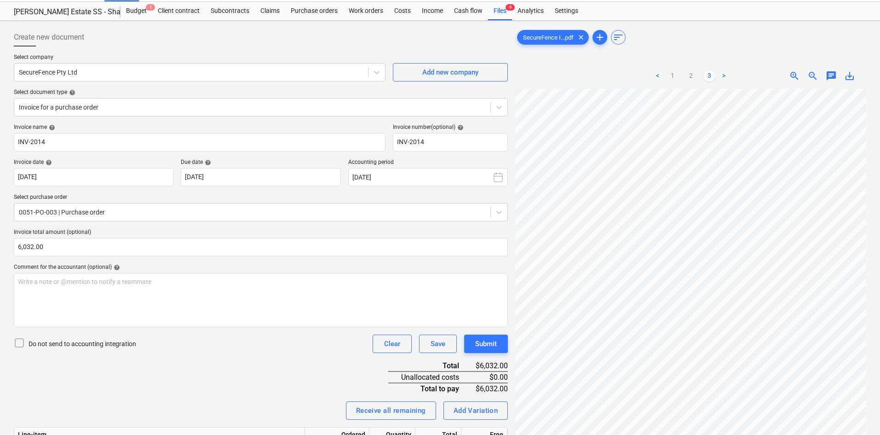
scroll to position [0, 0]
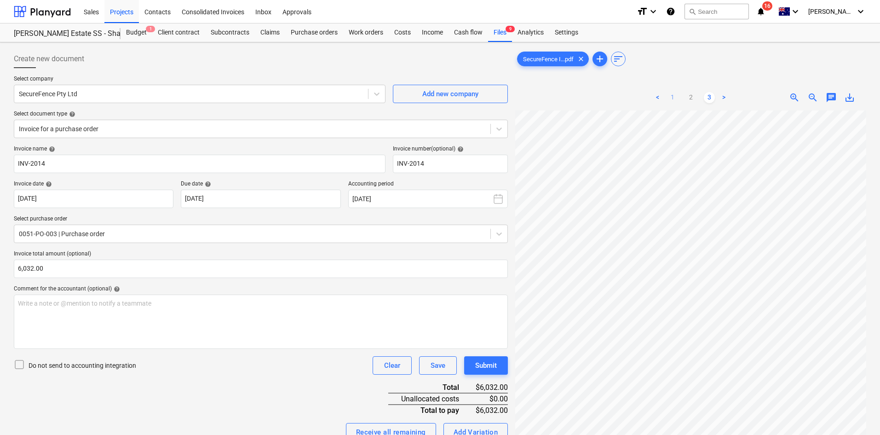
click at [677, 98] on link "1" at bounding box center [672, 97] width 11 height 11
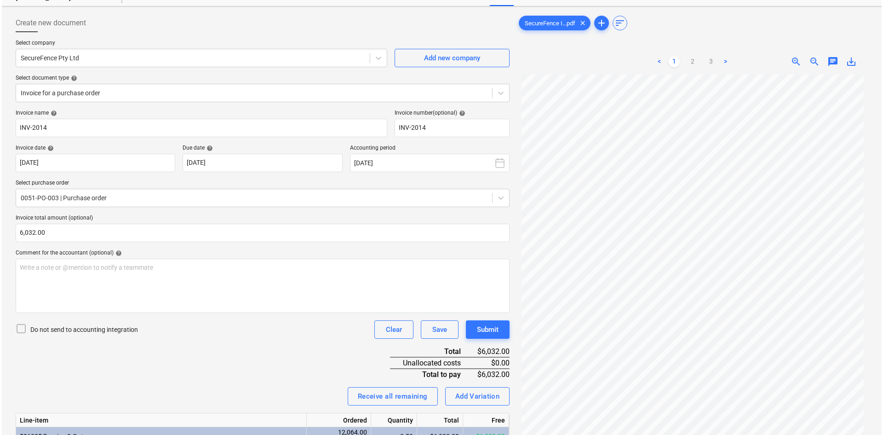
scroll to position [102, 0]
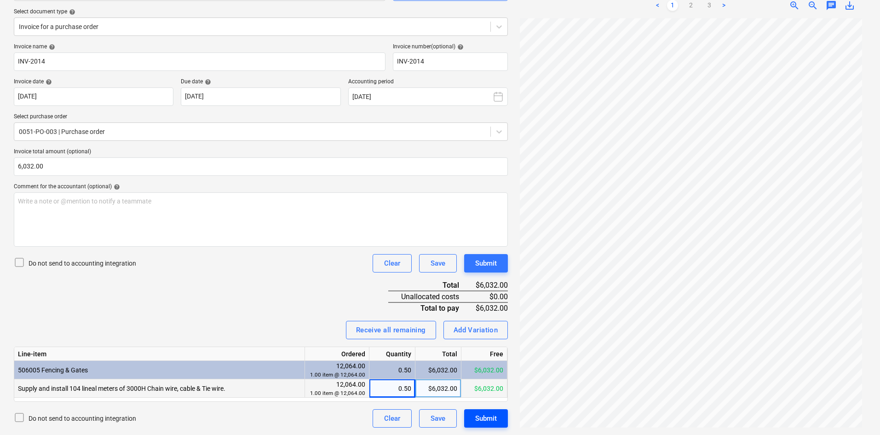
click at [480, 417] on div "Submit" at bounding box center [486, 418] width 22 height 12
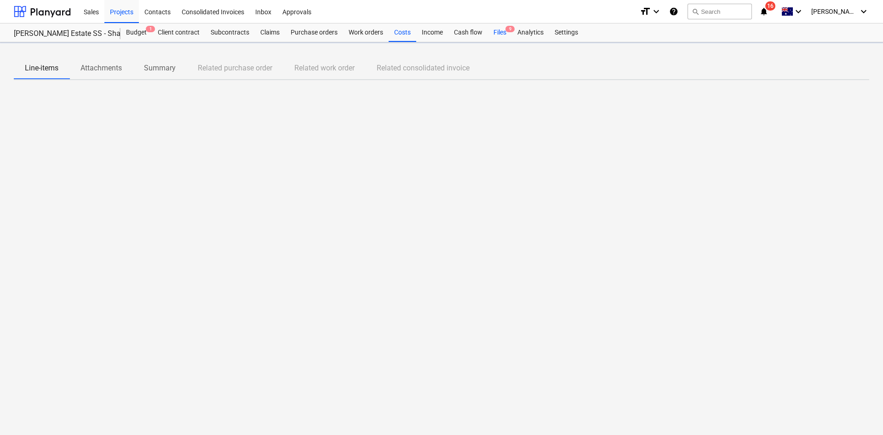
click at [503, 31] on div "Files 9" at bounding box center [500, 32] width 24 height 18
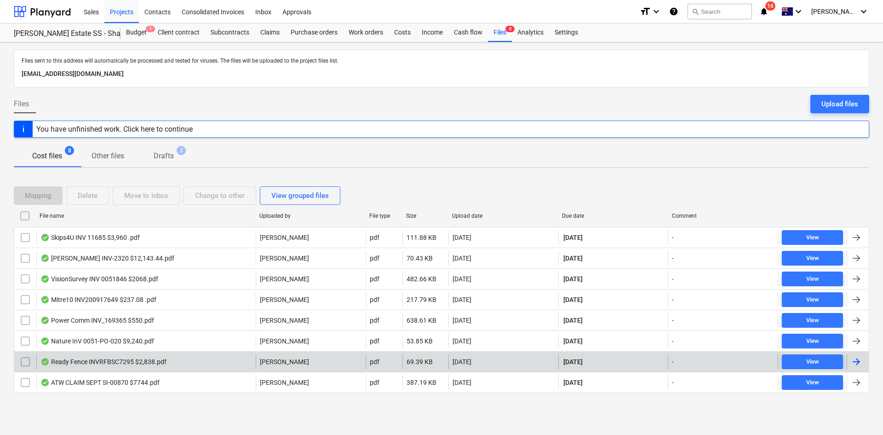
click at [196, 363] on div "Ready Fence INVRFBSC7295 $2,838.pdf" at bounding box center [145, 361] width 219 height 15
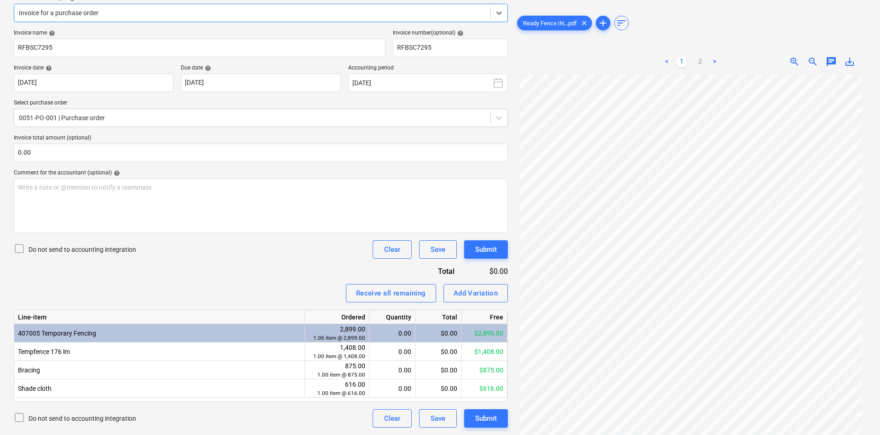
scroll to position [77, 0]
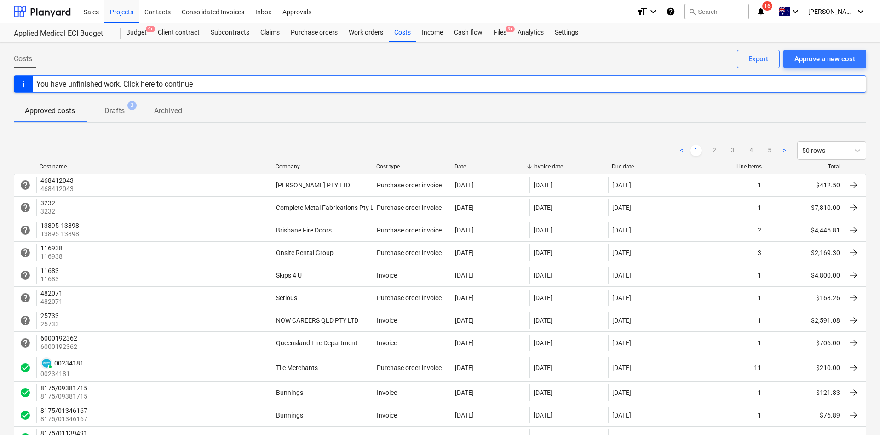
click at [296, 168] on div "Company" at bounding box center [322, 166] width 93 height 6
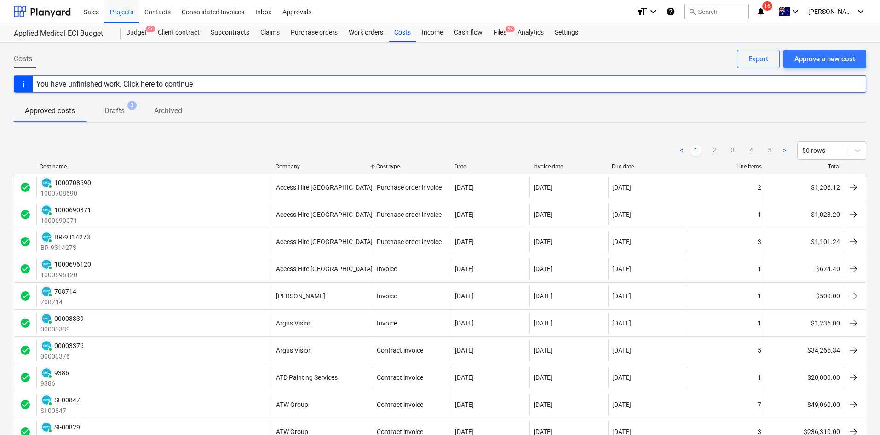
click at [297, 166] on div "Company" at bounding box center [322, 166] width 93 height 6
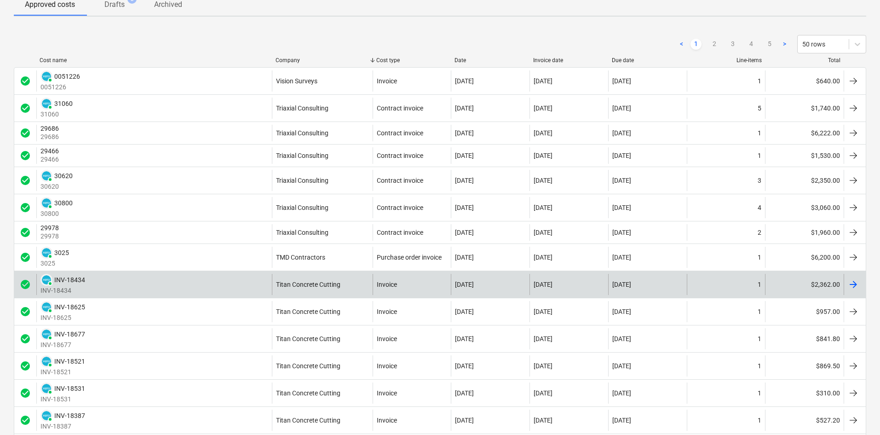
scroll to position [138, 0]
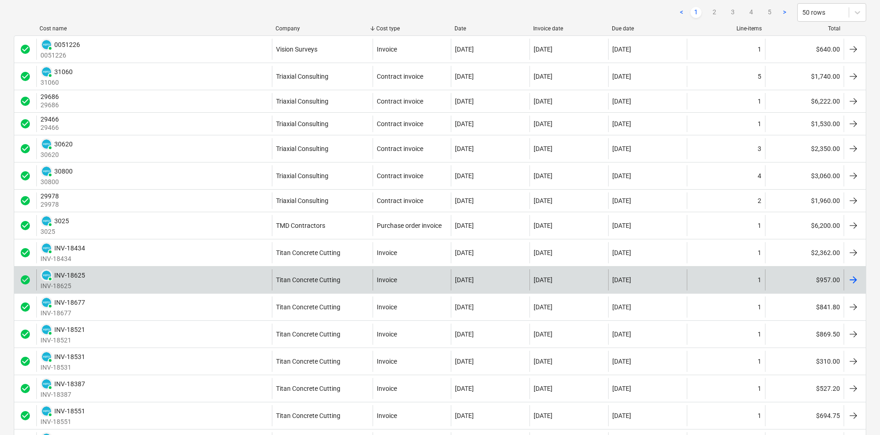
click at [227, 283] on div "PAID INV-18625 INV-18625" at bounding box center [154, 279] width 236 height 21
